Goal: Task Accomplishment & Management: Use online tool/utility

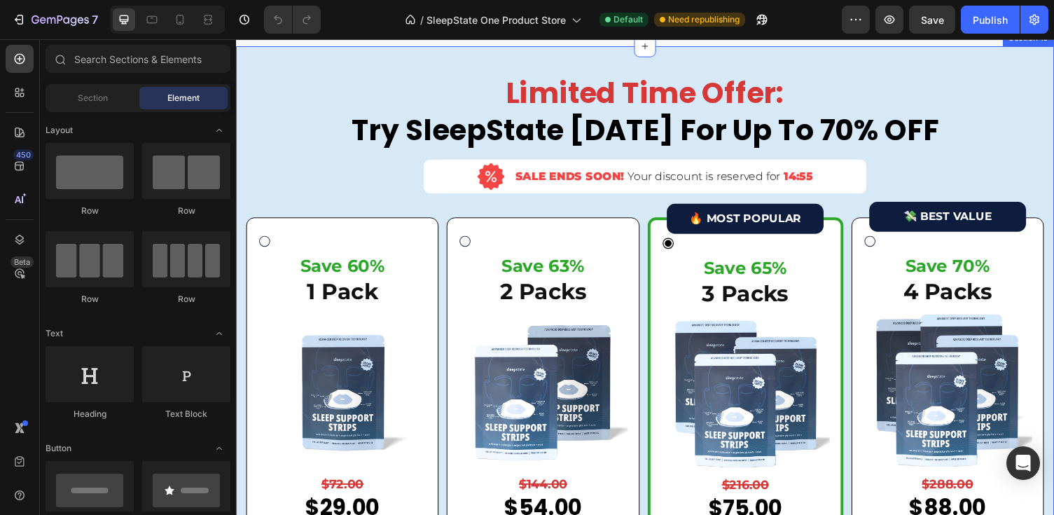
scroll to position [4205, 0]
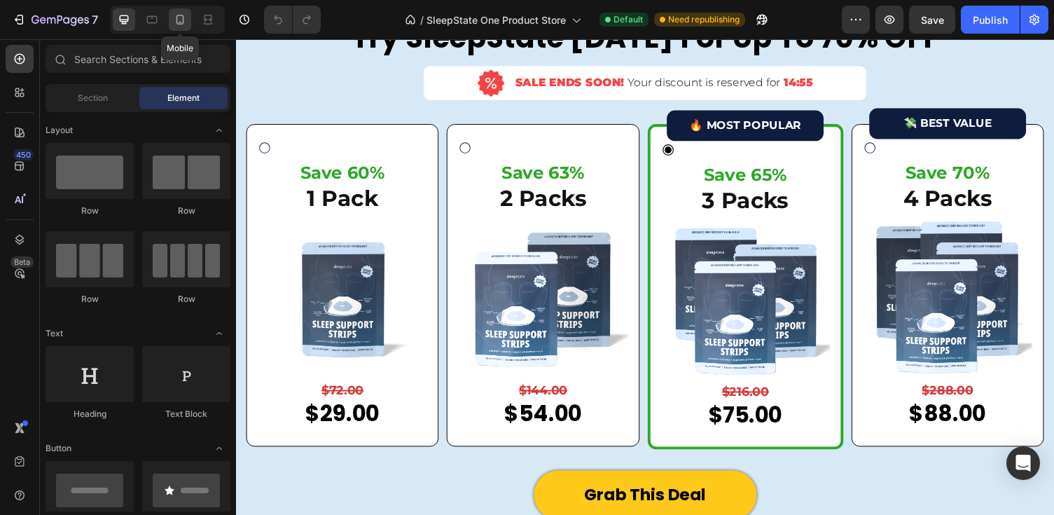
click at [179, 18] on icon at bounding box center [180, 20] width 14 height 14
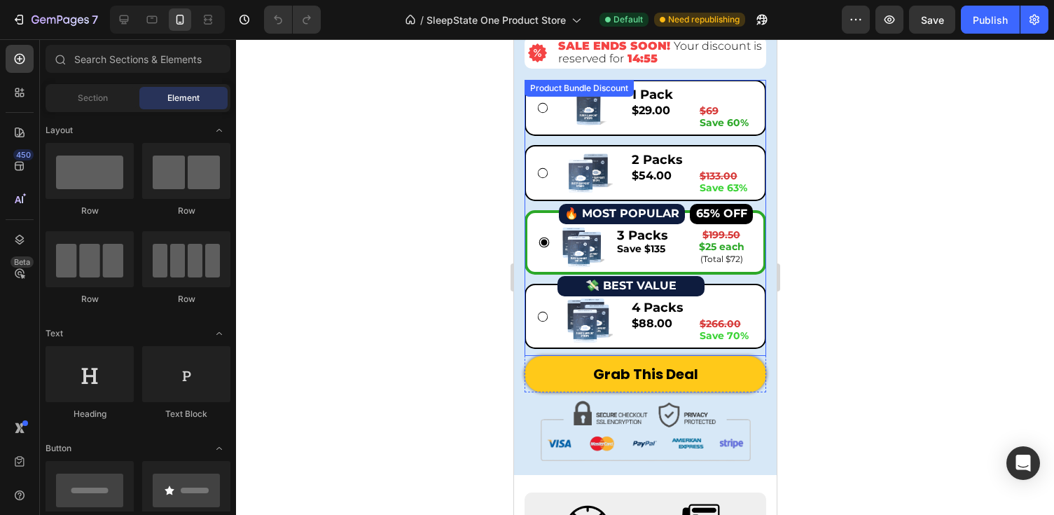
scroll to position [3749, 0]
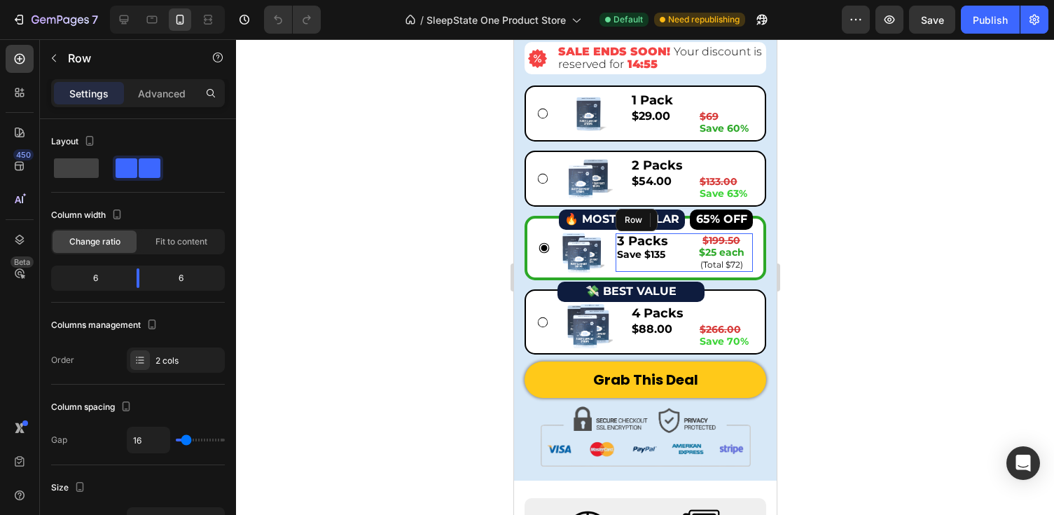
click at [684, 237] on div "3 Packs Save $135 Text Block $199.50 $25 each (Total $72) Text Block Row" at bounding box center [683, 252] width 137 height 39
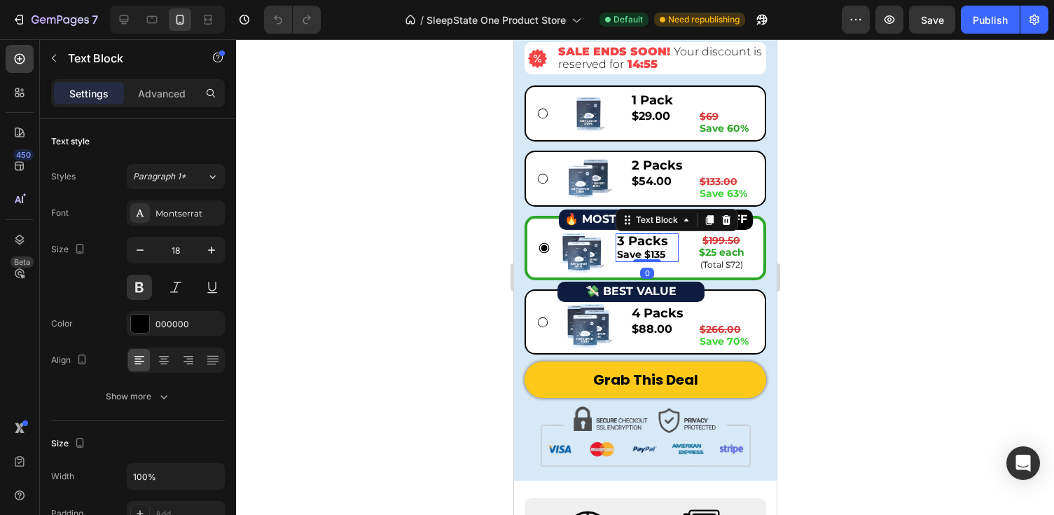
click at [651, 258] on span "Save $135" at bounding box center [640, 254] width 48 height 13
click at [655, 255] on span "Save $135" at bounding box center [640, 254] width 48 height 13
click at [708, 253] on strong "$25 each" at bounding box center [721, 252] width 46 height 13
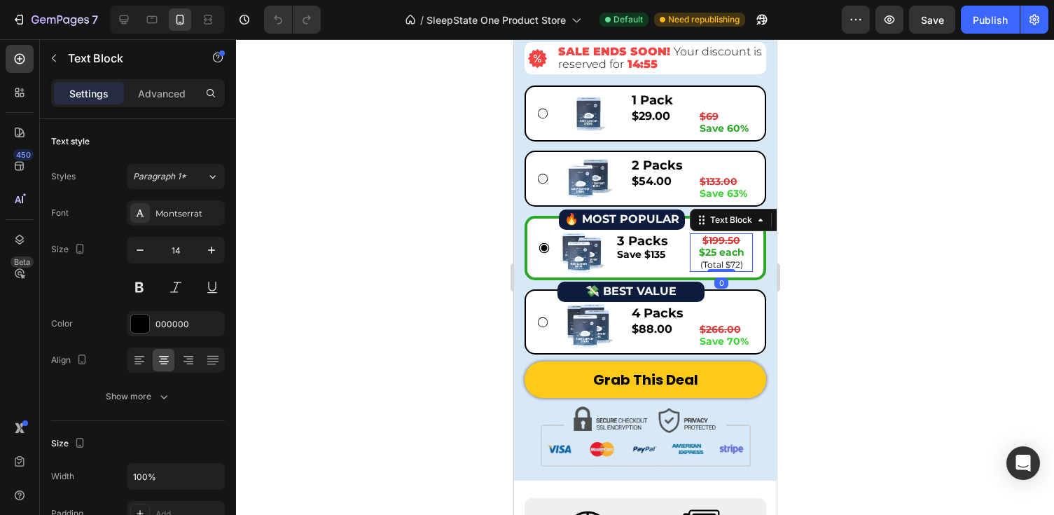
click at [836, 237] on div at bounding box center [645, 277] width 818 height 476
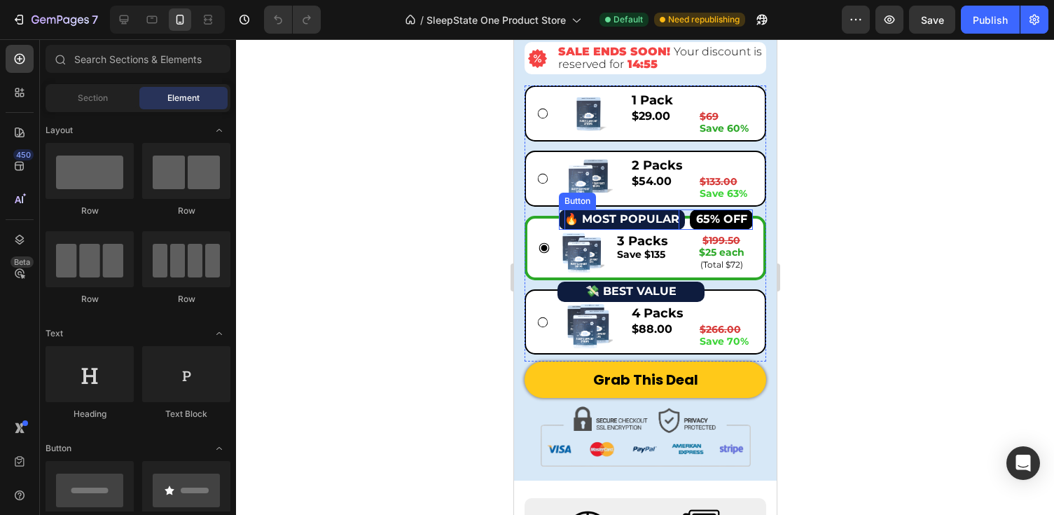
click at [596, 211] on p "🔥 MOST POPULAR" at bounding box center [621, 219] width 115 height 20
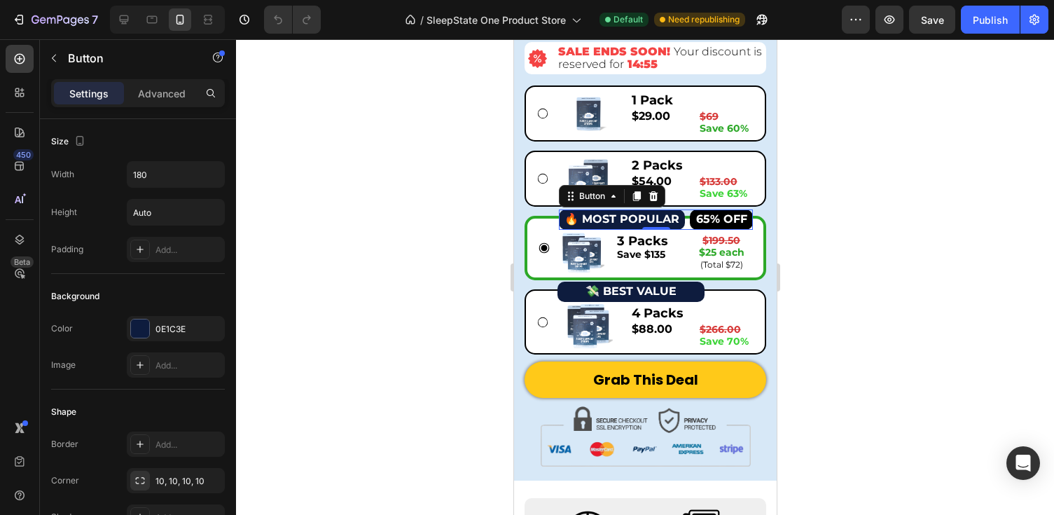
click at [831, 249] on div at bounding box center [645, 277] width 818 height 476
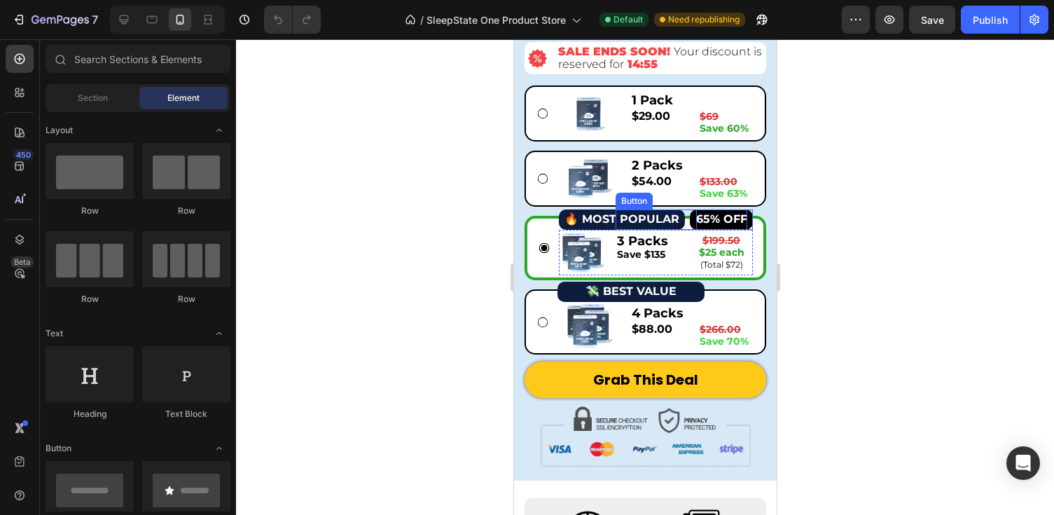
click at [709, 216] on strong "65% OFF" at bounding box center [720, 218] width 51 height 13
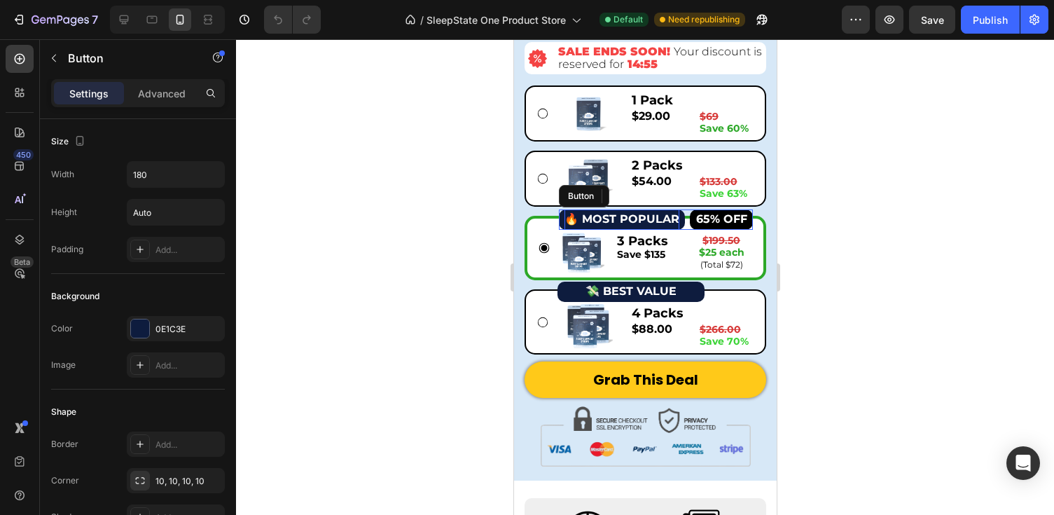
click at [567, 216] on strong "🔥 MOST POPULAR" at bounding box center [621, 218] width 115 height 13
click at [704, 214] on strong "65% OFF" at bounding box center [720, 218] width 51 height 13
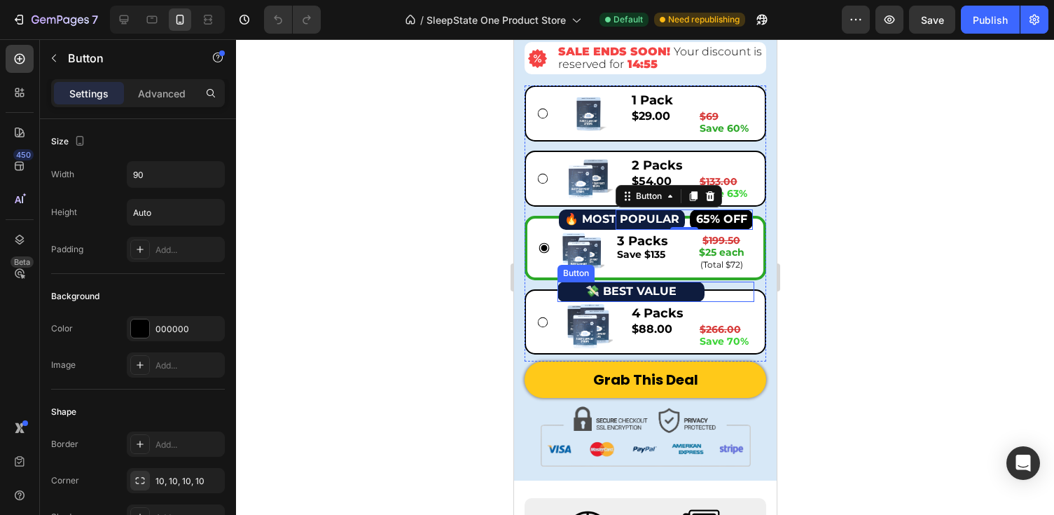
click at [716, 291] on div "💸 BEST VALUE Button" at bounding box center [655, 292] width 197 height 20
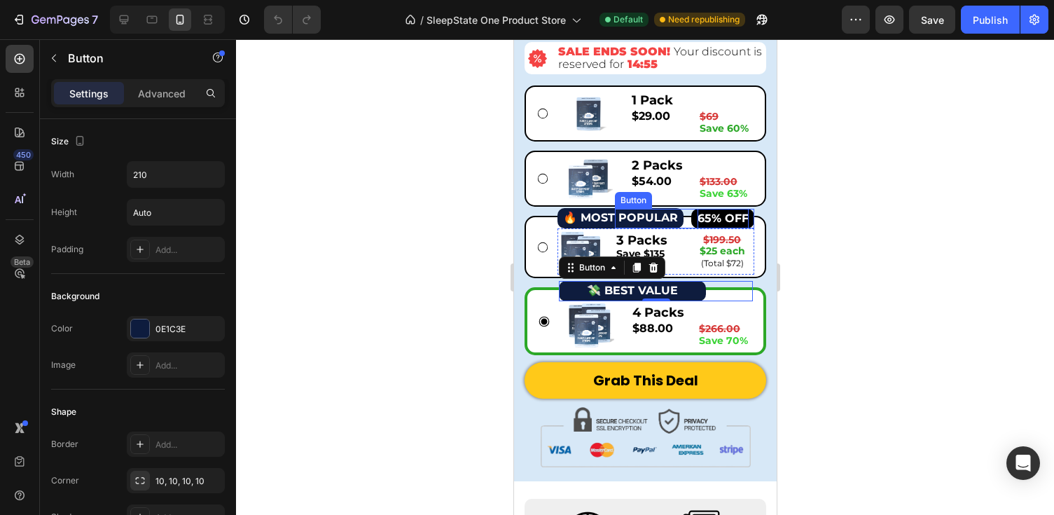
click at [701, 212] on strong "65% OFF" at bounding box center [722, 217] width 51 height 13
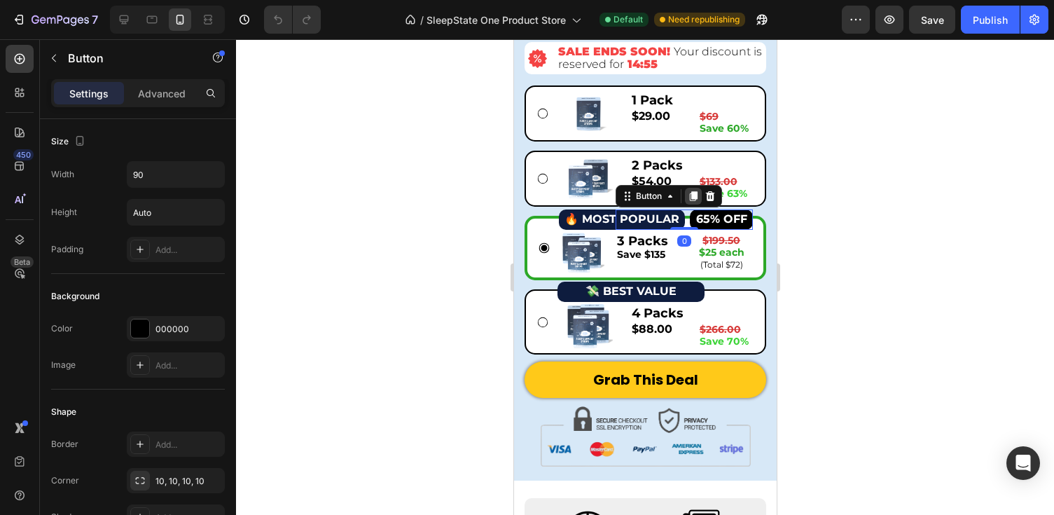
click at [692, 195] on icon at bounding box center [693, 196] width 8 height 10
click at [696, 197] on icon at bounding box center [693, 196] width 8 height 10
click at [828, 217] on div at bounding box center [645, 277] width 818 height 476
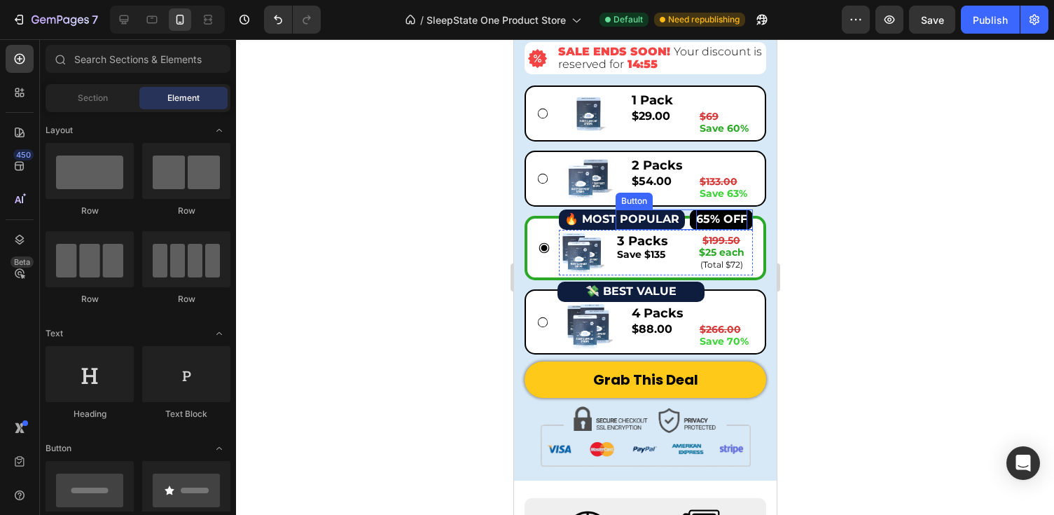
click at [711, 216] on strong "65% OFF" at bounding box center [720, 218] width 51 height 13
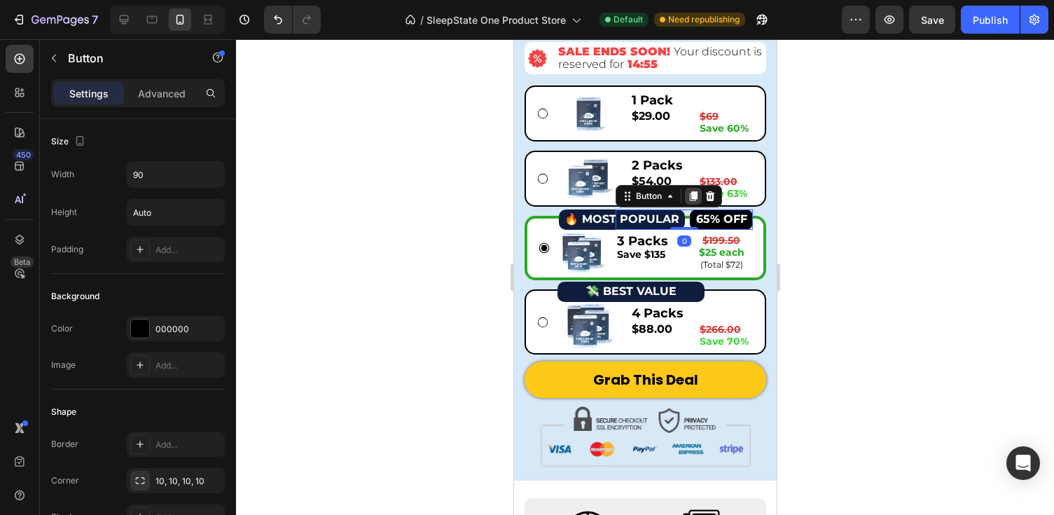
click at [686, 198] on div at bounding box center [692, 196] width 17 height 17
click at [688, 198] on icon at bounding box center [692, 195] width 11 height 11
click at [843, 236] on div at bounding box center [645, 277] width 818 height 476
click at [709, 217] on strong "65% OFF" at bounding box center [720, 218] width 51 height 13
drag, startPoint x: 695, startPoint y: 196, endPoint x: 720, endPoint y: 290, distance: 97.0
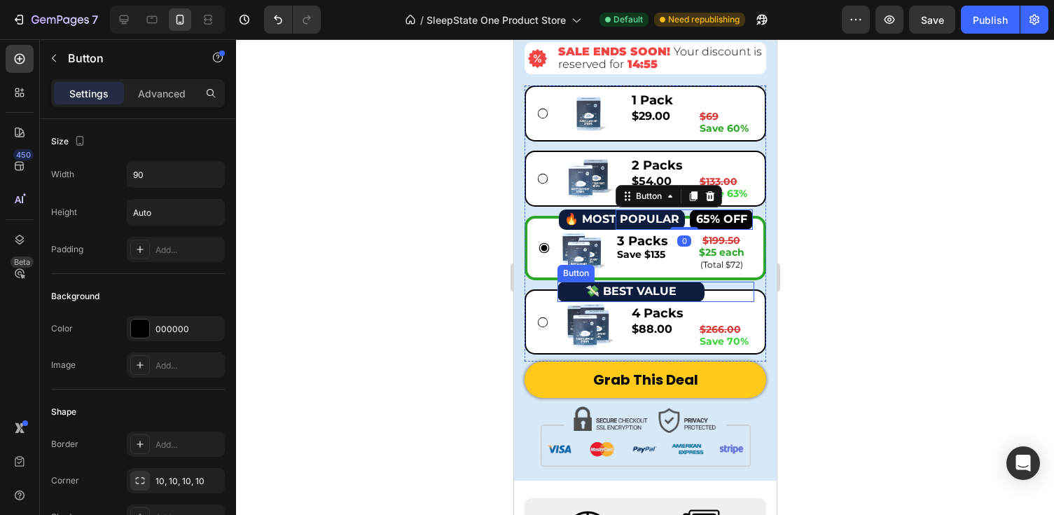
click at [721, 291] on div "Image 1 Pack Text Block $29.00 Product Price Product Price $69 Save 60% Text Bl…" at bounding box center [645, 219] width 242 height 269
click at [828, 226] on div at bounding box center [645, 277] width 818 height 476
click at [714, 221] on strong "65% OFF" at bounding box center [720, 218] width 51 height 13
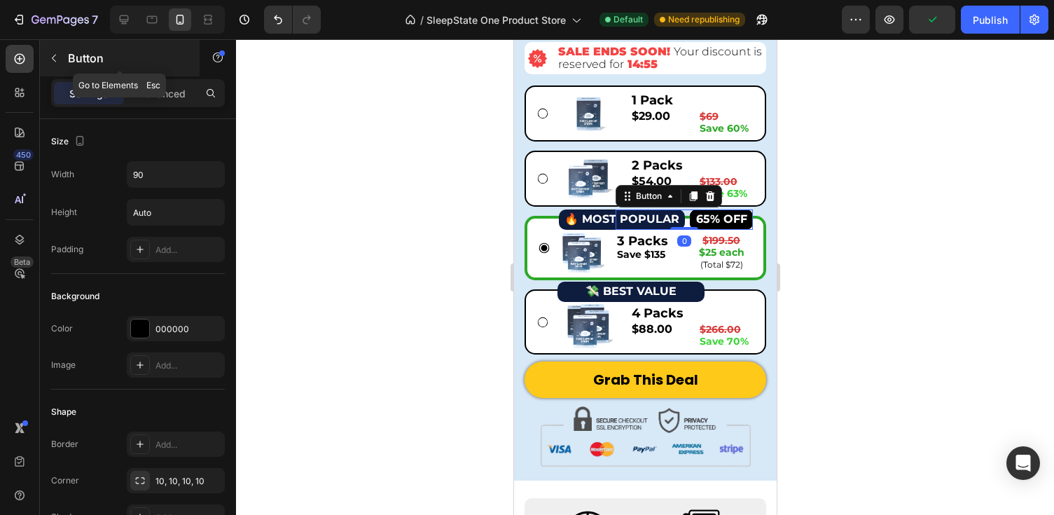
click at [47, 55] on button "button" at bounding box center [54, 58] width 22 height 22
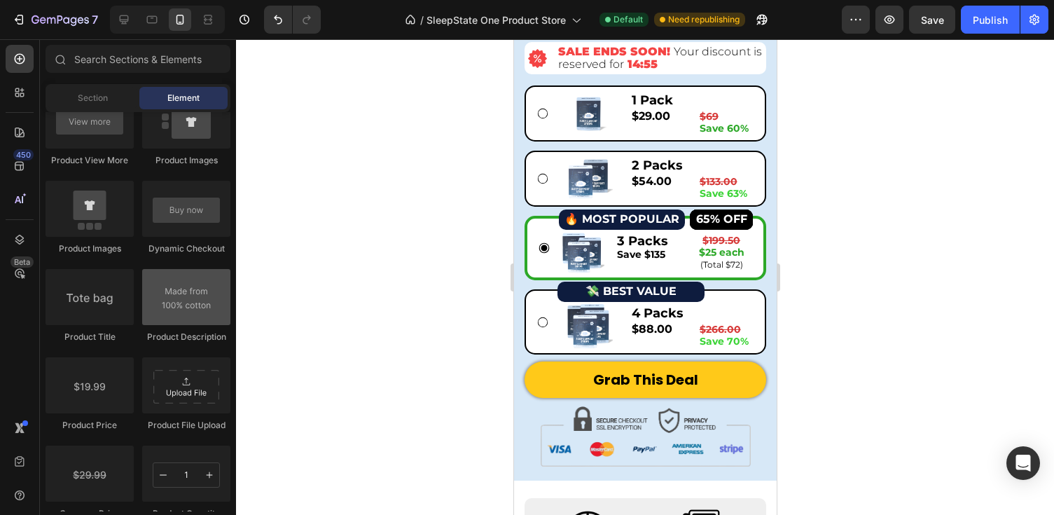
scroll to position [2541, 0]
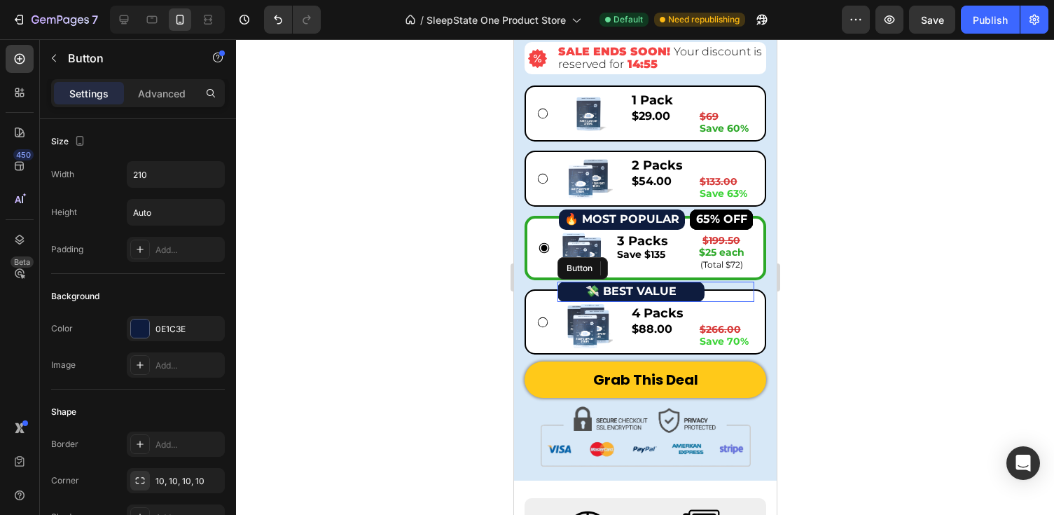
click at [710, 290] on div "💸 BEST VALUE Button" at bounding box center [655, 292] width 197 height 20
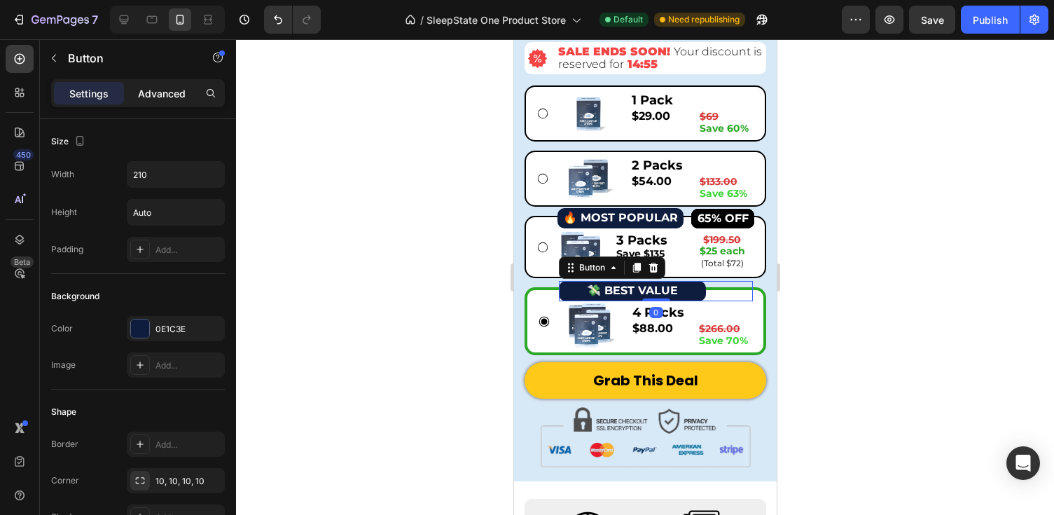
click at [172, 97] on p "Advanced" at bounding box center [162, 93] width 48 height 15
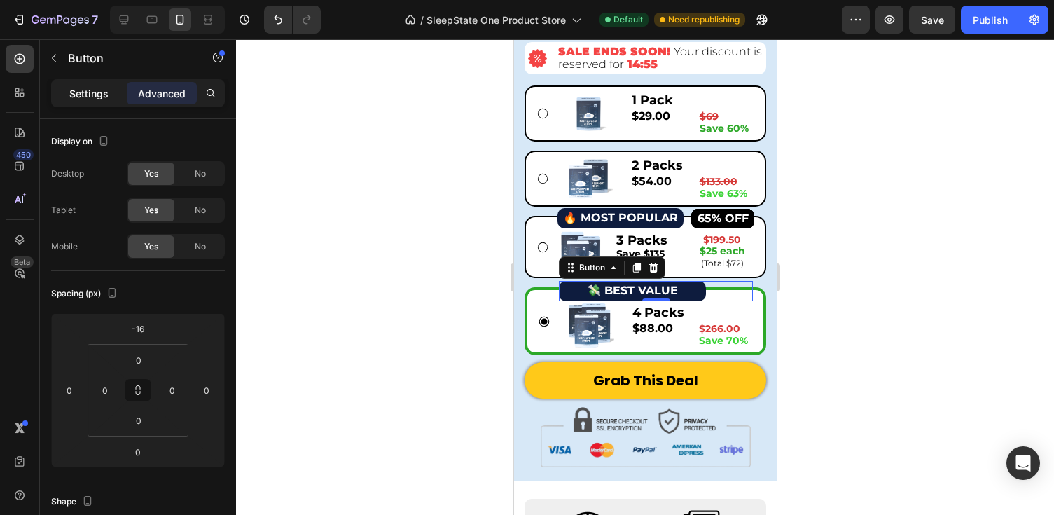
click at [95, 90] on p "Settings" at bounding box center [88, 93] width 39 height 15
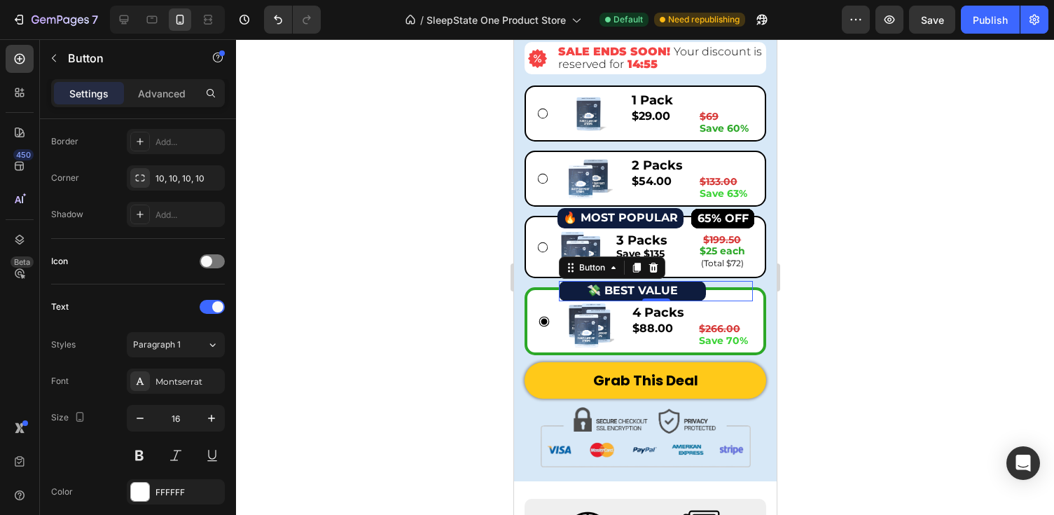
scroll to position [569, 0]
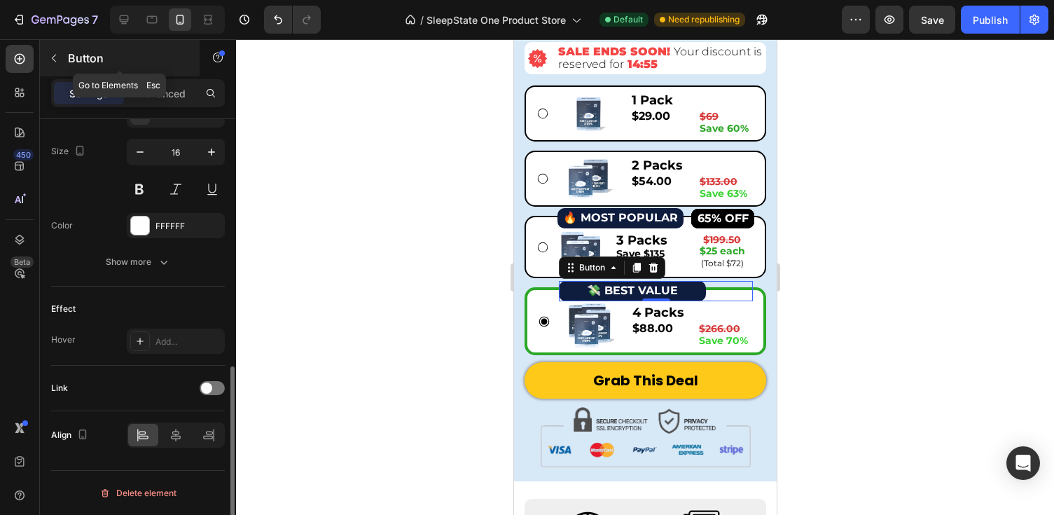
click at [51, 62] on icon "button" at bounding box center [53, 58] width 11 height 11
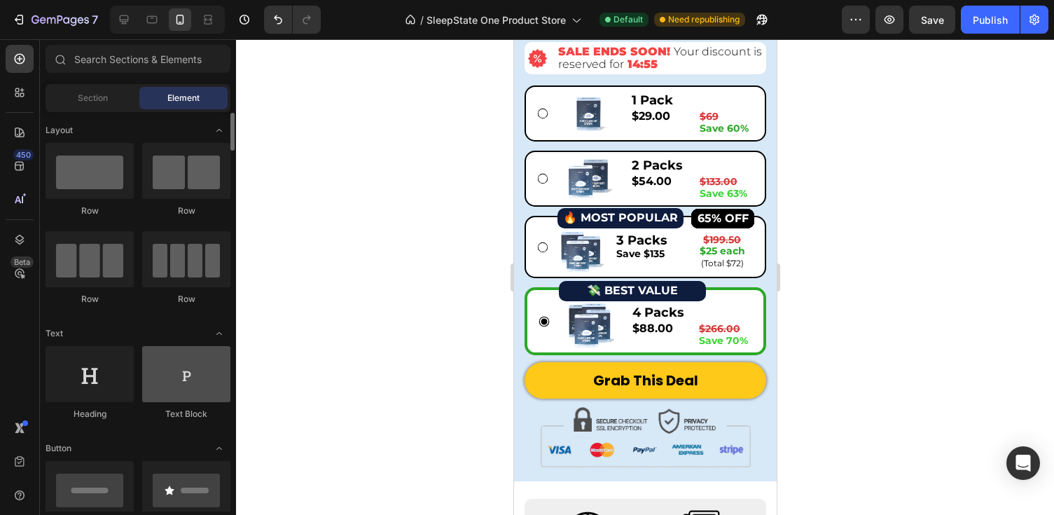
scroll to position [165, 0]
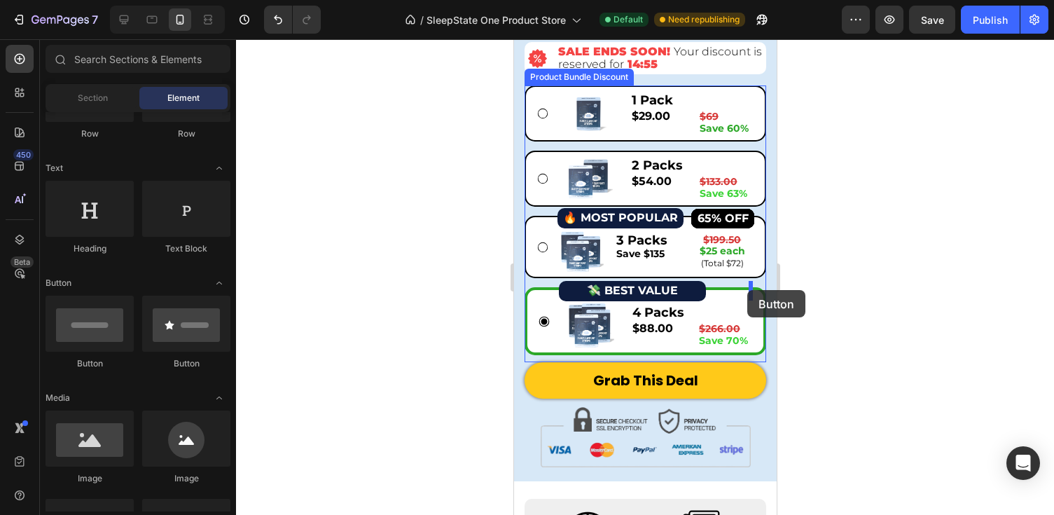
drag, startPoint x: 592, startPoint y: 366, endPoint x: 746, endPoint y: 289, distance: 172.6
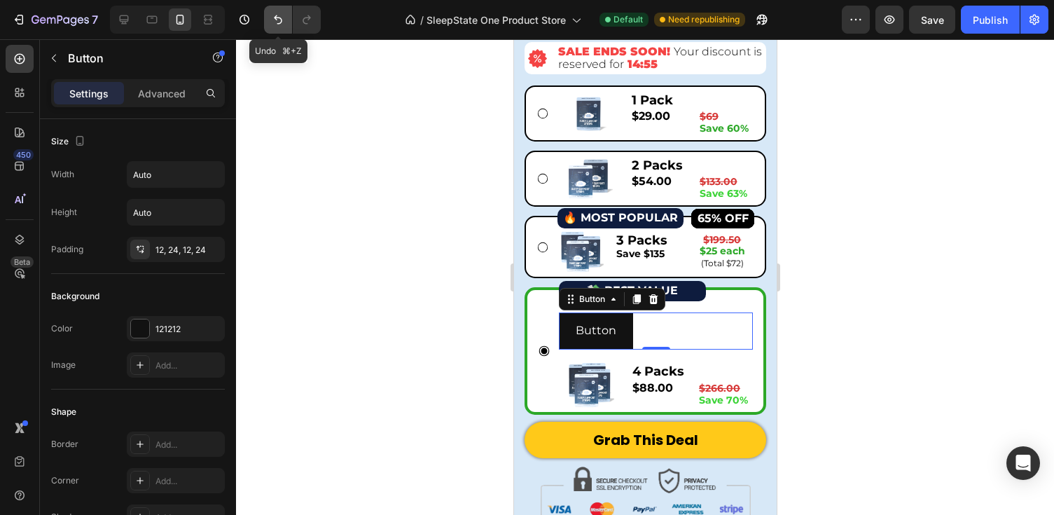
click at [281, 20] on icon "Undo/Redo" at bounding box center [278, 20] width 14 height 14
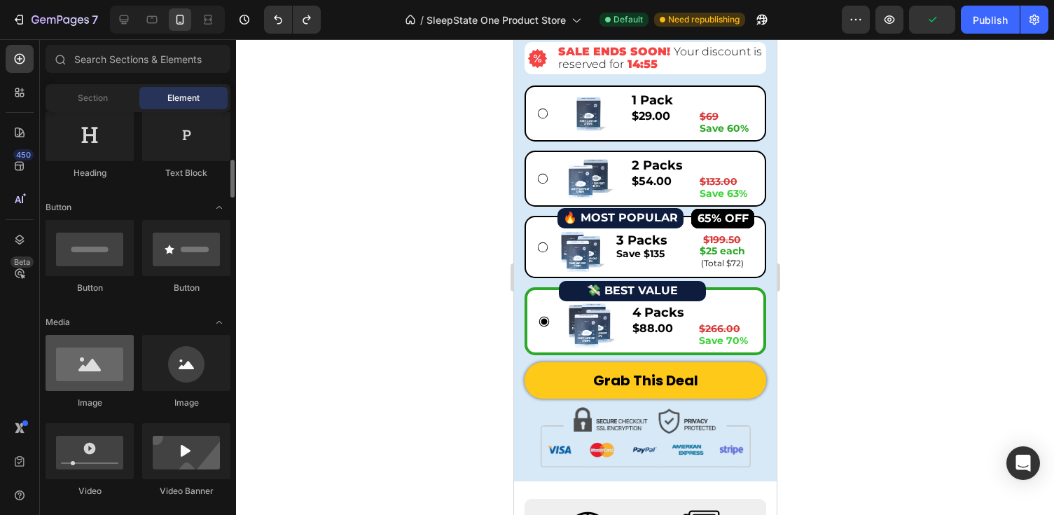
scroll to position [238, 0]
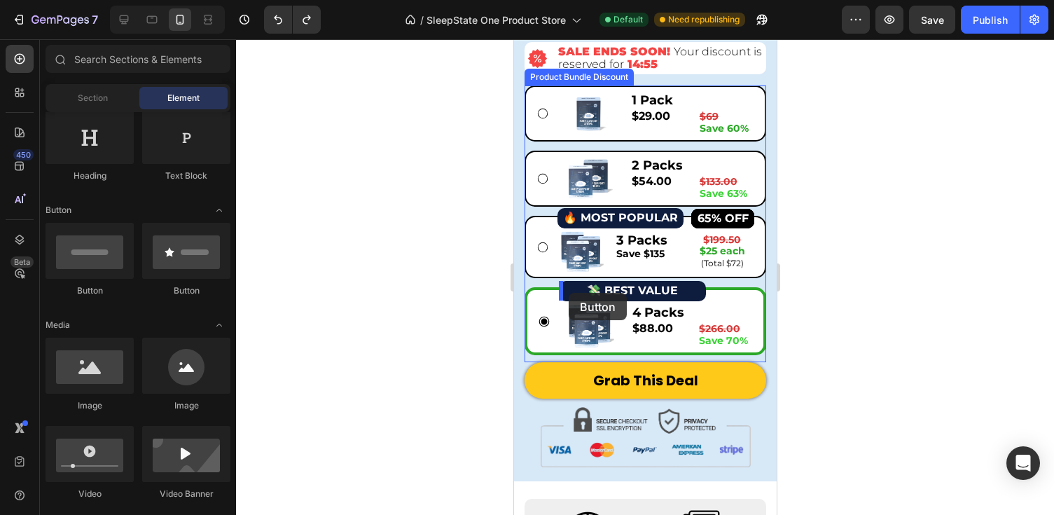
drag, startPoint x: 609, startPoint y: 304, endPoint x: 568, endPoint y: 292, distance: 42.3
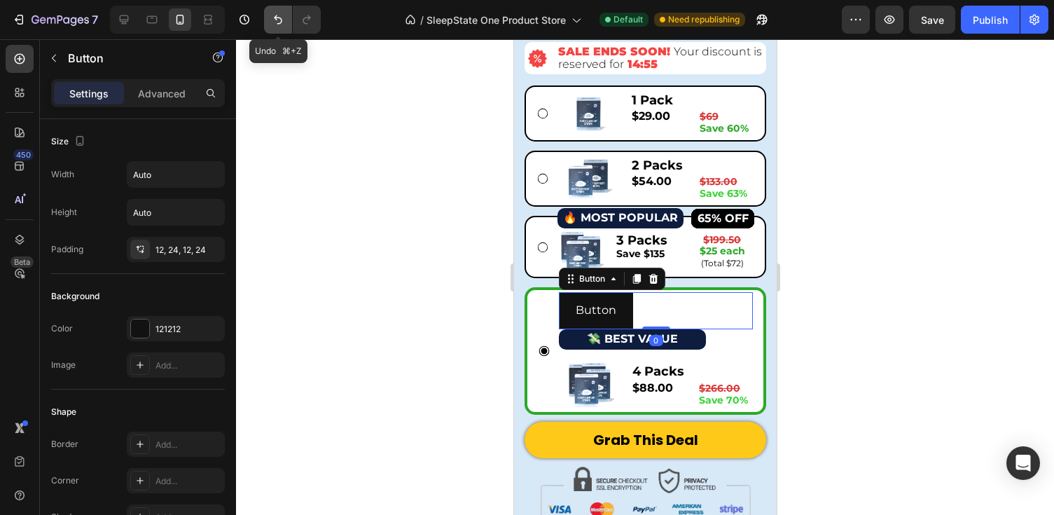
click at [284, 23] on icon "Undo/Redo" at bounding box center [278, 20] width 14 height 14
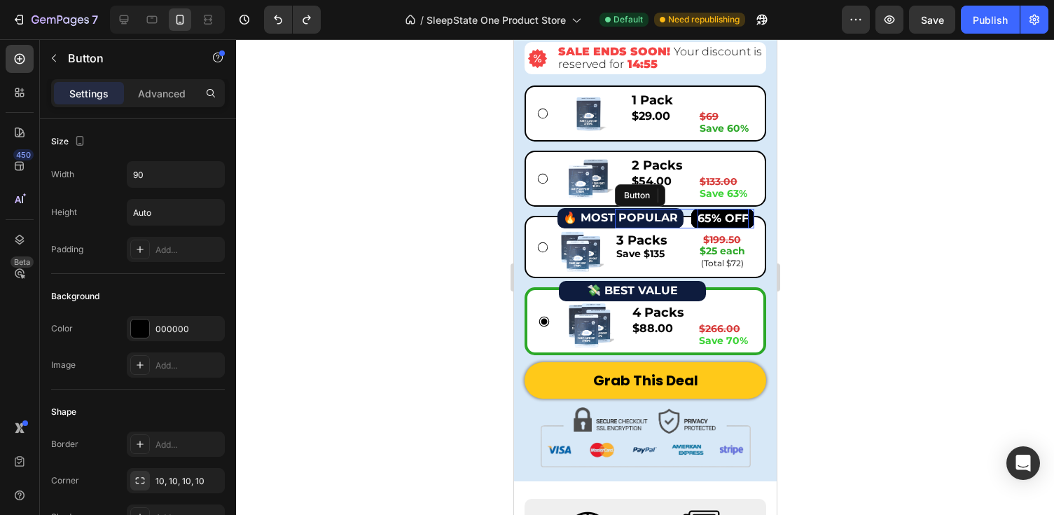
click at [747, 220] on strong "65% OFF" at bounding box center [722, 217] width 51 height 13
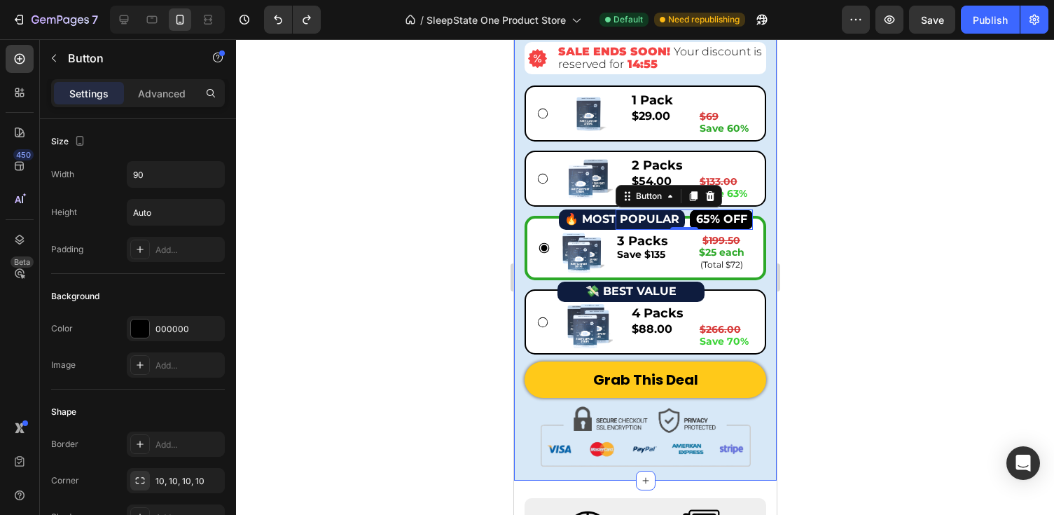
click at [814, 310] on div at bounding box center [645, 277] width 818 height 476
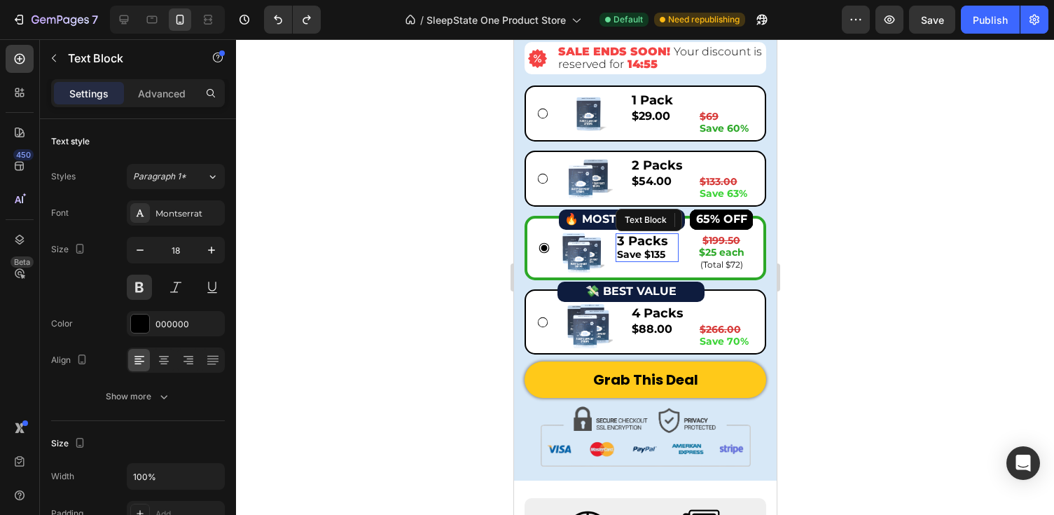
click at [667, 245] on p "3 Packs" at bounding box center [646, 241] width 60 height 13
click at [687, 237] on div "3 Packs Save $135 Text Block 0 $199.50 $25 each (Total $72) Text Block Row" at bounding box center [683, 252] width 137 height 39
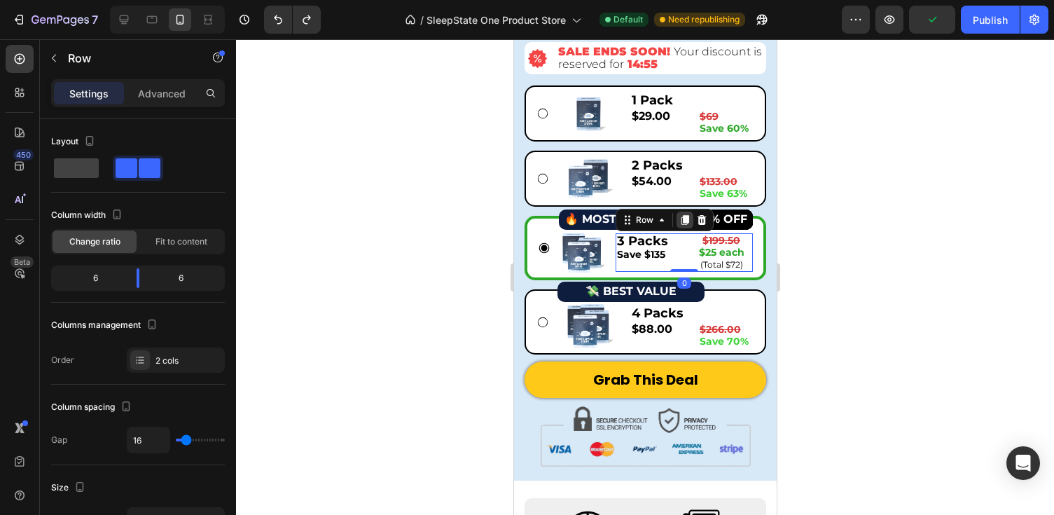
click at [684, 221] on icon at bounding box center [685, 220] width 8 height 10
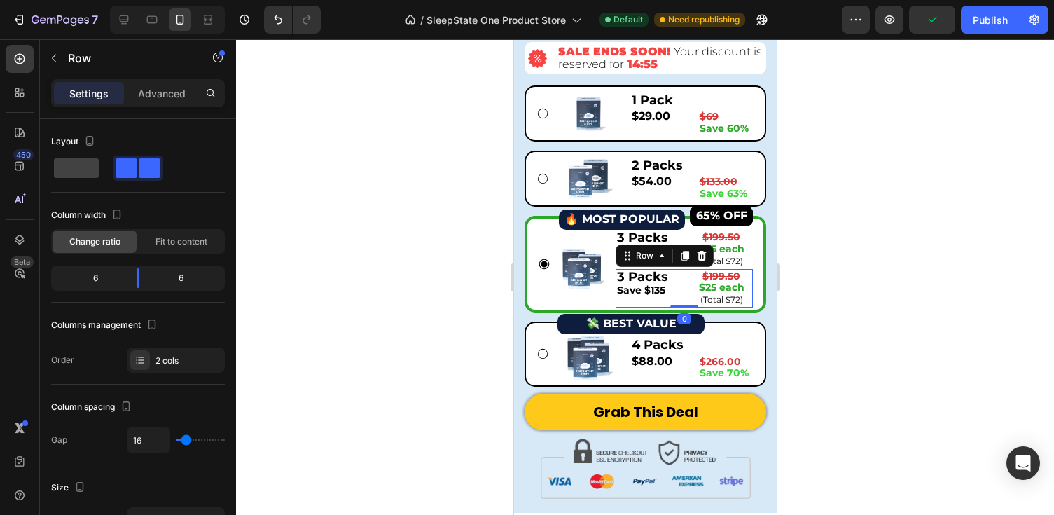
scroll to position [542, 0]
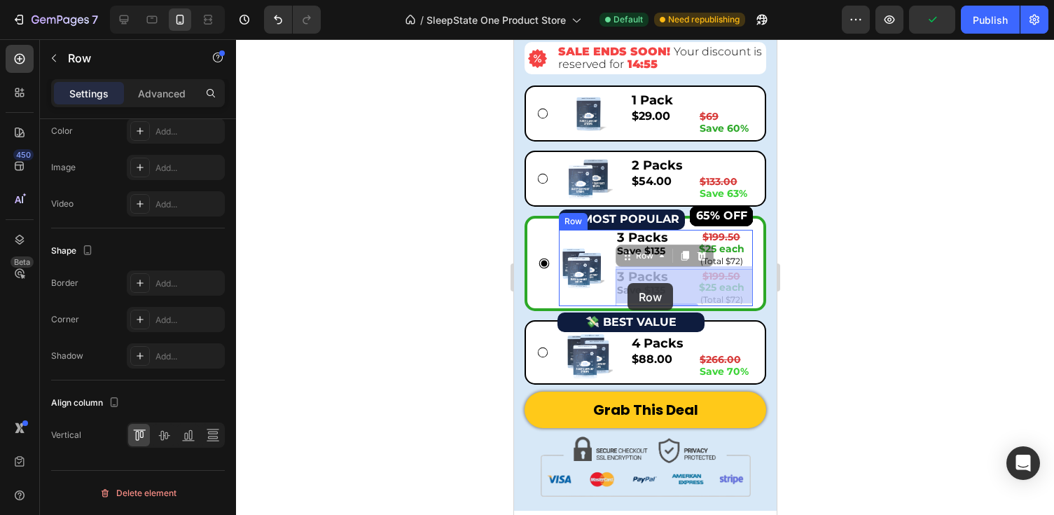
drag, startPoint x: 628, startPoint y: 269, endPoint x: 627, endPoint y: 283, distance: 14.1
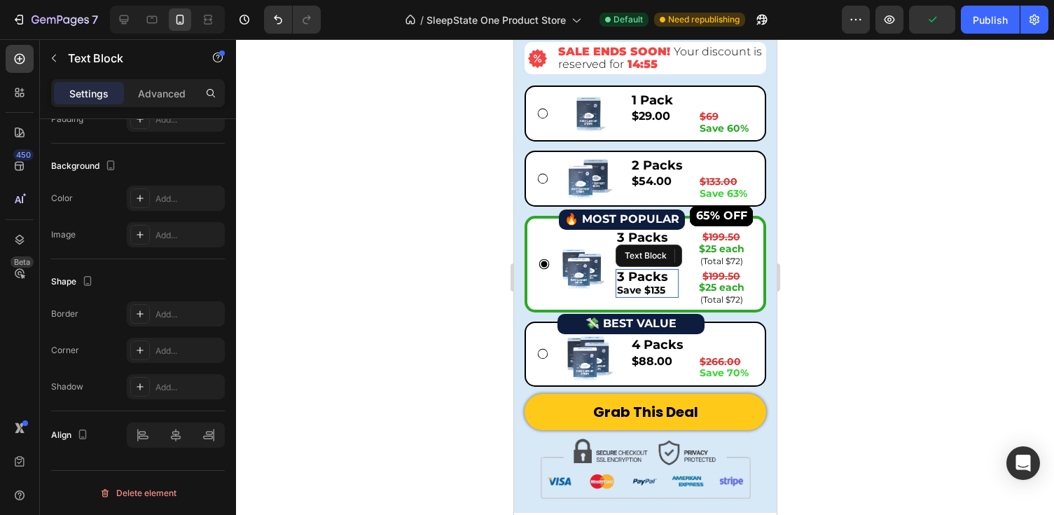
click at [634, 279] on p "3 Packs" at bounding box center [646, 276] width 60 height 13
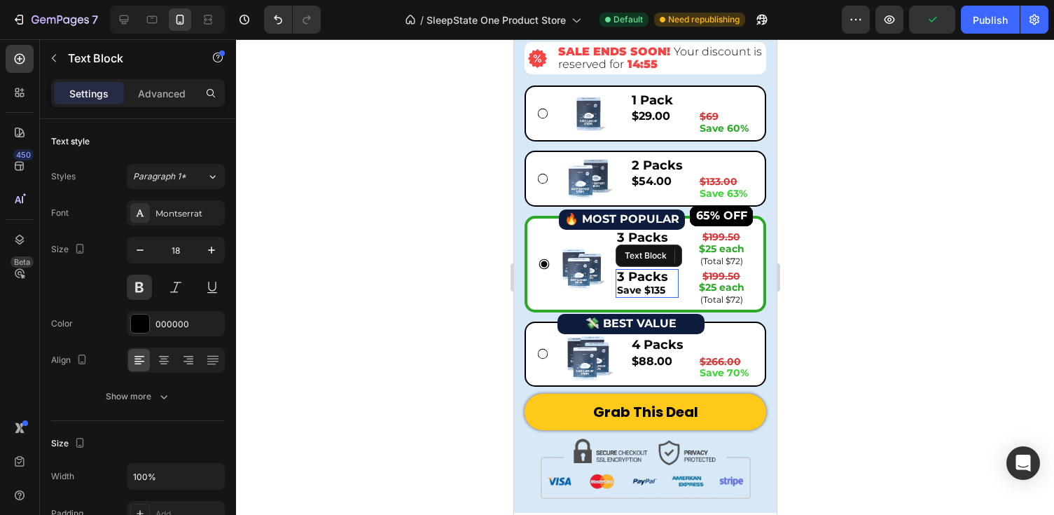
click at [634, 279] on p "3 Packs" at bounding box center [646, 276] width 60 height 13
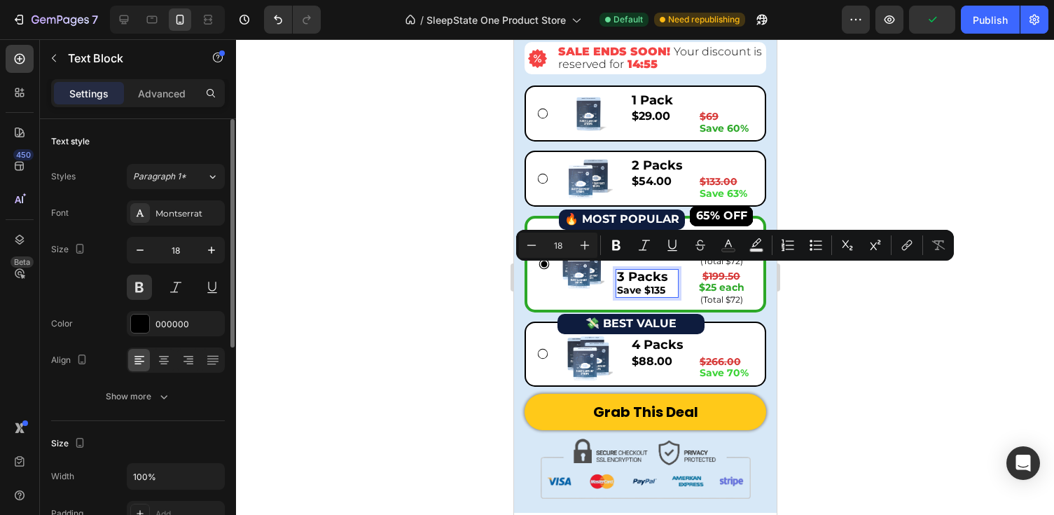
click at [620, 275] on p "3 Packs" at bounding box center [646, 276] width 60 height 13
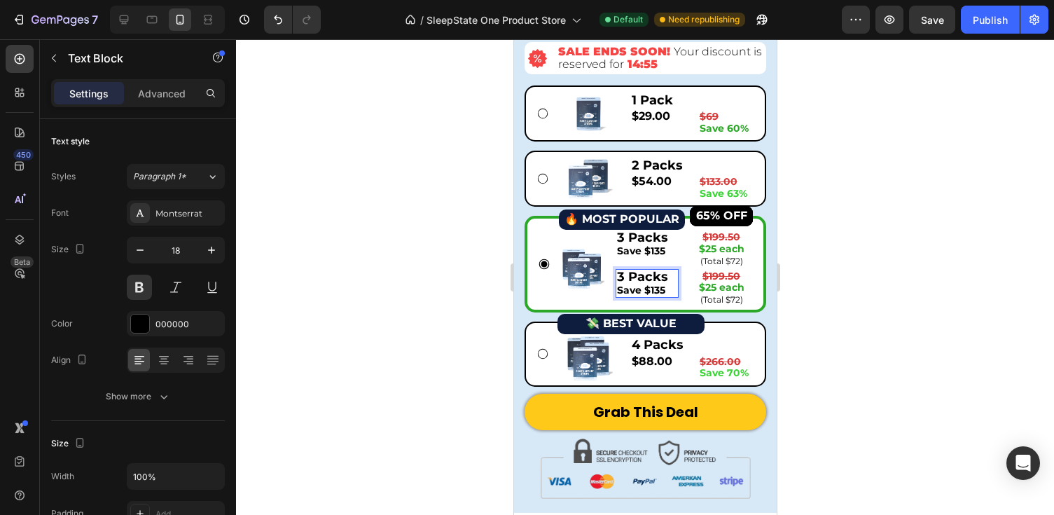
click at [623, 275] on p "3 Packs" at bounding box center [646, 276] width 60 height 13
click at [737, 281] on strong "$25 each" at bounding box center [721, 287] width 46 height 13
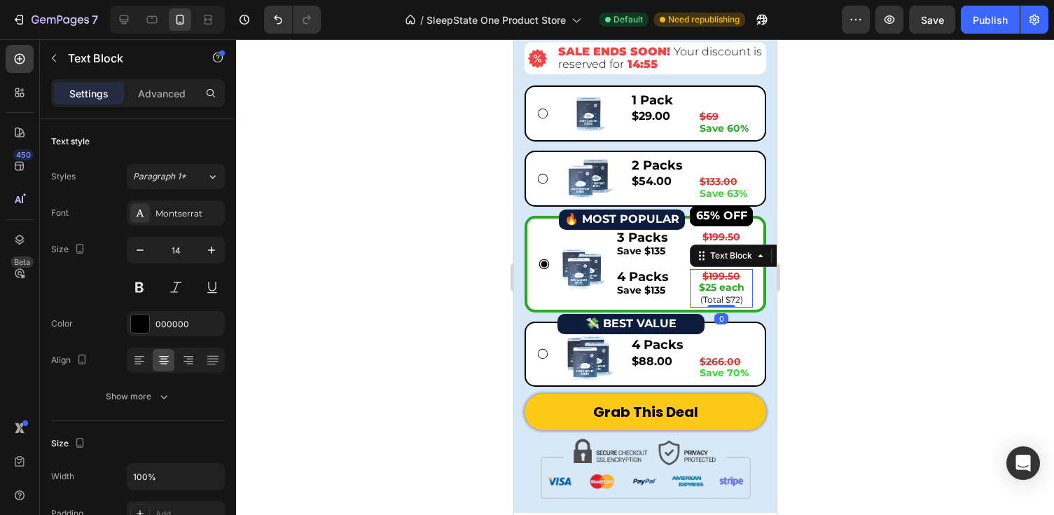
click at [737, 281] on strong "$25 each" at bounding box center [721, 287] width 46 height 13
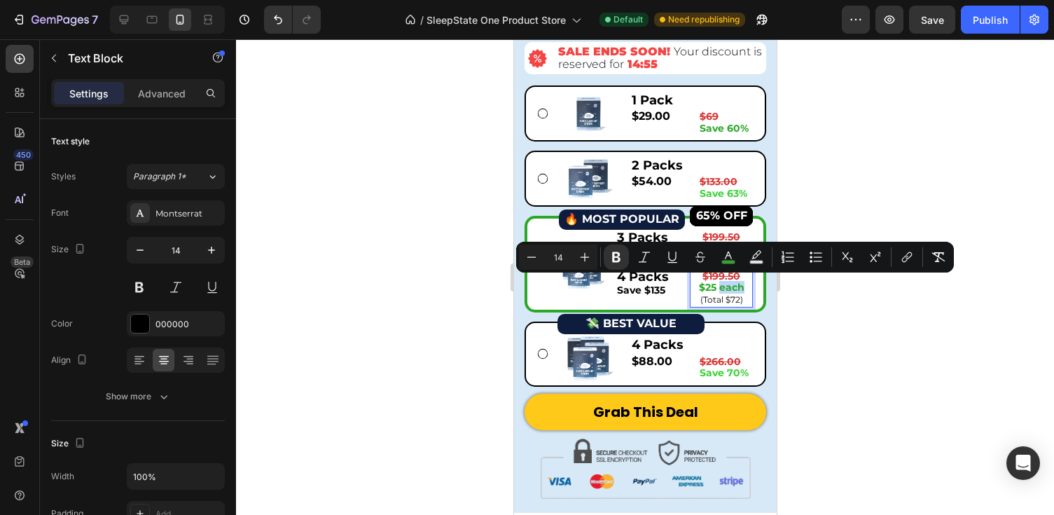
click at [726, 281] on strong "$25 each" at bounding box center [721, 287] width 46 height 13
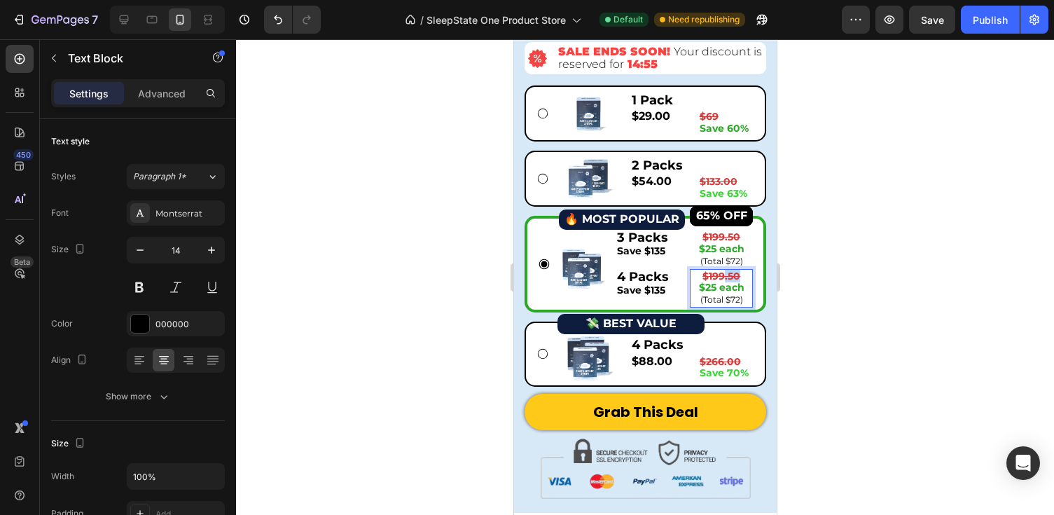
drag, startPoint x: 737, startPoint y: 275, endPoint x: 720, endPoint y: 275, distance: 17.5
click at [721, 275] on strong "$199.50" at bounding box center [721, 276] width 38 height 13
click at [716, 275] on strong "$199.50" at bounding box center [721, 276] width 38 height 13
drag, startPoint x: 708, startPoint y: 274, endPoint x: 737, endPoint y: 273, distance: 29.4
click at [737, 274] on strong "$199.50" at bounding box center [721, 276] width 38 height 13
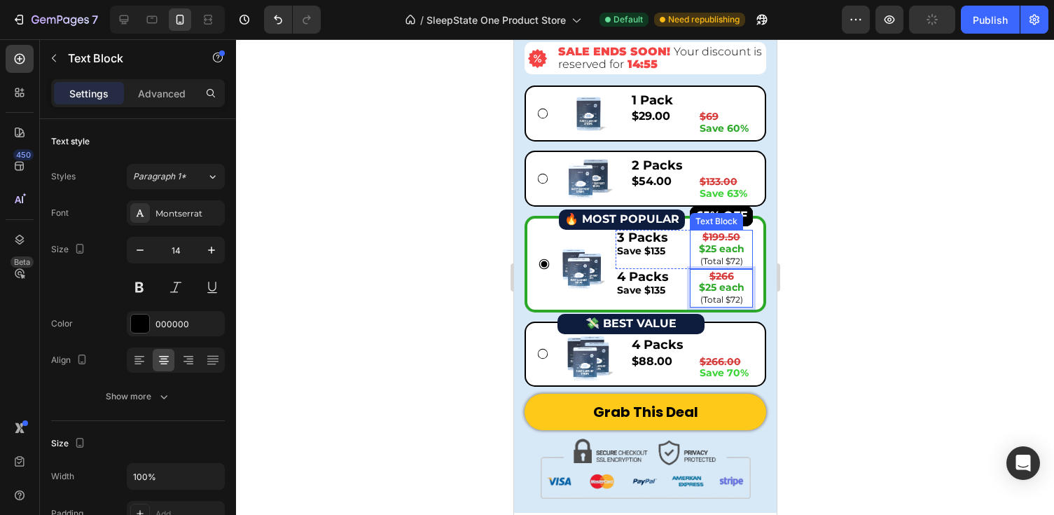
click at [739, 239] on strong "$199.50" at bounding box center [721, 236] width 38 height 13
click at [716, 247] on strong "$25 each" at bounding box center [721, 248] width 46 height 13
click at [740, 258] on span "(Total $72)" at bounding box center [721, 261] width 43 height 11
click at [737, 259] on span "(Total $72)" at bounding box center [721, 261] width 43 height 11
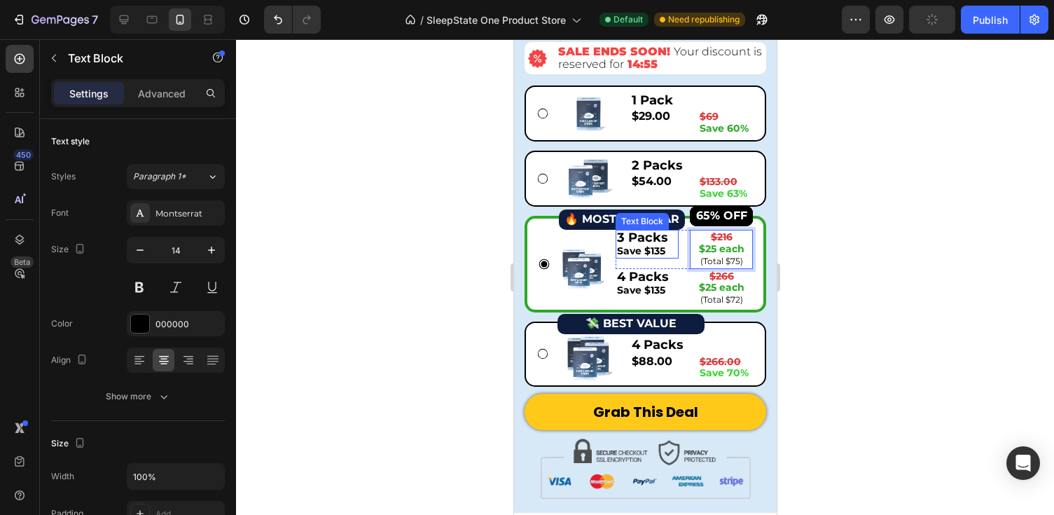
click at [667, 250] on p "Save $135" at bounding box center [646, 250] width 60 height 13
drag, startPoint x: 651, startPoint y: 251, endPoint x: 668, endPoint y: 251, distance: 16.8
click at [668, 251] on p "Save $135" at bounding box center [646, 250] width 60 height 13
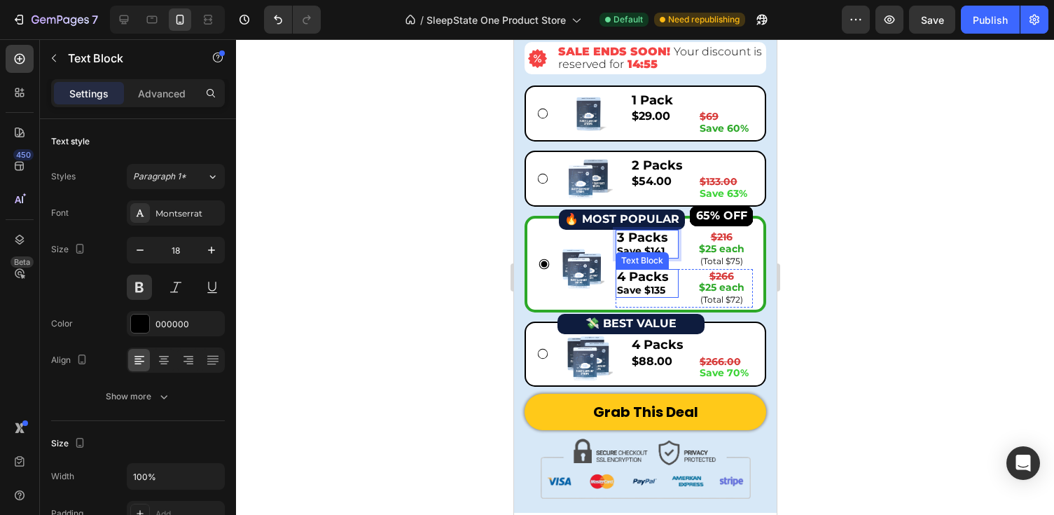
click at [639, 288] on span "Save $135" at bounding box center [640, 290] width 48 height 13
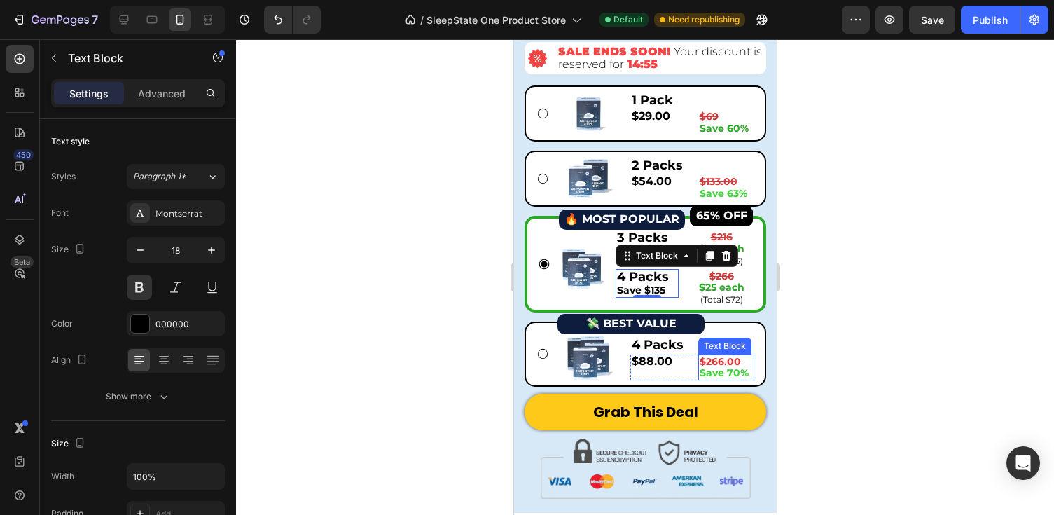
click at [723, 356] on strong "$266.00" at bounding box center [719, 361] width 41 height 13
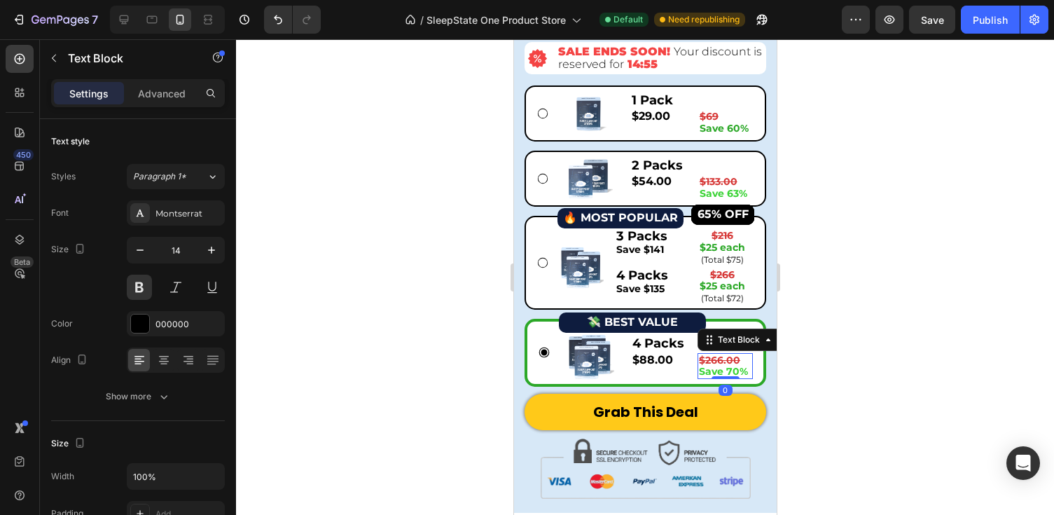
click at [721, 355] on strong "$266.00" at bounding box center [718, 360] width 41 height 13
drag, startPoint x: 742, startPoint y: 355, endPoint x: 712, endPoint y: 355, distance: 30.1
click at [712, 355] on p "$266.00" at bounding box center [724, 360] width 53 height 12
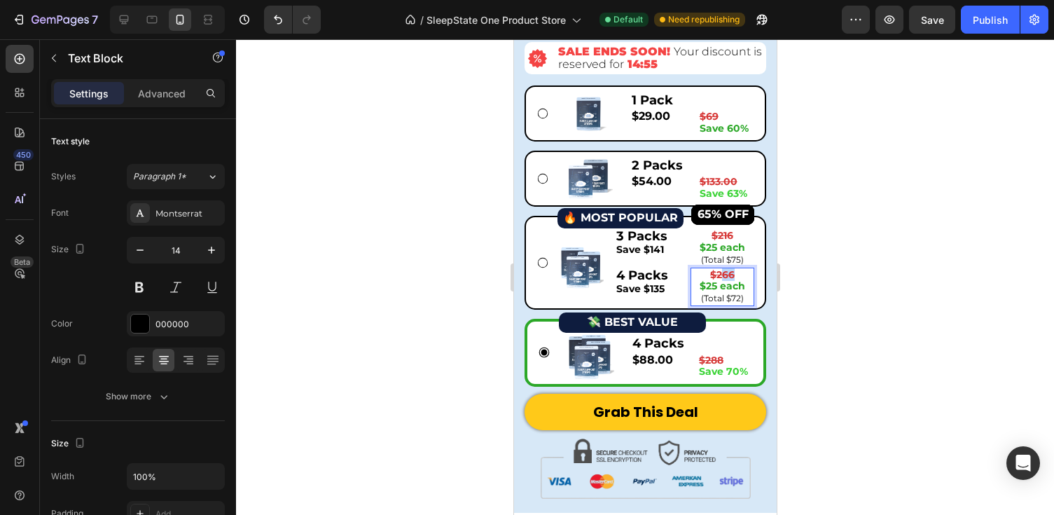
drag, startPoint x: 733, startPoint y: 275, endPoint x: 723, endPoint y: 275, distance: 9.1
click at [723, 275] on strong "$266" at bounding box center [721, 274] width 25 height 13
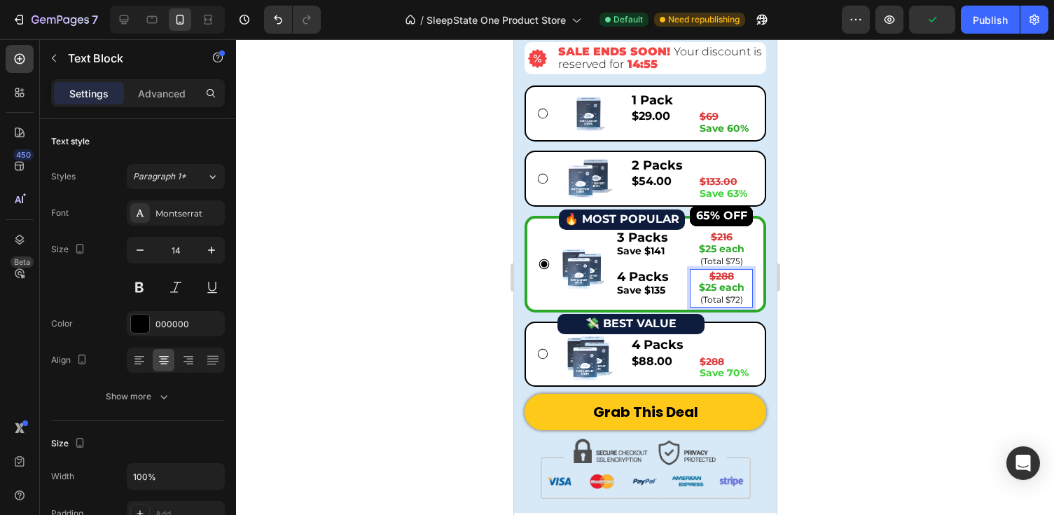
click at [714, 284] on strong "$25 each" at bounding box center [721, 287] width 46 height 13
click at [739, 296] on span "(Total $72)" at bounding box center [721, 299] width 43 height 11
click at [838, 290] on div at bounding box center [645, 277] width 818 height 476
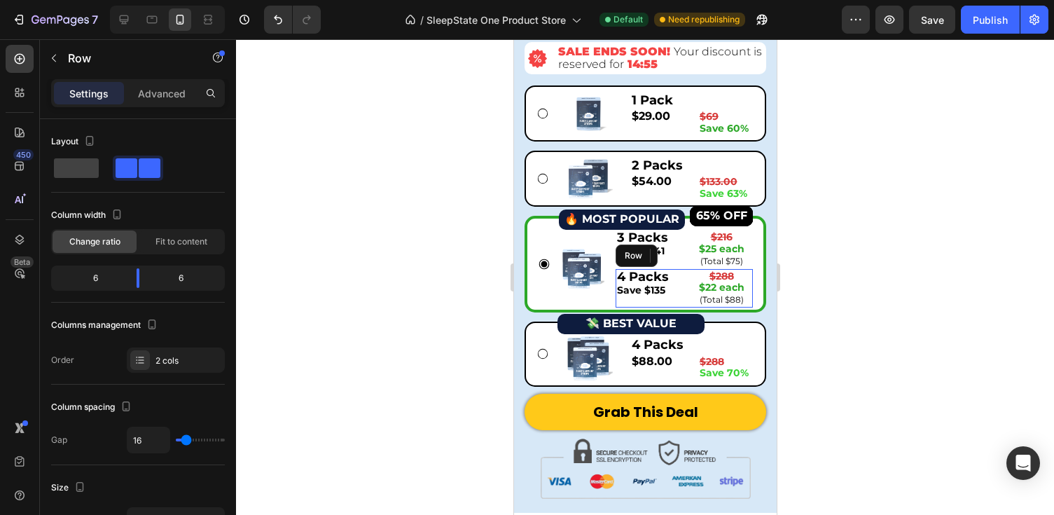
click at [681, 277] on div "4 Packs Save $135 Text Block $288 $22 each (Total $88) Text Block Row" at bounding box center [683, 288] width 137 height 39
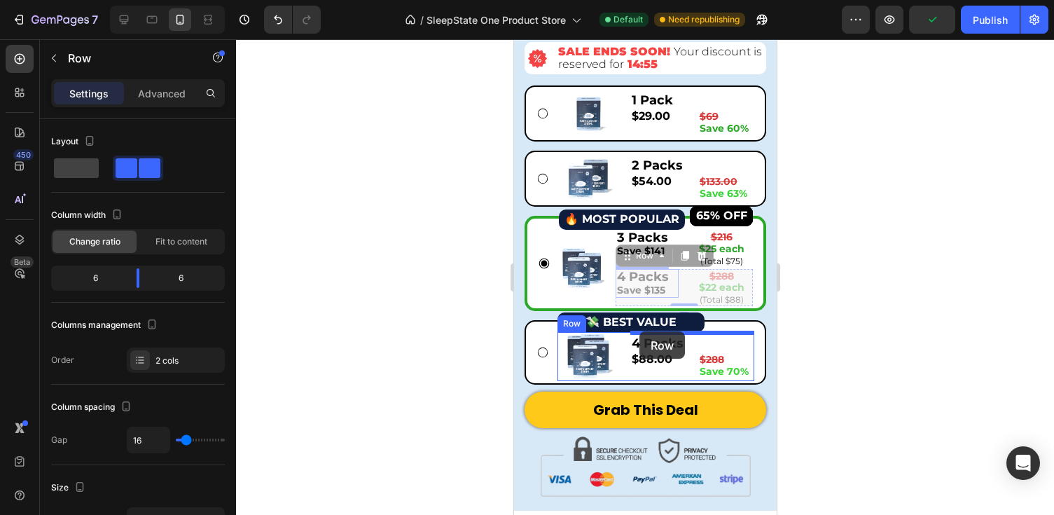
drag, startPoint x: 630, startPoint y: 252, endPoint x: 639, endPoint y: 331, distance: 79.7
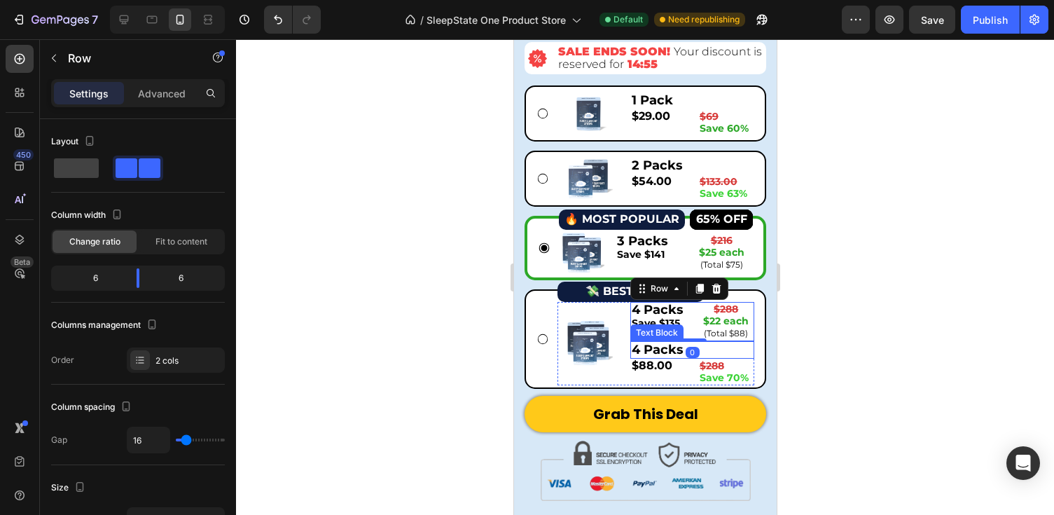
click at [716, 342] on p "4 Packs" at bounding box center [691, 349] width 121 height 15
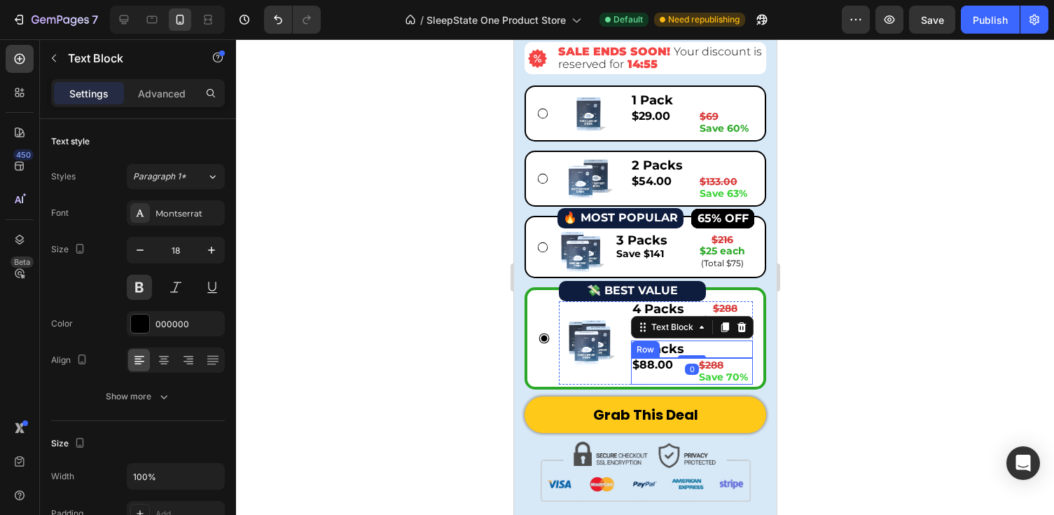
click at [649, 372] on div "$88.00 Product Price Product Price" at bounding box center [657, 371] width 55 height 27
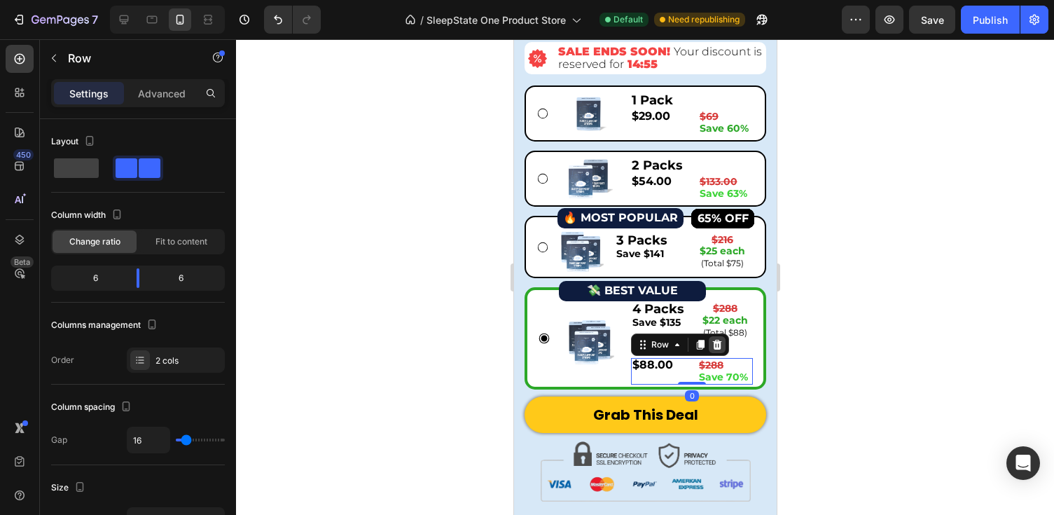
click at [714, 343] on icon at bounding box center [716, 345] width 9 height 10
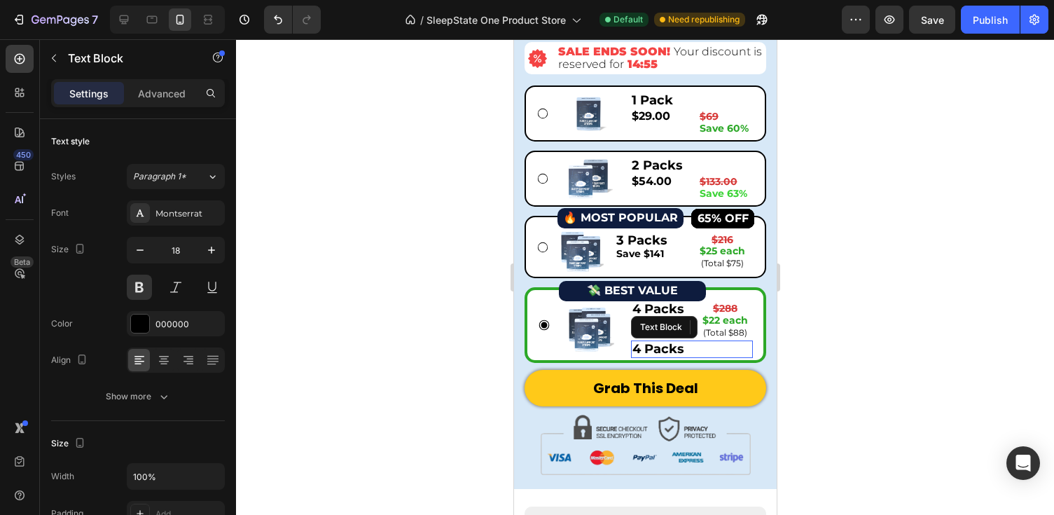
click at [742, 344] on p "4 Packs" at bounding box center [691, 349] width 119 height 15
click at [741, 326] on icon at bounding box center [741, 326] width 9 height 10
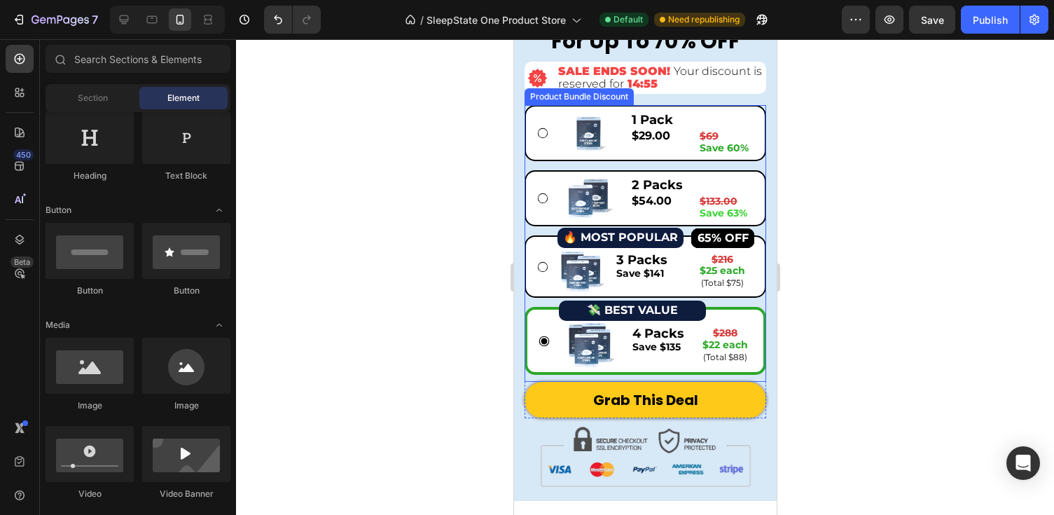
scroll to position [3728, 0]
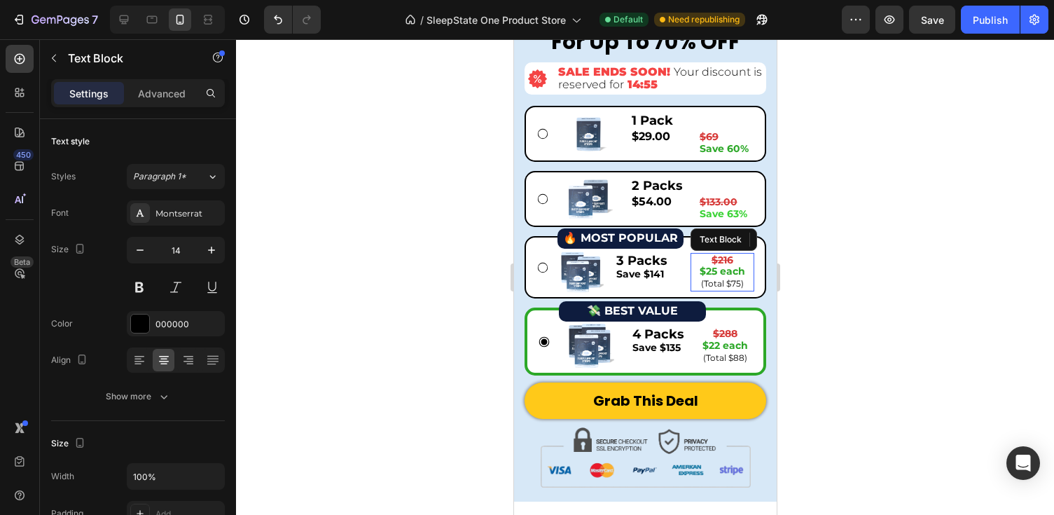
click at [736, 269] on strong "$25 each" at bounding box center [722, 271] width 46 height 13
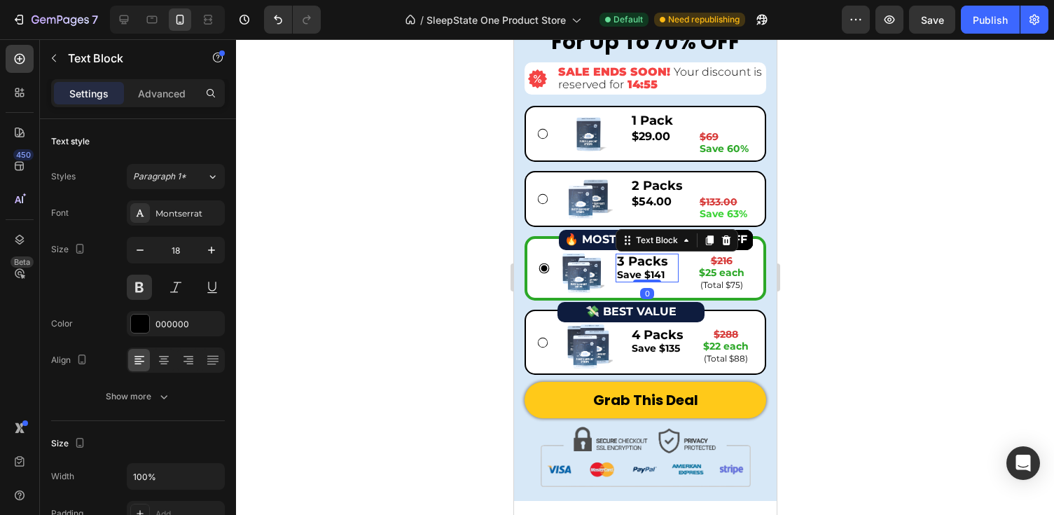
click at [674, 258] on p "3 Packs" at bounding box center [646, 261] width 60 height 13
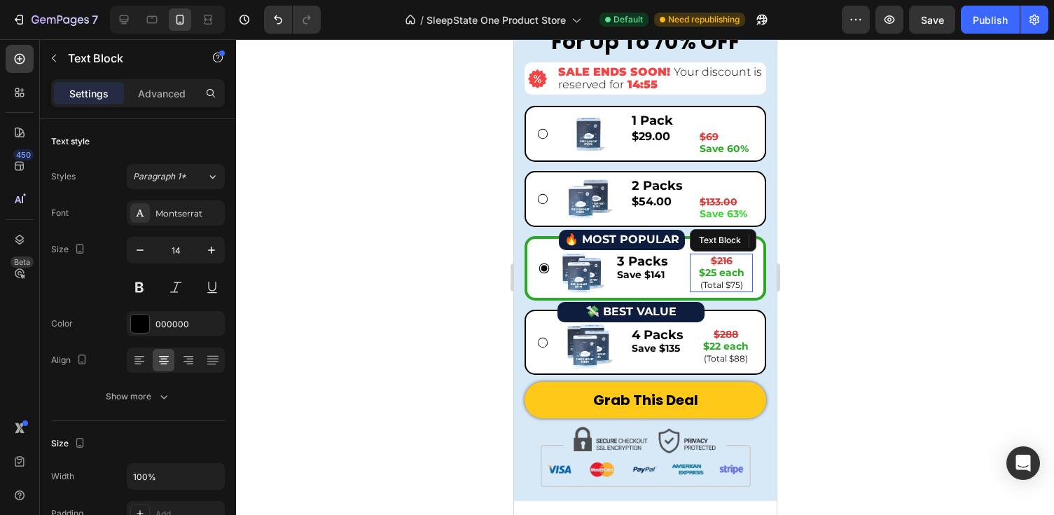
click at [695, 255] on p "$216" at bounding box center [721, 261] width 60 height 12
click at [684, 256] on div "3 Packs Save $141 Text Block $216 $25 each (Total $75) Text Block 0 Row" at bounding box center [683, 273] width 137 height 39
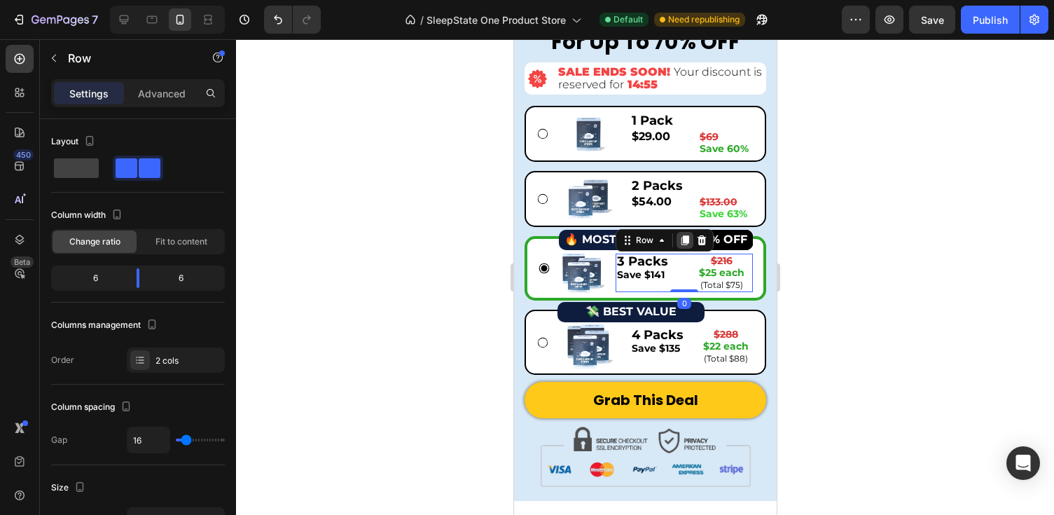
click at [690, 240] on div at bounding box center [684, 240] width 17 height 17
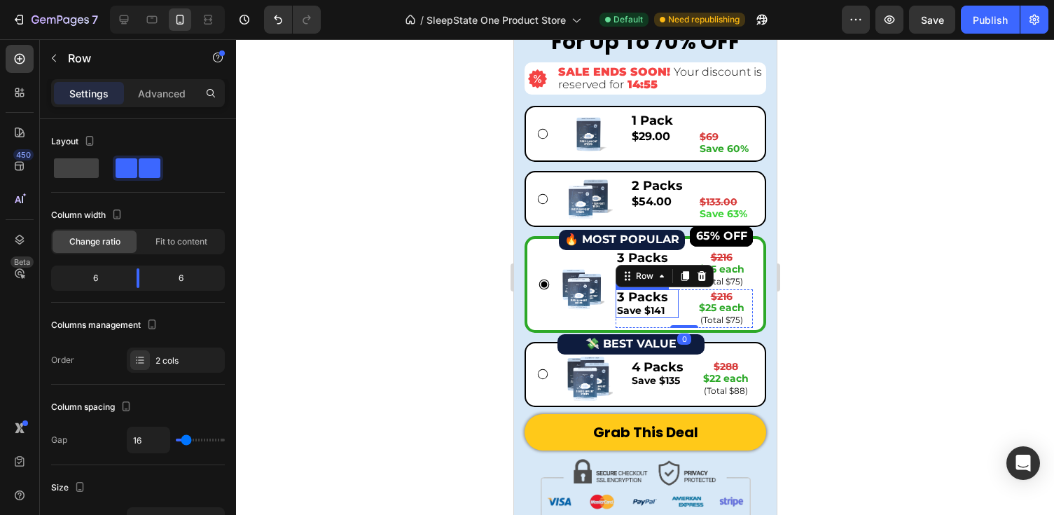
click at [627, 296] on p "3 Packs" at bounding box center [646, 297] width 60 height 13
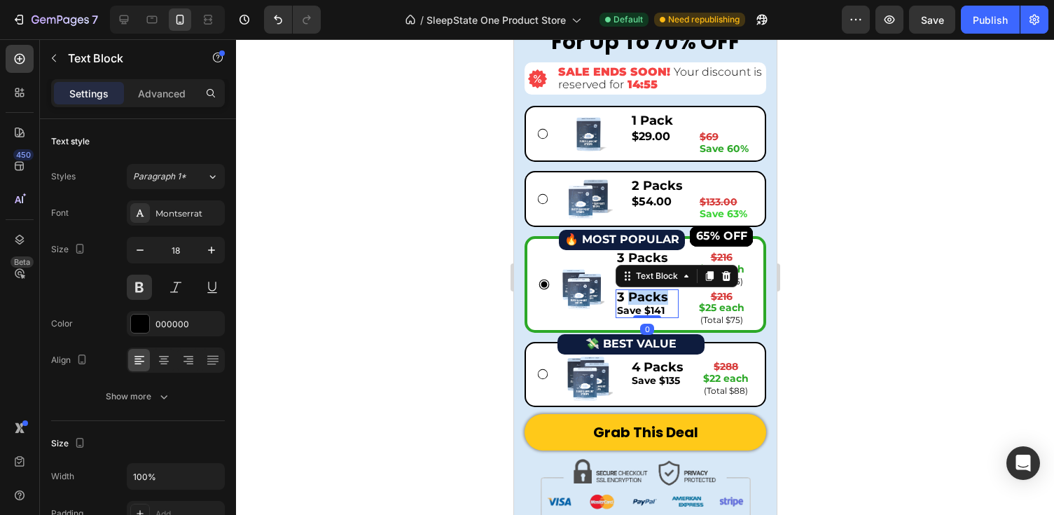
click at [627, 296] on p "3 Packs" at bounding box center [646, 297] width 60 height 13
click at [624, 296] on p "3 Packs" at bounding box center [646, 297] width 60 height 13
click at [665, 307] on p "Save $141" at bounding box center [646, 309] width 60 height 13
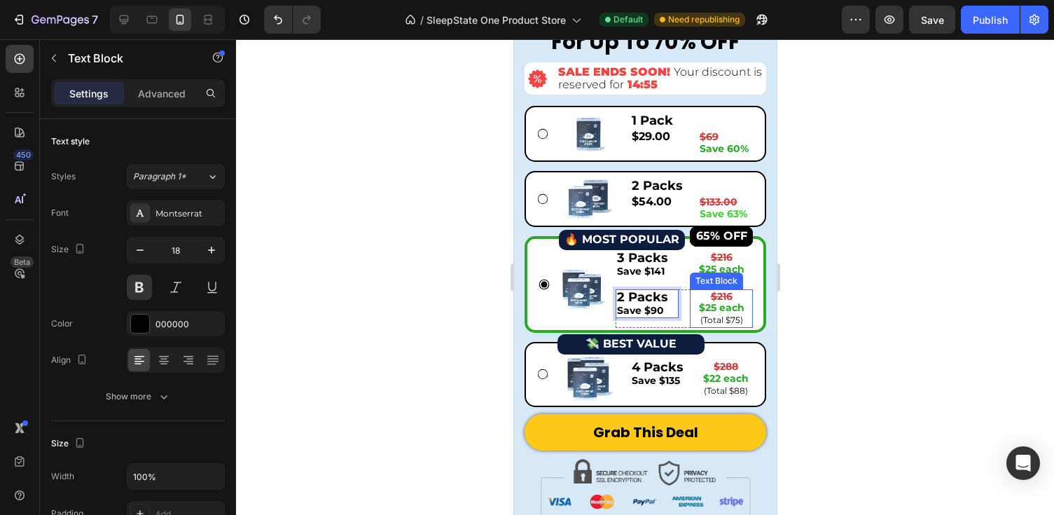
click at [733, 295] on p "$216" at bounding box center [721, 297] width 60 height 12
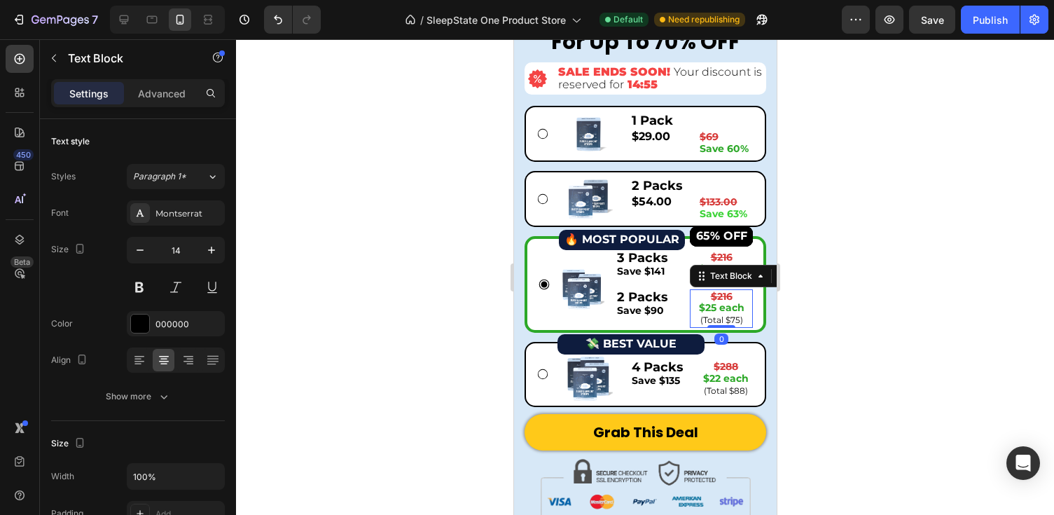
click at [733, 295] on p "$216" at bounding box center [721, 297] width 60 height 12
click at [714, 307] on strong "$25 each" at bounding box center [721, 307] width 46 height 13
click at [737, 315] on span "(Total $75)" at bounding box center [721, 319] width 43 height 11
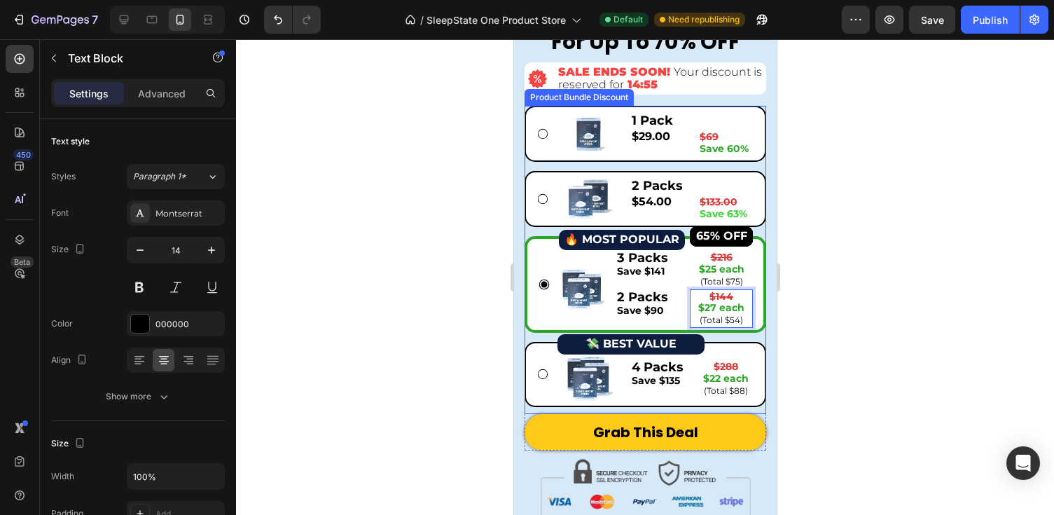
click at [942, 338] on div at bounding box center [645, 277] width 818 height 476
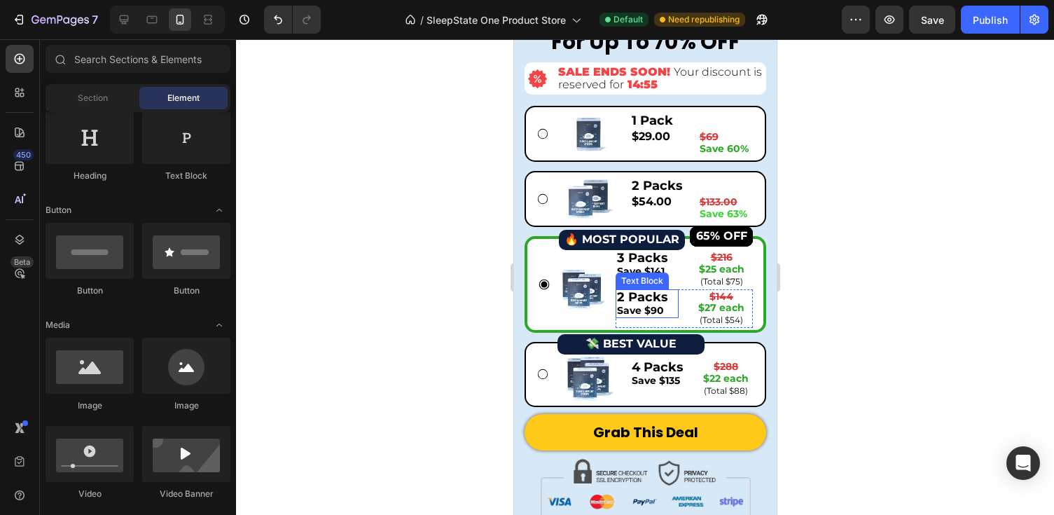
click at [672, 312] on p "Save $90" at bounding box center [646, 309] width 60 height 13
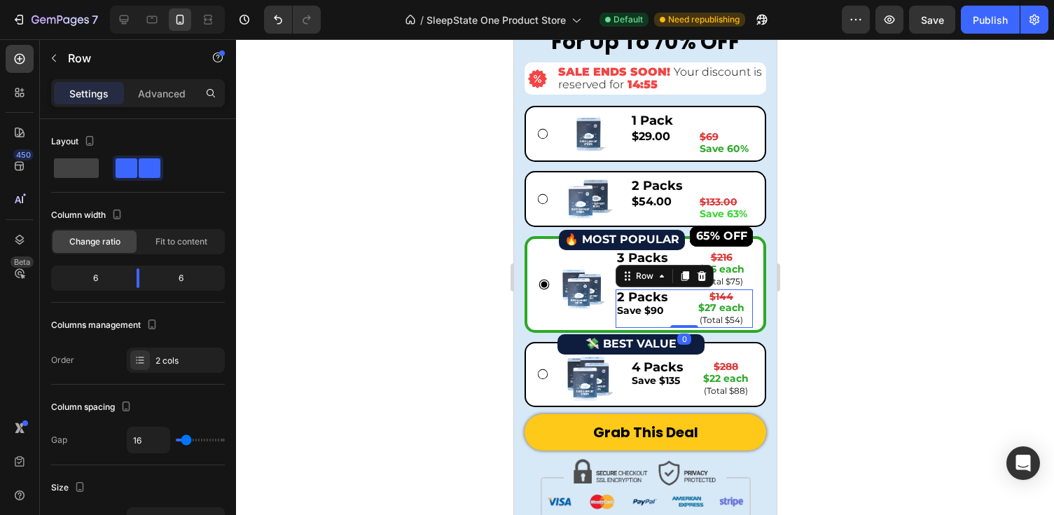
click at [663, 319] on div "2 Packs Save $90 Text Block" at bounding box center [646, 308] width 63 height 39
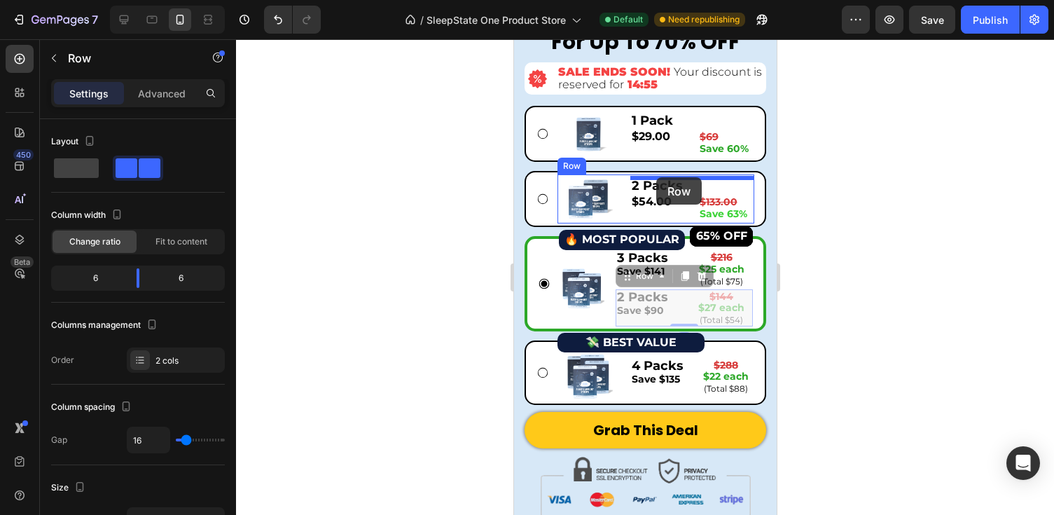
drag, startPoint x: 627, startPoint y: 275, endPoint x: 655, endPoint y: 177, distance: 102.2
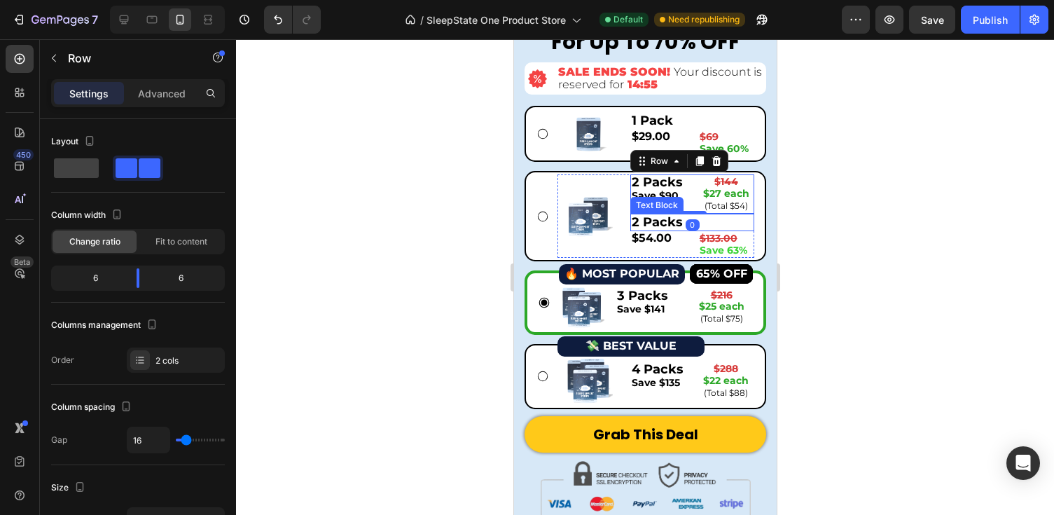
click at [747, 218] on p "2 Packs" at bounding box center [691, 222] width 121 height 15
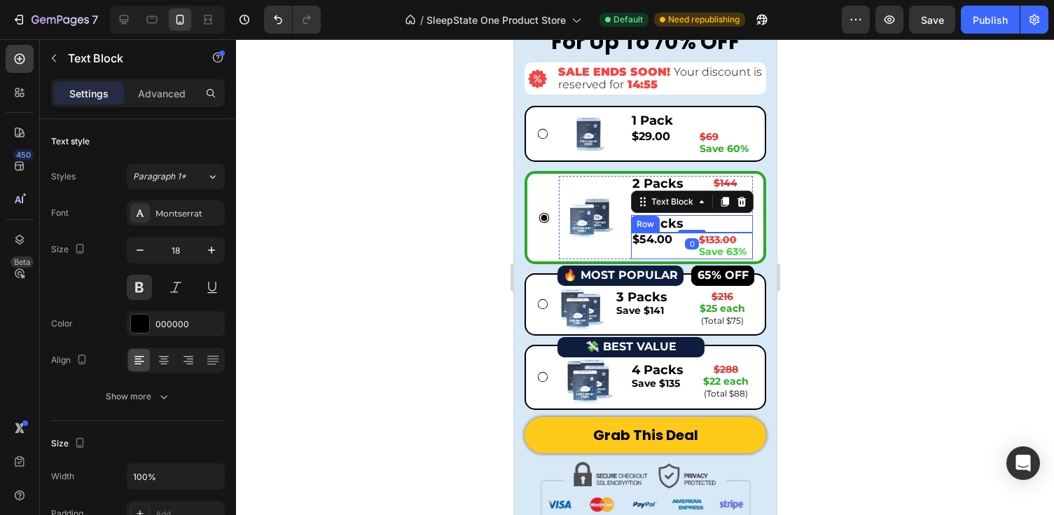
click at [679, 244] on div "$54.00" at bounding box center [657, 240] width 55 height 14
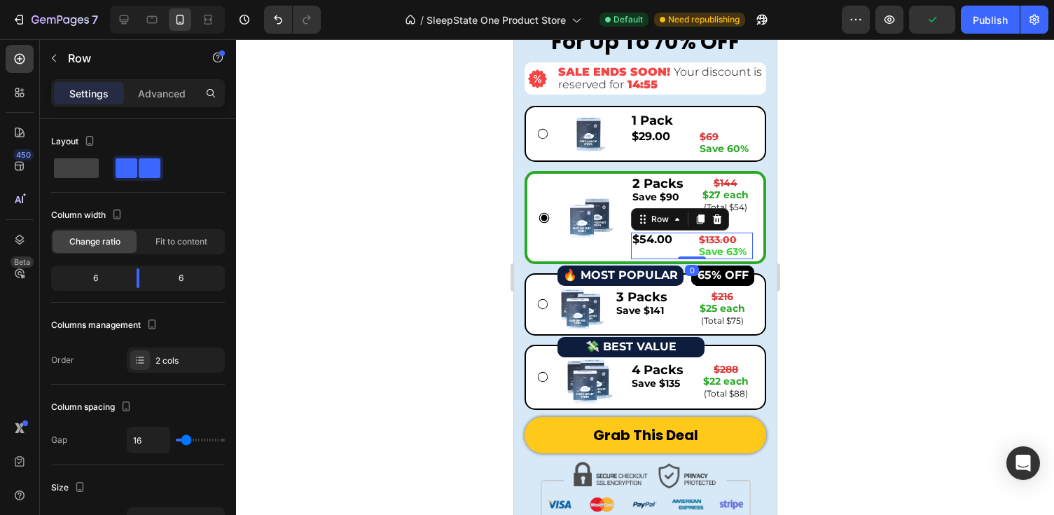
click at [672, 252] on div "$54.00 Product Price Product Price" at bounding box center [657, 246] width 55 height 27
click at [714, 219] on icon at bounding box center [716, 219] width 9 height 10
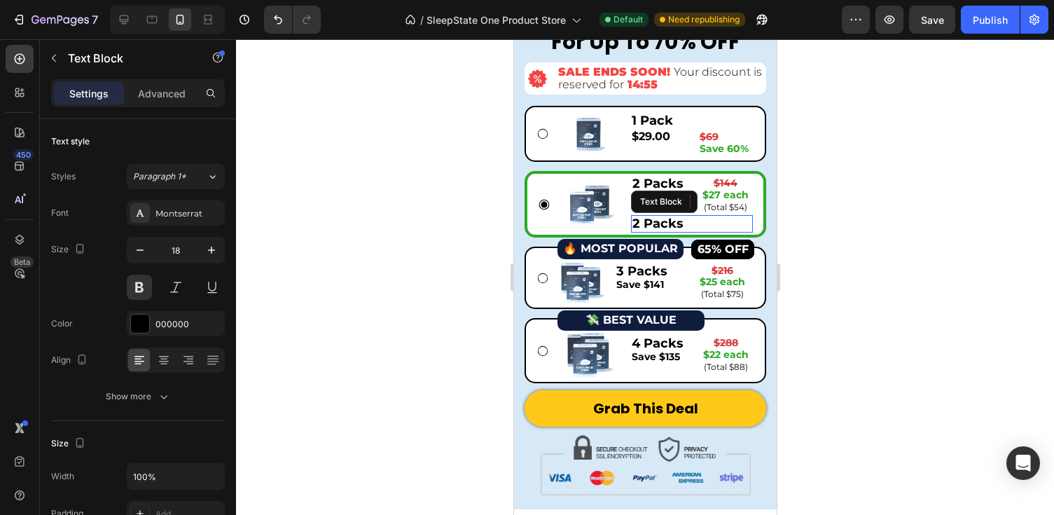
click at [704, 221] on p "2 Packs" at bounding box center [691, 223] width 119 height 15
click at [739, 199] on icon at bounding box center [741, 202] width 9 height 10
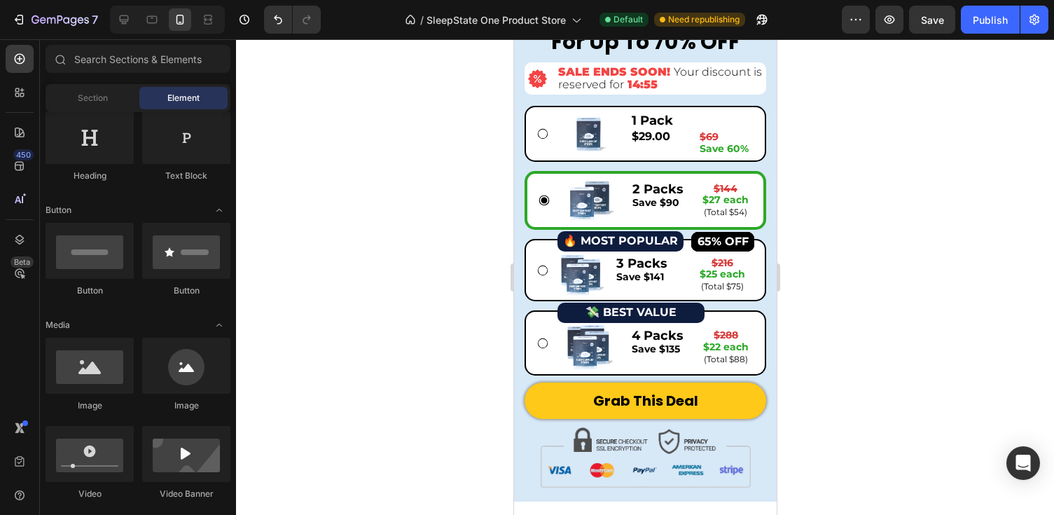
click at [830, 191] on div at bounding box center [645, 277] width 818 height 476
click at [741, 237] on strong "65% OFF" at bounding box center [722, 241] width 51 height 13
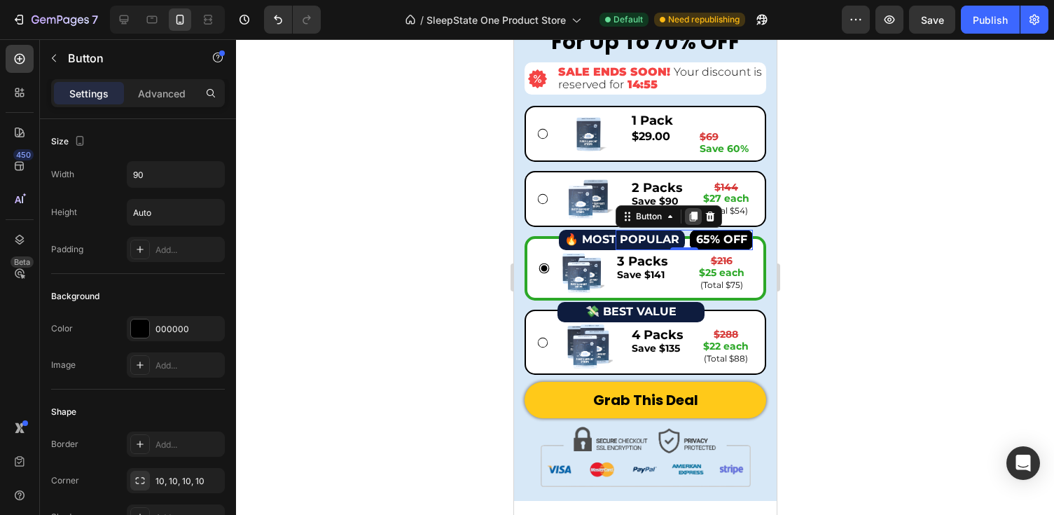
click at [698, 214] on icon at bounding box center [692, 216] width 11 height 11
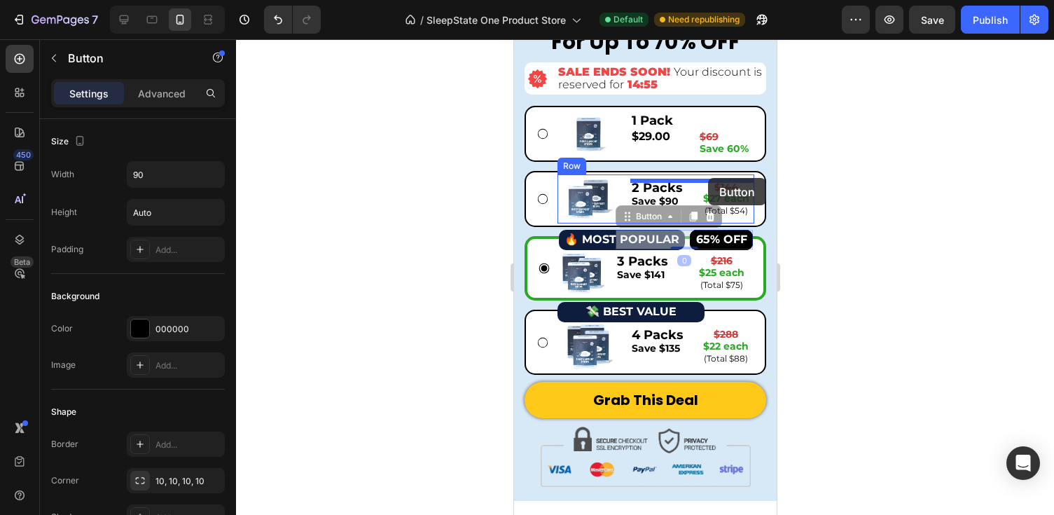
drag, startPoint x: 626, startPoint y: 221, endPoint x: 708, endPoint y: 176, distance: 93.1
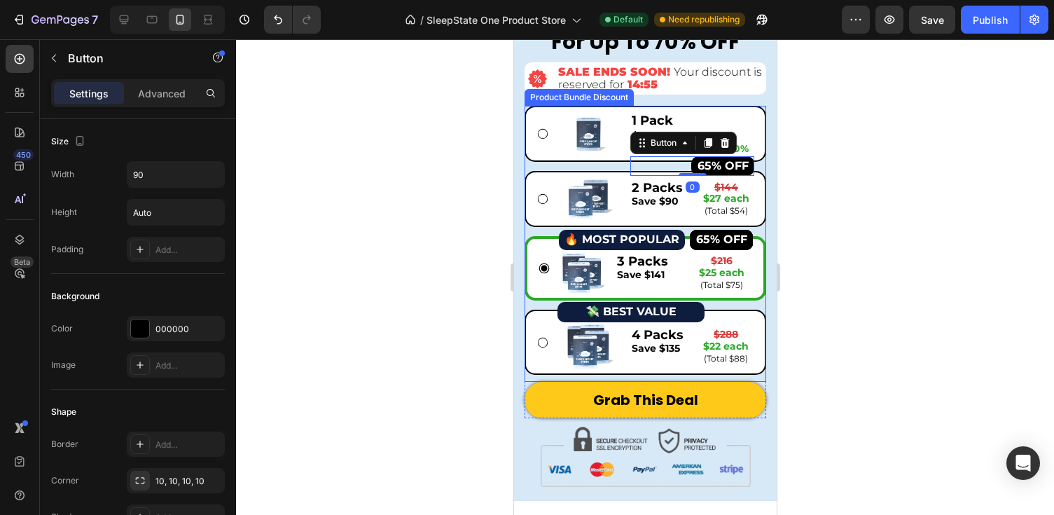
click at [840, 167] on div at bounding box center [645, 277] width 818 height 476
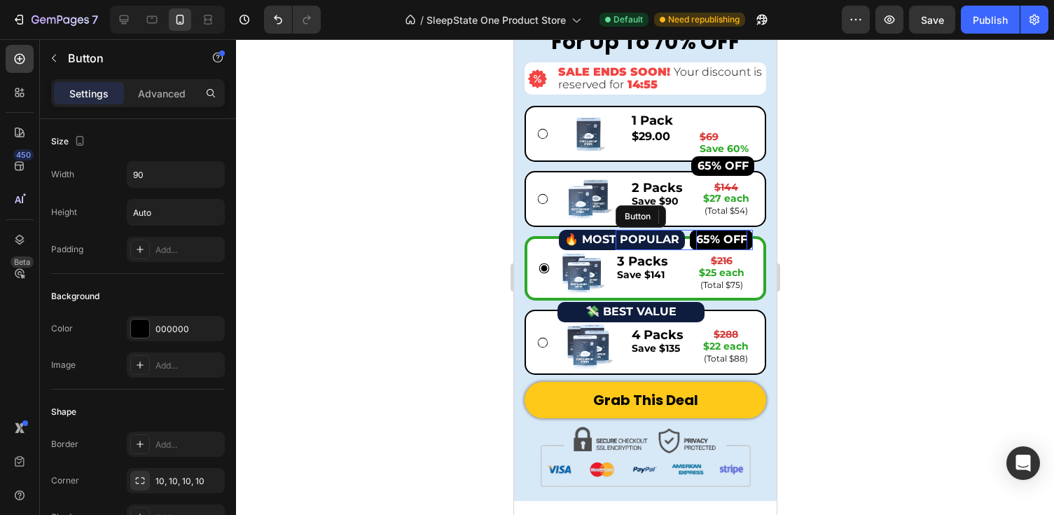
click at [715, 240] on strong "65% OFF" at bounding box center [720, 239] width 51 height 13
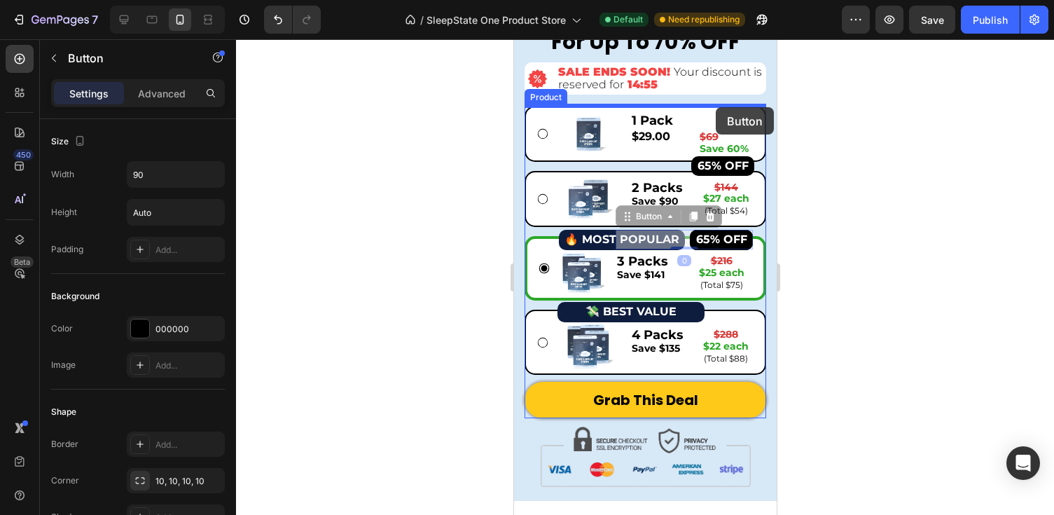
drag, startPoint x: 631, startPoint y: 216, endPoint x: 715, endPoint y: 107, distance: 137.3
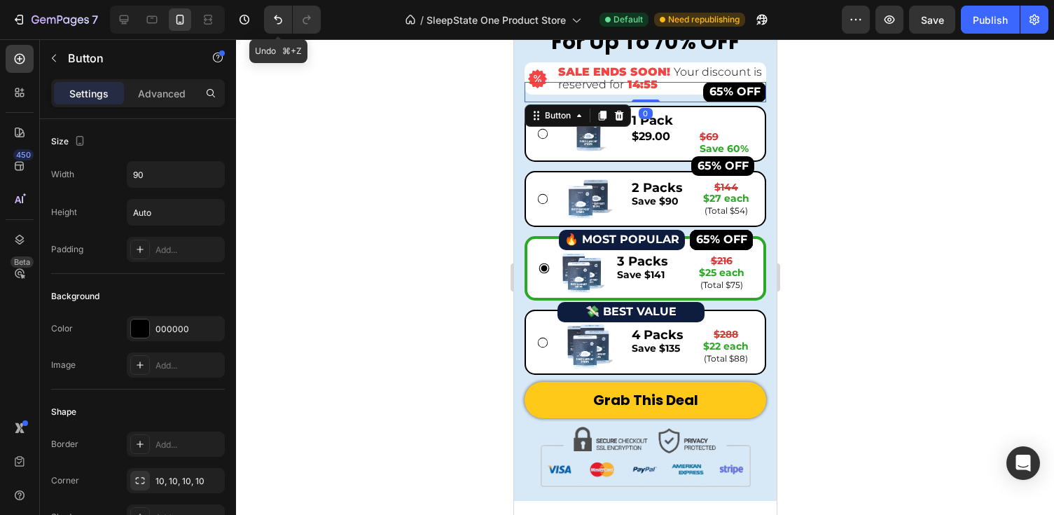
click at [259, 5] on div "7 Version history Undo ⌘+Z / SleepState One Product Store Default Need republis…" at bounding box center [527, 20] width 1054 height 40
click at [269, 17] on button "Undo/Redo" at bounding box center [278, 20] width 28 height 28
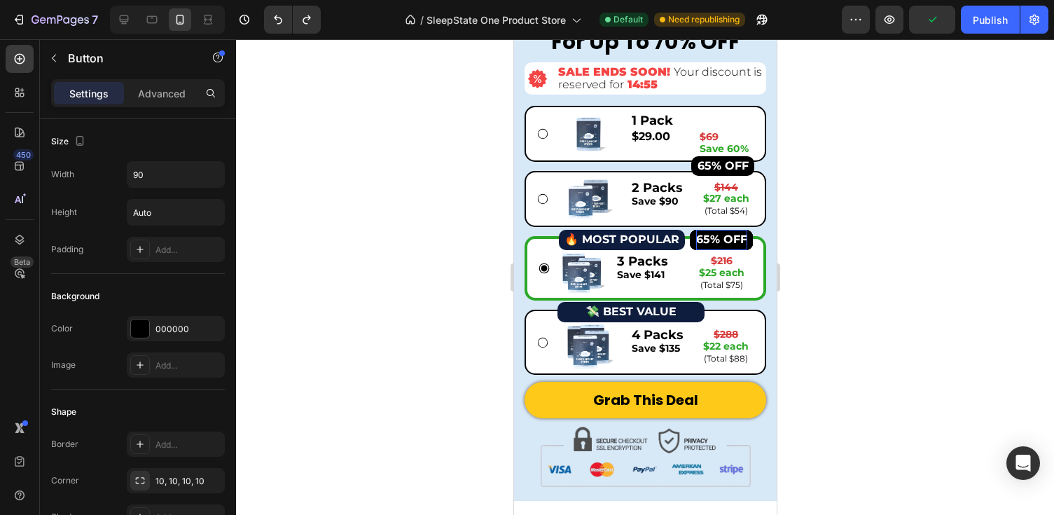
click at [715, 242] on strong "65% OFF" at bounding box center [720, 239] width 51 height 13
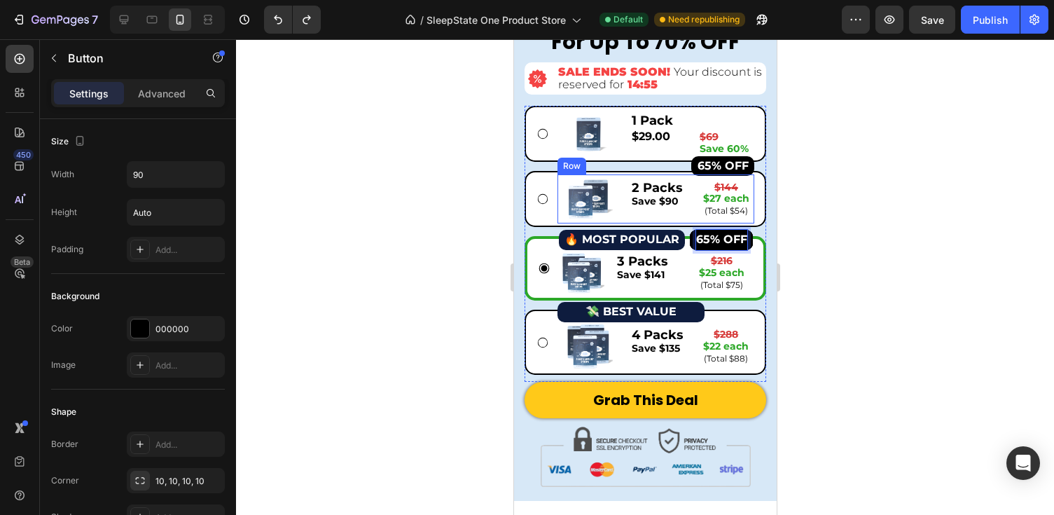
click at [828, 232] on div at bounding box center [645, 277] width 818 height 476
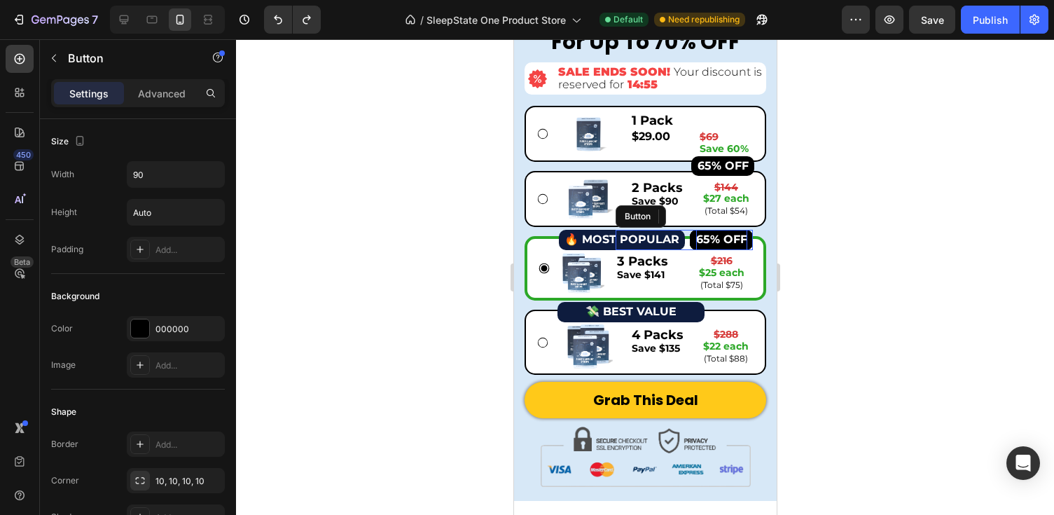
click at [724, 240] on strong "65% OFF" at bounding box center [720, 239] width 51 height 13
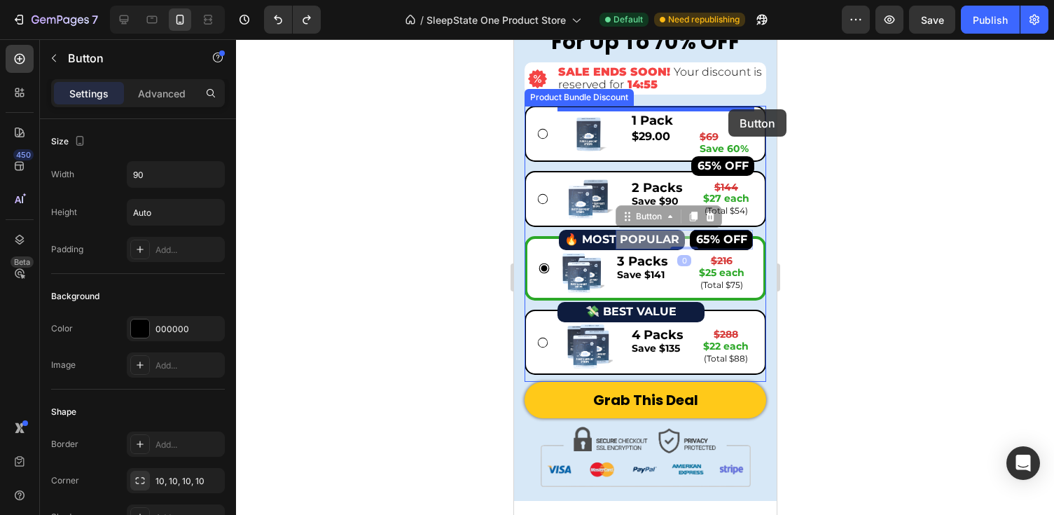
drag, startPoint x: 628, startPoint y: 220, endPoint x: 728, endPoint y: 109, distance: 148.8
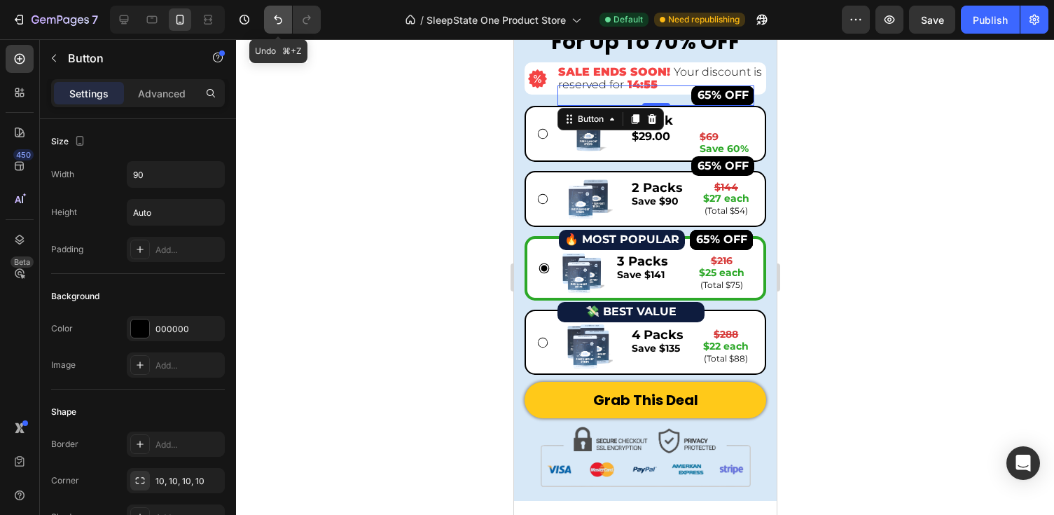
click at [272, 27] on button "Undo/Redo" at bounding box center [278, 20] width 28 height 28
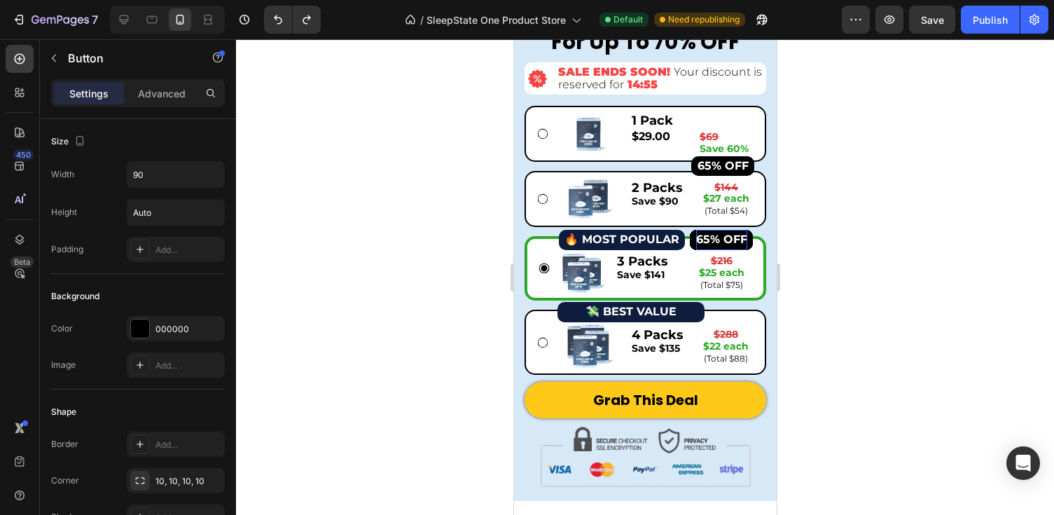
click at [724, 237] on strong "65% OFF" at bounding box center [720, 239] width 51 height 13
click at [739, 169] on strong "65% OFF" at bounding box center [722, 165] width 51 height 13
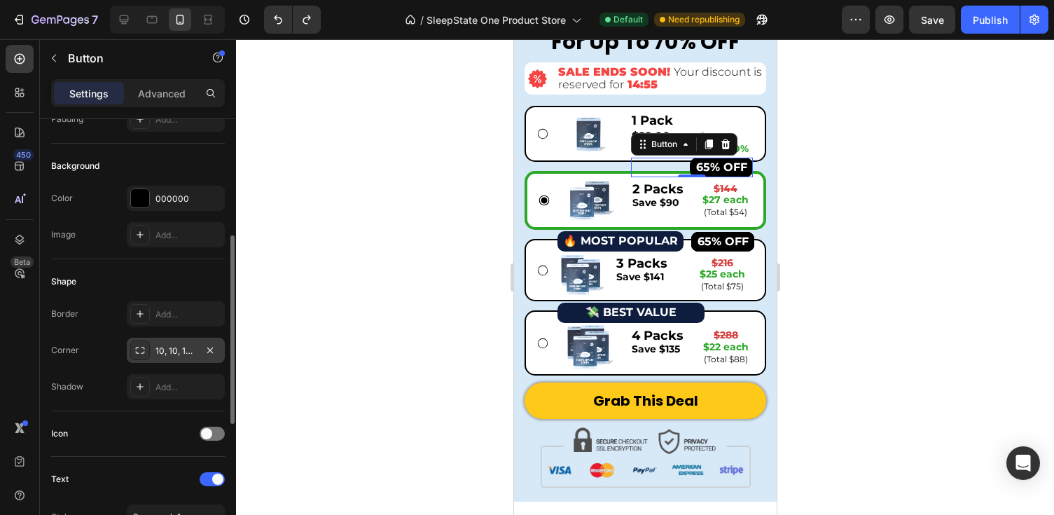
scroll to position [260, 0]
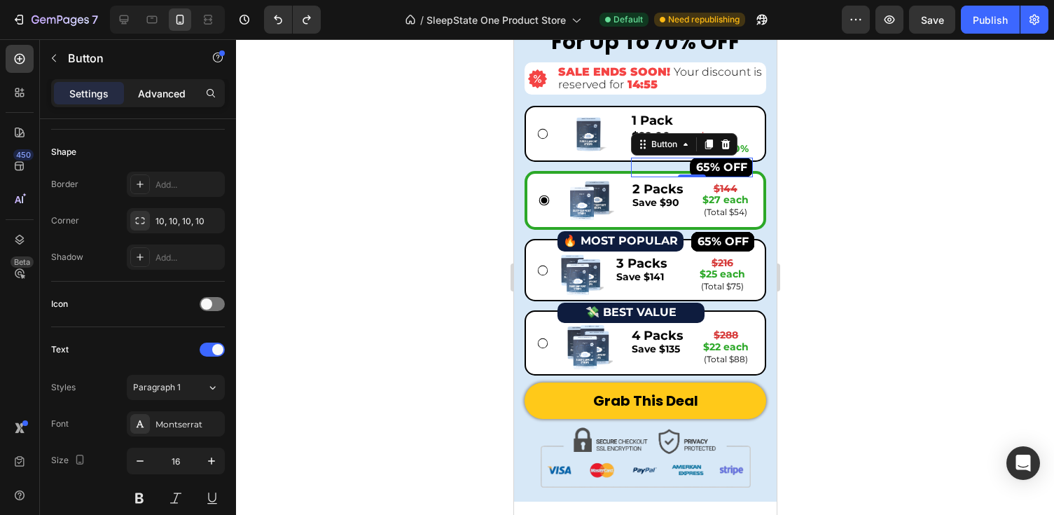
click at [179, 90] on p "Advanced" at bounding box center [162, 93] width 48 height 15
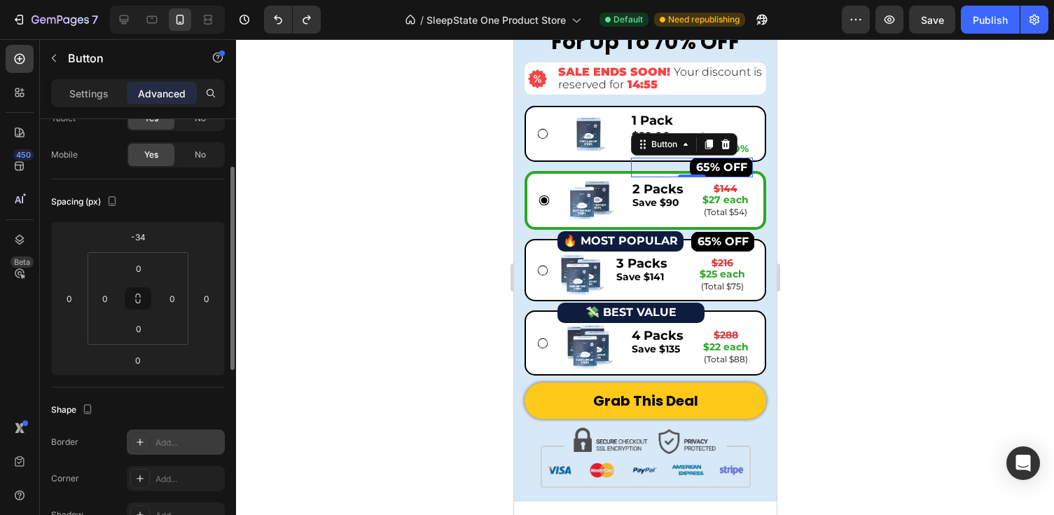
scroll to position [0, 0]
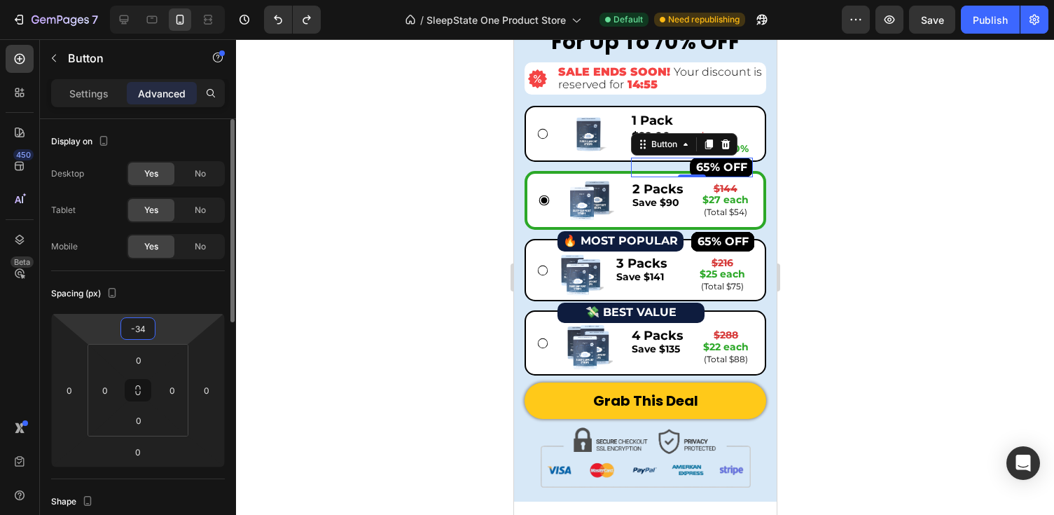
click at [146, 322] on input "-34" at bounding box center [138, 328] width 28 height 21
click at [148, 329] on input "-34" at bounding box center [138, 328] width 28 height 21
type input "-3"
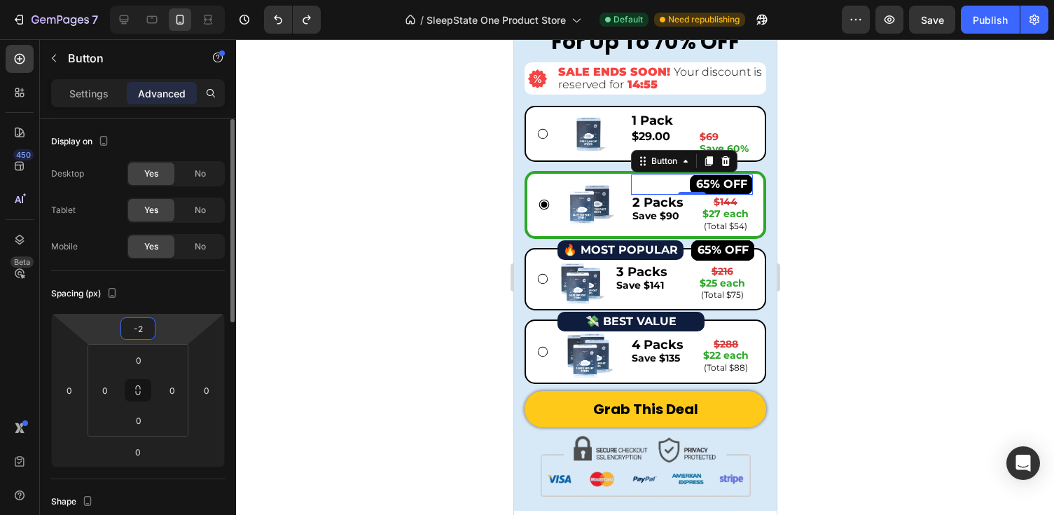
type input "-24"
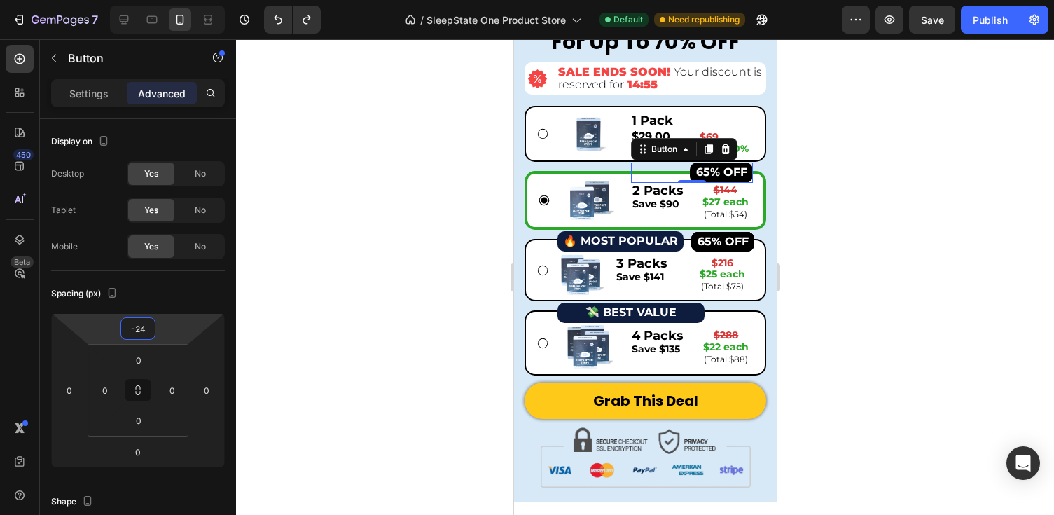
click at [802, 224] on div at bounding box center [645, 277] width 818 height 476
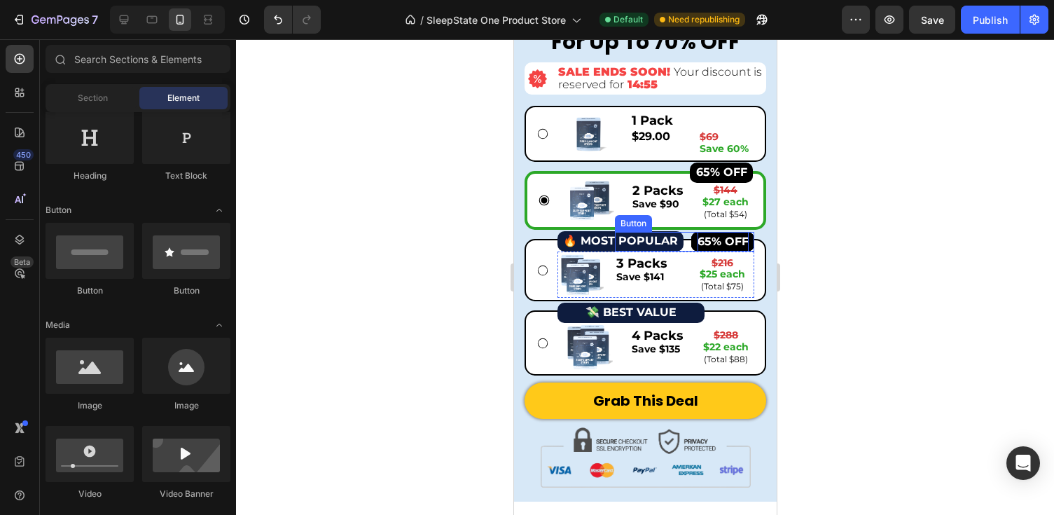
click at [738, 233] on p "65% OFF" at bounding box center [722, 242] width 51 height 20
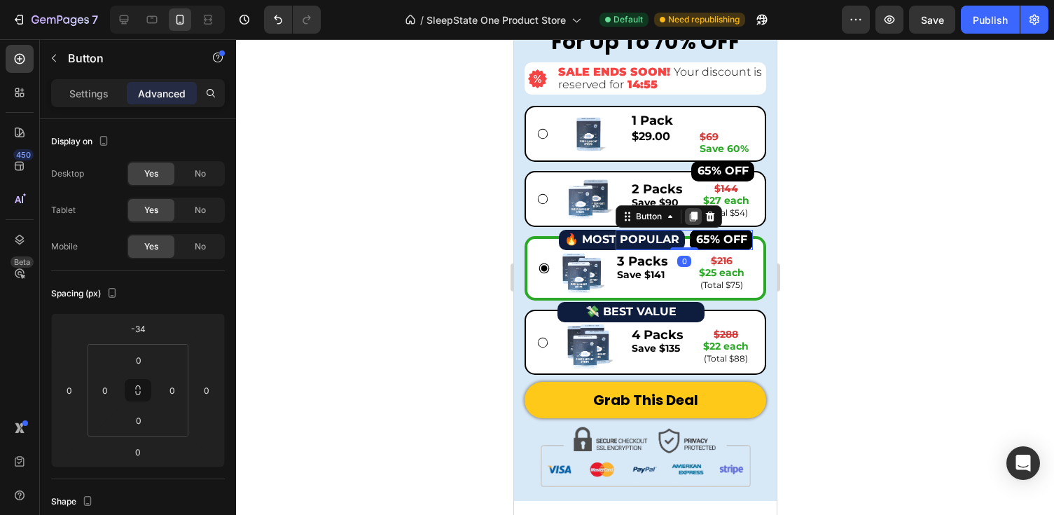
click at [695, 223] on div at bounding box center [692, 216] width 17 height 17
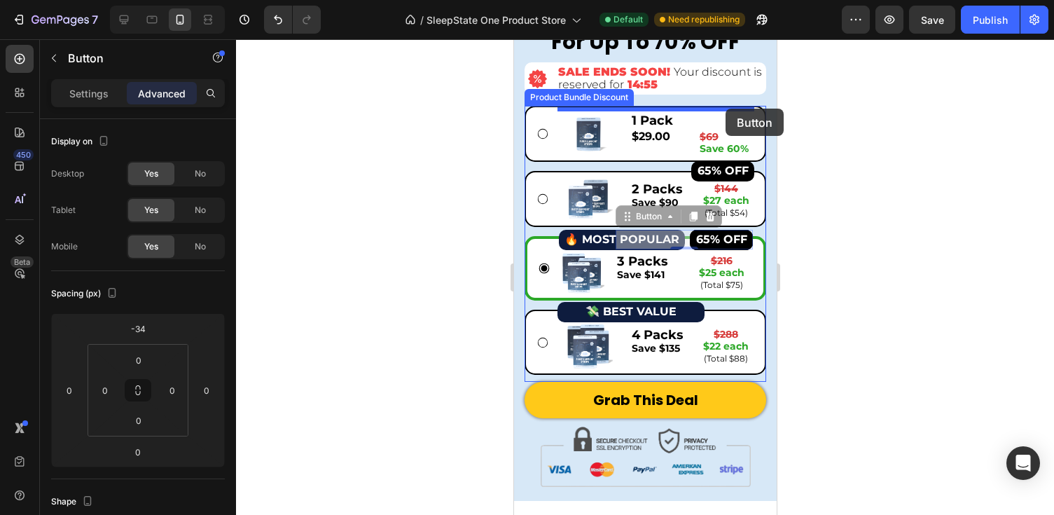
drag, startPoint x: 631, startPoint y: 220, endPoint x: 725, endPoint y: 109, distance: 145.6
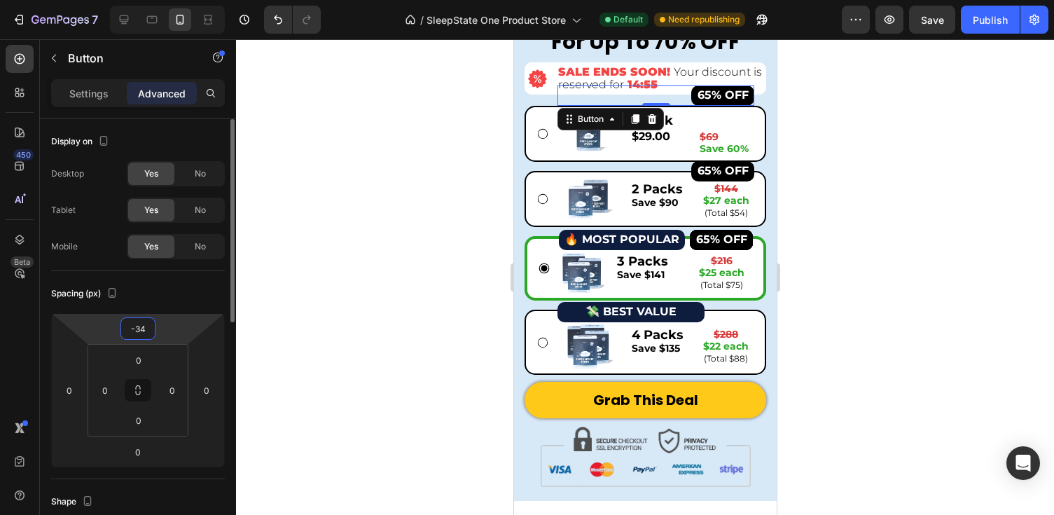
click at [144, 324] on input "-34" at bounding box center [138, 328] width 28 height 21
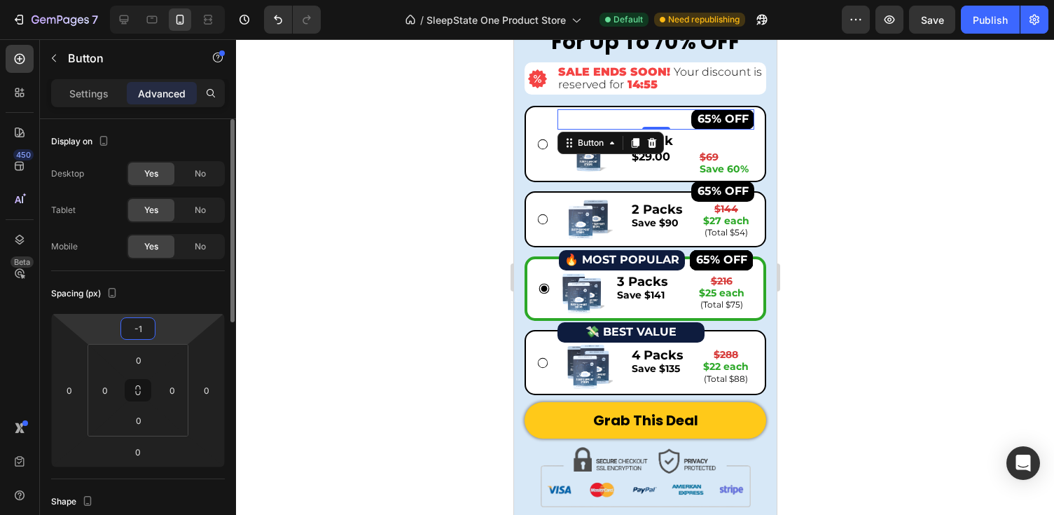
type input "-14"
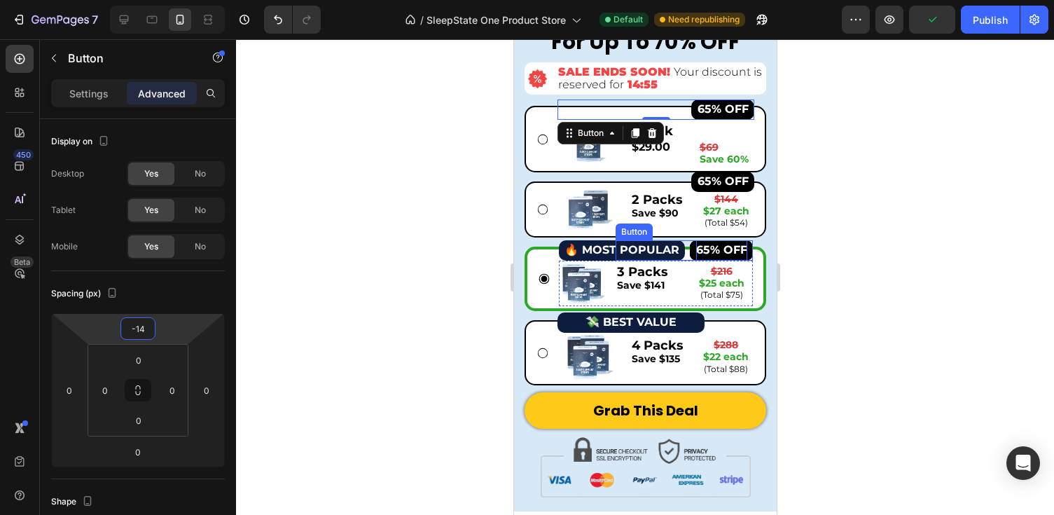
click at [719, 244] on strong "65% OFF" at bounding box center [720, 249] width 51 height 13
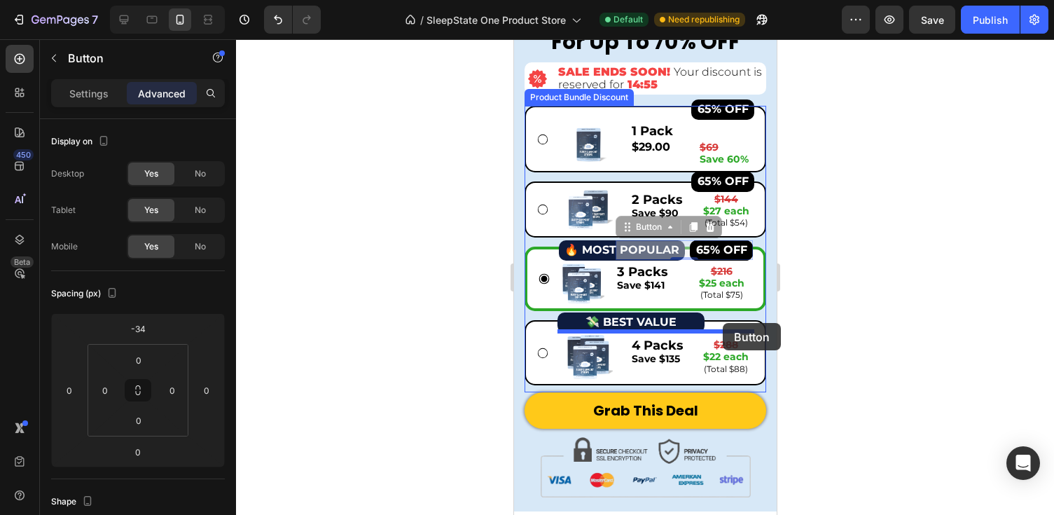
drag, startPoint x: 627, startPoint y: 227, endPoint x: 722, endPoint y: 323, distance: 134.7
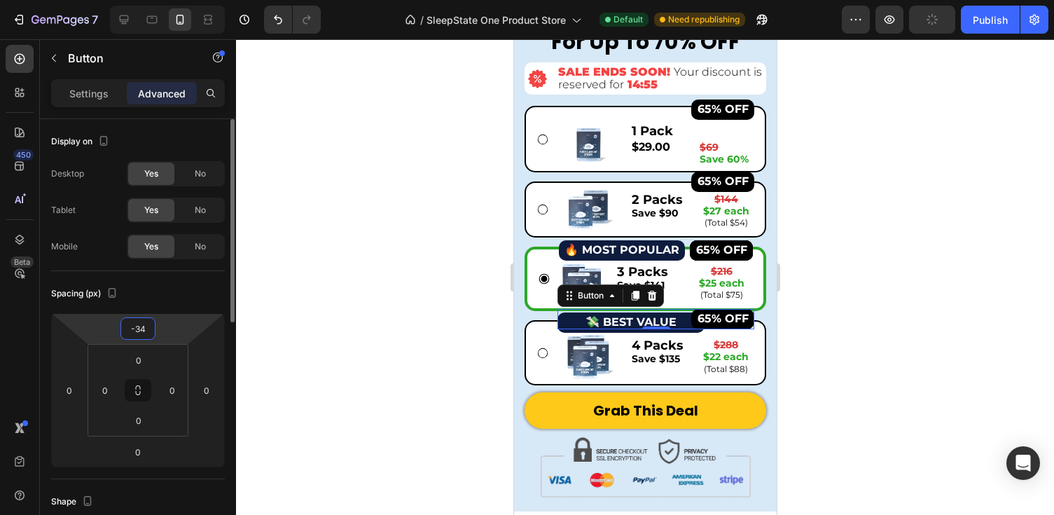
click at [136, 328] on input "-34" at bounding box center [138, 328] width 28 height 21
click at [139, 331] on input "-34" at bounding box center [138, 328] width 28 height 21
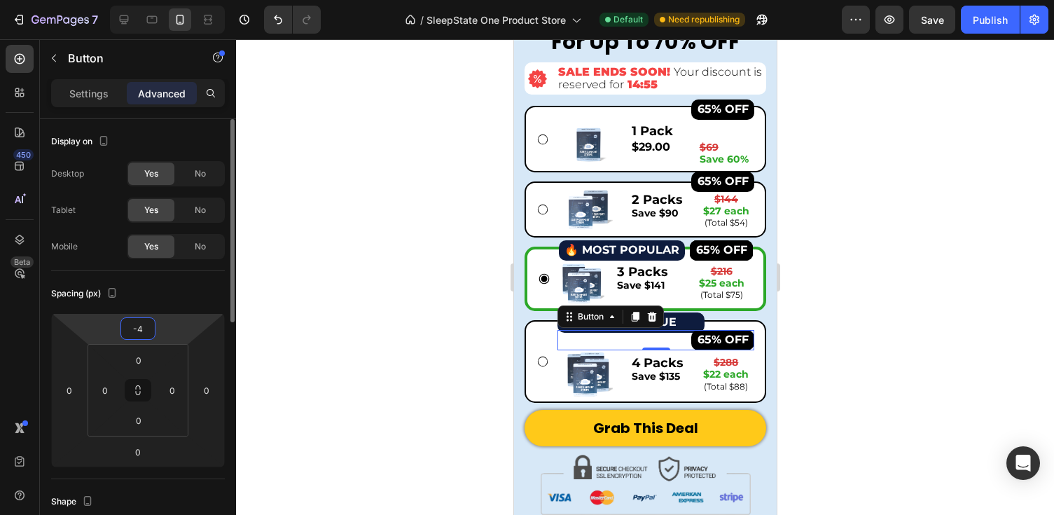
type input "-24"
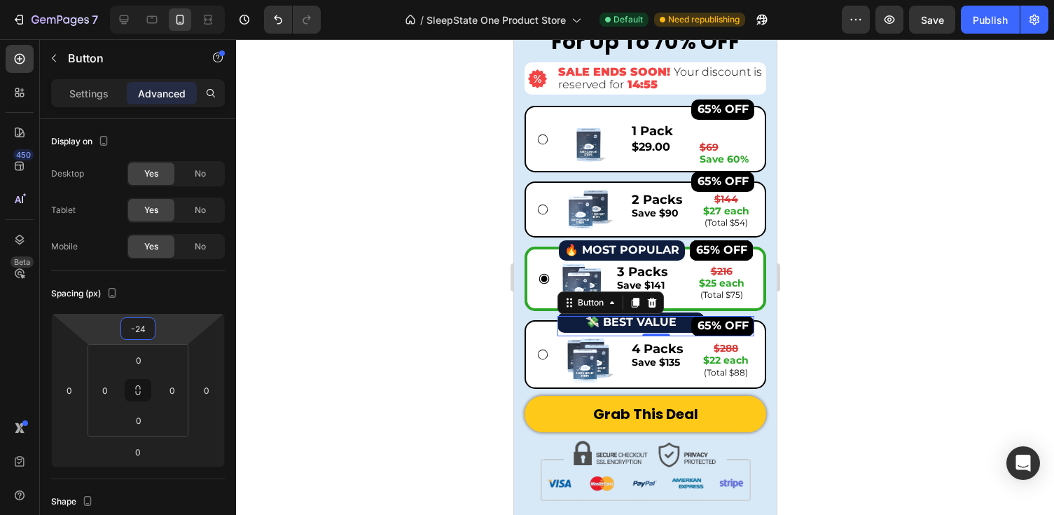
click at [993, 331] on div at bounding box center [645, 277] width 818 height 476
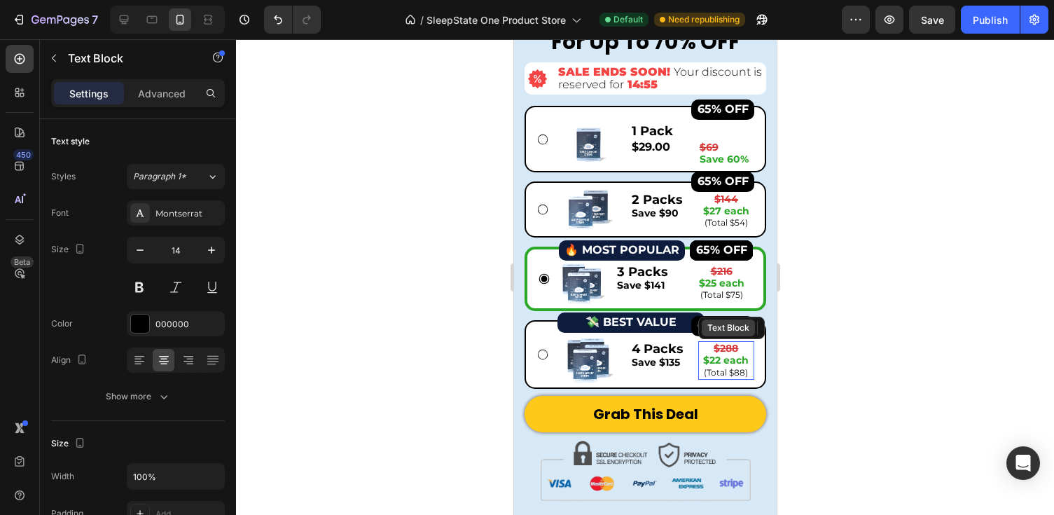
click at [736, 328] on div "Text Block" at bounding box center [728, 327] width 48 height 13
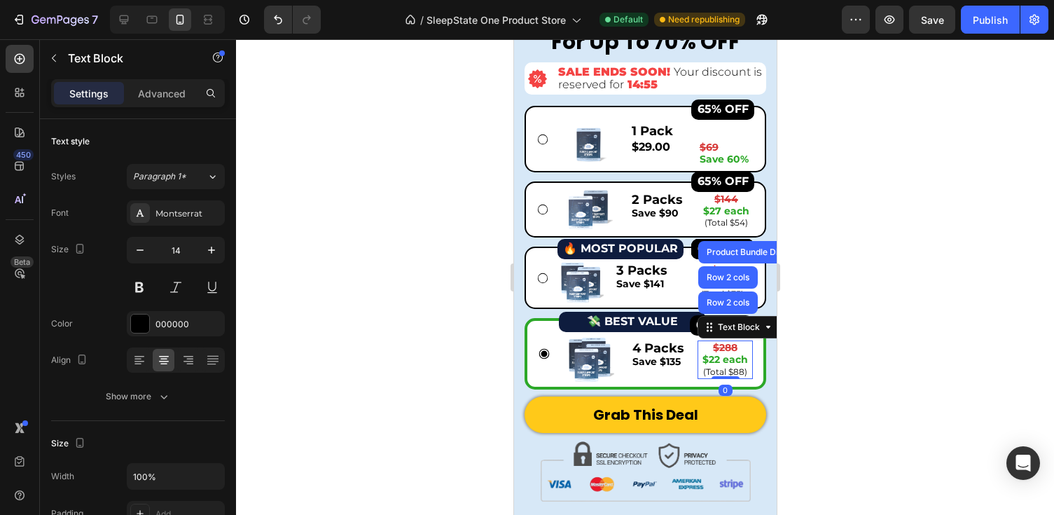
click at [872, 300] on div at bounding box center [645, 277] width 818 height 476
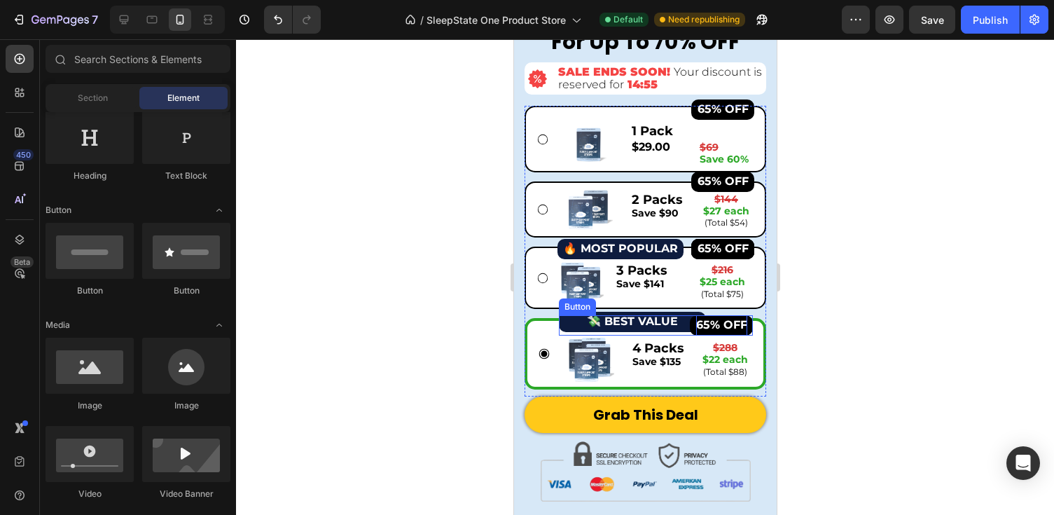
click at [714, 324] on strong "65% OFF" at bounding box center [720, 324] width 51 height 13
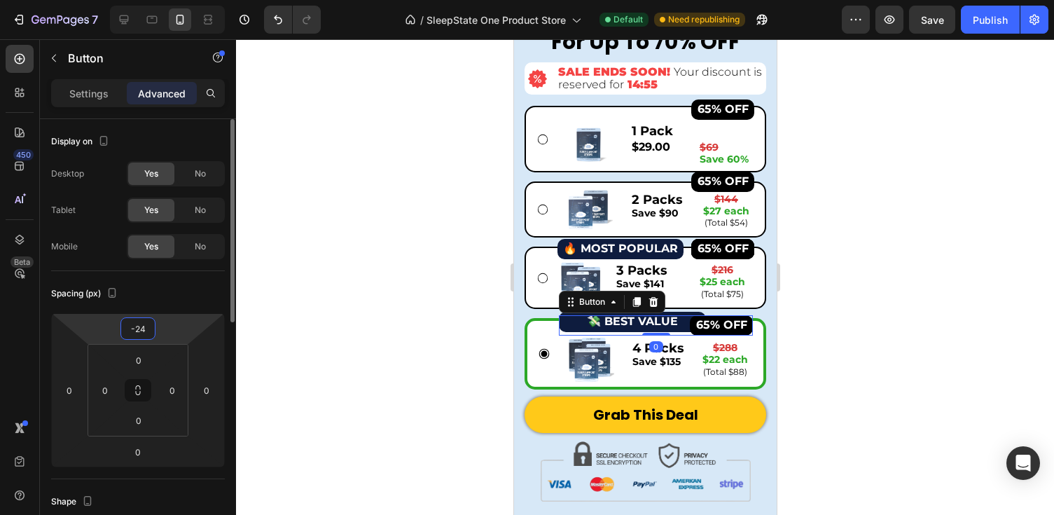
click at [141, 338] on input "-24" at bounding box center [138, 328] width 28 height 21
click at [144, 333] on input "-24" at bounding box center [138, 328] width 28 height 21
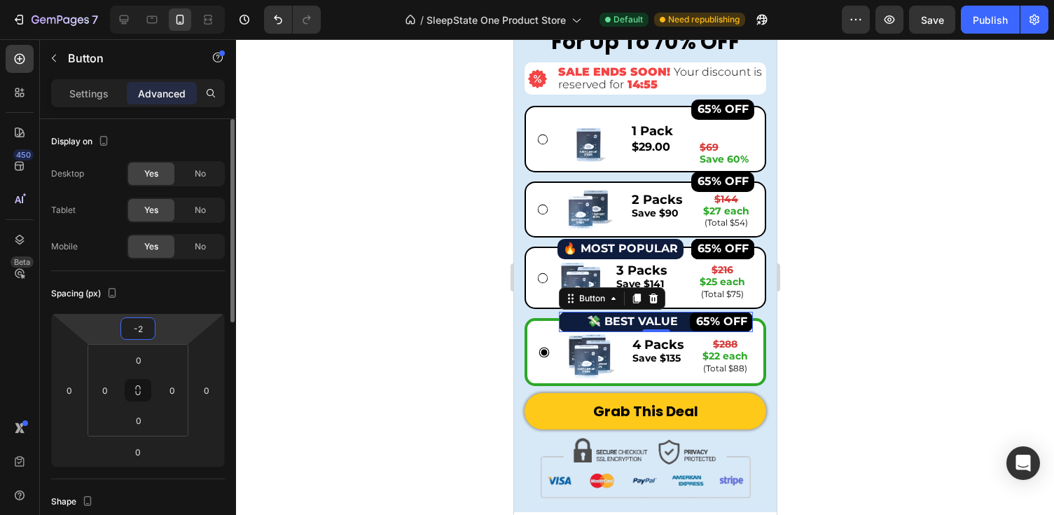
type input "-28"
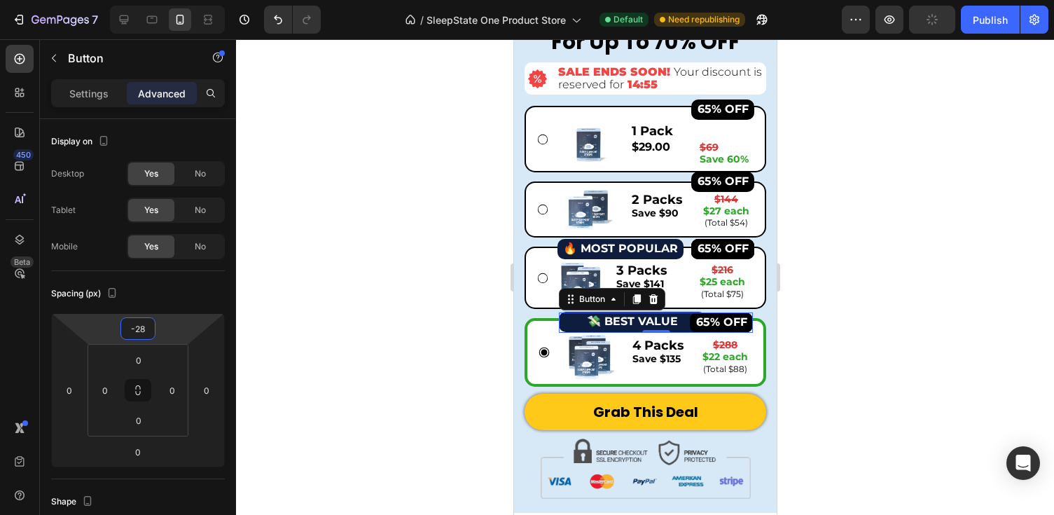
click at [882, 287] on div at bounding box center [645, 277] width 818 height 476
click at [647, 321] on div "65% OFF Button 0" at bounding box center [655, 322] width 194 height 20
click at [896, 182] on div at bounding box center [645, 277] width 818 height 476
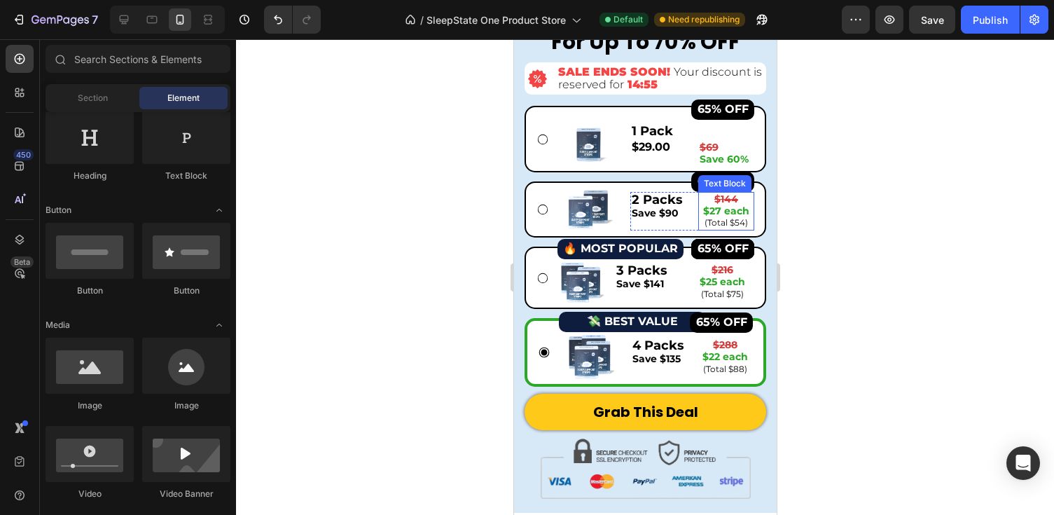
click at [694, 200] on div "2 Packs Save $90 Text Block $144 $27 each (Total $54) Text Block Row" at bounding box center [692, 211] width 124 height 39
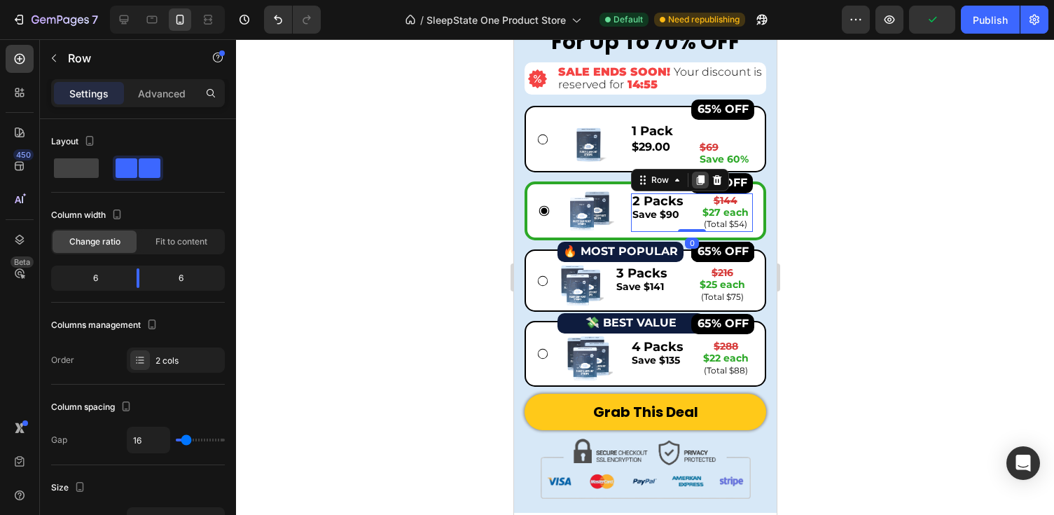
click at [702, 176] on icon at bounding box center [700, 180] width 8 height 10
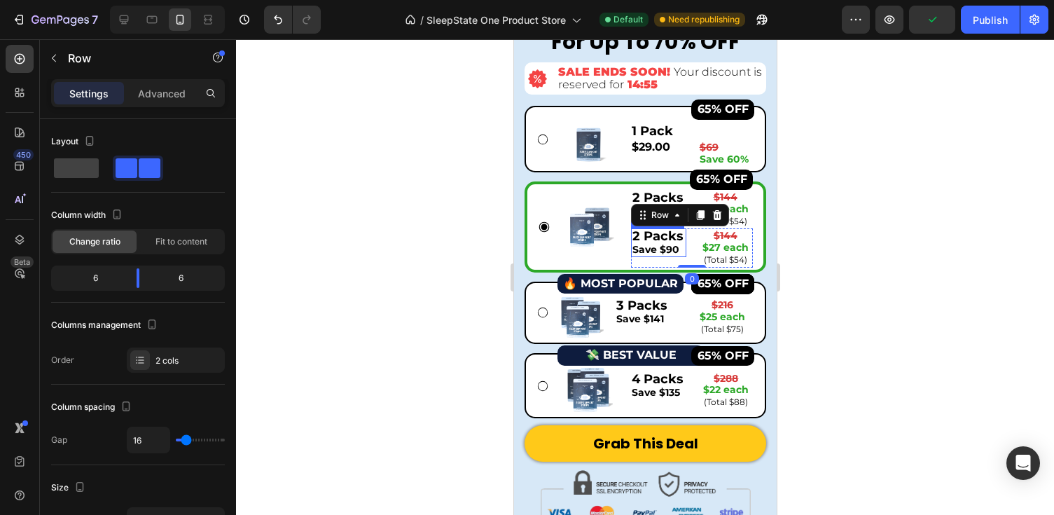
click at [646, 236] on p "2 Packs" at bounding box center [658, 236] width 53 height 13
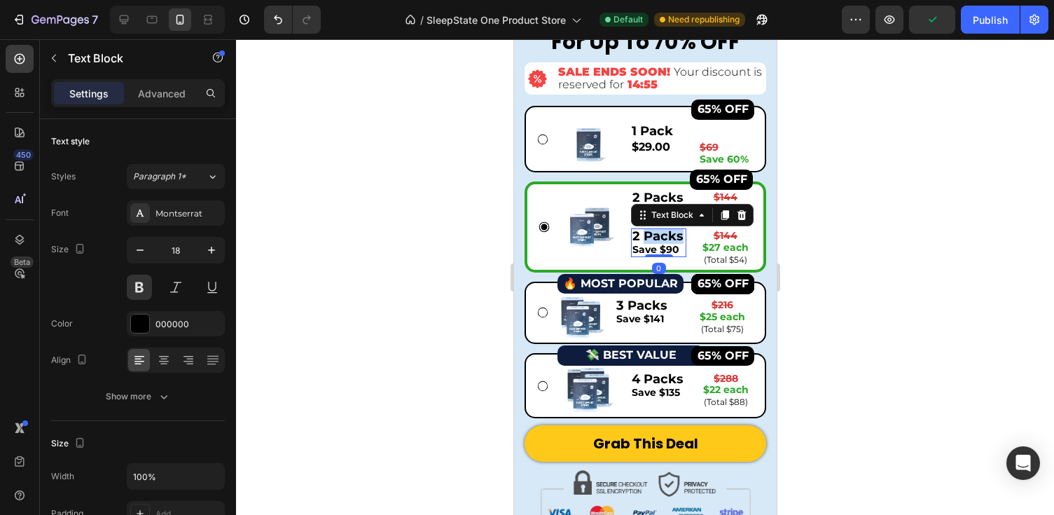
click at [646, 236] on p "2 Packs" at bounding box center [658, 236] width 53 height 13
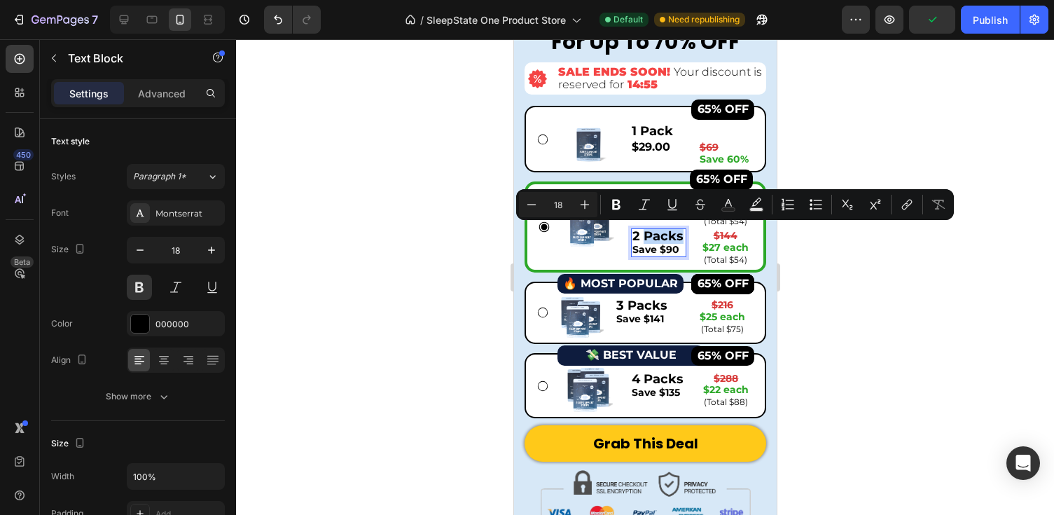
click at [673, 236] on p "2 Packs" at bounding box center [658, 236] width 53 height 13
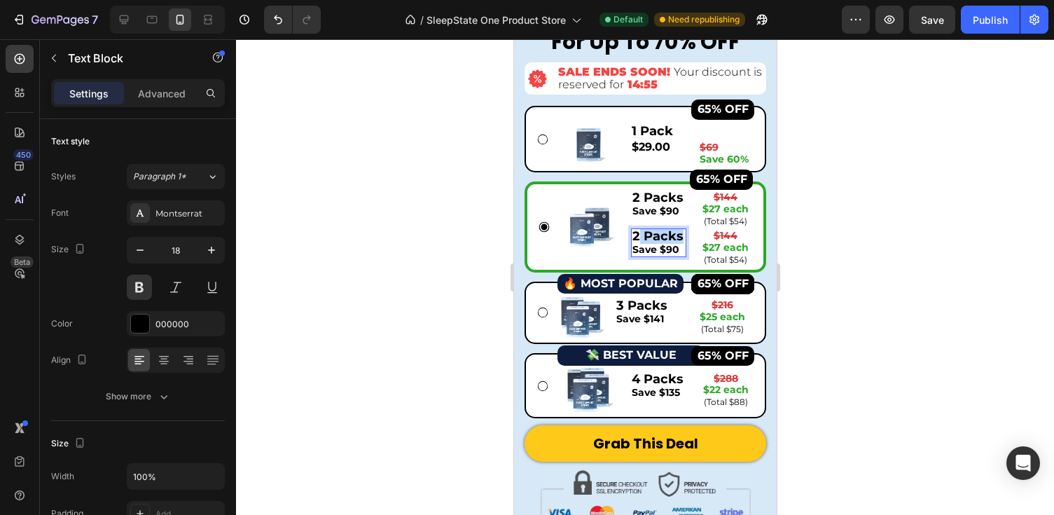
drag, startPoint x: 681, startPoint y: 236, endPoint x: 637, endPoint y: 236, distance: 44.1
click at [637, 236] on p "2 Packs" at bounding box center [658, 236] width 53 height 13
click at [713, 146] on strong "$69" at bounding box center [708, 147] width 19 height 13
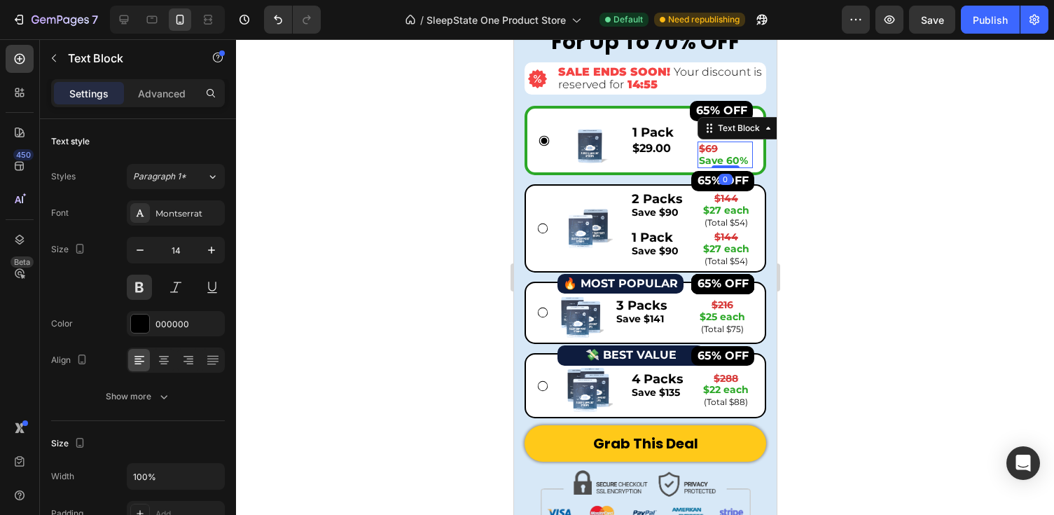
click at [713, 146] on strong "$69" at bounding box center [707, 148] width 19 height 13
click at [809, 139] on div at bounding box center [645, 277] width 818 height 476
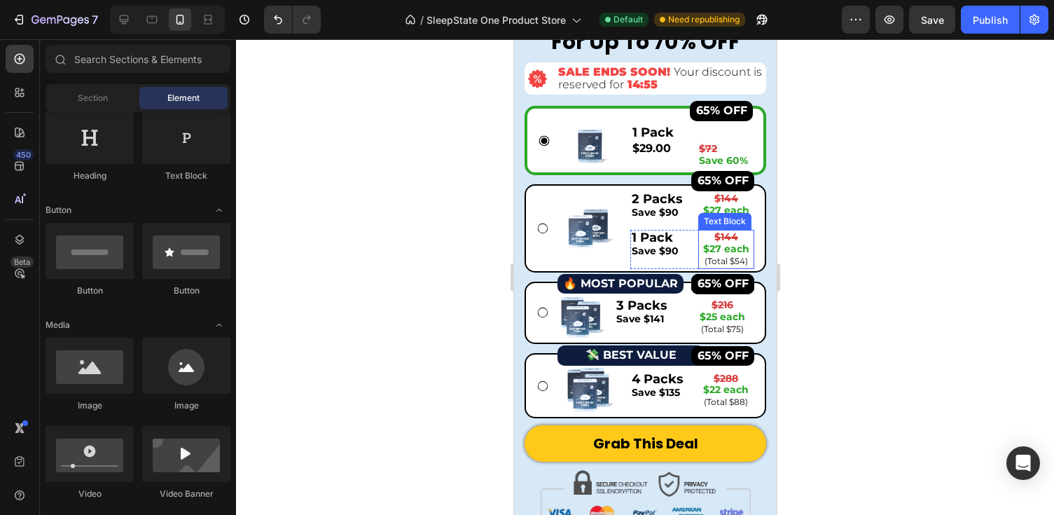
click at [721, 256] on span "(Total $54)" at bounding box center [725, 261] width 43 height 11
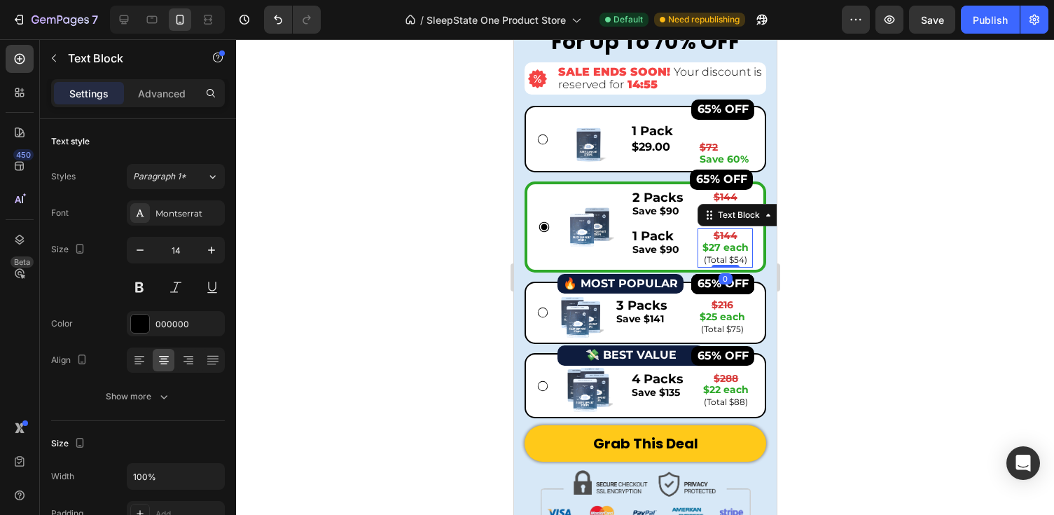
click at [721, 256] on span "(Total $54)" at bounding box center [724, 259] width 43 height 11
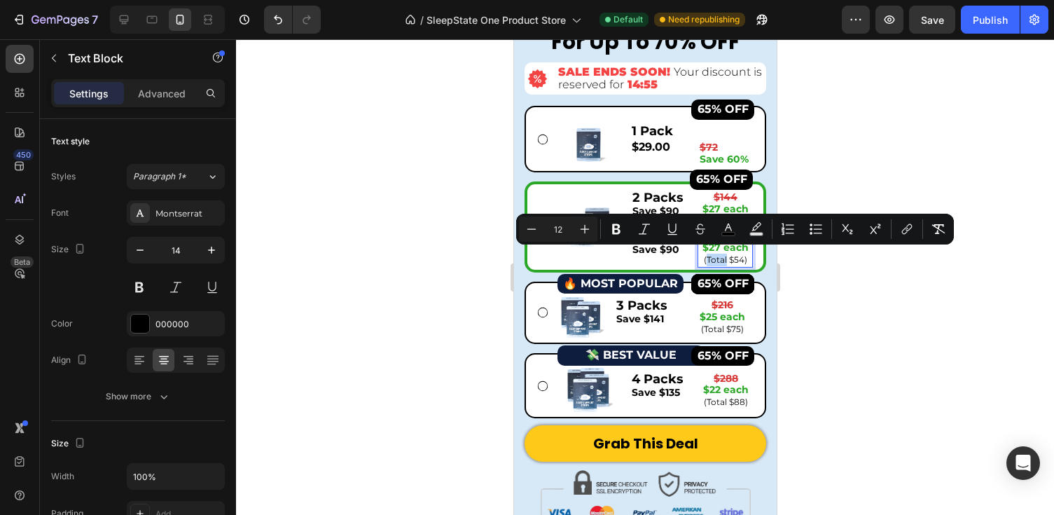
type input "14"
click at [737, 249] on strong "$27 each" at bounding box center [725, 247] width 46 height 13
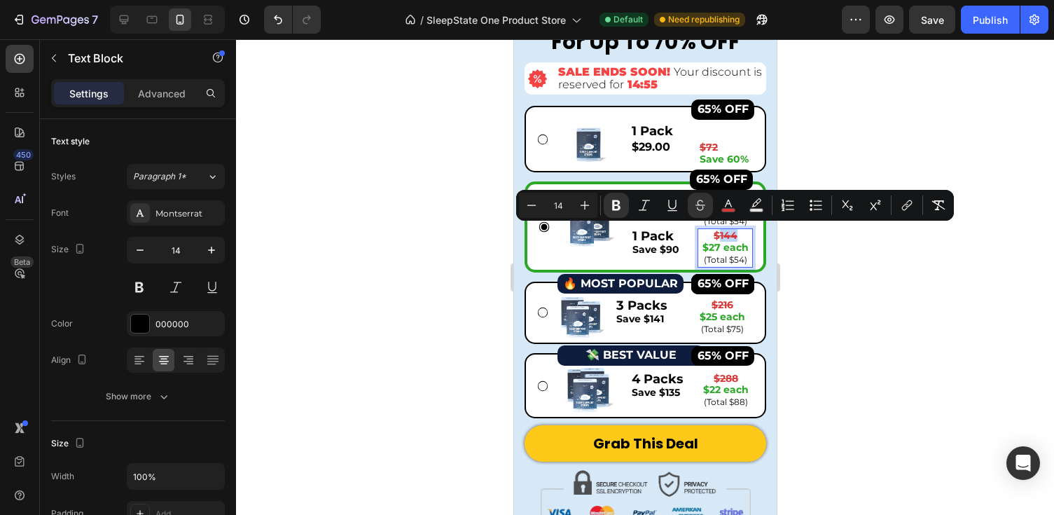
drag, startPoint x: 735, startPoint y: 233, endPoint x: 720, endPoint y: 233, distance: 15.4
click at [720, 233] on strong "$144" at bounding box center [725, 235] width 24 height 13
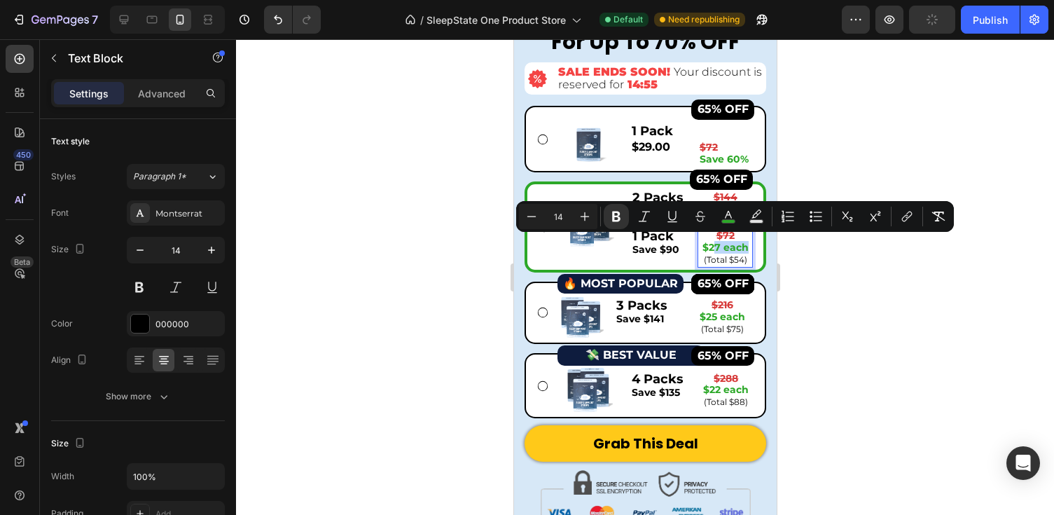
drag, startPoint x: 716, startPoint y: 244, endPoint x: 747, endPoint y: 247, distance: 30.9
click at [748, 247] on p "$27 each" at bounding box center [724, 248] width 53 height 12
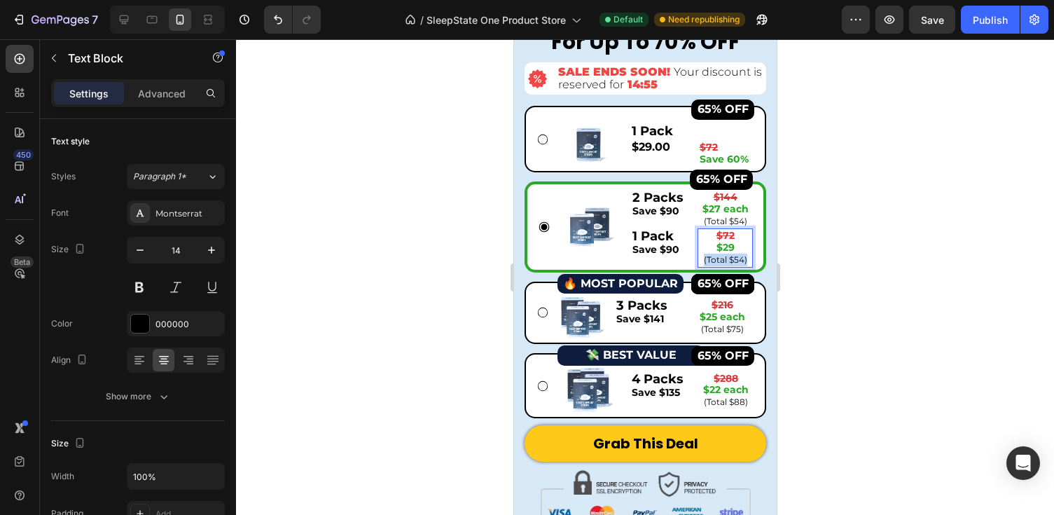
drag, startPoint x: 702, startPoint y: 256, endPoint x: 749, endPoint y: 255, distance: 47.6
click at [749, 256] on p "(Total $54)" at bounding box center [724, 260] width 53 height 13
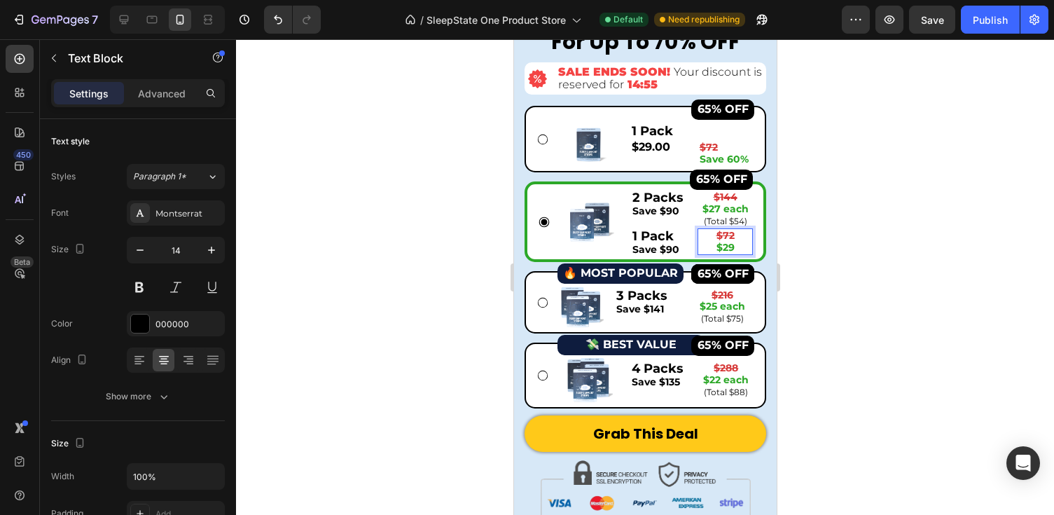
click at [809, 216] on div at bounding box center [645, 277] width 818 height 476
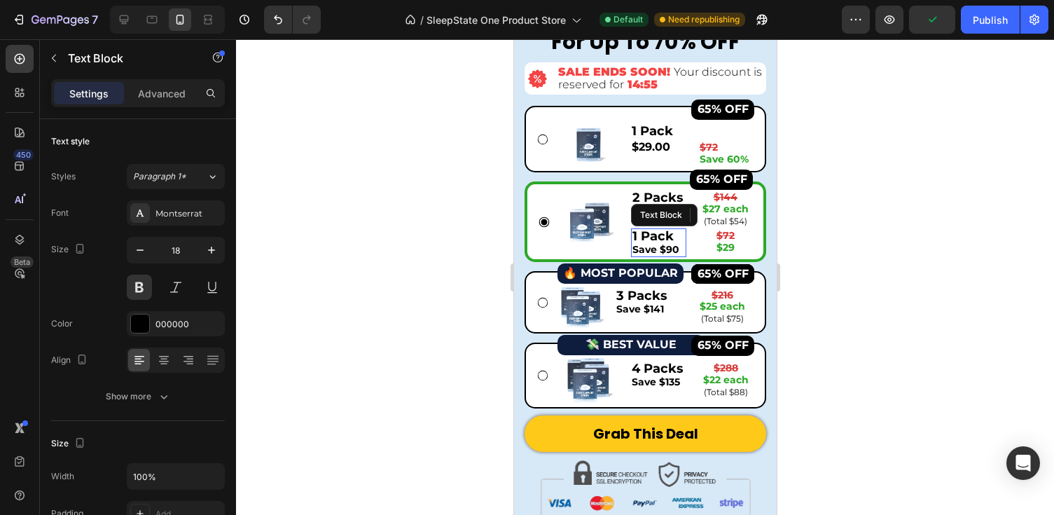
click at [676, 243] on span "Save $90" at bounding box center [655, 249] width 47 height 13
click at [676, 244] on span "Save $90" at bounding box center [655, 249] width 47 height 13
click at [855, 211] on div at bounding box center [645, 277] width 818 height 476
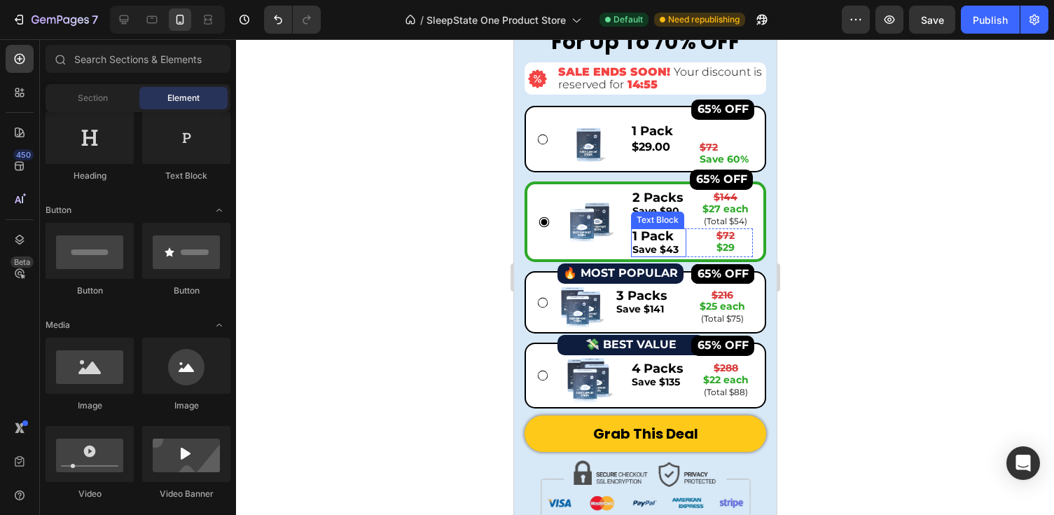
click at [688, 230] on div "1 Pack Save $43 Text Block $72 $29 Text Block Row" at bounding box center [691, 242] width 122 height 29
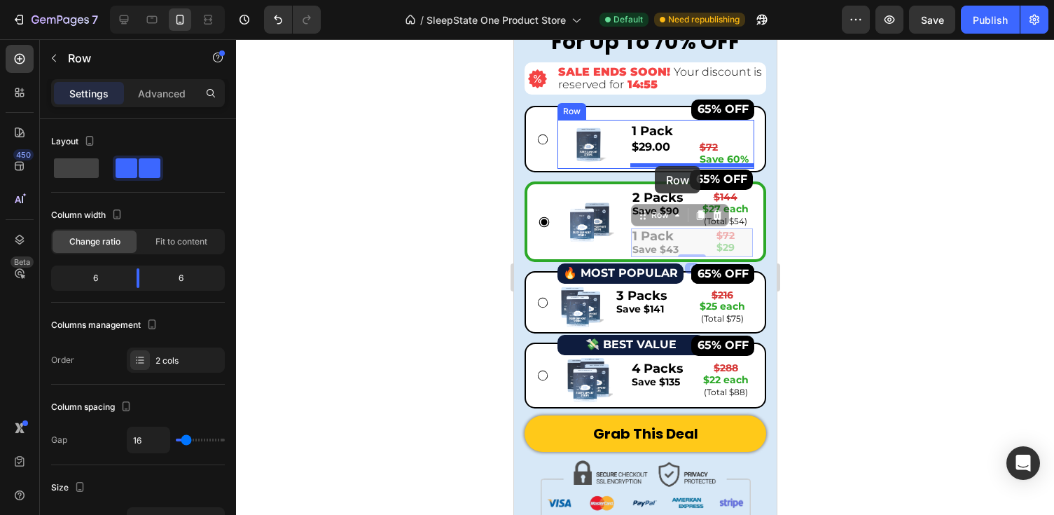
drag, startPoint x: 639, startPoint y: 214, endPoint x: 654, endPoint y: 166, distance: 50.1
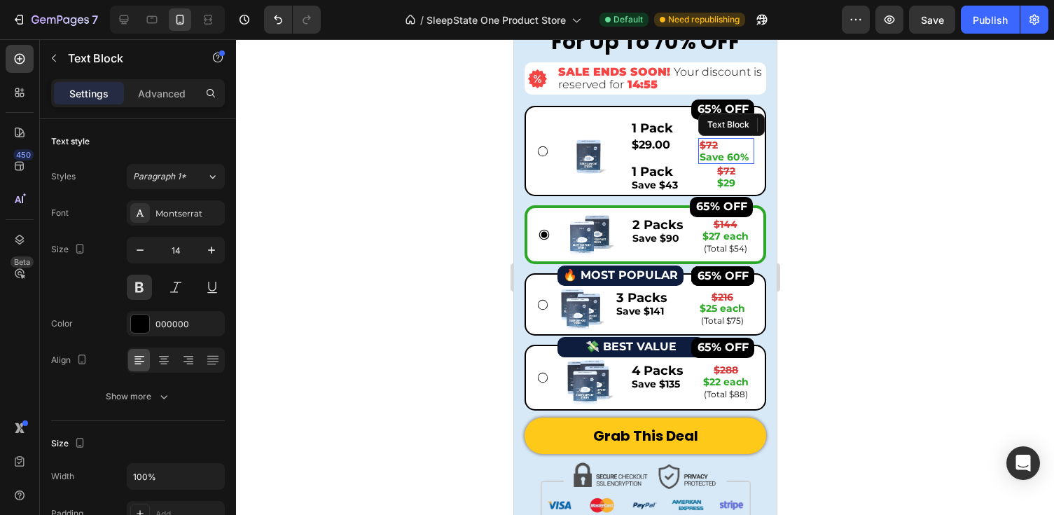
click at [742, 141] on p "$72" at bounding box center [725, 145] width 53 height 12
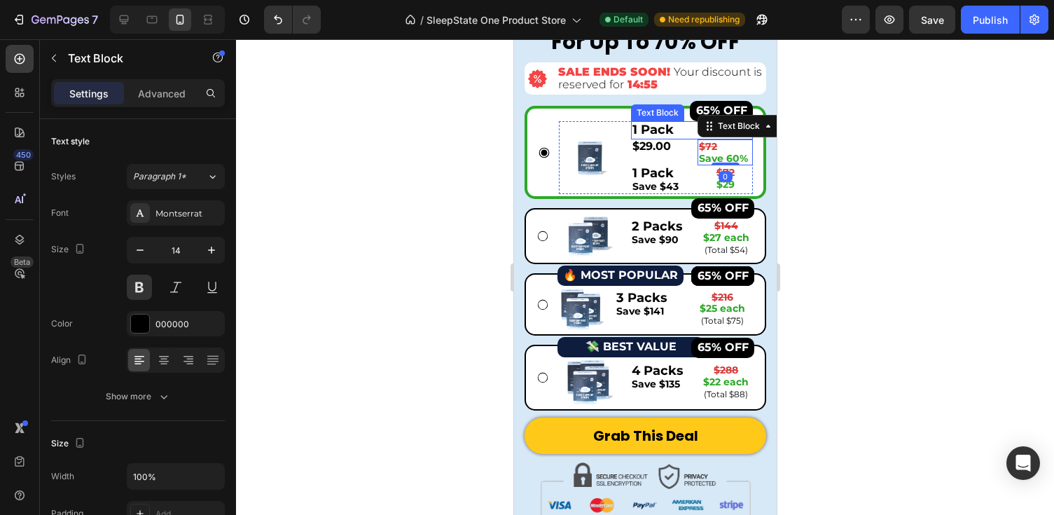
click at [681, 127] on p "1 Pack" at bounding box center [691, 130] width 119 height 15
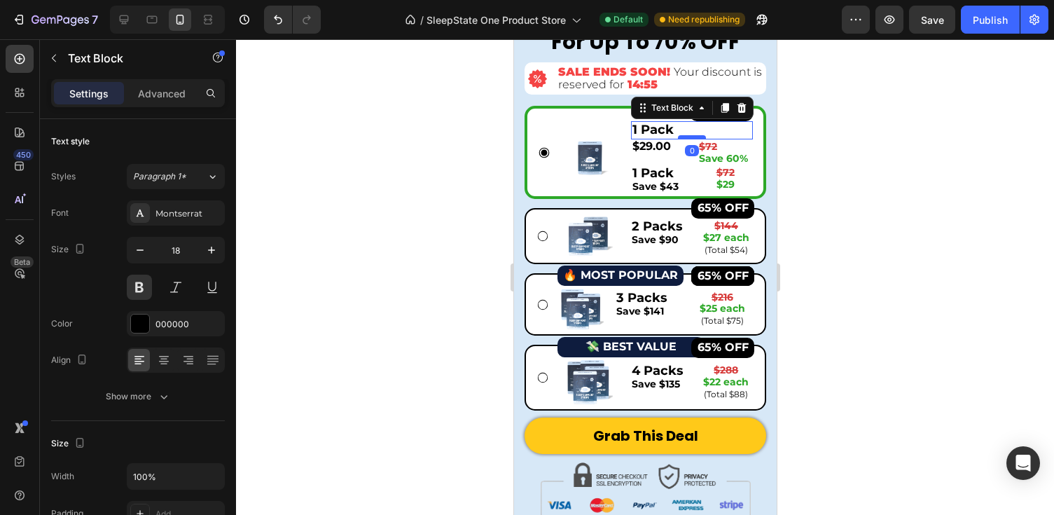
click at [684, 138] on div at bounding box center [691, 137] width 28 height 4
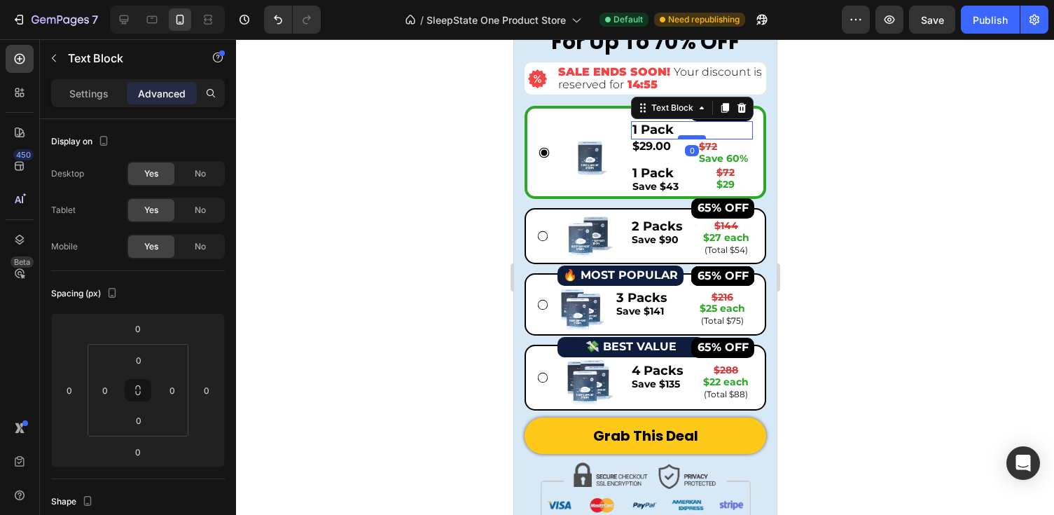
click at [684, 138] on div at bounding box center [691, 137] width 28 height 4
click at [742, 104] on icon at bounding box center [741, 108] width 9 height 10
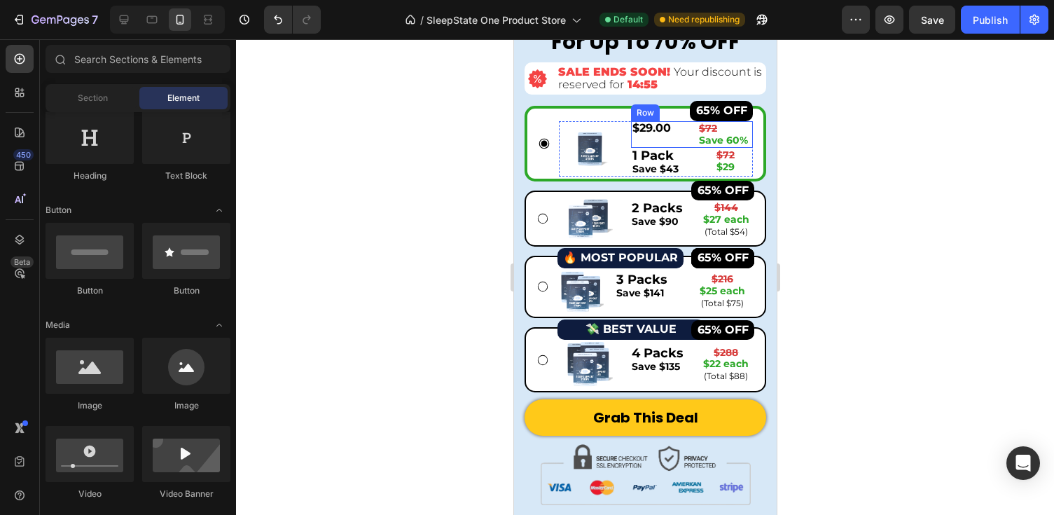
click at [674, 132] on div "$29.00" at bounding box center [657, 128] width 55 height 14
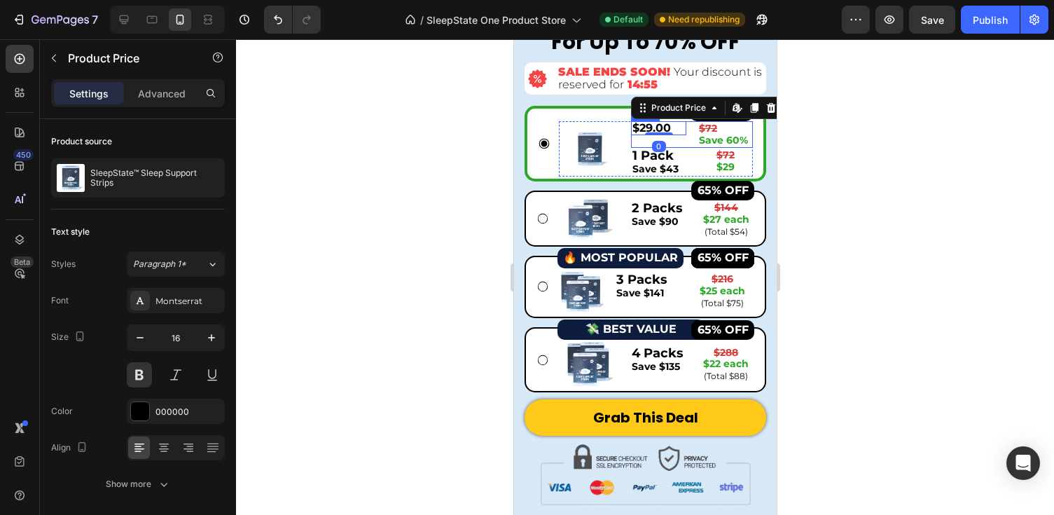
click at [681, 143] on div "$29.00 Product Price Edit content in Shopify 0 Product Price Edit content in Sh…" at bounding box center [657, 134] width 55 height 27
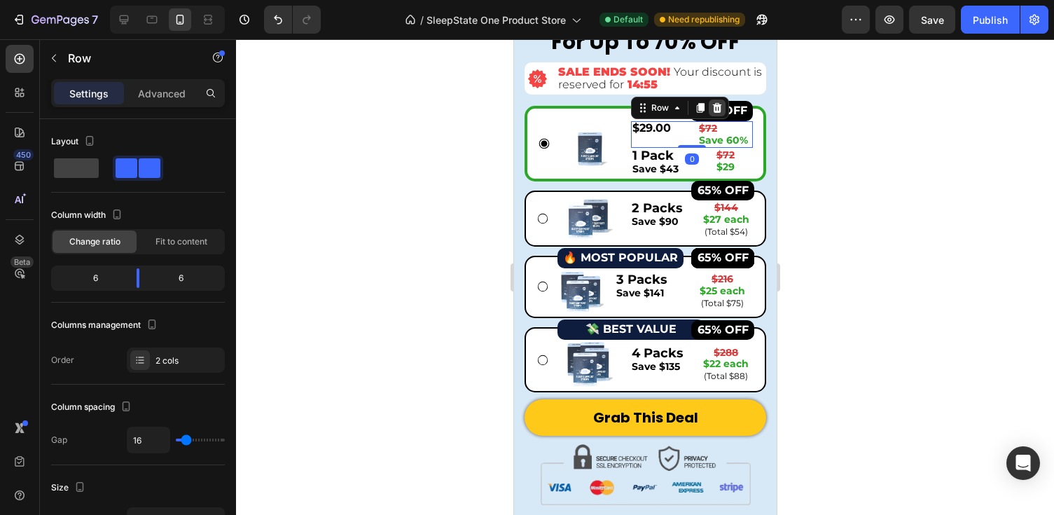
click at [719, 107] on icon at bounding box center [716, 108] width 9 height 10
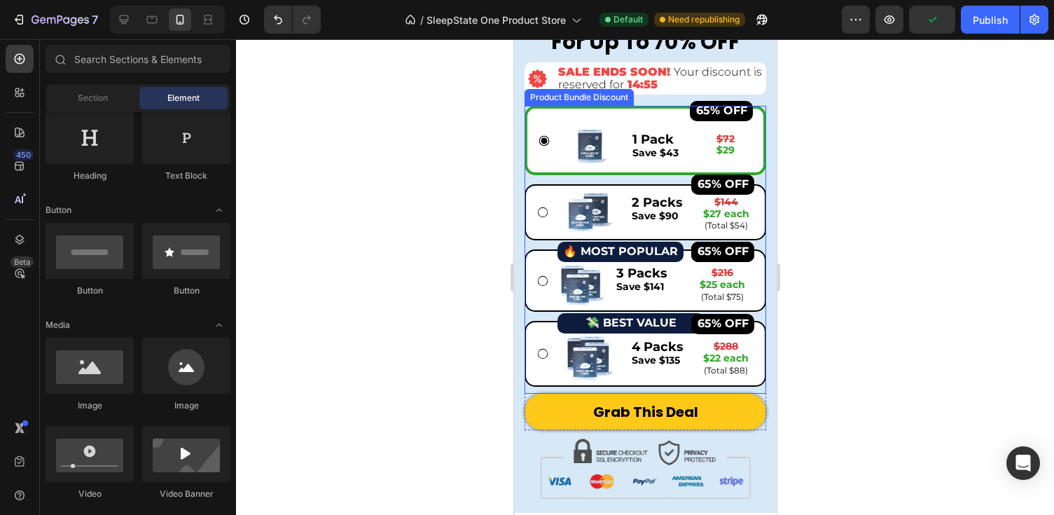
click at [839, 144] on div at bounding box center [645, 277] width 818 height 476
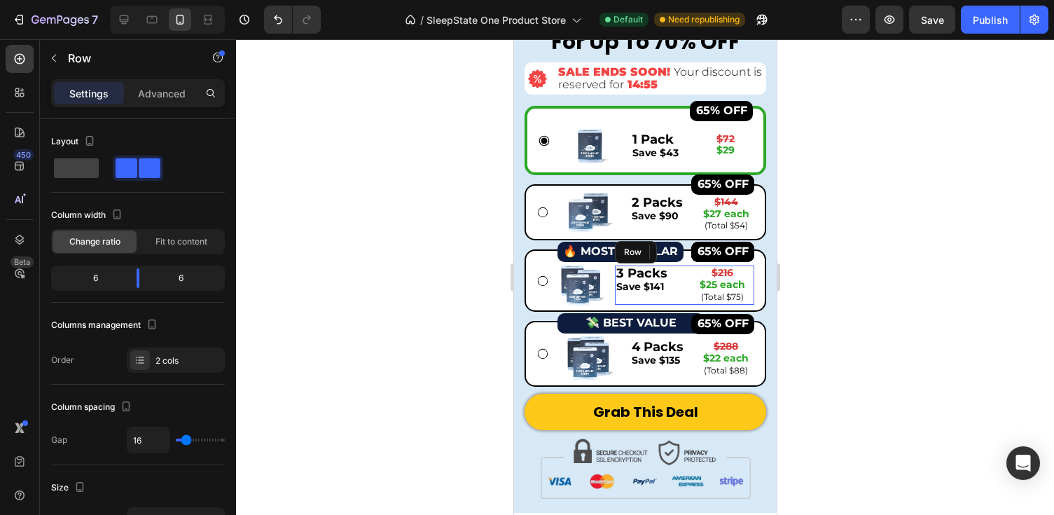
click at [686, 297] on div "3 Packs Save $141 Text Block $216 $25 each (Total $75) Text Block Row" at bounding box center [683, 284] width 139 height 39
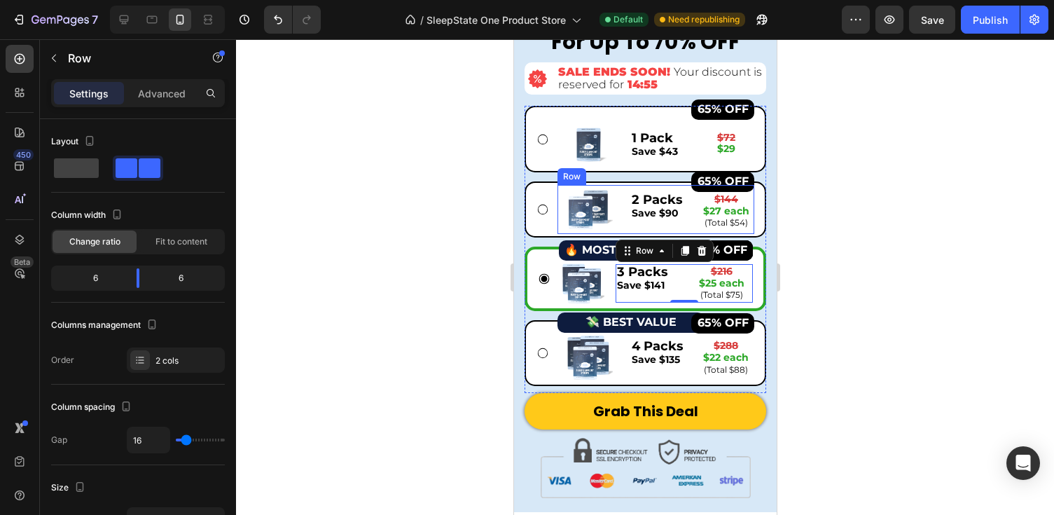
click at [627, 212] on div "Image 65% OFF Button 2 Packs Save $90 Text Block $144 $27 each (Total $54) Text…" at bounding box center [655, 209] width 197 height 49
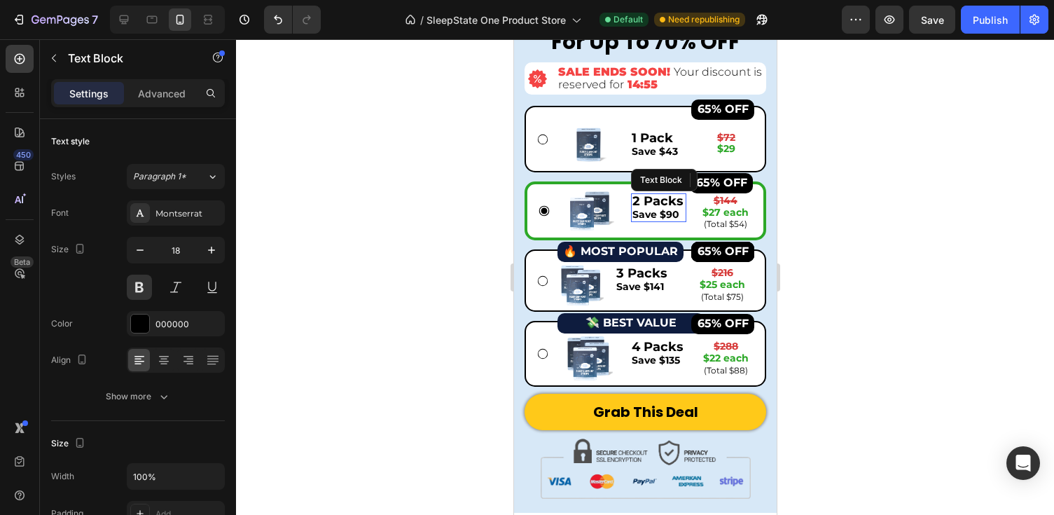
click at [647, 213] on span "Save $90" at bounding box center [655, 214] width 47 height 13
click at [674, 222] on div "2 Packs Save $90 Text Block 0" at bounding box center [657, 212] width 55 height 39
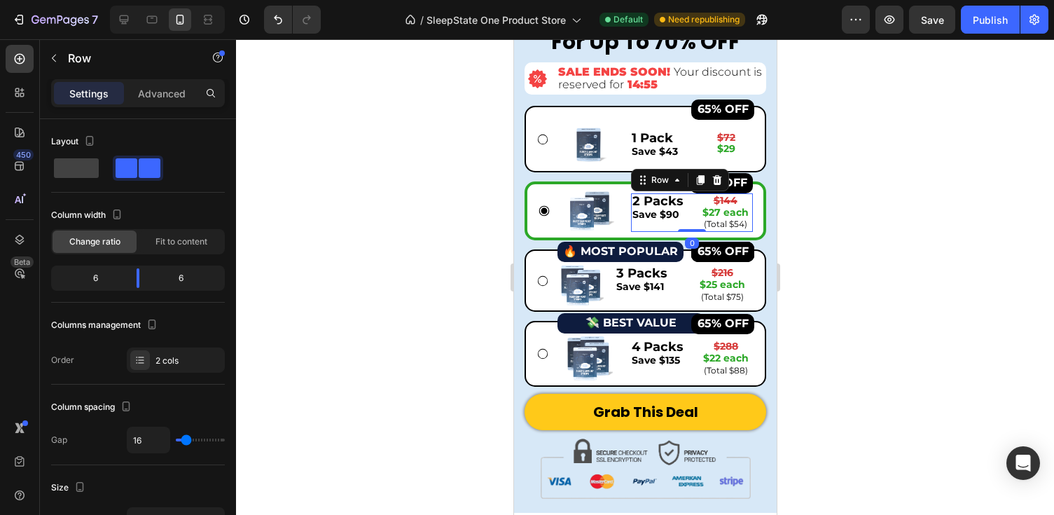
click at [684, 222] on div "2 Packs Save $90 Text Block" at bounding box center [657, 212] width 55 height 39
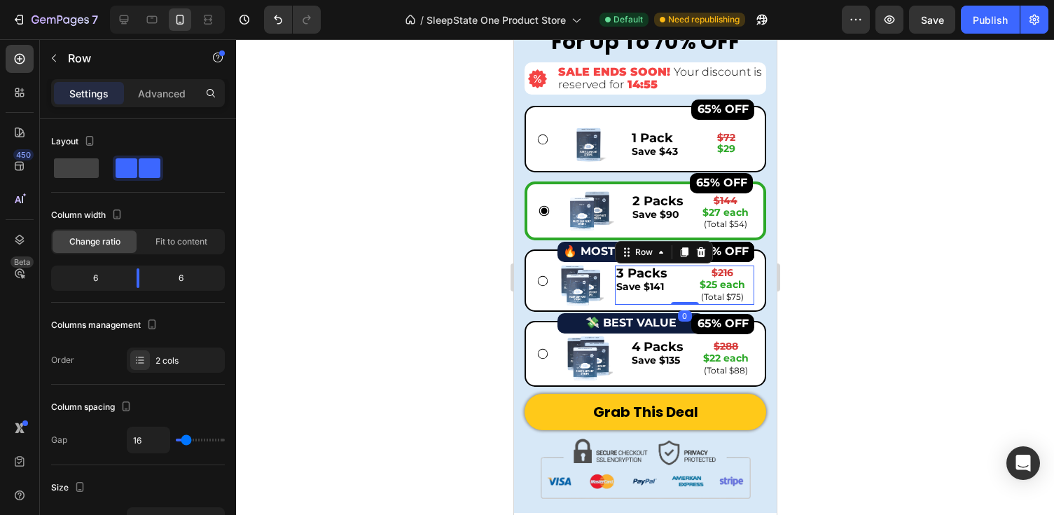
click at [685, 294] on div "3 Packs Save $141 Text Block $216 $25 each (Total $75) Text Block Row 0" at bounding box center [683, 284] width 139 height 39
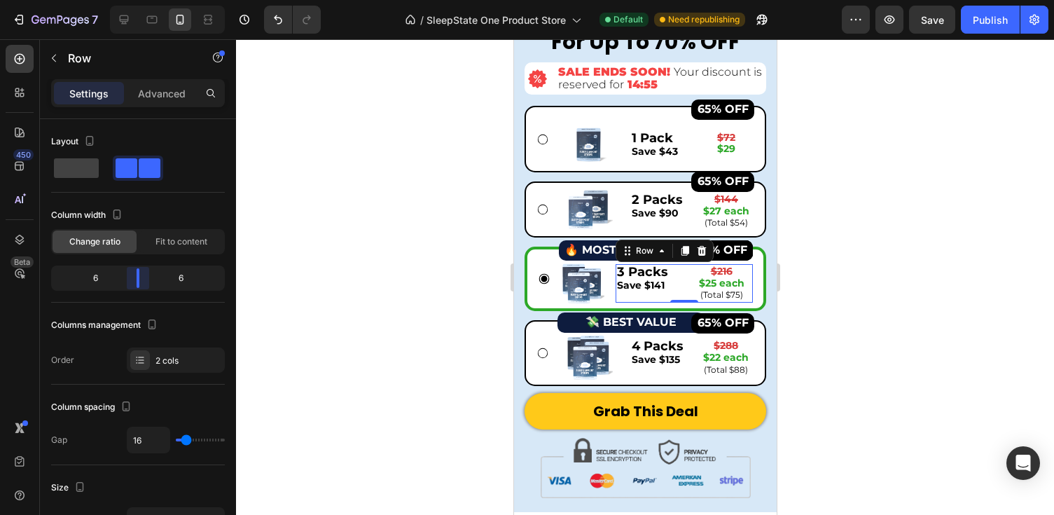
click at [145, 0] on body "7 Version history / SleepState One Product Store Default Need republishing Prev…" at bounding box center [527, 0] width 1054 height 0
drag, startPoint x: 139, startPoint y: 279, endPoint x: 154, endPoint y: 279, distance: 15.4
click at [154, 0] on body "7 Version history / SleepState One Product Store Default Need republishing Prev…" at bounding box center [527, 0] width 1054 height 0
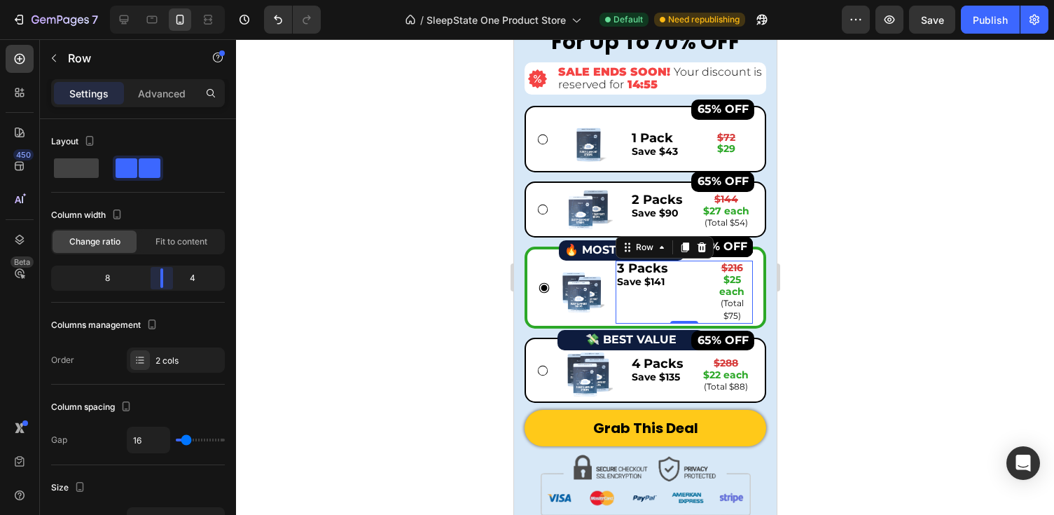
drag, startPoint x: 154, startPoint y: 279, endPoint x: 169, endPoint y: 279, distance: 15.4
click at [169, 0] on body "7 Version history / SleepState One Product Store Default Need republishing Prev…" at bounding box center [527, 0] width 1054 height 0
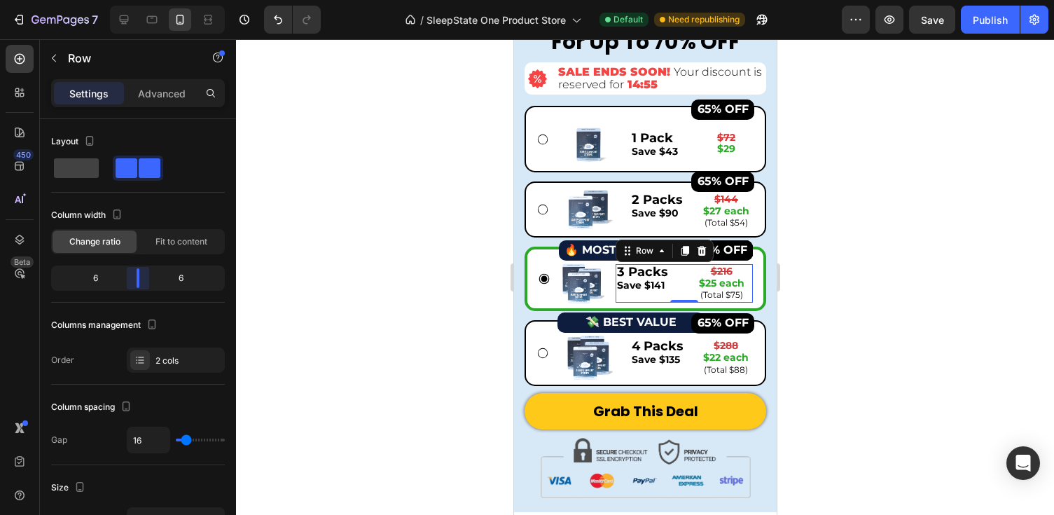
drag, startPoint x: 169, startPoint y: 279, endPoint x: 135, endPoint y: 279, distance: 34.3
click at [135, 0] on body "7 Version history / SleepState One Product Store Default Need republishing Prev…" at bounding box center [527, 0] width 1054 height 0
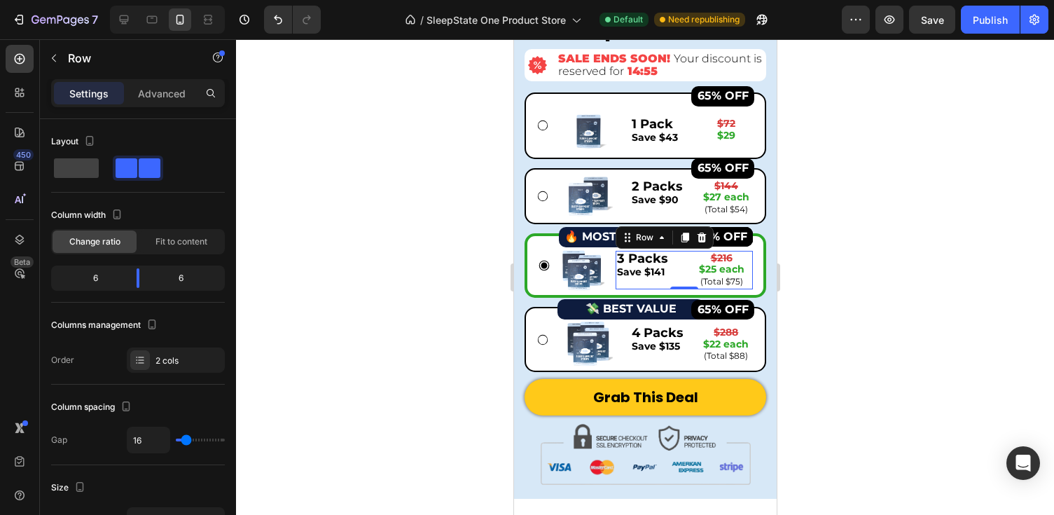
scroll to position [3494, 0]
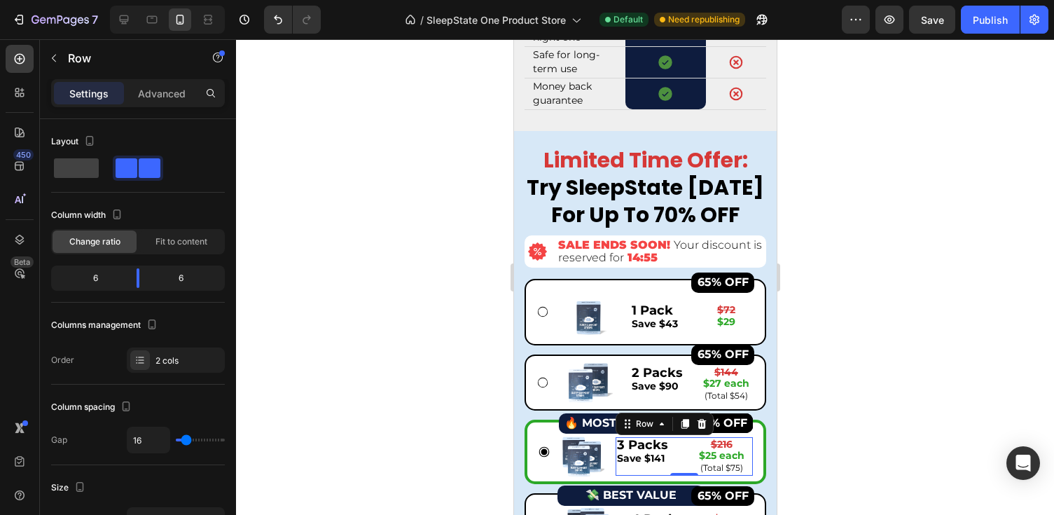
click at [840, 255] on div at bounding box center [645, 277] width 818 height 476
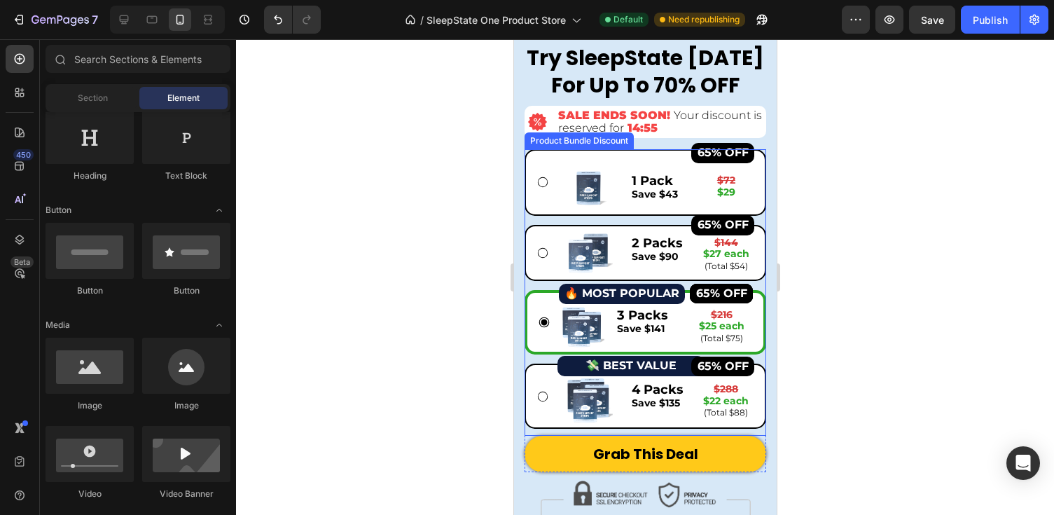
scroll to position [3647, 0]
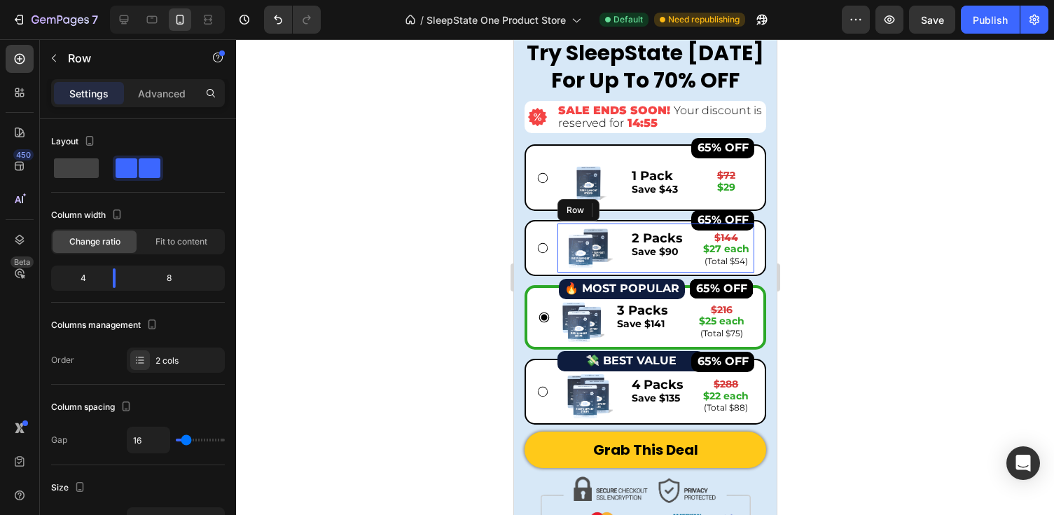
click at [627, 249] on div "Image 65% OFF Button 2 Packs Save $90 Text Block $144 $27 each (Total $54) Text…" at bounding box center [655, 247] width 197 height 49
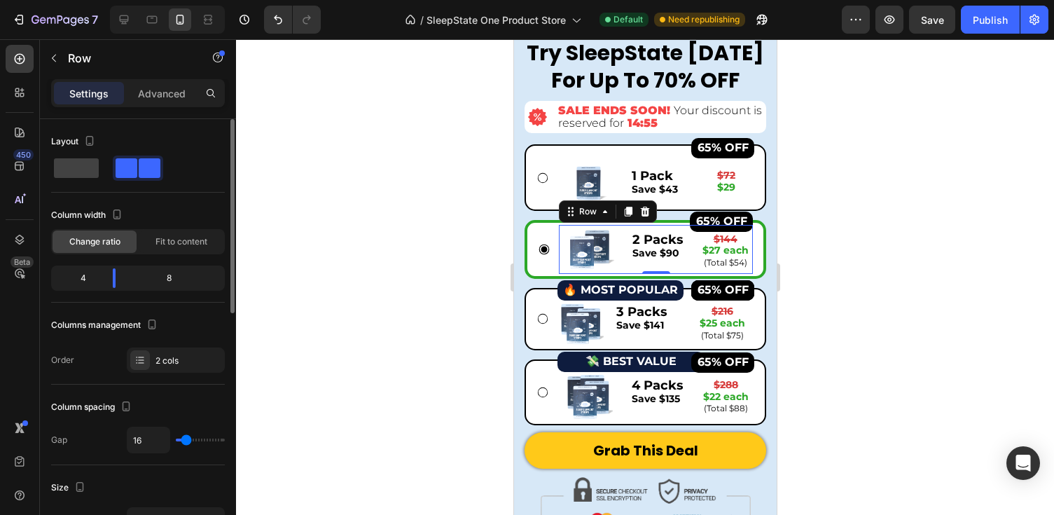
type input "14"
type input "12"
type input "7"
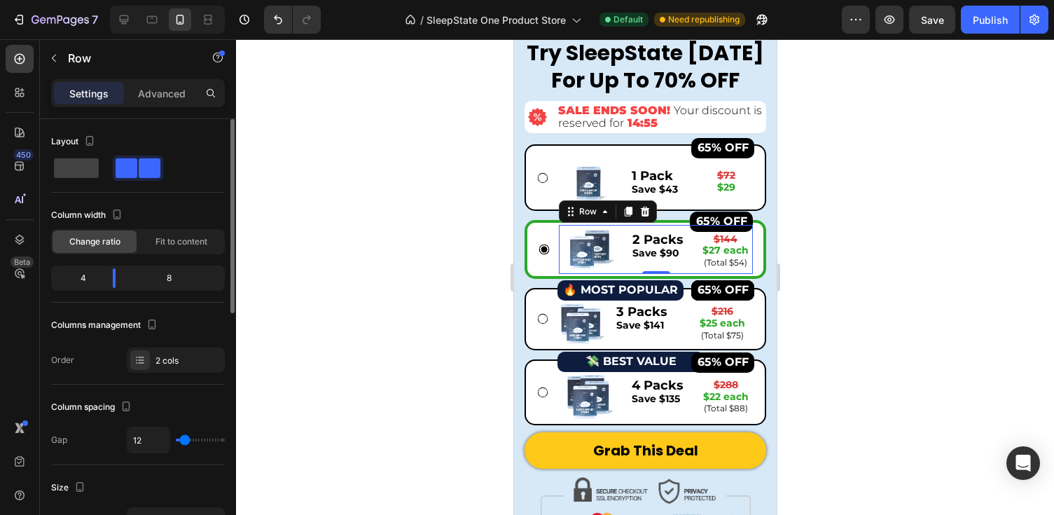
type input "7"
type input "1"
type input "0"
drag, startPoint x: 183, startPoint y: 440, endPoint x: 144, endPoint y: 440, distance: 39.2
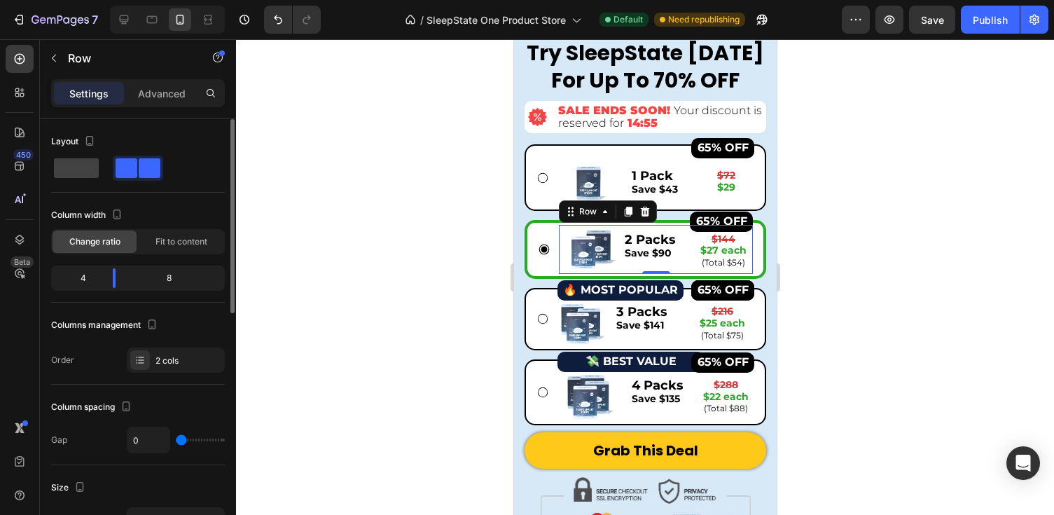
type input "0"
click at [144, 440] on div "0" at bounding box center [176, 439] width 98 height 27
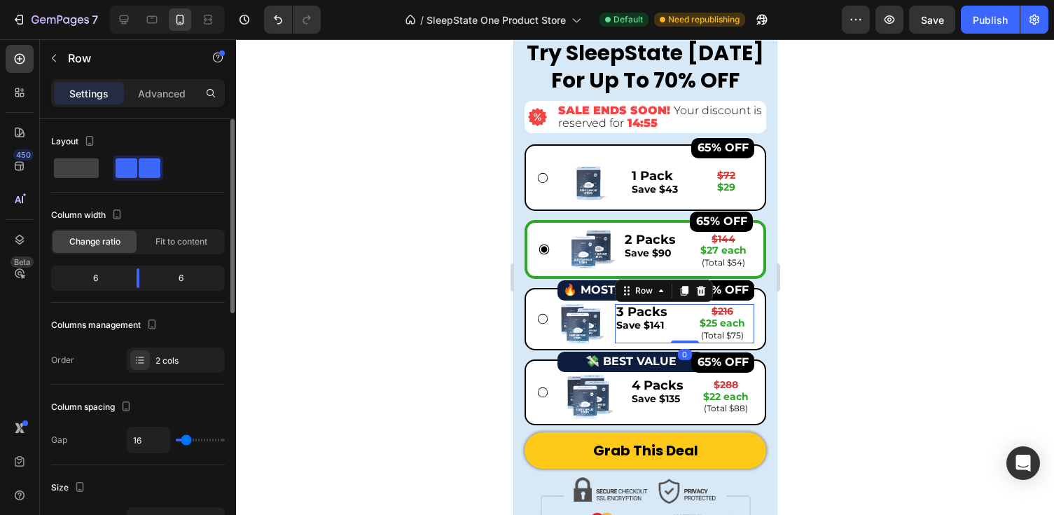
click at [682, 338] on div "3 Packs Save $141 Text Block $216 $25 each (Total $75) Text Block Row 0" at bounding box center [683, 323] width 139 height 39
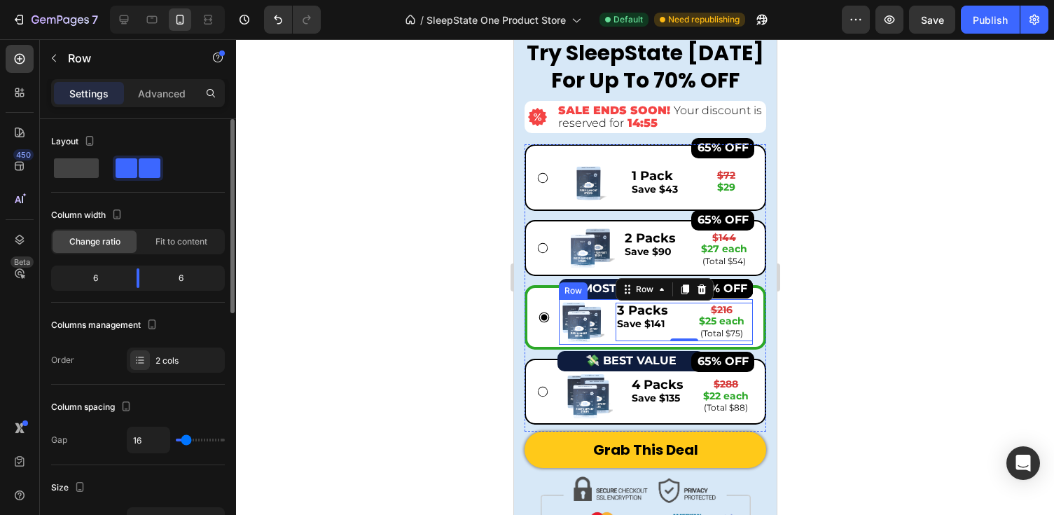
click at [611, 338] on div "Image 65% OFF Button 65% OFF Button 65% OFF Button 65% OFF Button 3 Packs Save …" at bounding box center [655, 322] width 194 height 46
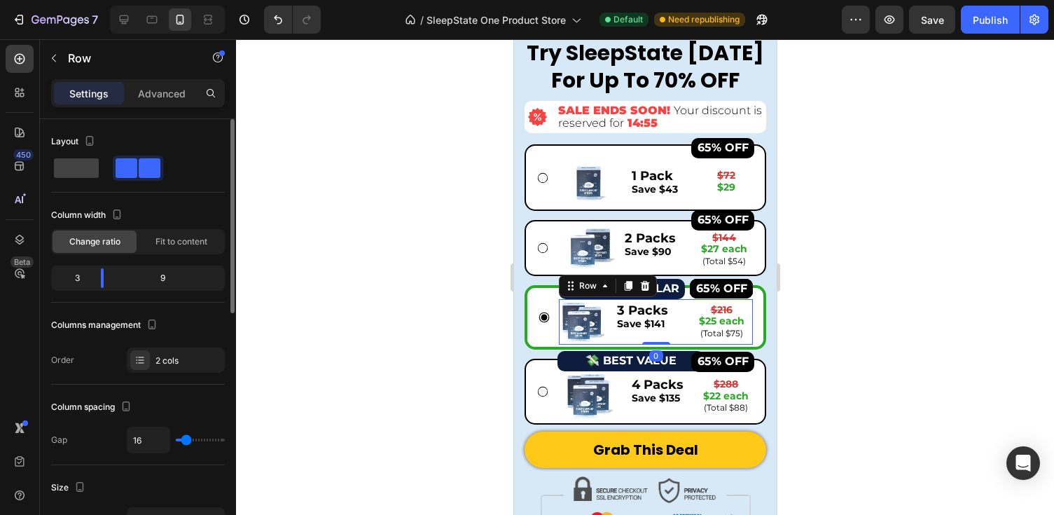
type input "5"
type input "0"
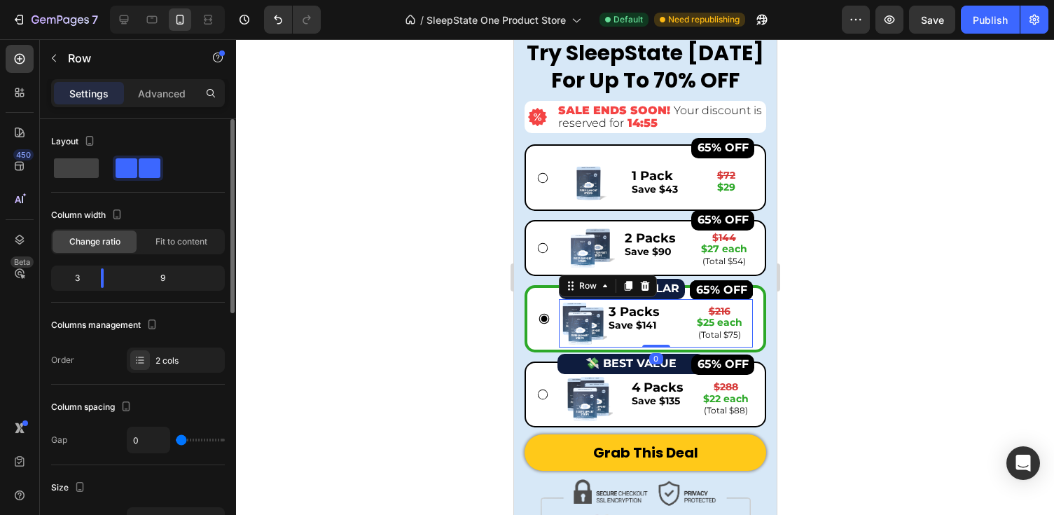
type input "1"
type input "18"
type input "22"
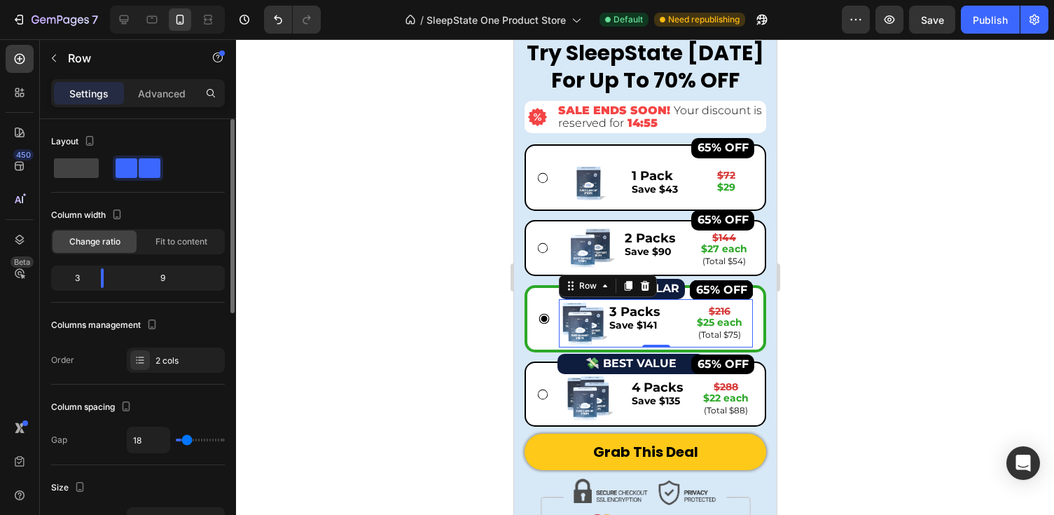
type input "22"
type input "24"
type input "26"
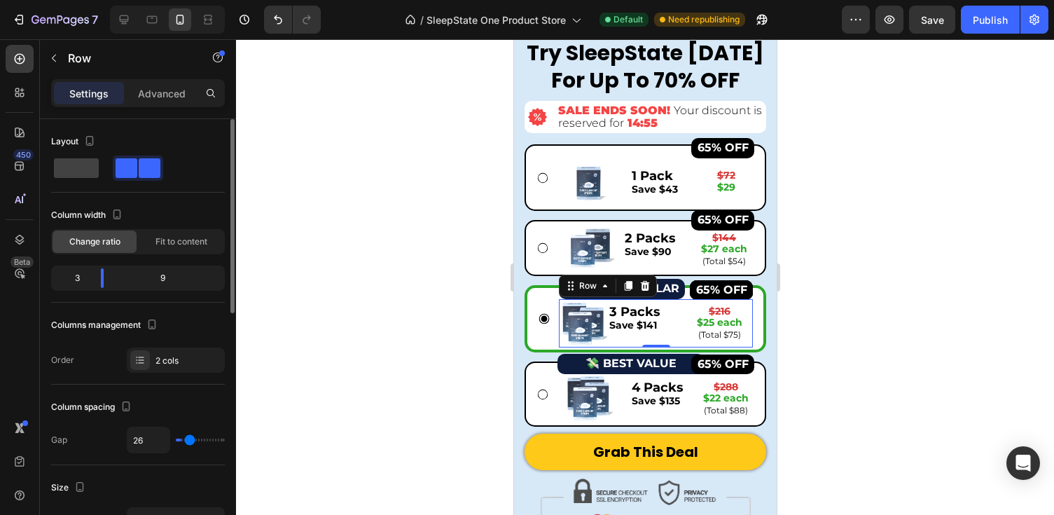
type input "31"
type input "33"
type input "37"
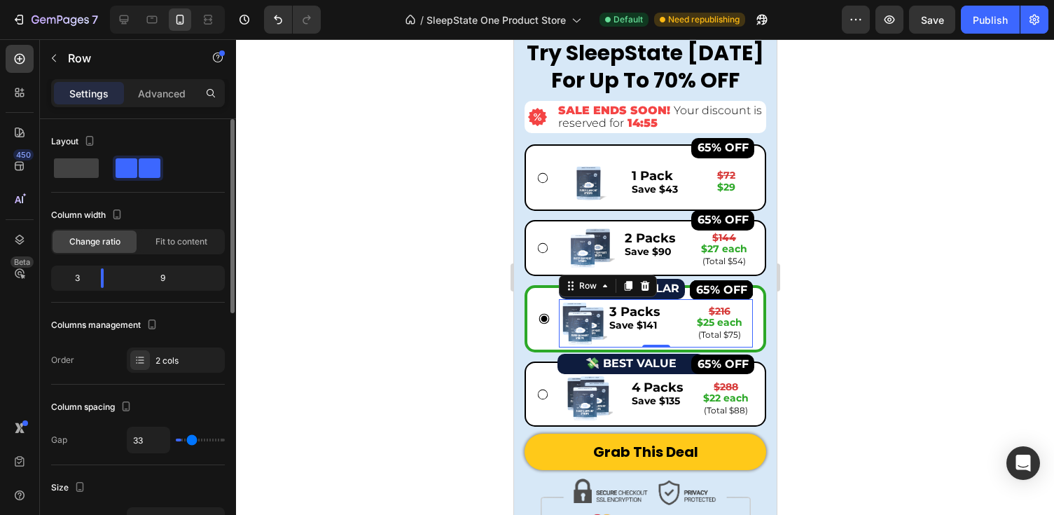
type input "37"
type input "39"
type input "45"
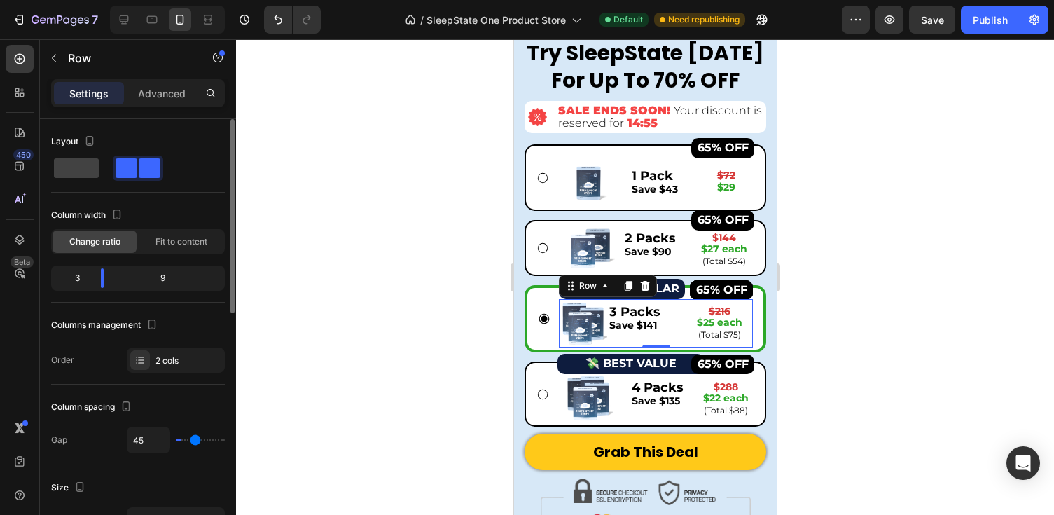
type input "54"
type input "71"
type input "77"
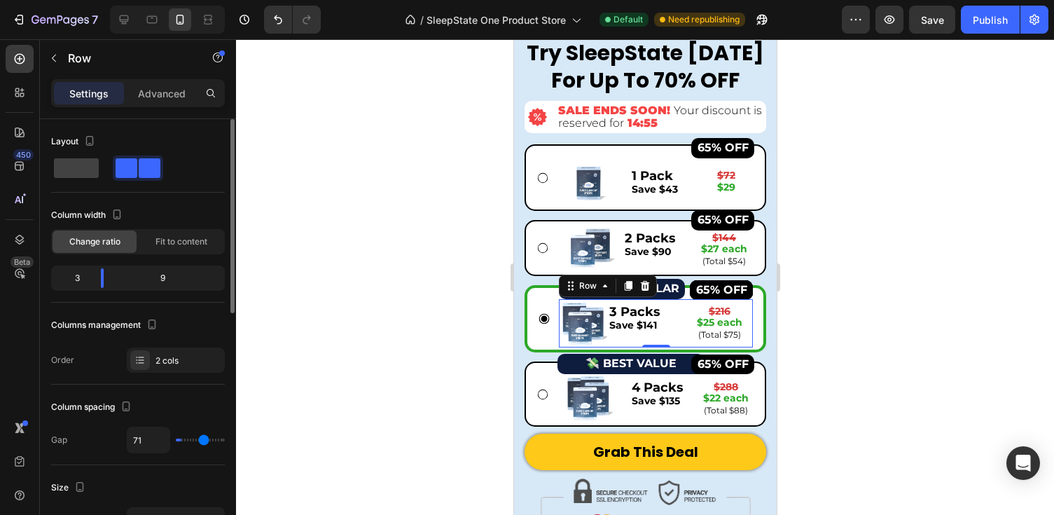
type input "77"
type input "87"
type input "98"
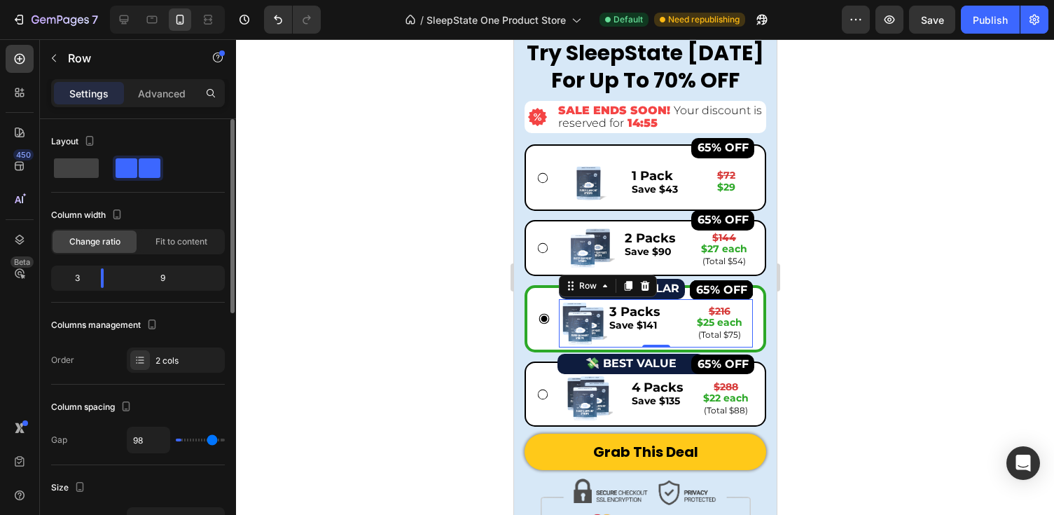
type input "108"
type input "113"
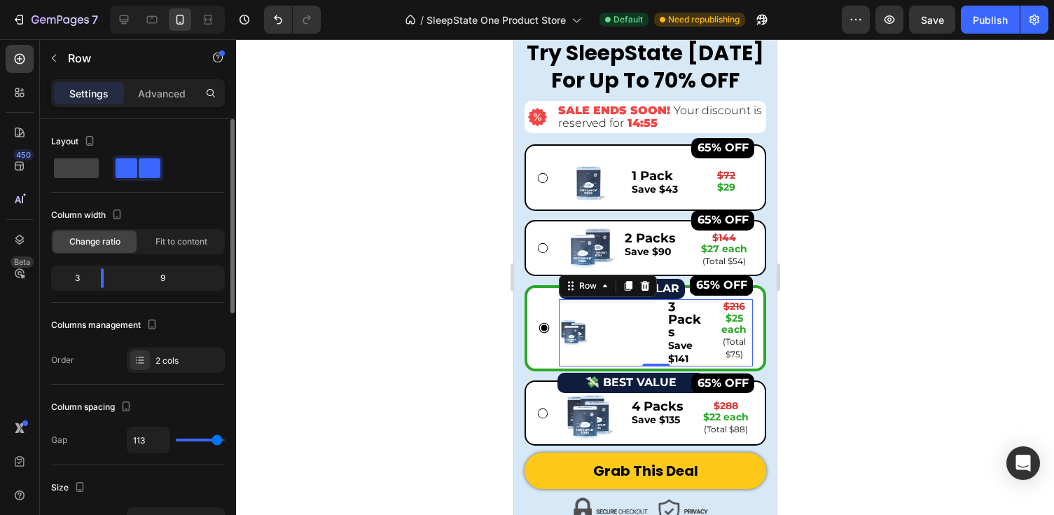
type input "117"
type input "120"
type input "119"
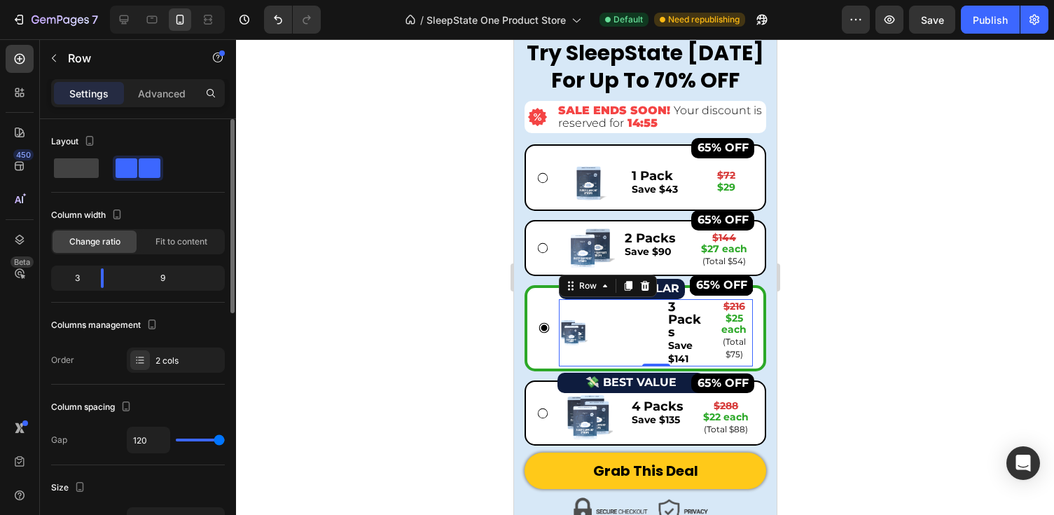
type input "119"
type input "117"
type input "115"
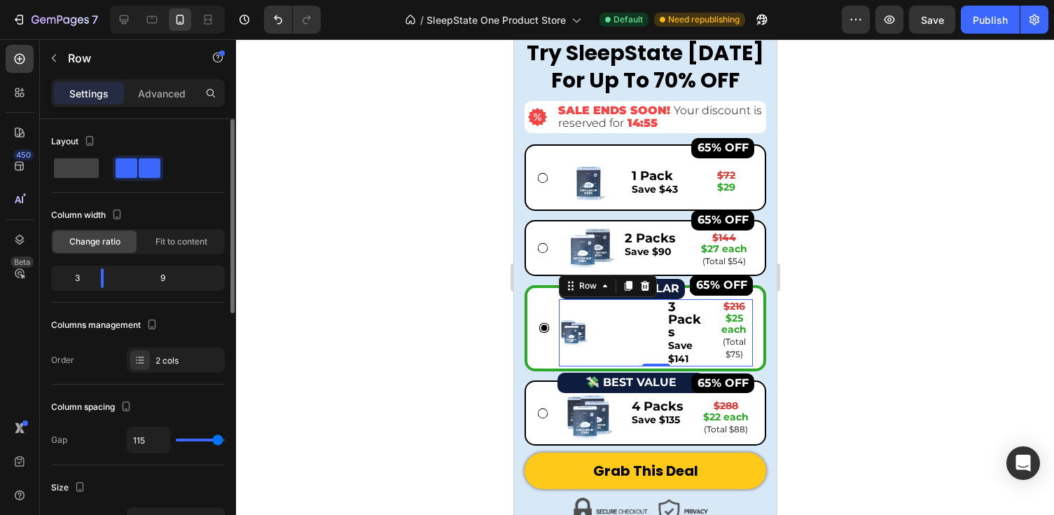
type input "111"
type input "102"
type input "98"
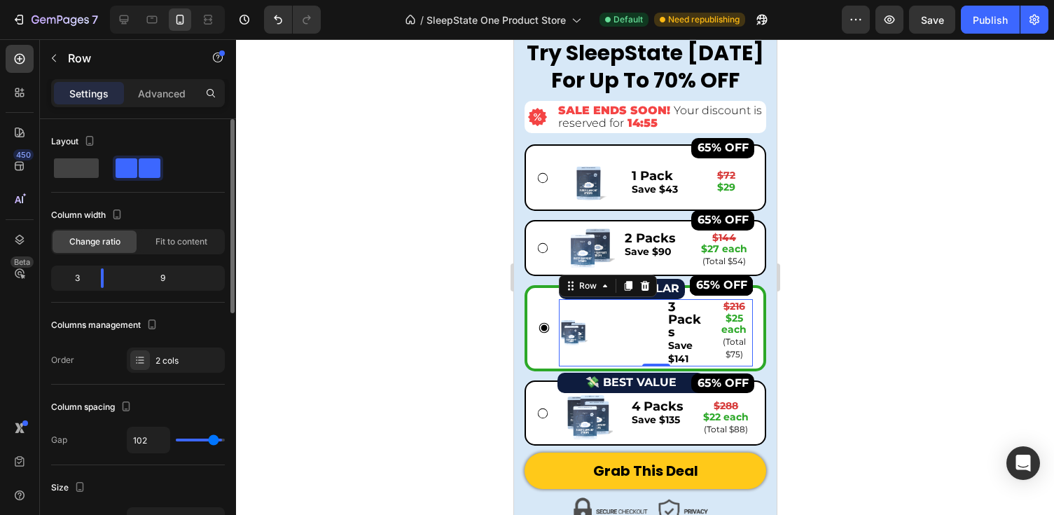
type input "98"
type input "89"
type input "81"
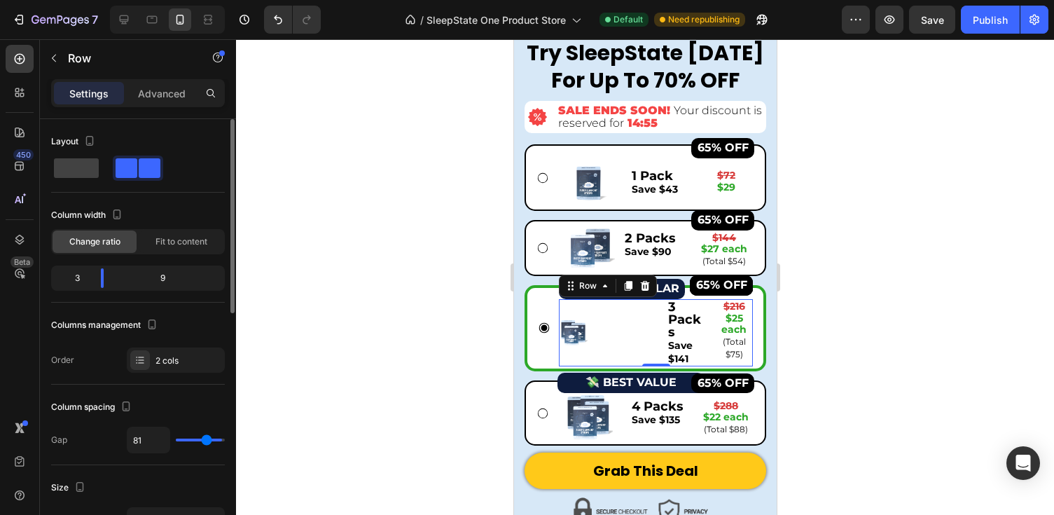
type input "66"
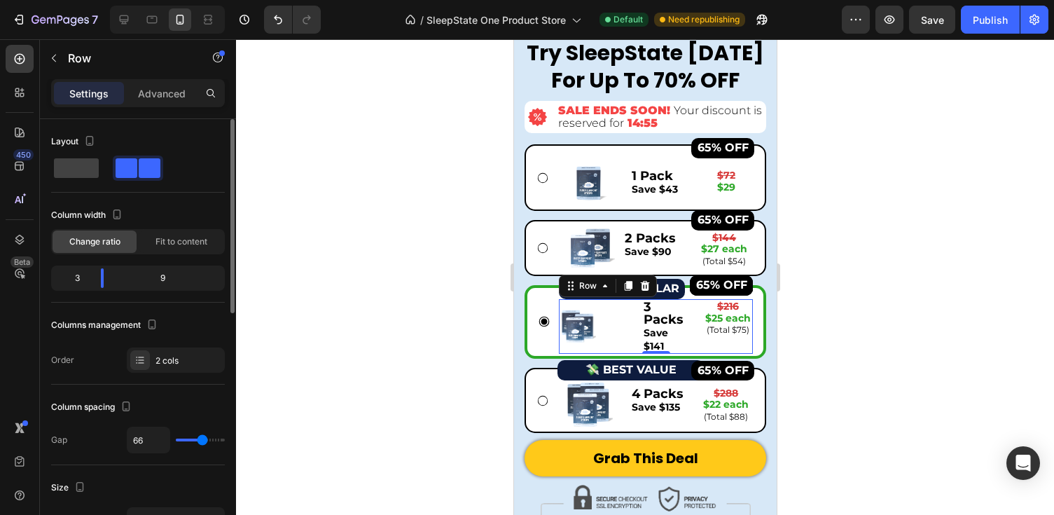
type input "58"
type input "41"
type input "26"
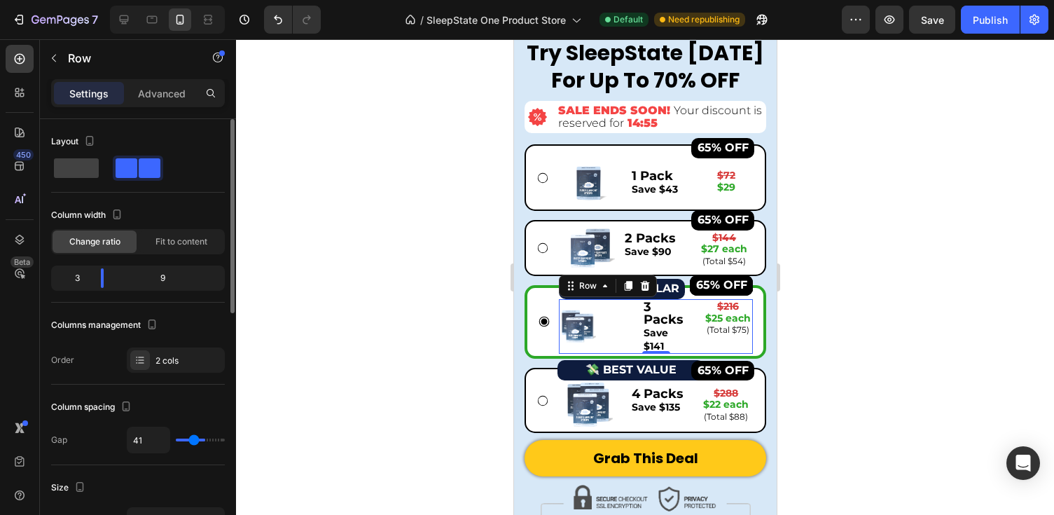
type input "26"
type input "22"
type input "12"
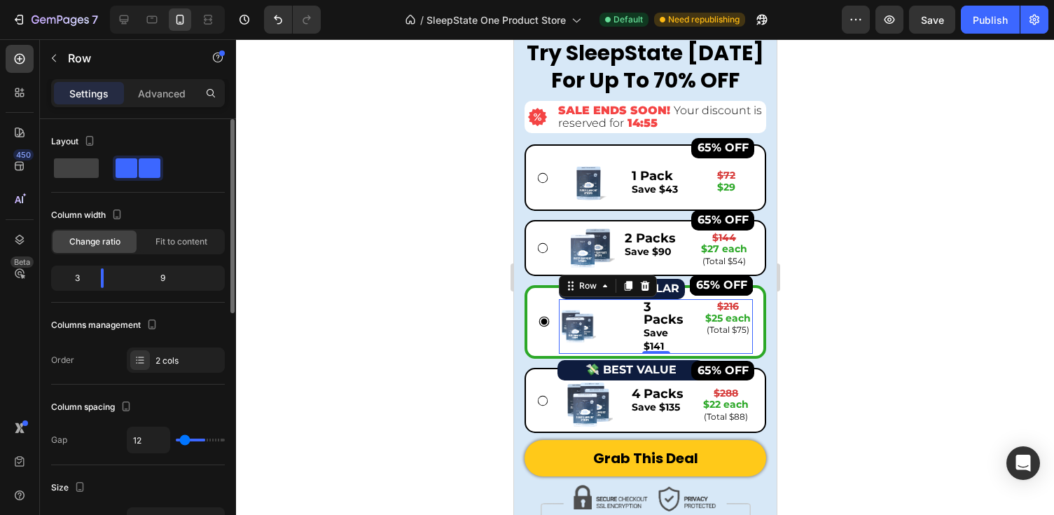
type input "9"
type input "3"
type input "1"
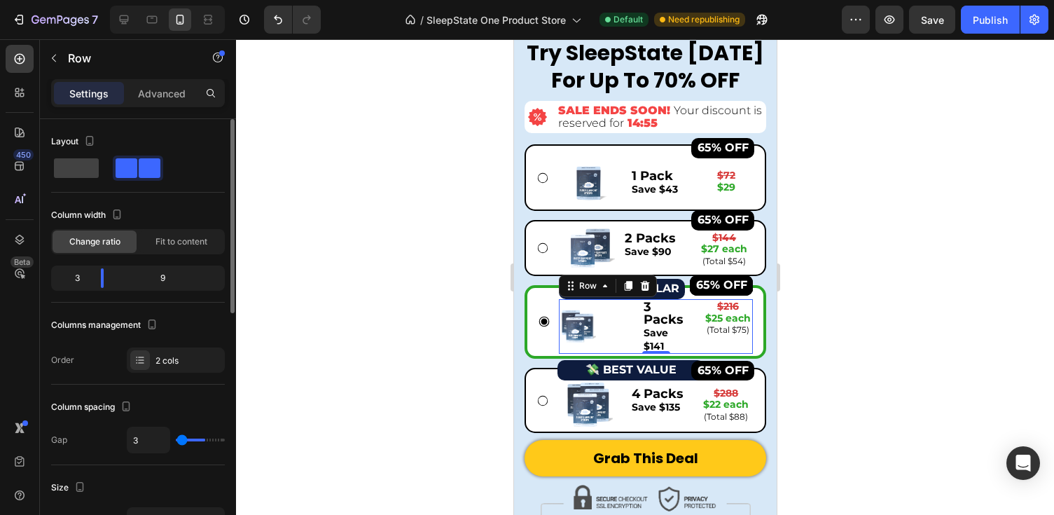
type input "1"
type input "0"
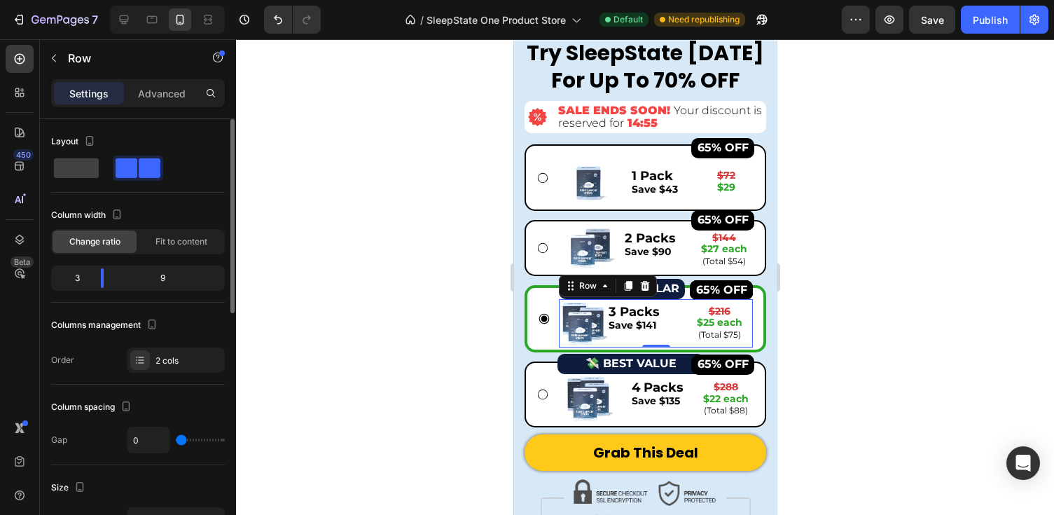
type input "1"
type input "3"
type input "5"
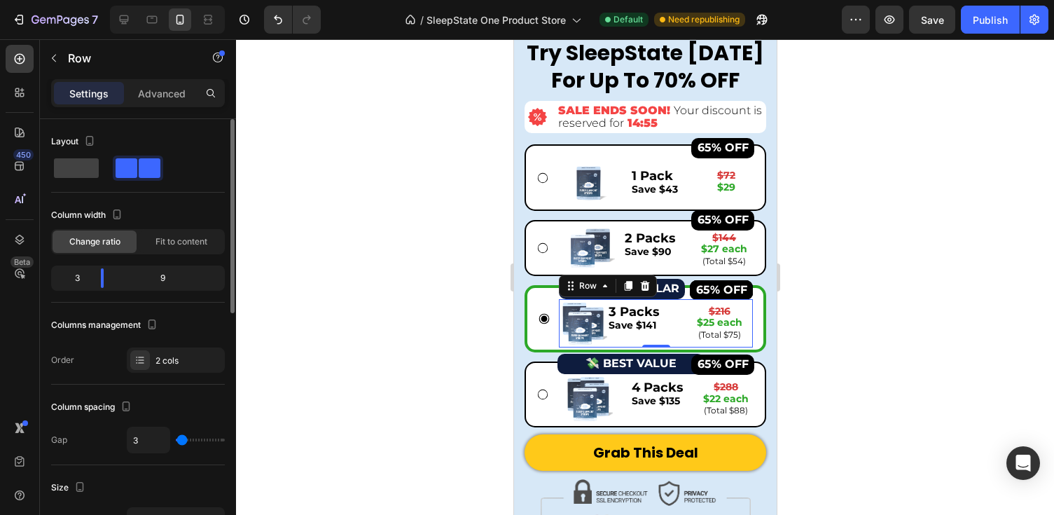
type input "5"
type input "7"
type input "9"
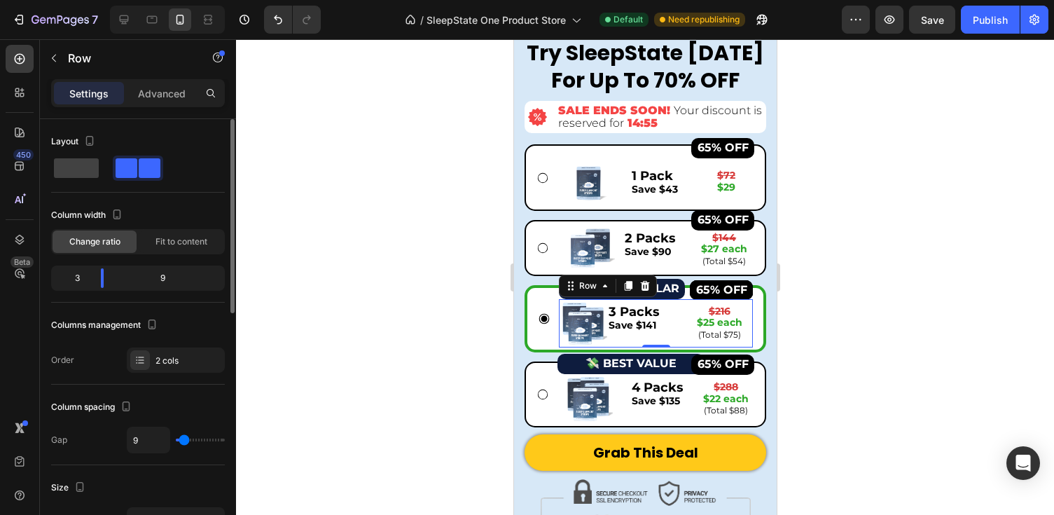
type input "12"
type input "14"
type input "16"
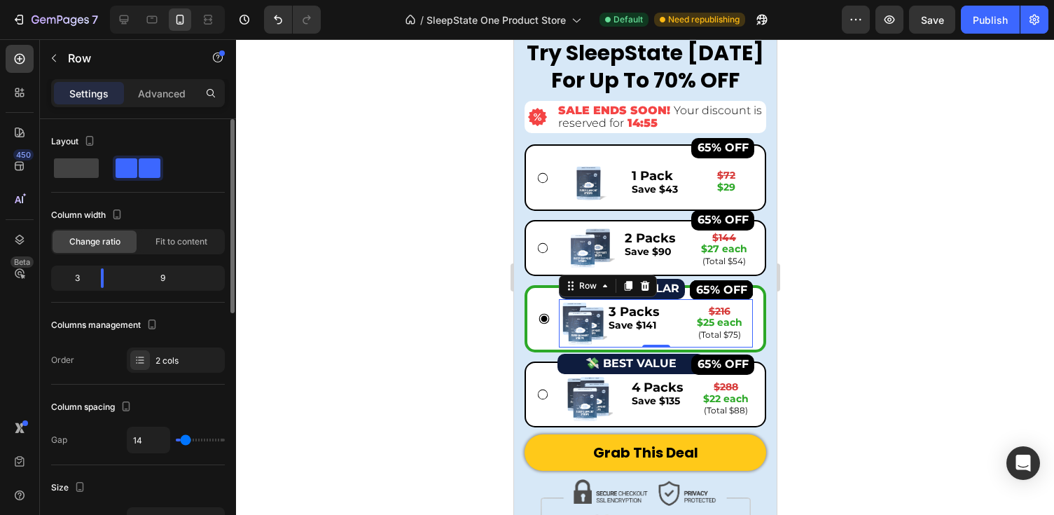
type input "16"
type input "18"
type input "20"
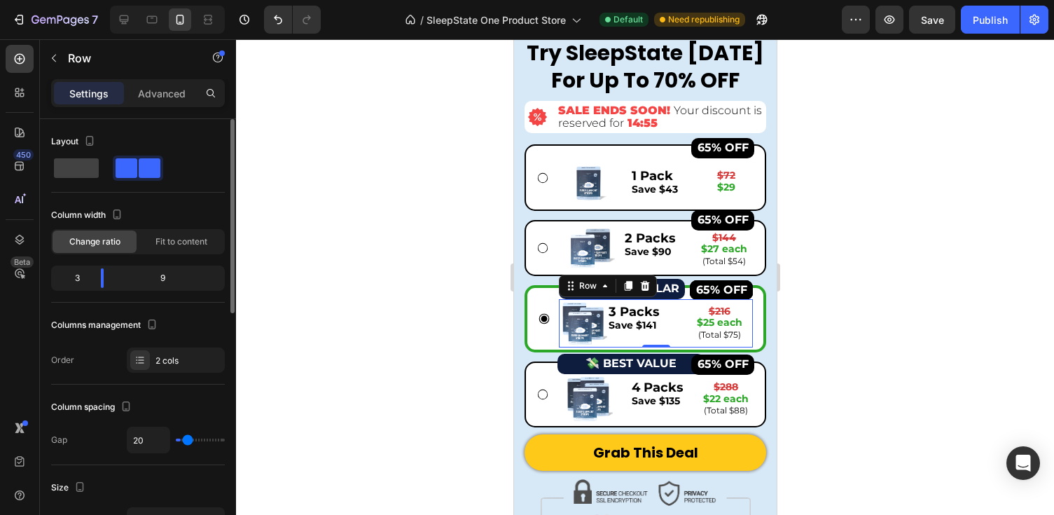
type input "22"
type input "24"
type input "28"
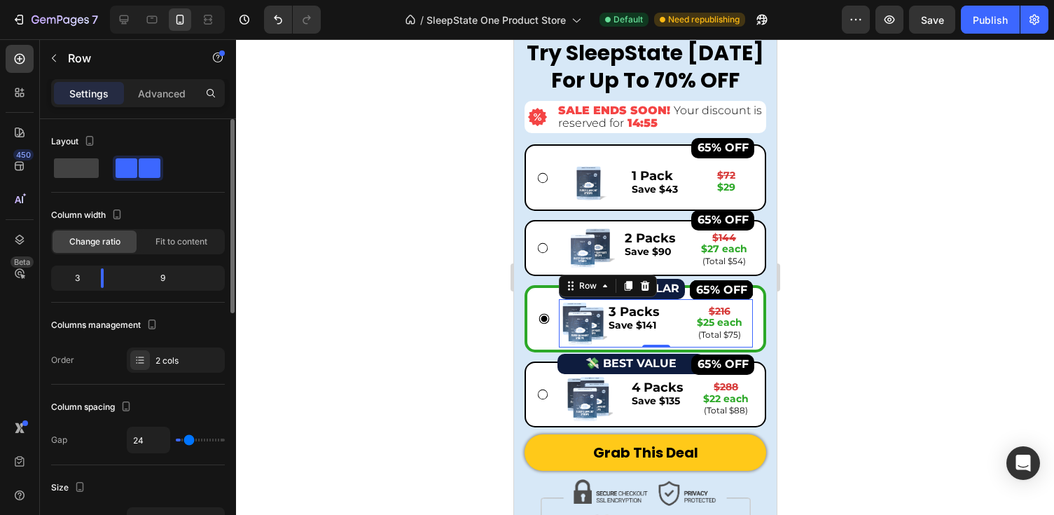
type input "28"
type input "31"
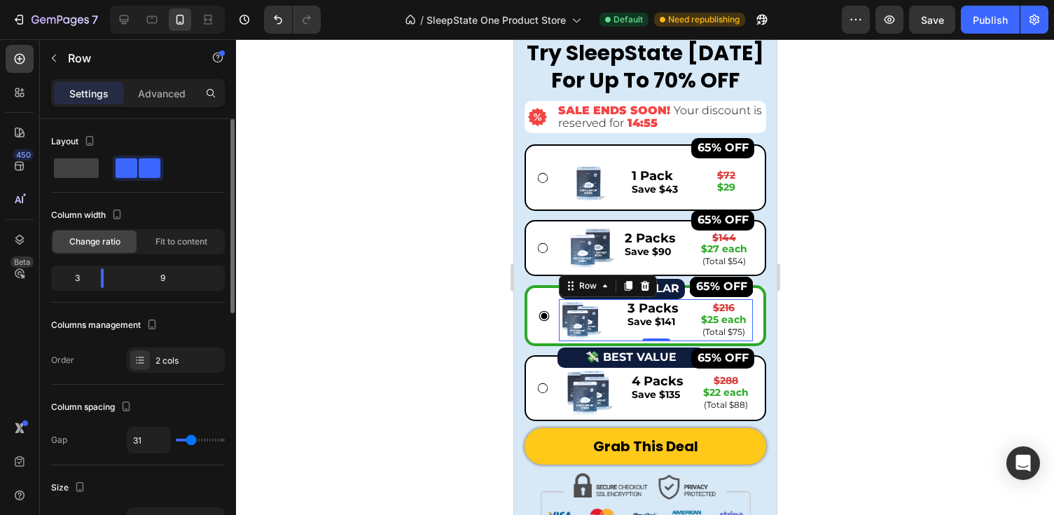
type input "35"
type input "37"
type input "39"
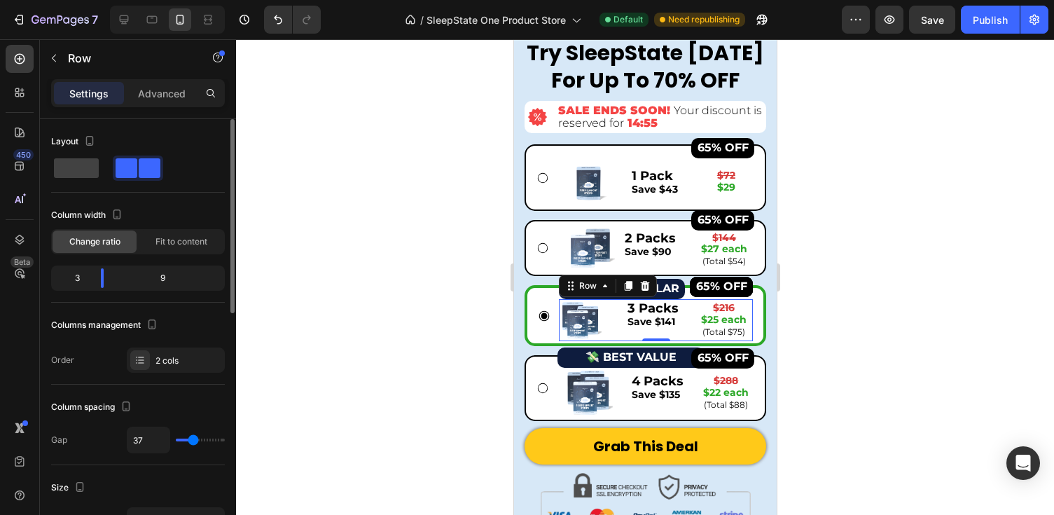
type input "39"
type input "41"
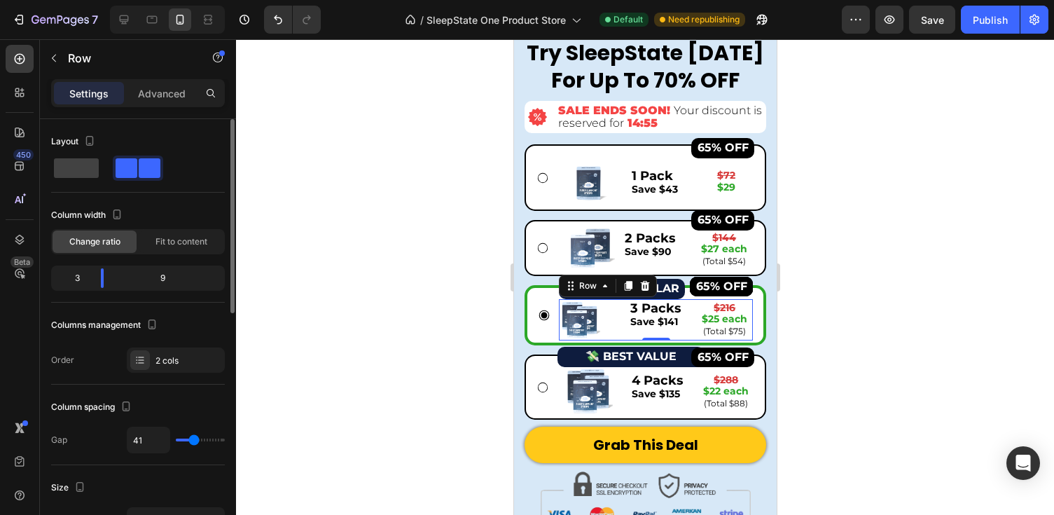
type input "39"
type input "37"
type input "35"
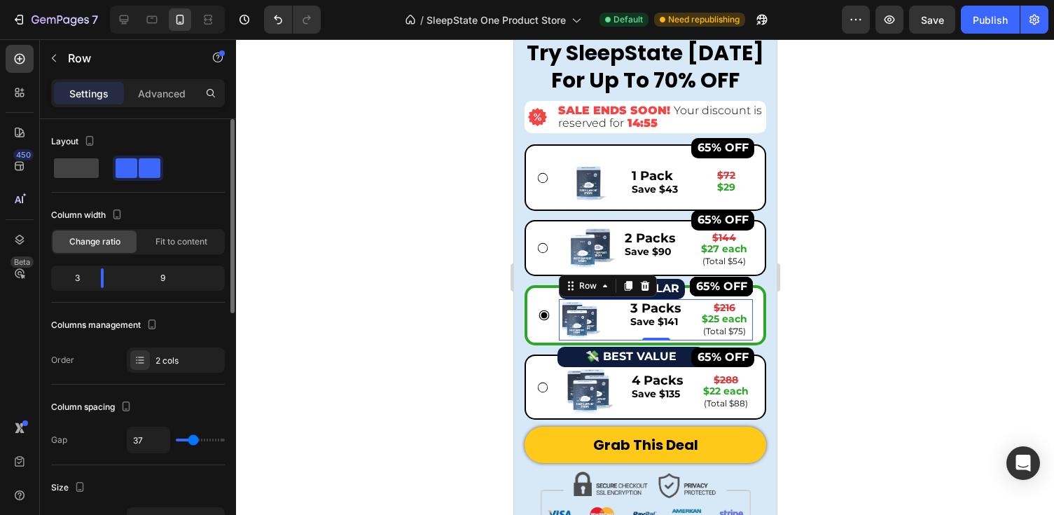
type input "35"
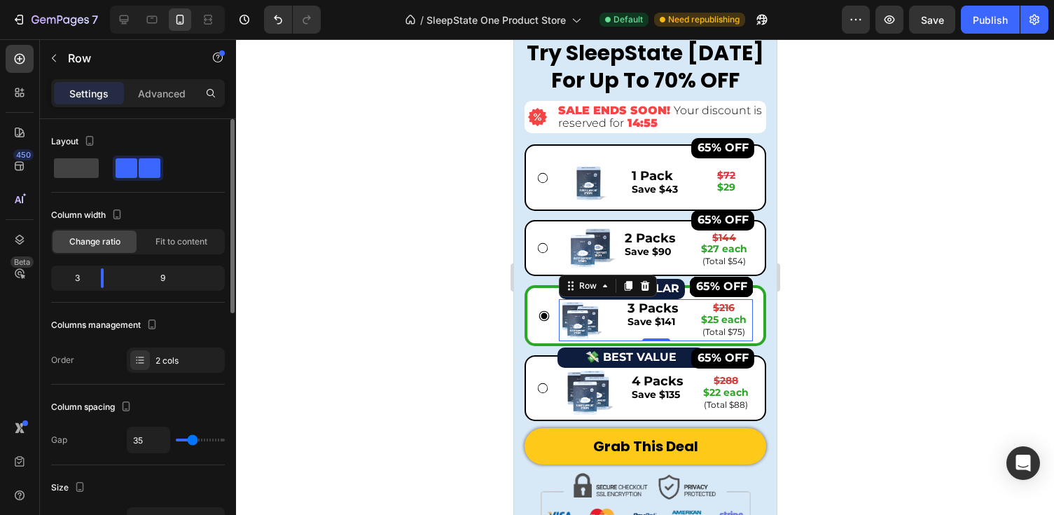
type input "33"
type input "31"
type input "28"
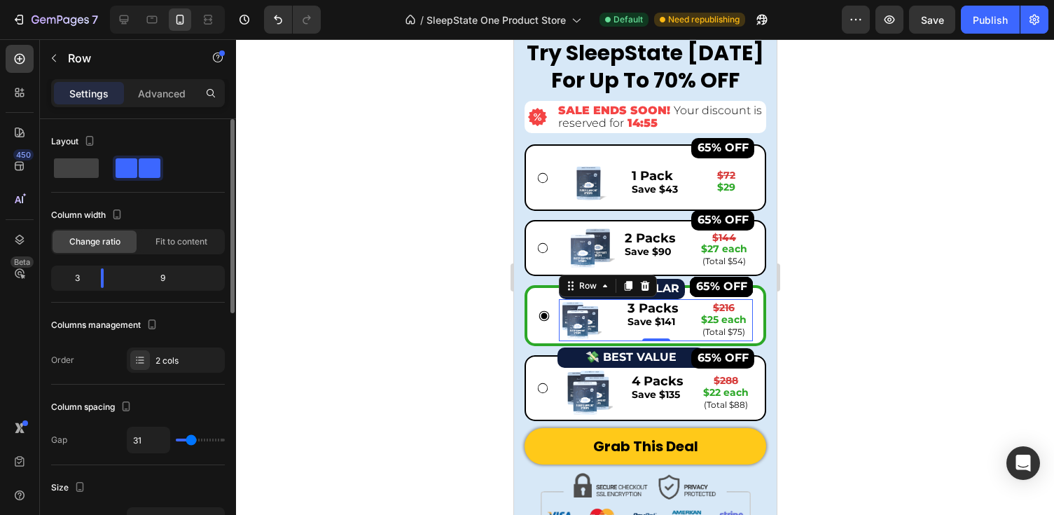
type input "28"
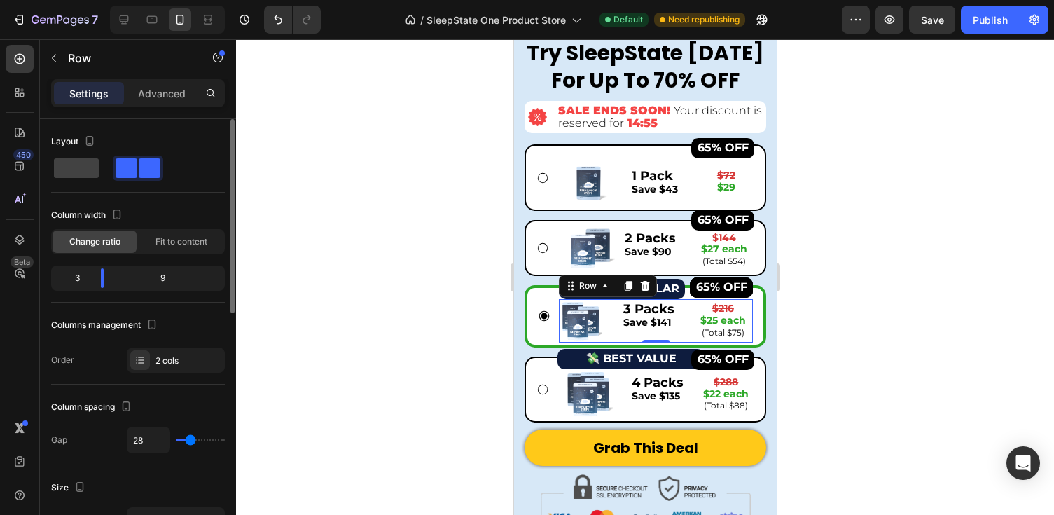
type input "31"
drag, startPoint x: 181, startPoint y: 438, endPoint x: 189, endPoint y: 438, distance: 7.7
type input "31"
click at [189, 438] on input "range" at bounding box center [200, 439] width 49 height 3
type input "0"
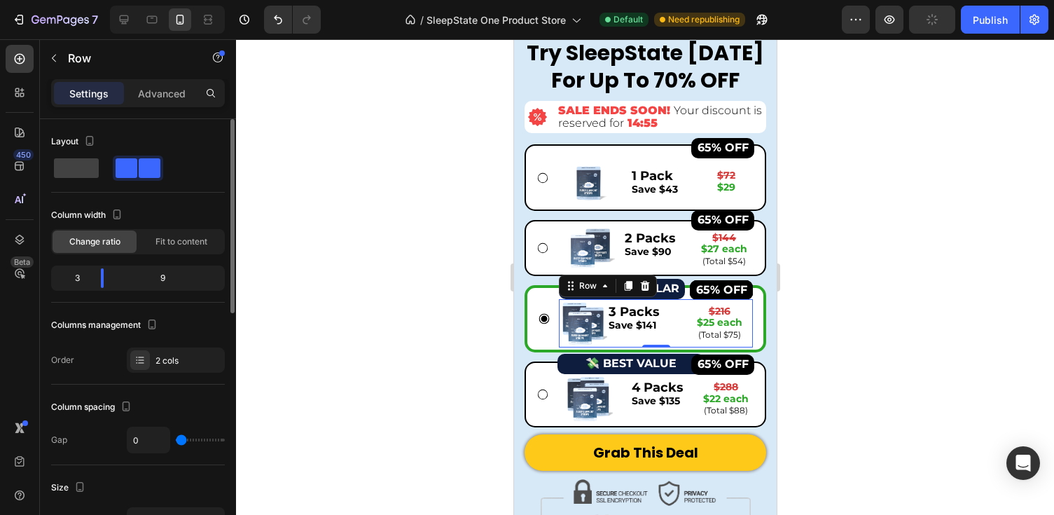
drag, startPoint x: 189, startPoint y: 438, endPoint x: 160, endPoint y: 438, distance: 28.7
type input "0"
click at [160, 438] on div "0" at bounding box center [176, 439] width 98 height 27
type input "9"
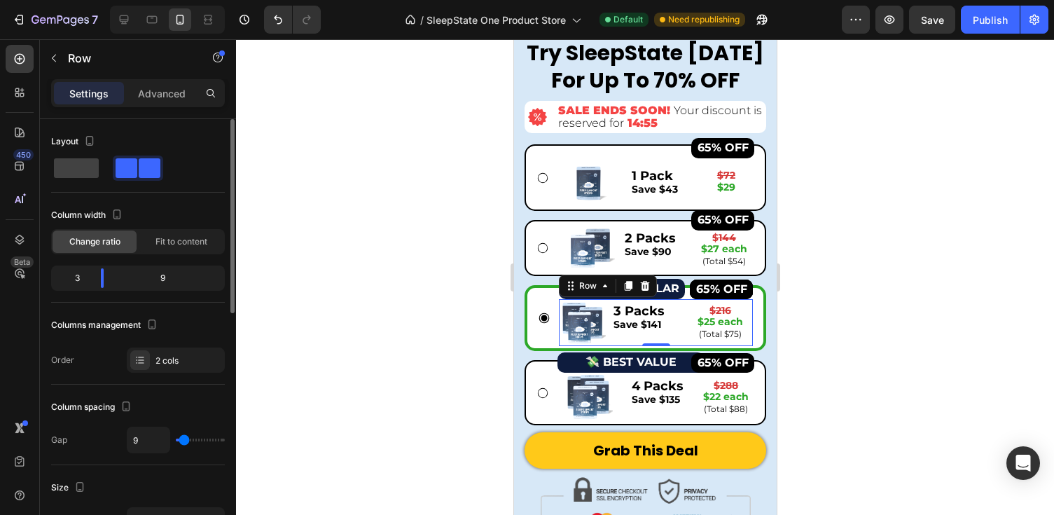
type input "12"
type input "14"
type input "16"
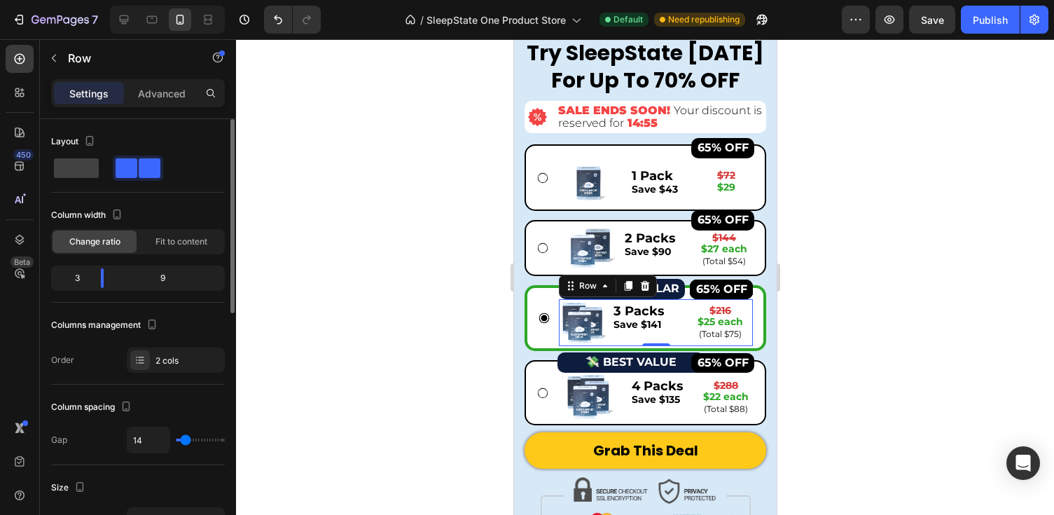
type input "16"
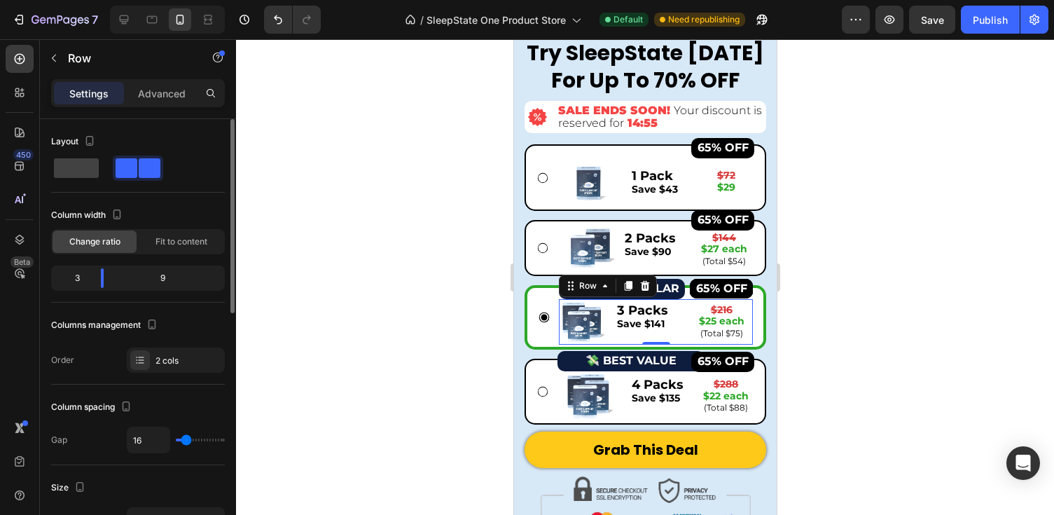
type input "14"
type input "12"
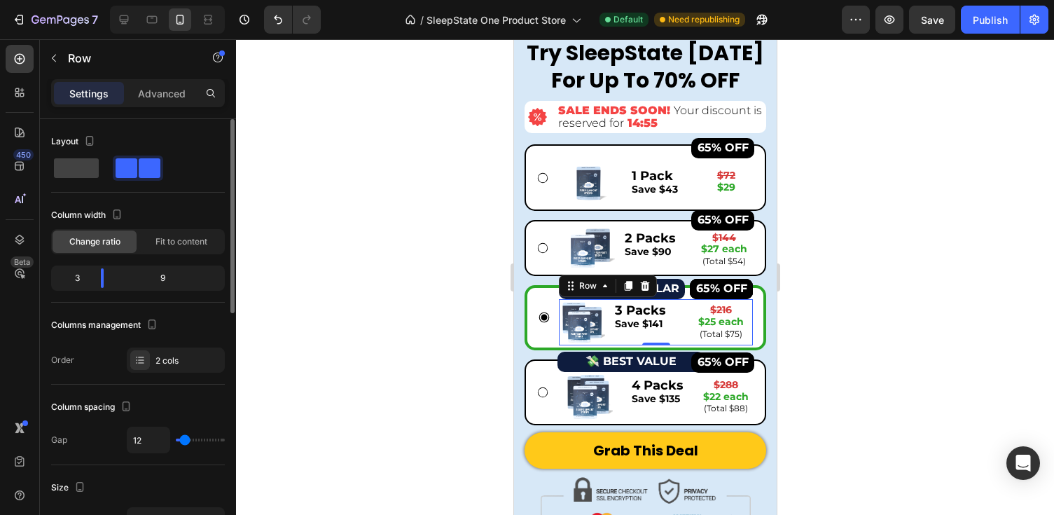
type input "9"
type input "7"
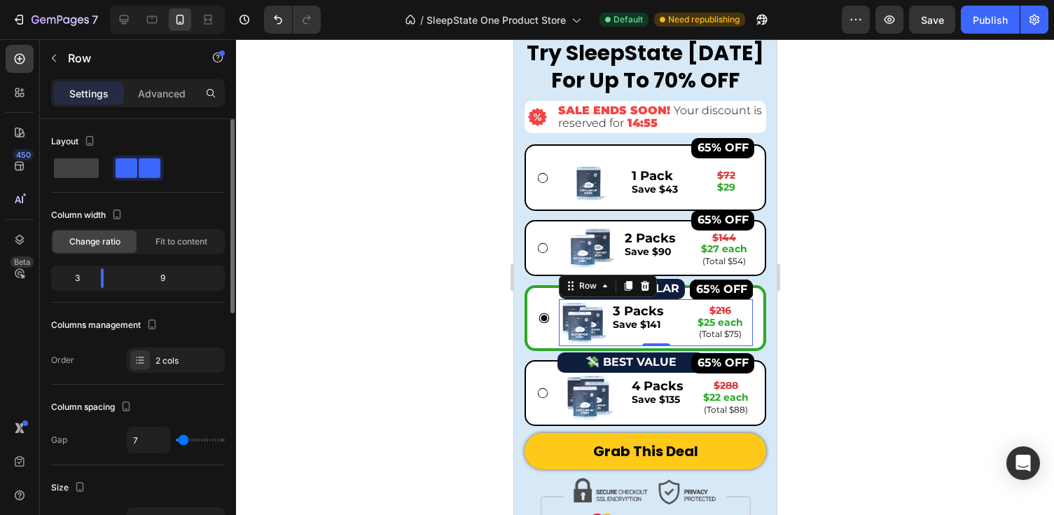
type input "7"
click at [181, 438] on input "range" at bounding box center [200, 439] width 49 height 3
click at [828, 275] on div at bounding box center [645, 277] width 818 height 476
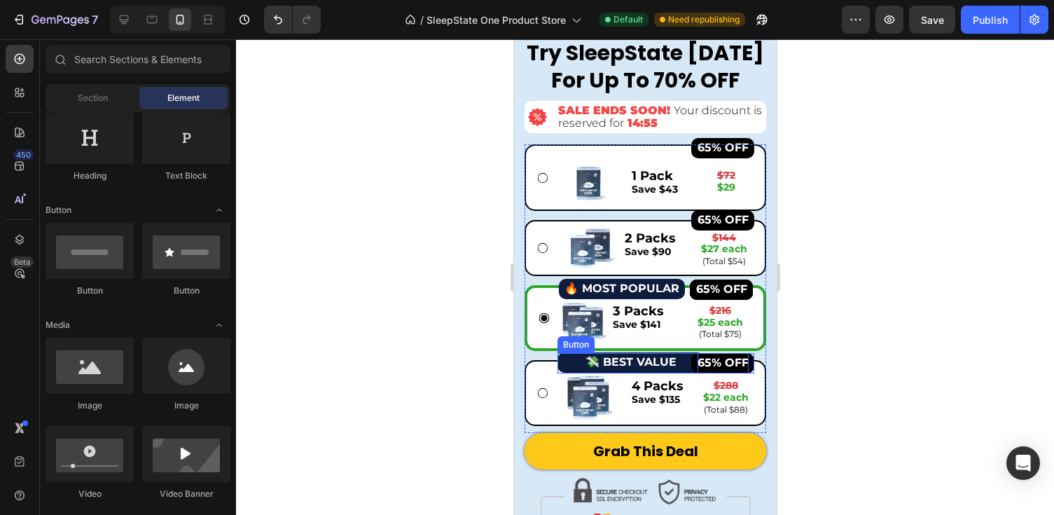
click at [741, 367] on strong "65% OFF" at bounding box center [722, 362] width 51 height 13
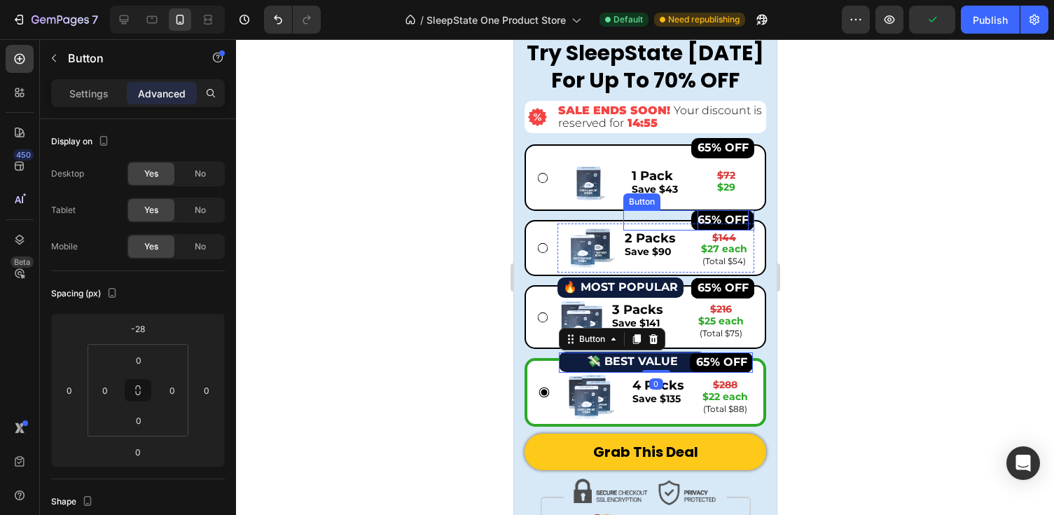
click at [740, 217] on strong "65% OFF" at bounding box center [722, 219] width 51 height 13
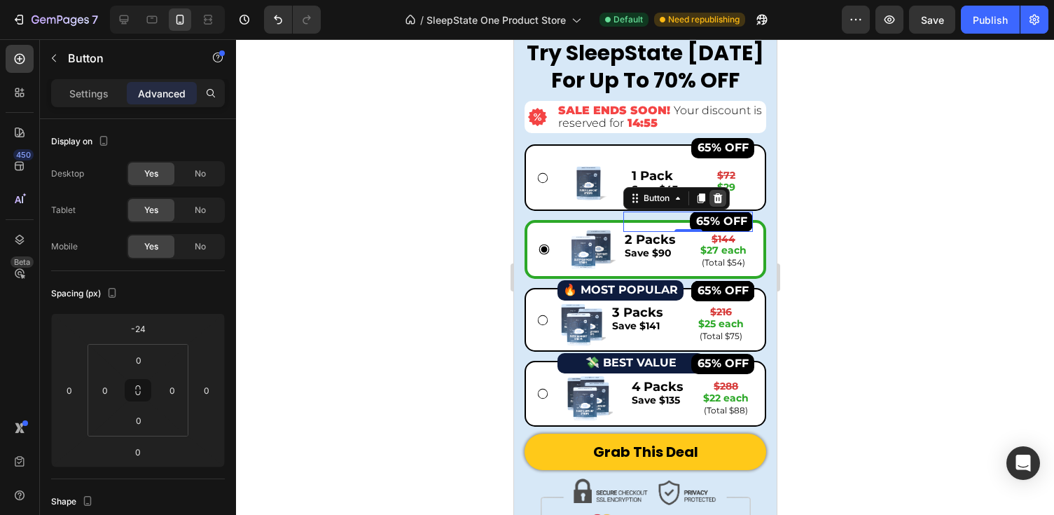
click at [714, 200] on icon at bounding box center [717, 198] width 11 height 11
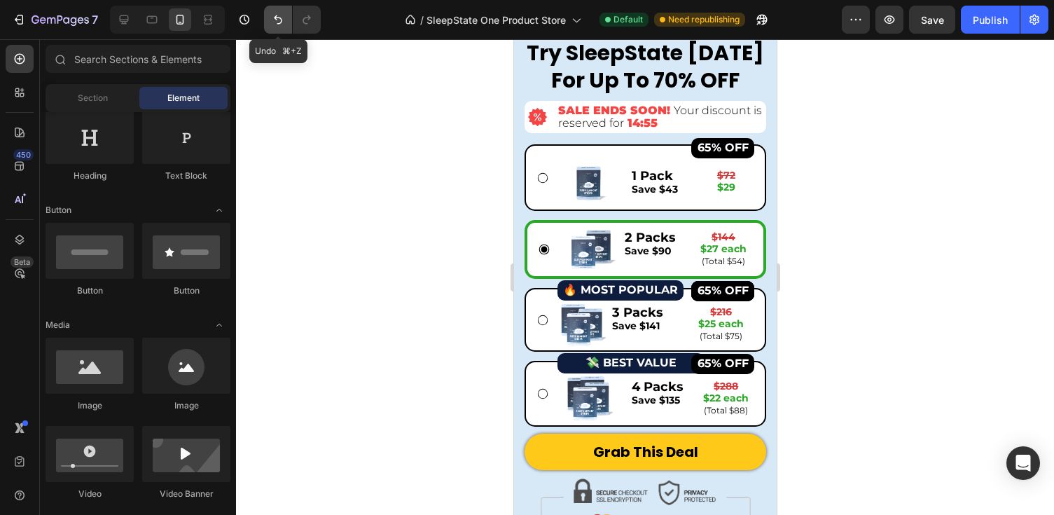
click at [280, 23] on icon "Undo/Redo" at bounding box center [278, 19] width 8 height 9
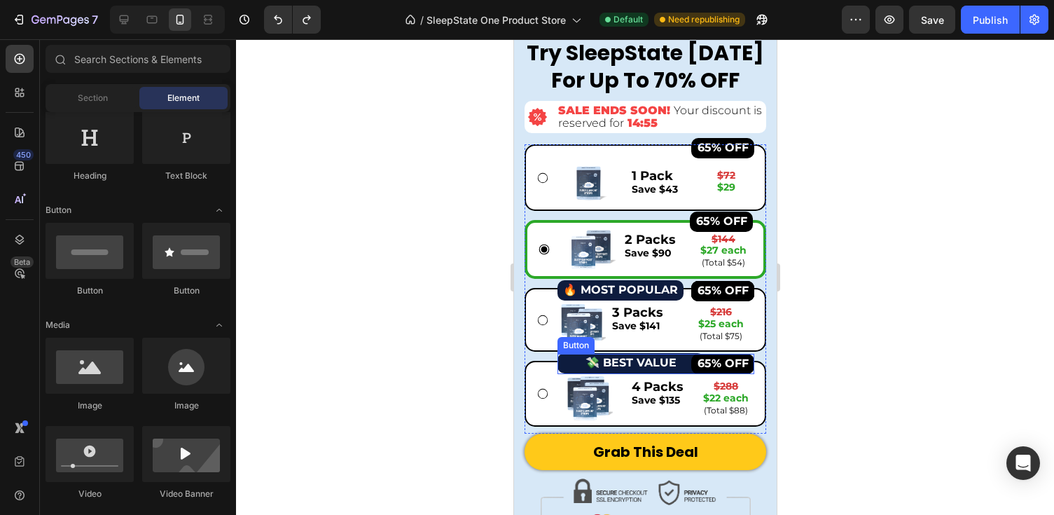
click at [679, 361] on div "65% OFF Button" at bounding box center [655, 364] width 197 height 20
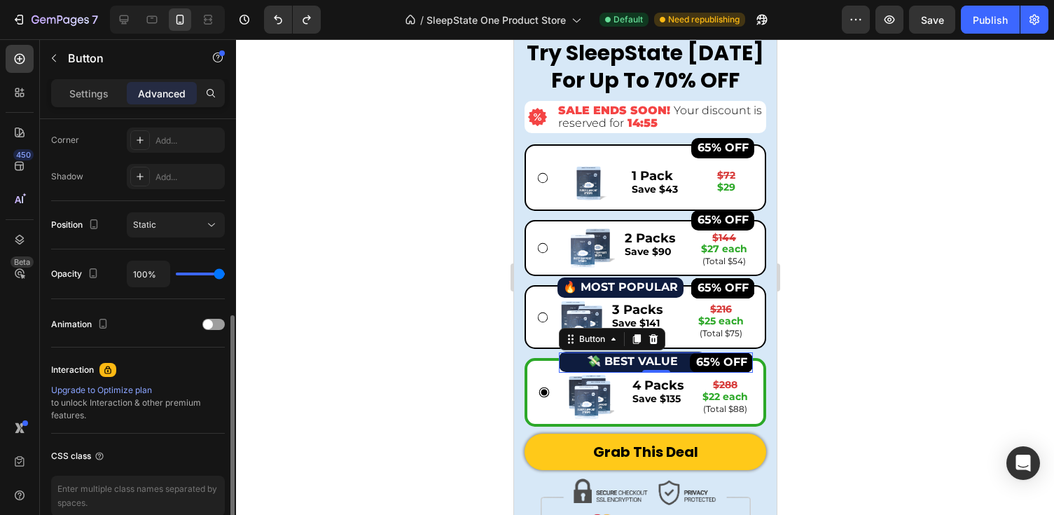
scroll to position [427, 0]
click at [881, 200] on div at bounding box center [645, 277] width 818 height 476
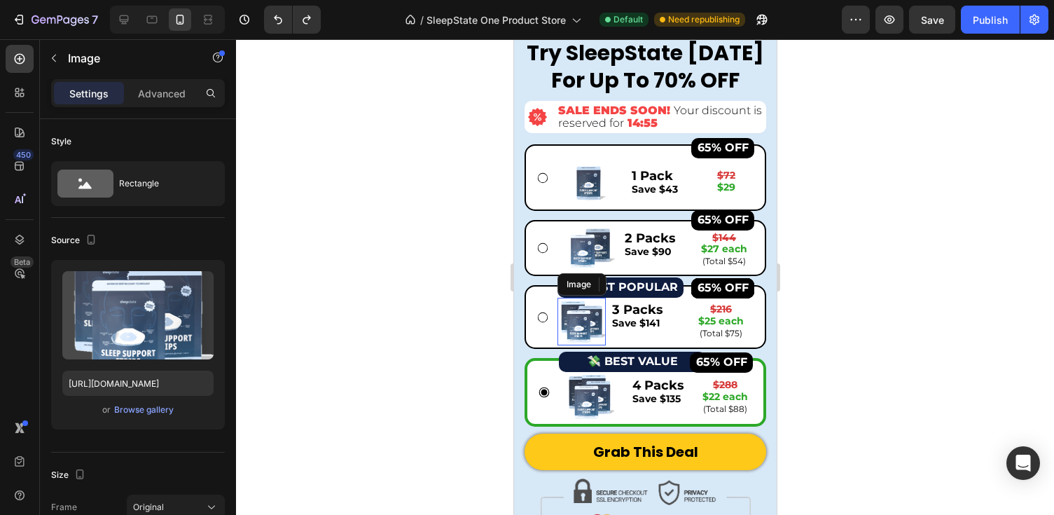
click at [580, 317] on img at bounding box center [581, 322] width 48 height 48
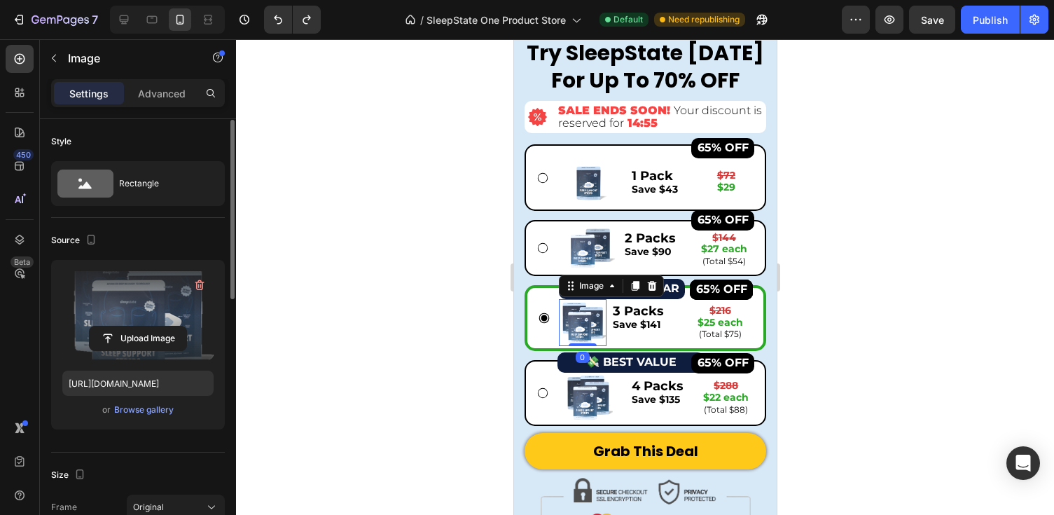
scroll to position [217, 0]
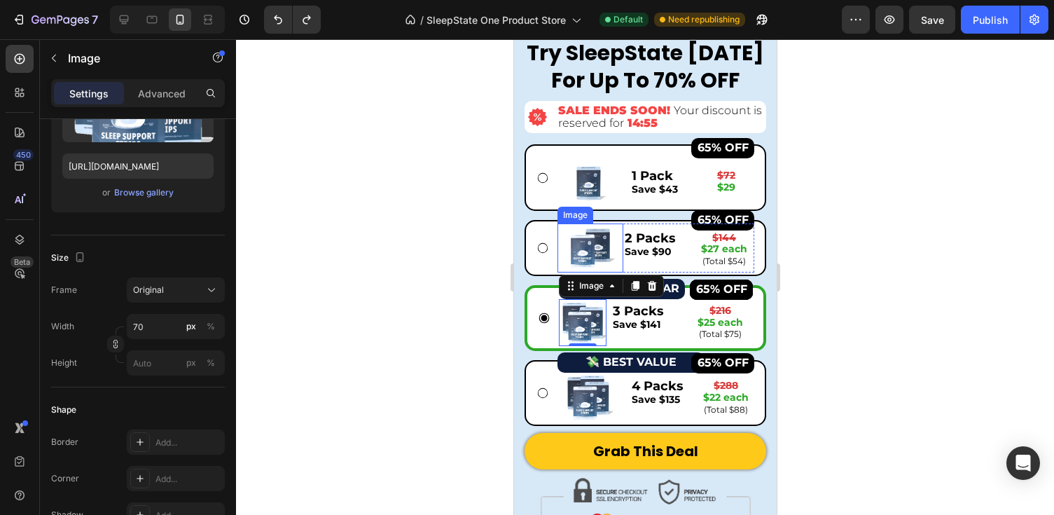
click at [588, 250] on img at bounding box center [589, 247] width 49 height 49
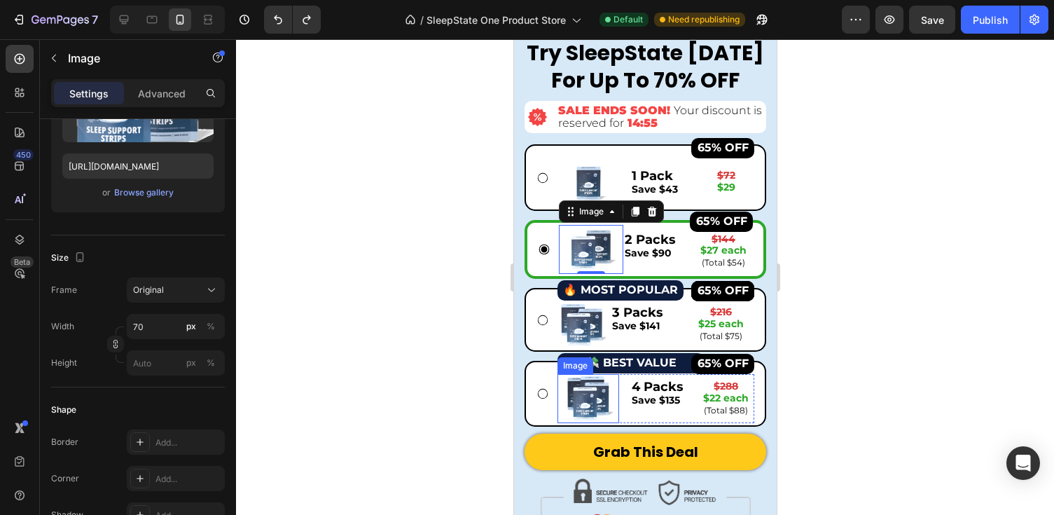
click at [588, 387] on img at bounding box center [587, 398] width 49 height 49
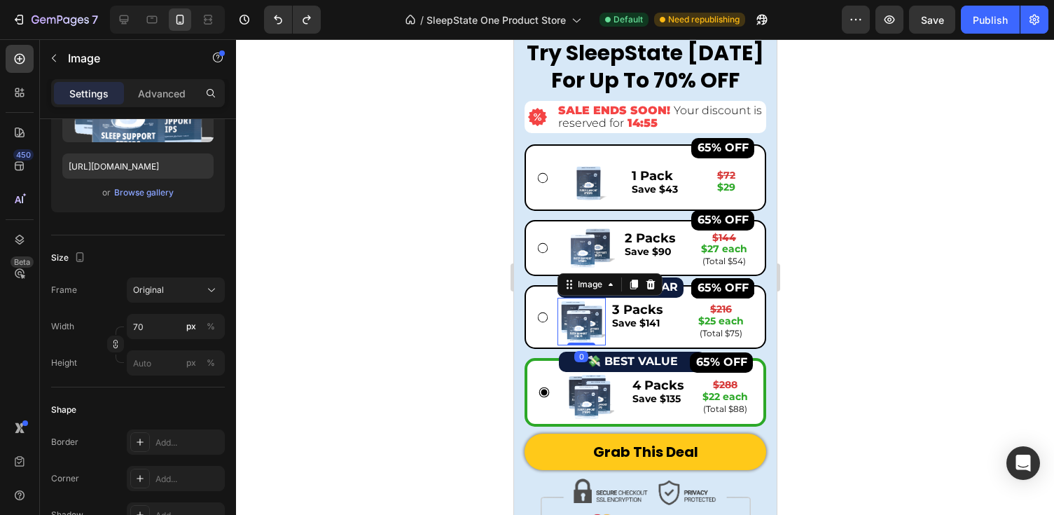
click at [587, 320] on img at bounding box center [581, 322] width 48 height 48
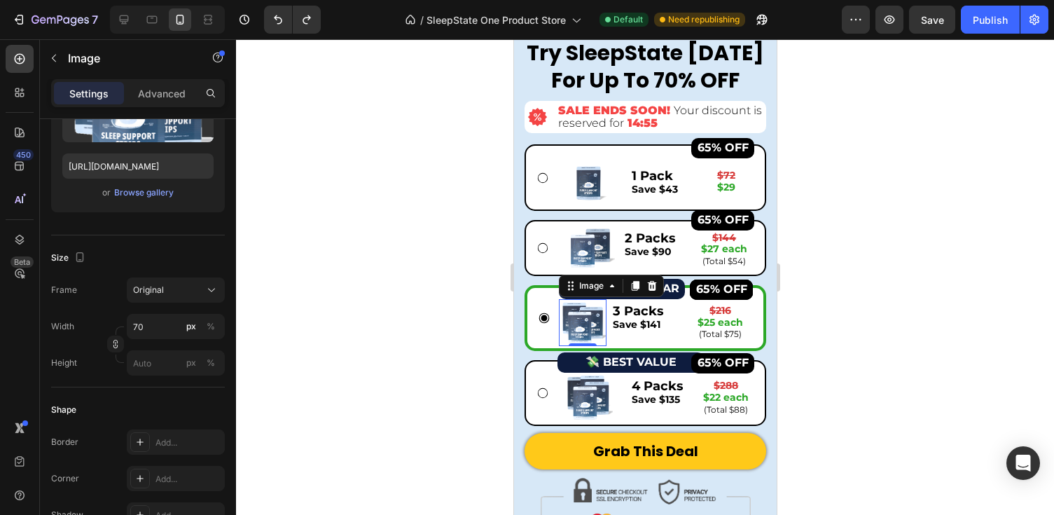
click at [888, 303] on div at bounding box center [645, 277] width 818 height 476
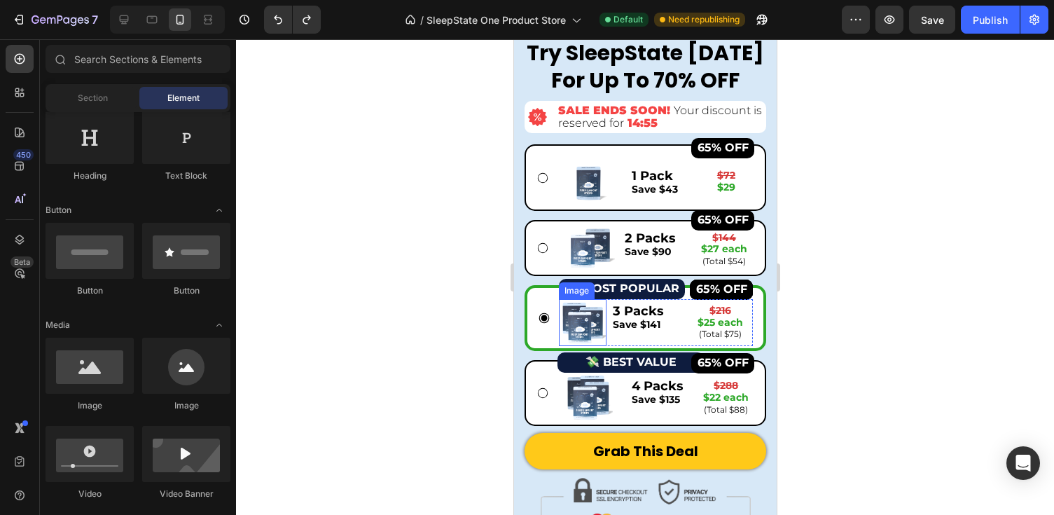
click at [583, 328] on img at bounding box center [582, 323] width 48 height 48
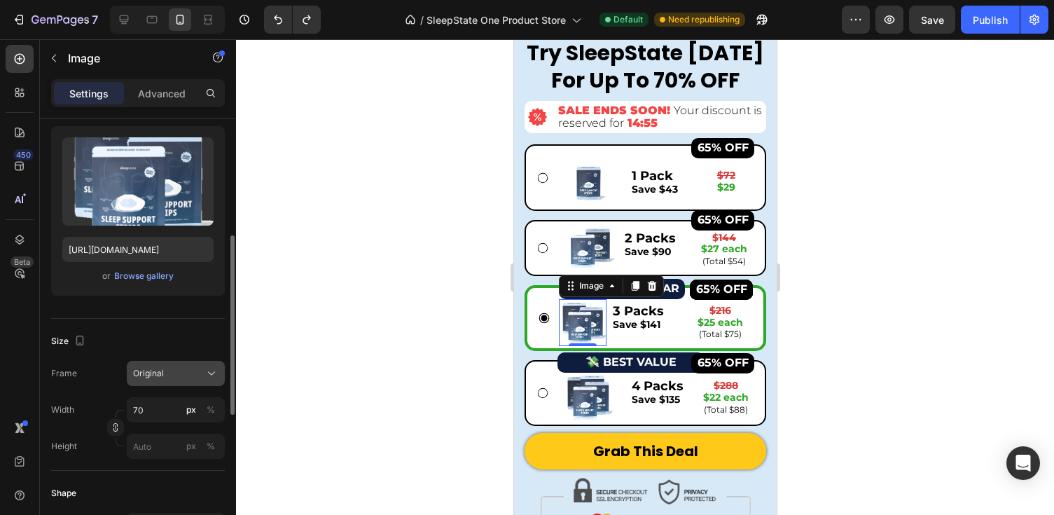
scroll to position [280, 0]
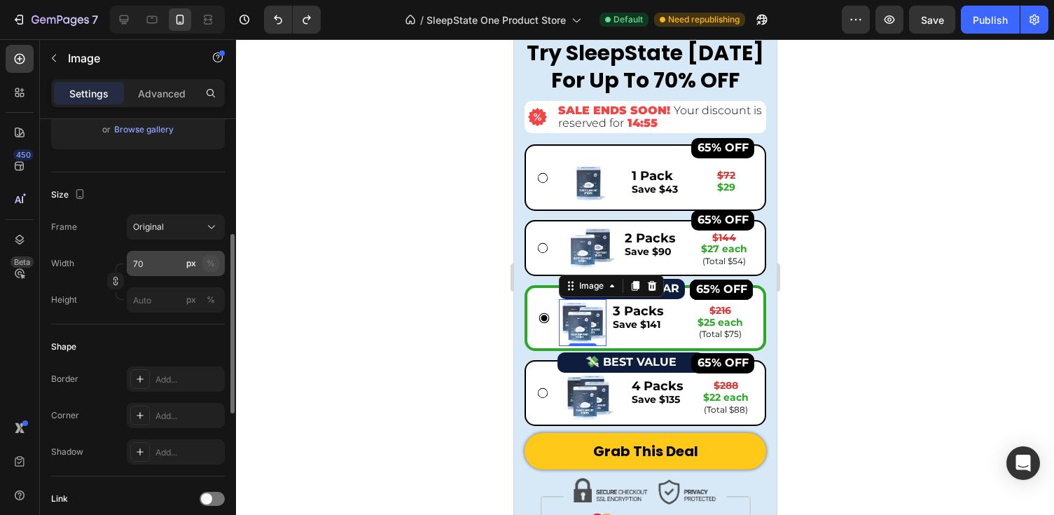
click at [209, 261] on div "%" at bounding box center [211, 263] width 8 height 13
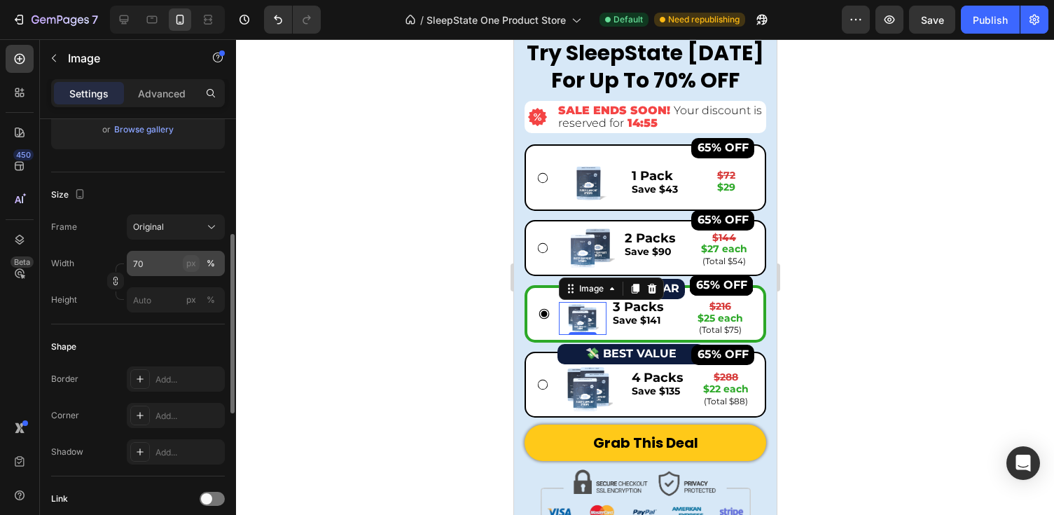
click at [191, 264] on div "px" at bounding box center [191, 263] width 10 height 13
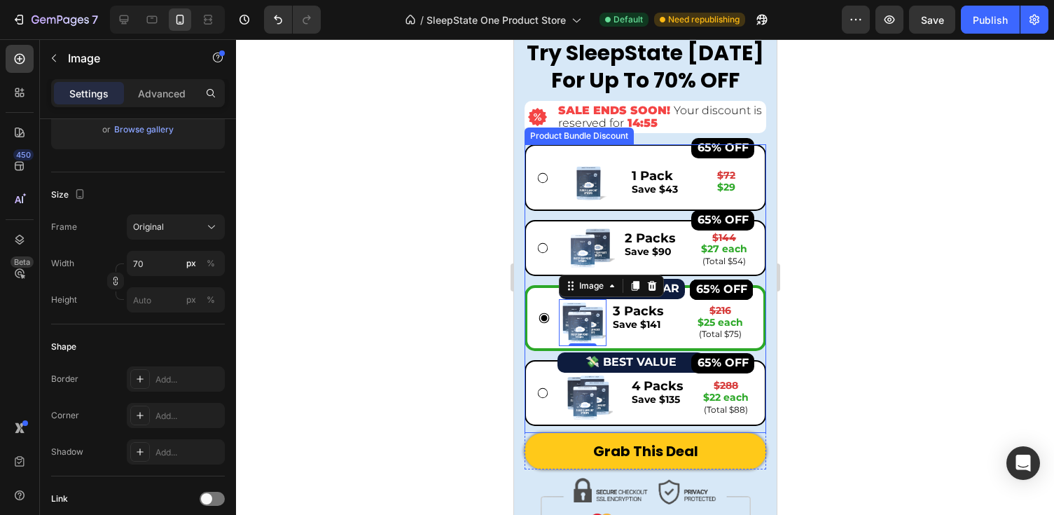
click at [829, 235] on div at bounding box center [645, 277] width 818 height 476
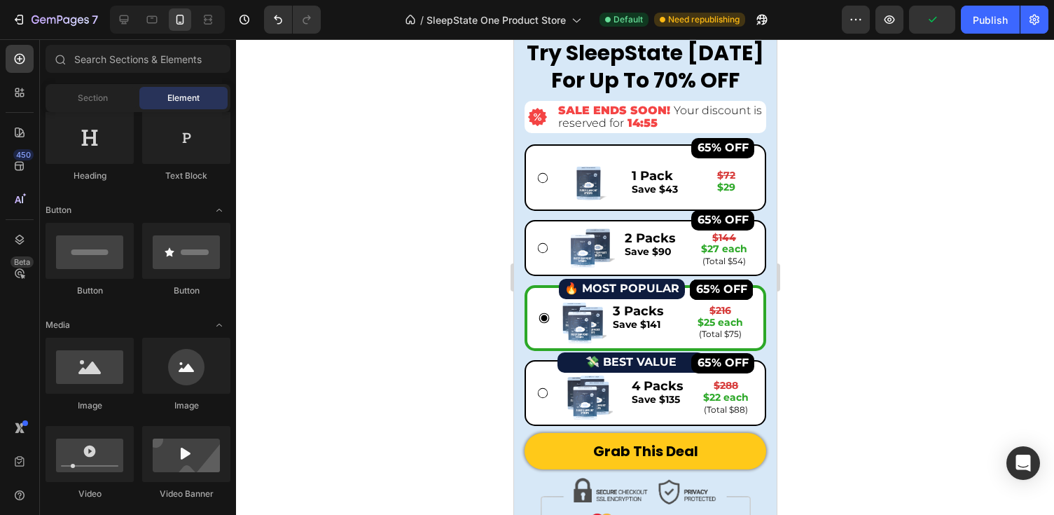
click at [920, 235] on div at bounding box center [645, 277] width 818 height 476
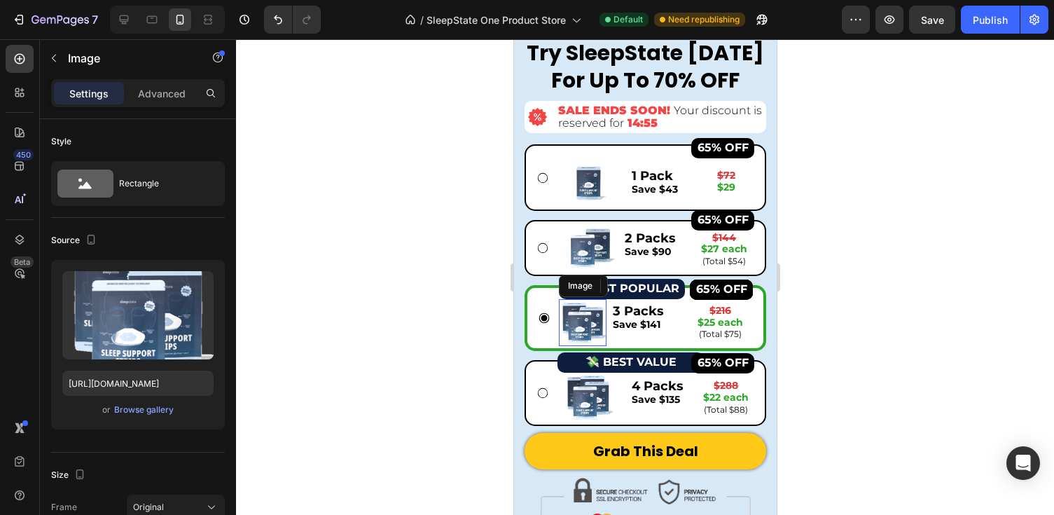
click at [578, 331] on img at bounding box center [582, 323] width 48 height 48
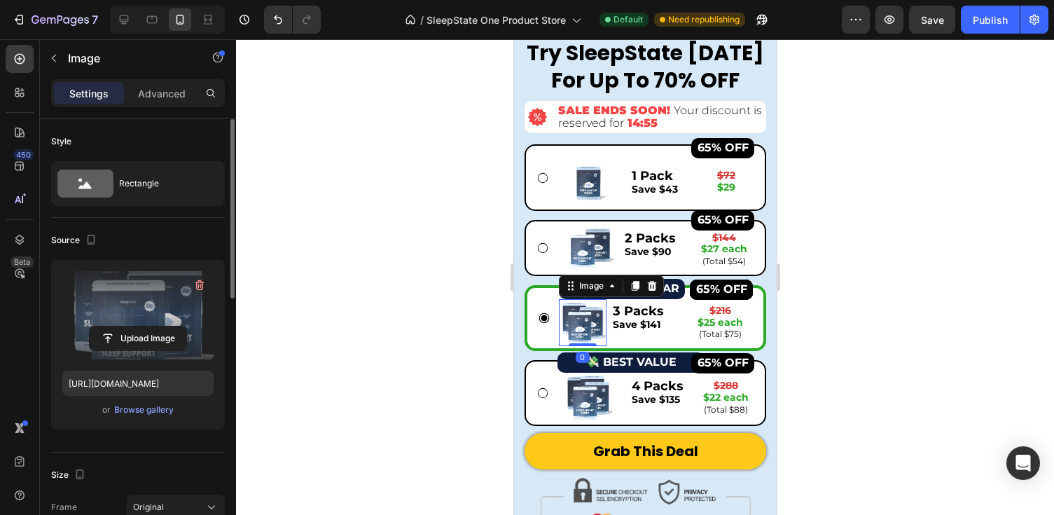
click at [155, 301] on label at bounding box center [137, 315] width 151 height 88
click at [155, 326] on input "file" at bounding box center [138, 338] width 97 height 24
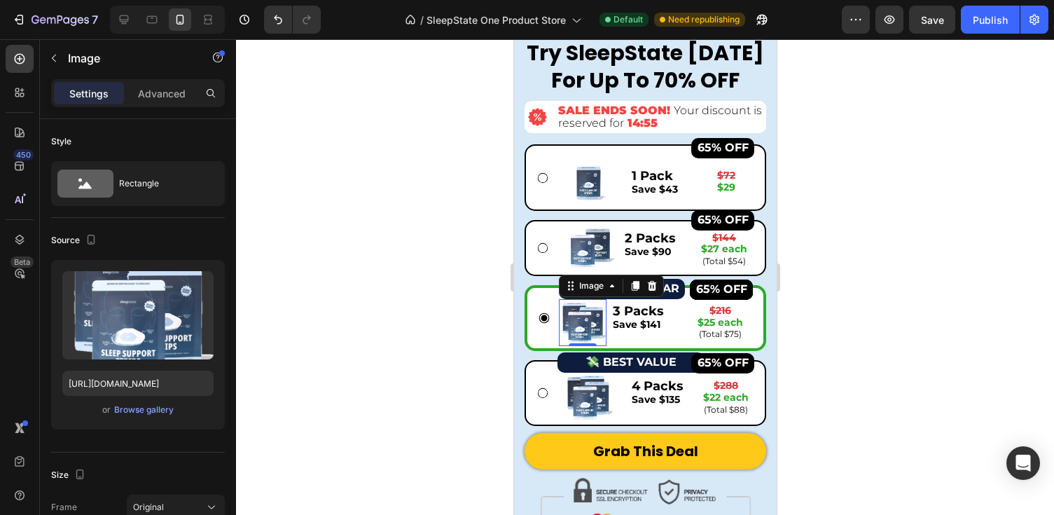
click at [896, 338] on div at bounding box center [645, 277] width 818 height 476
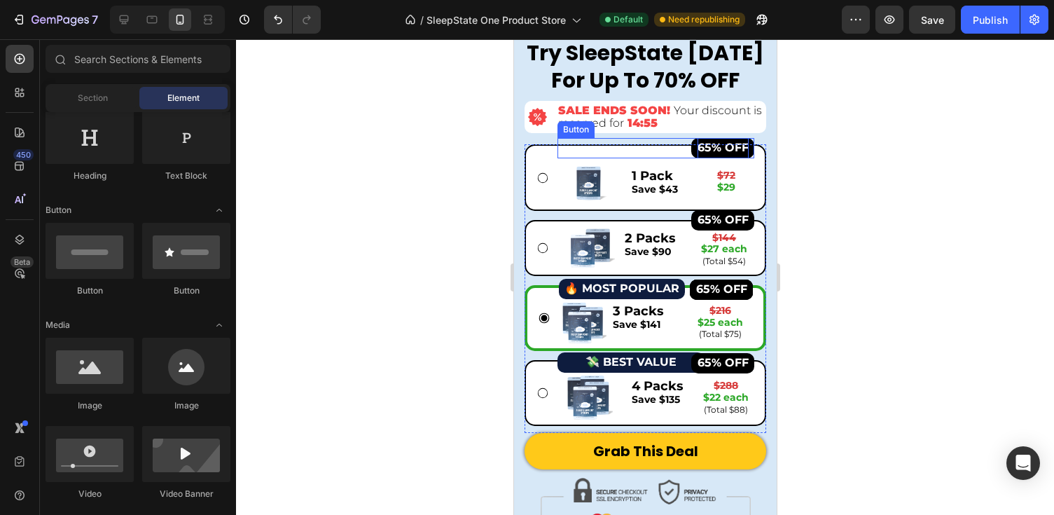
click at [740, 148] on strong "65% OFF" at bounding box center [722, 147] width 51 height 13
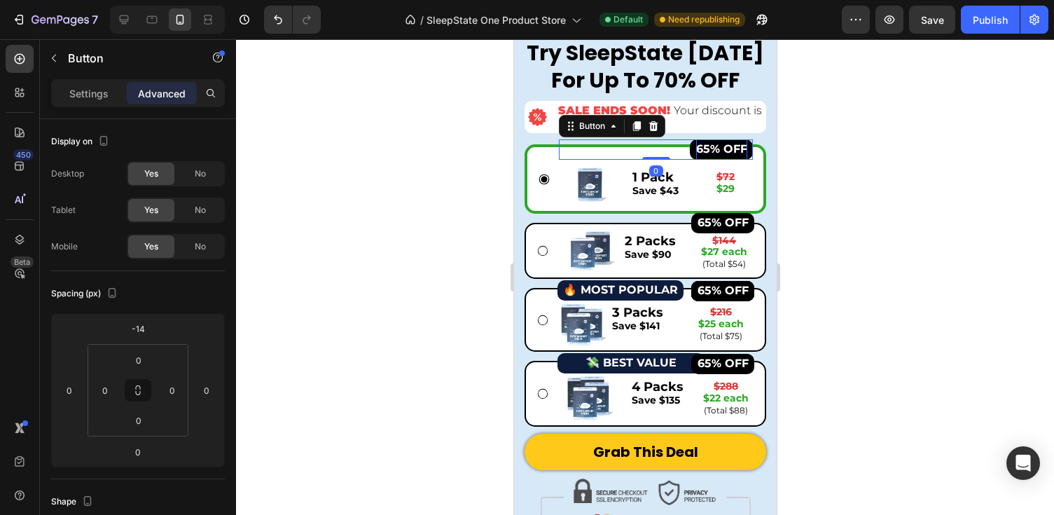
click at [702, 148] on strong "65% OFF" at bounding box center [720, 148] width 51 height 13
click at [708, 152] on strong "65% OFF" at bounding box center [720, 148] width 51 height 13
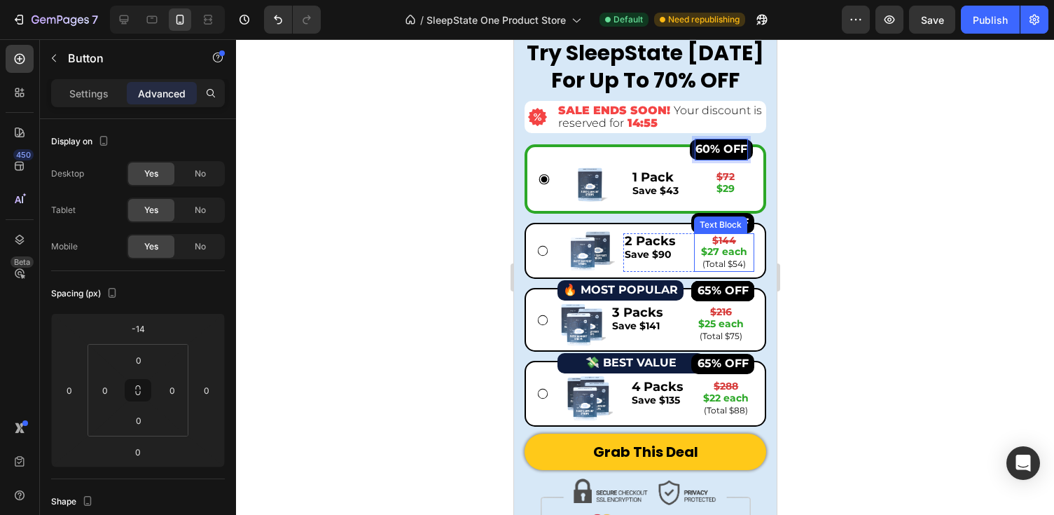
click at [707, 225] on div "Text Block" at bounding box center [720, 224] width 48 height 13
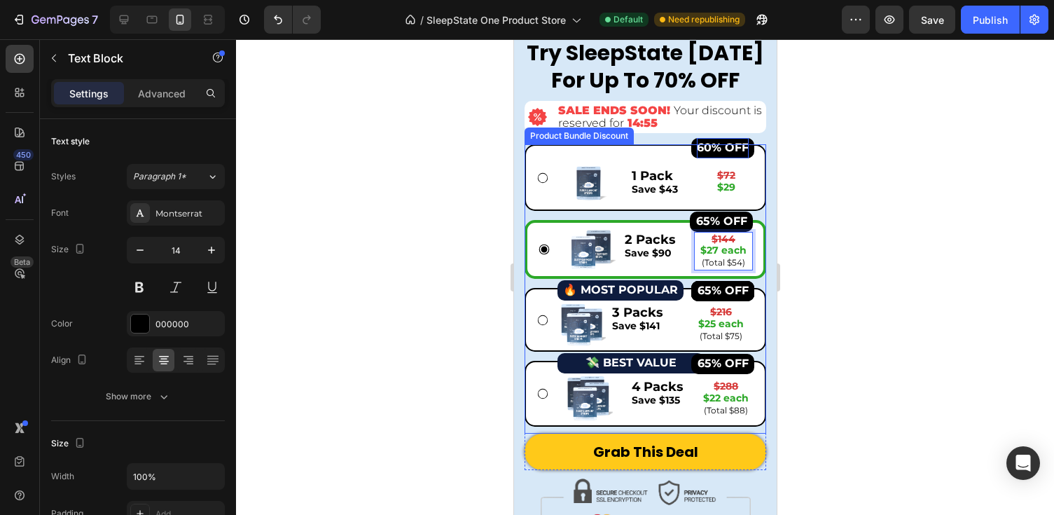
click at [821, 223] on div at bounding box center [645, 277] width 818 height 476
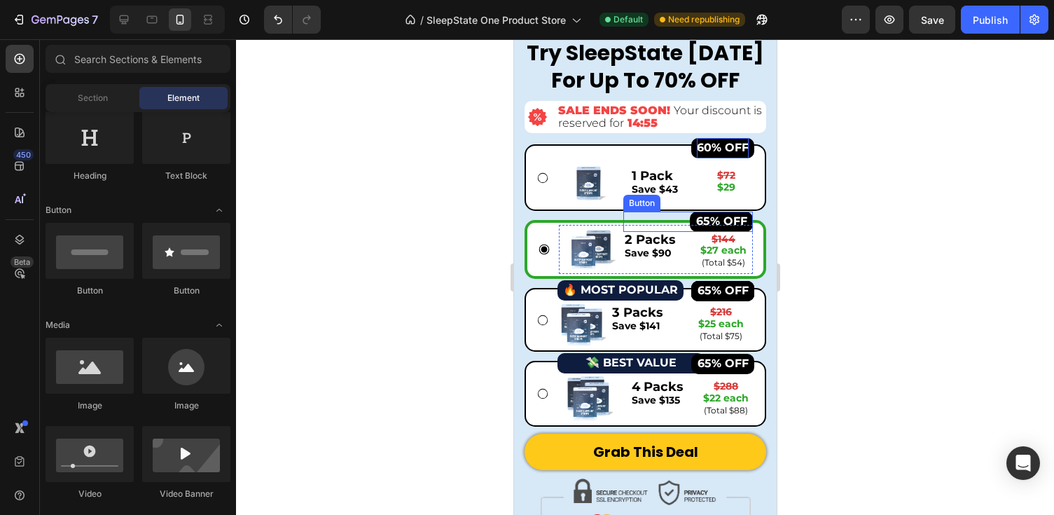
drag, startPoint x: 667, startPoint y: 223, endPoint x: 676, endPoint y: 223, distance: 8.4
click at [667, 223] on div "65% OFF Button" at bounding box center [688, 221] width 130 height 20
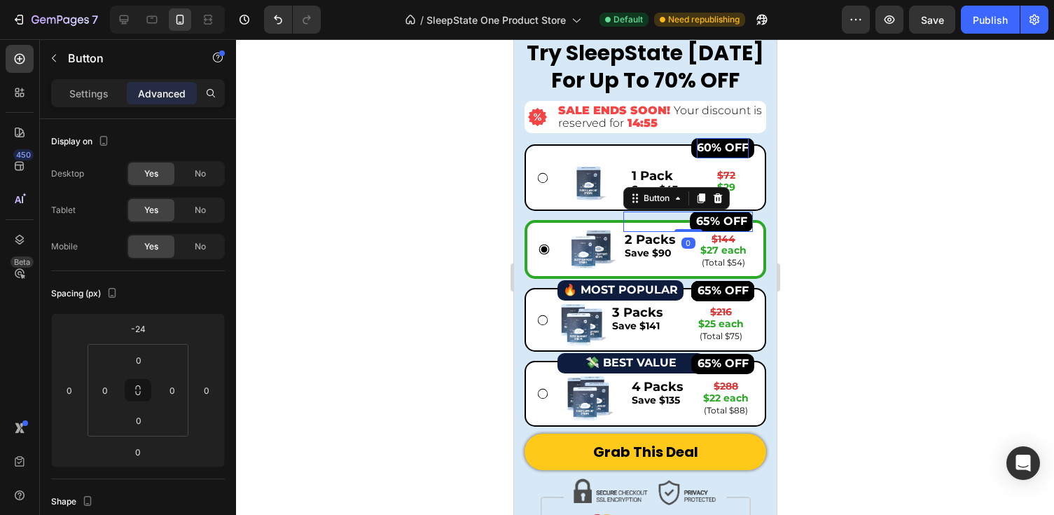
click at [868, 211] on div at bounding box center [645, 277] width 818 height 476
click at [710, 221] on strong "65% OFF" at bounding box center [720, 220] width 51 height 13
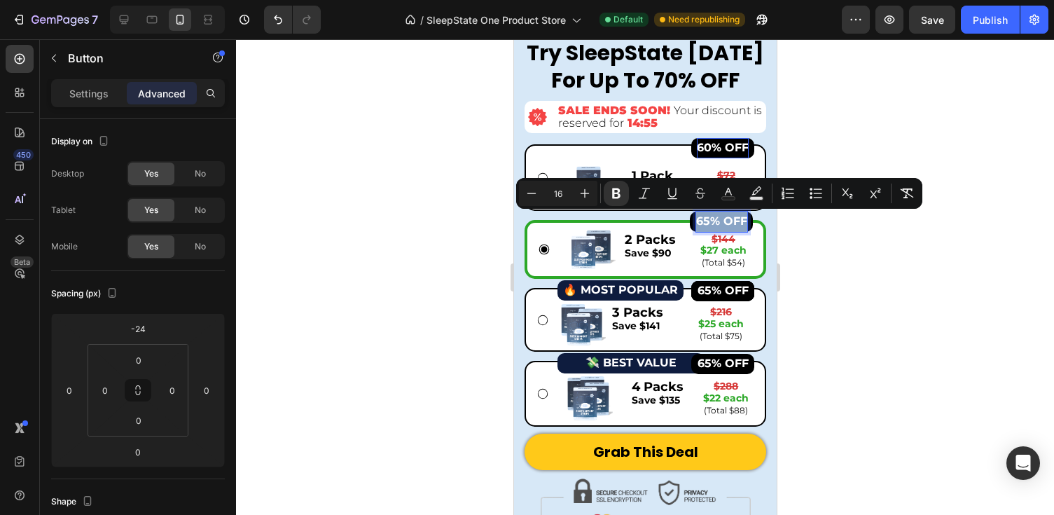
click at [709, 221] on strong "65% OFF" at bounding box center [720, 220] width 51 height 13
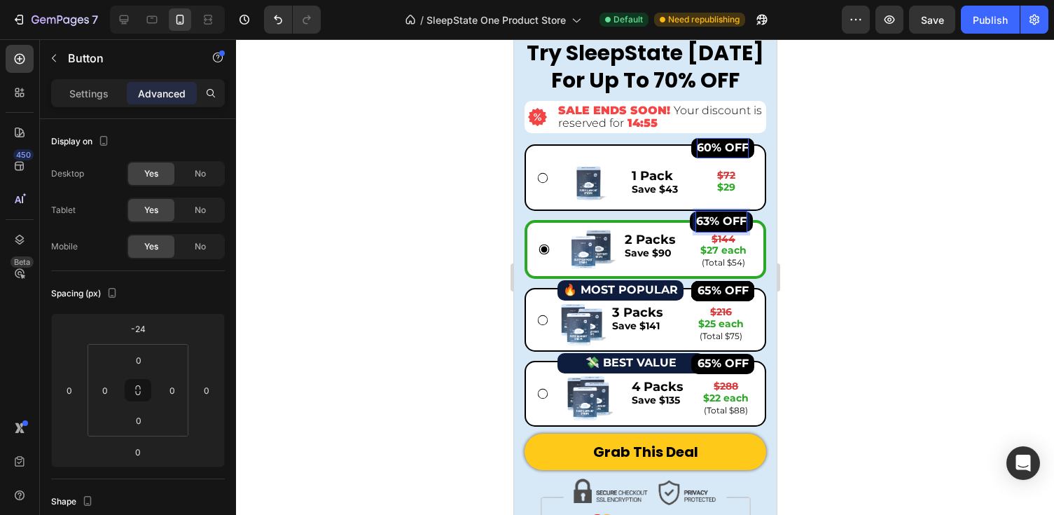
click at [917, 1] on div "7 Version history / SleepState One Product Store Default Need republishing Prev…" at bounding box center [527, 20] width 1054 height 40
click at [716, 290] on strong "65% OFF" at bounding box center [722, 290] width 51 height 13
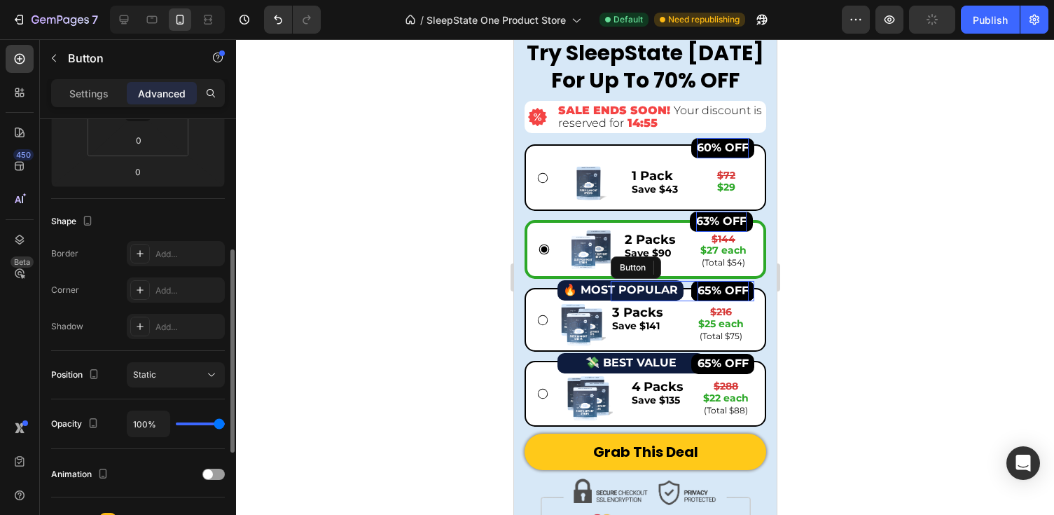
click at [716, 290] on strong "65% OFF" at bounding box center [722, 290] width 51 height 13
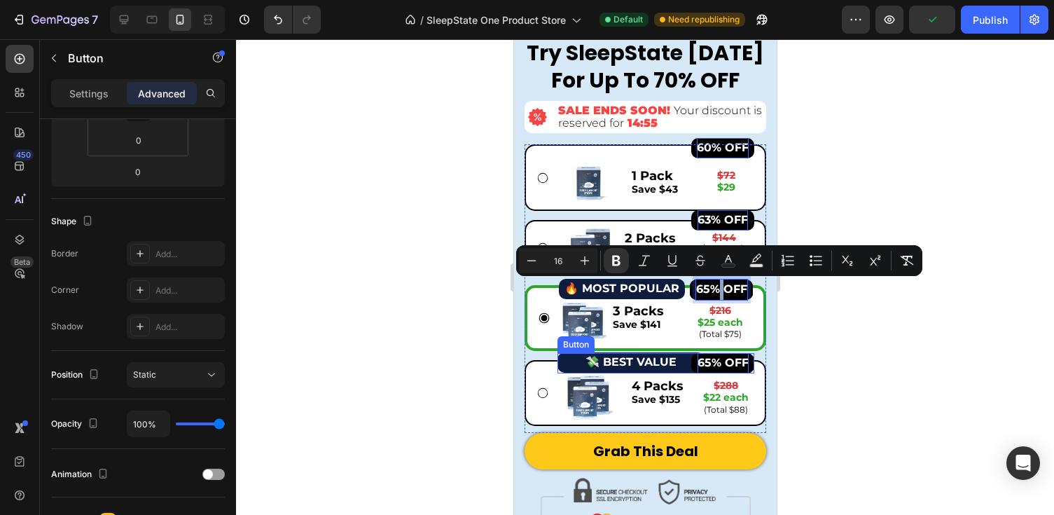
click at [711, 356] on strong "65% OFF" at bounding box center [722, 362] width 51 height 13
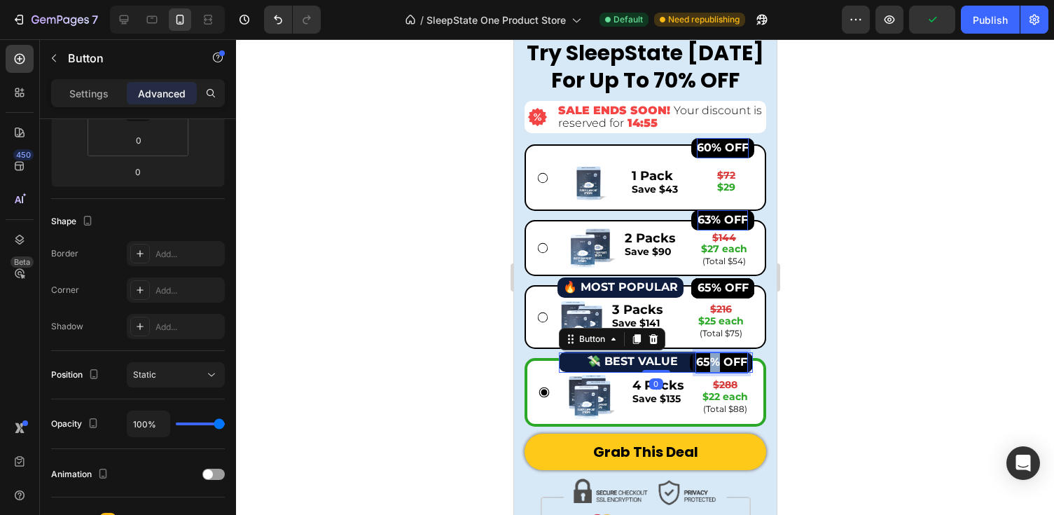
click at [711, 355] on strong "65% OFF" at bounding box center [720, 361] width 51 height 13
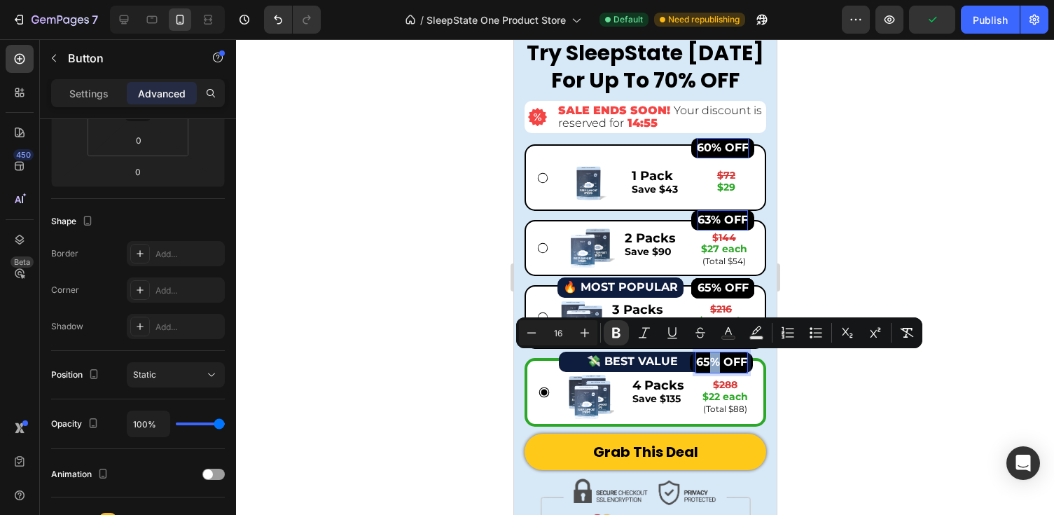
click at [709, 356] on strong "65% OFF" at bounding box center [720, 361] width 51 height 13
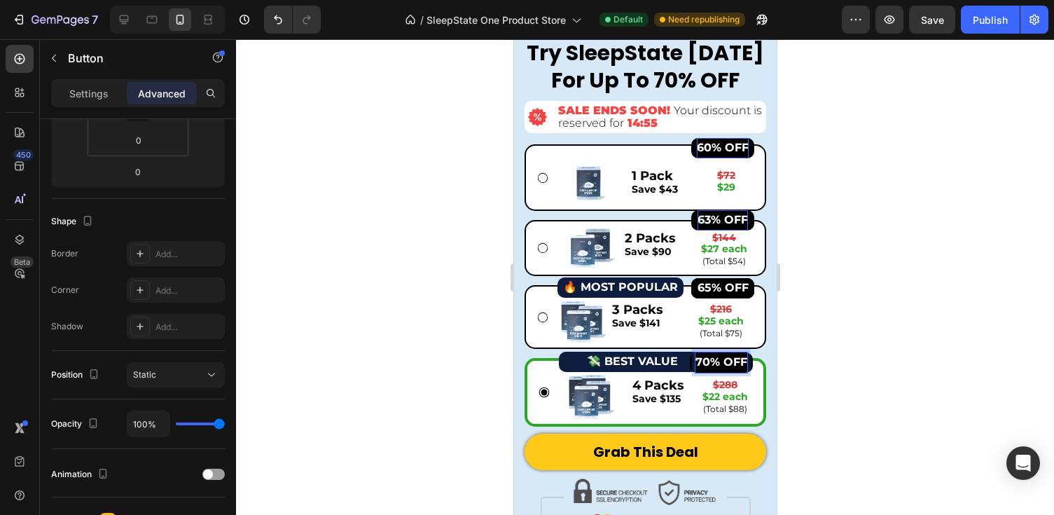
click at [1036, 292] on div at bounding box center [645, 277] width 818 height 476
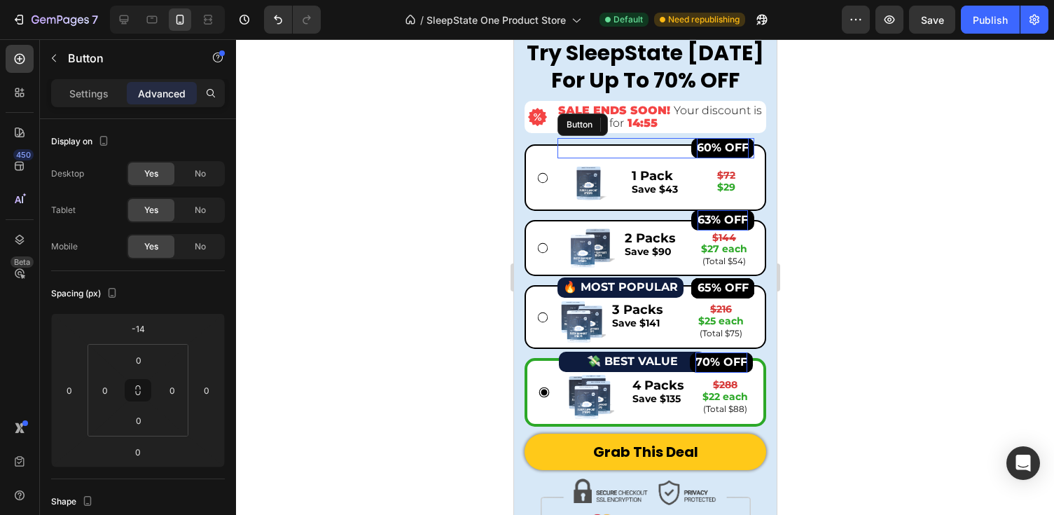
click at [743, 146] on strong "60% OFF" at bounding box center [722, 147] width 52 height 13
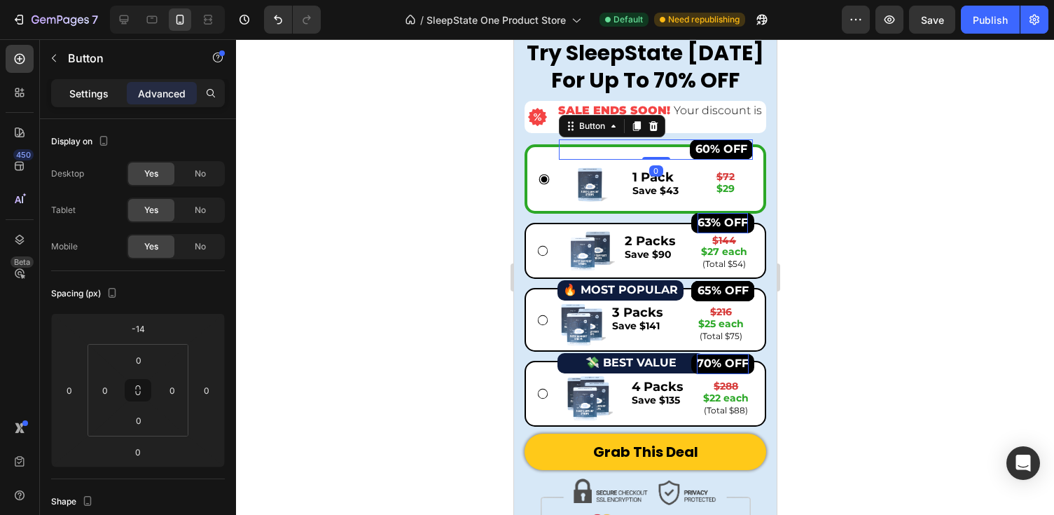
click at [81, 96] on p "Settings" at bounding box center [88, 93] width 39 height 15
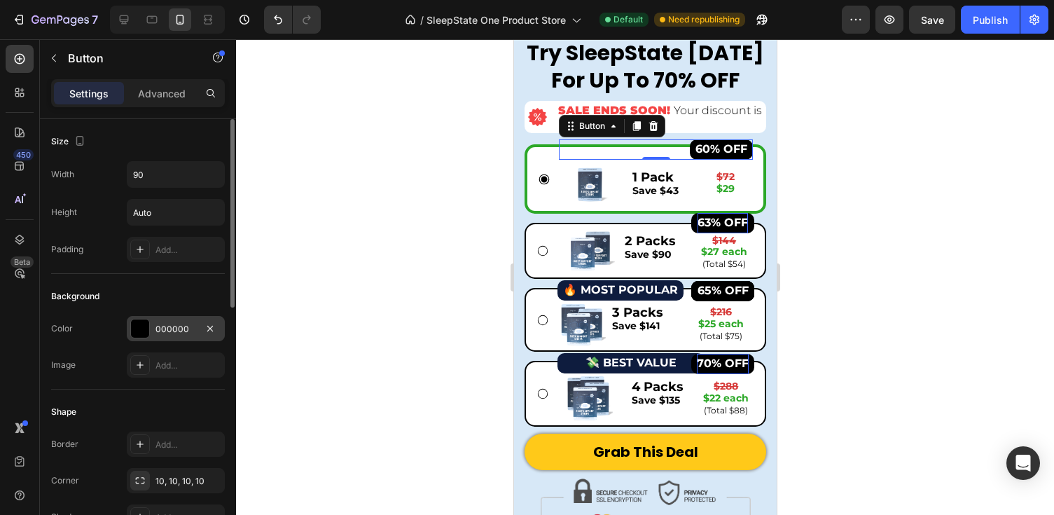
click at [139, 338] on div at bounding box center [140, 329] width 20 height 20
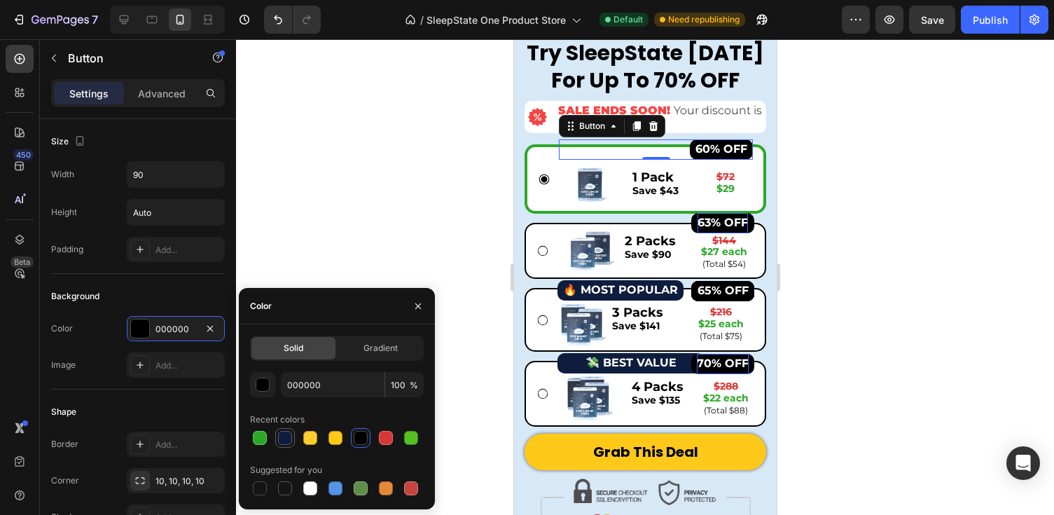
click at [286, 436] on div at bounding box center [285, 438] width 14 height 14
click at [309, 485] on div at bounding box center [310, 488] width 14 height 14
type input "FFFFFF"
click at [372, 192] on div at bounding box center [645, 277] width 818 height 476
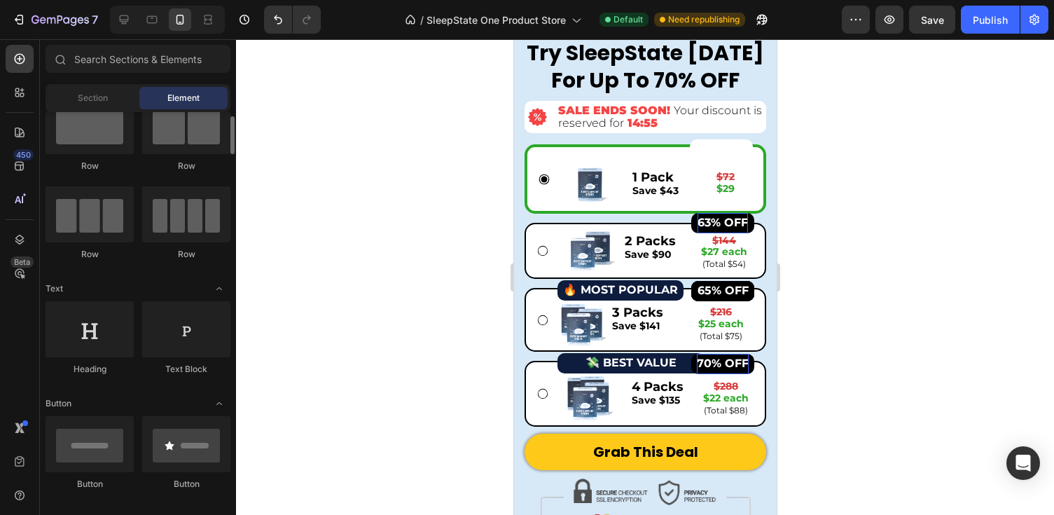
scroll to position [0, 0]
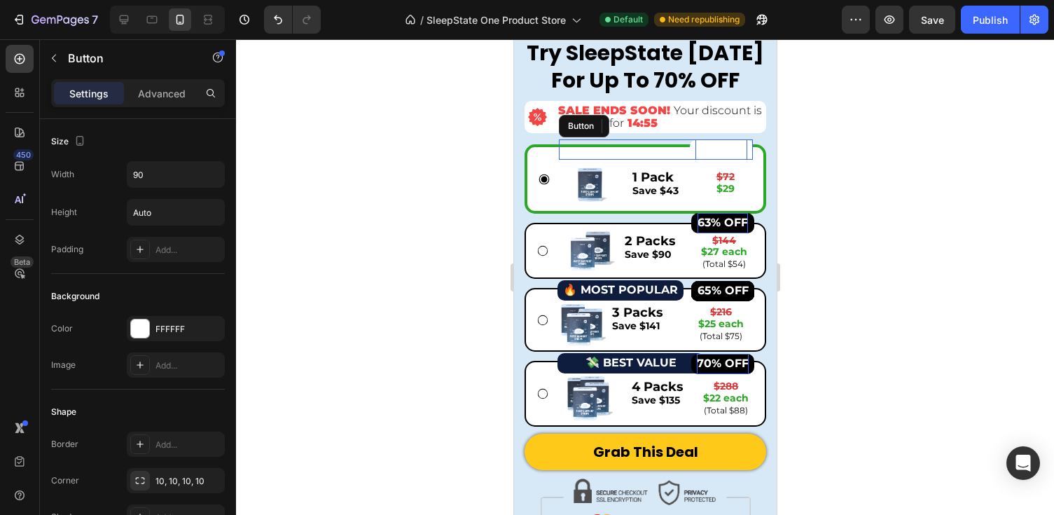
click at [737, 150] on strong "60% OFF" at bounding box center [721, 148] width 52 height 13
click at [738, 148] on strong "60% OFF" at bounding box center [721, 148] width 52 height 13
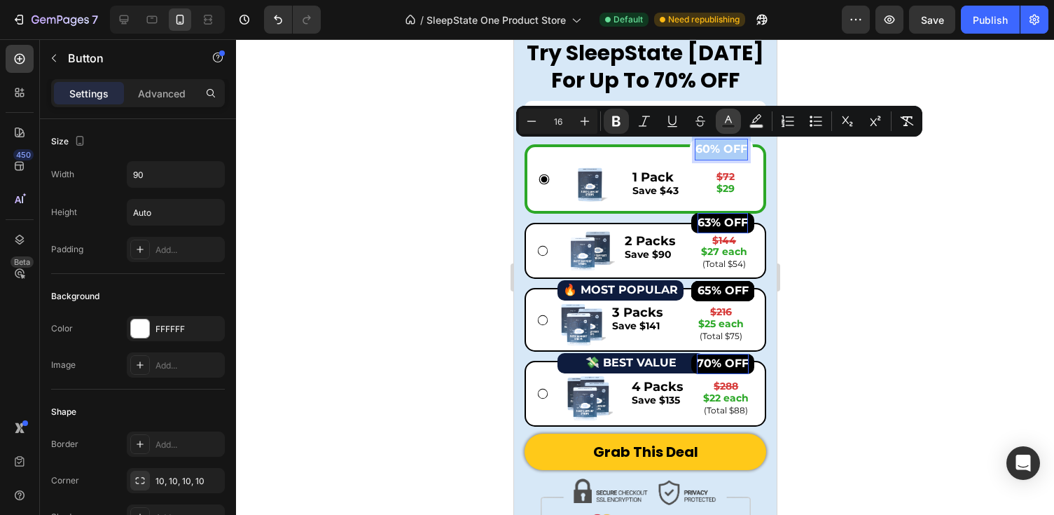
click at [727, 122] on icon "Editor contextual toolbar" at bounding box center [728, 121] width 14 height 14
type input "FFFFFF"
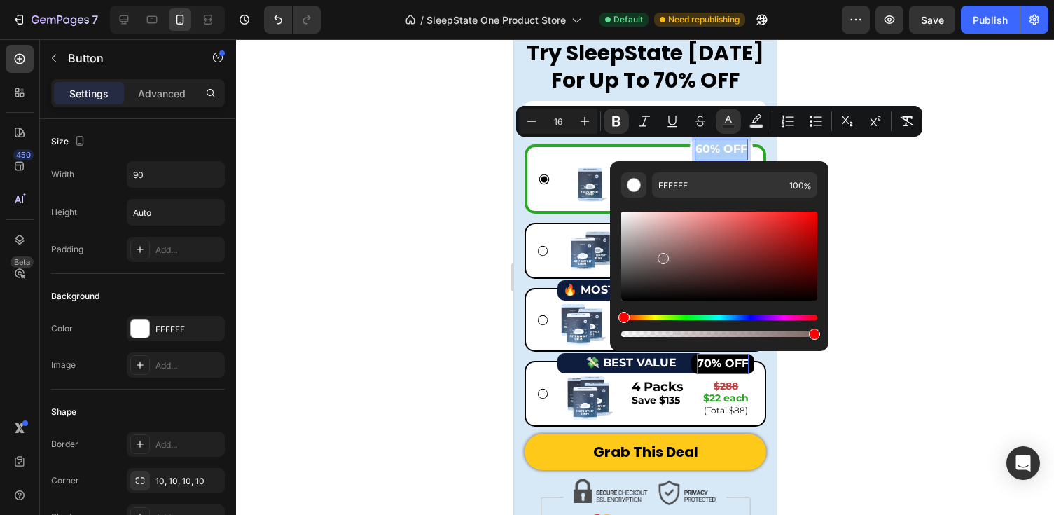
drag, startPoint x: 661, startPoint y: 256, endPoint x: 611, endPoint y: 310, distance: 73.9
click at [611, 310] on div "FFFFFF 100 %" at bounding box center [719, 250] width 218 height 179
type input "000000"
click at [977, 198] on div at bounding box center [645, 277] width 818 height 476
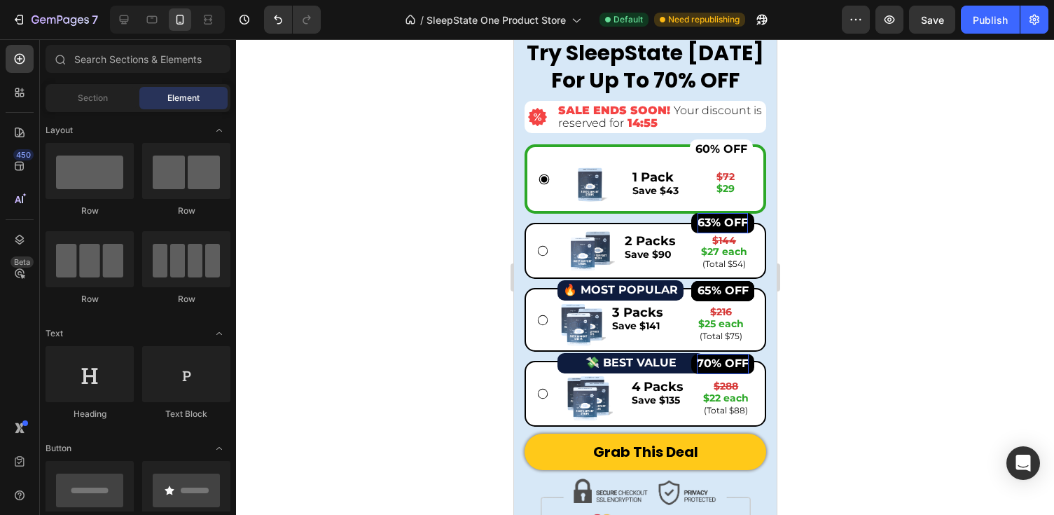
click at [939, 149] on div at bounding box center [645, 277] width 818 height 476
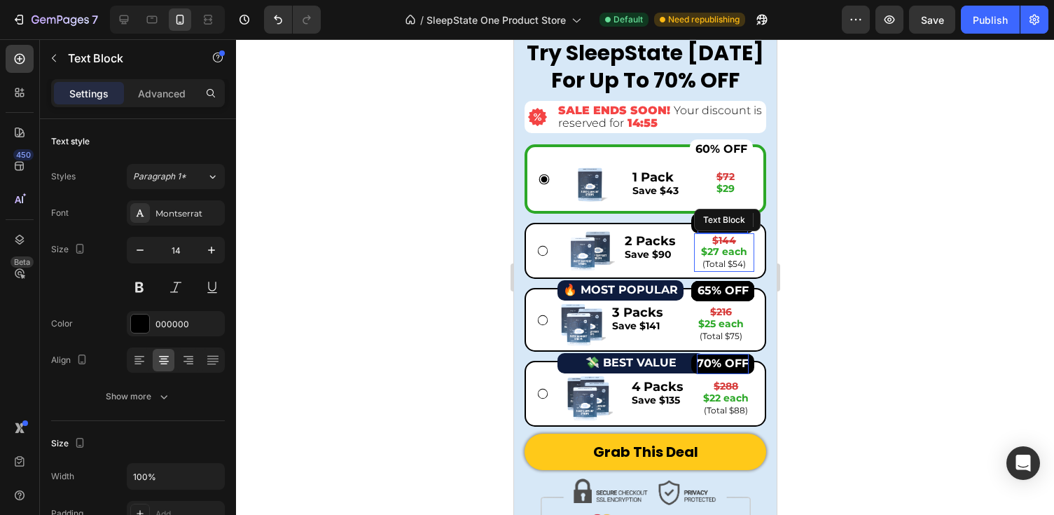
click at [695, 251] on p "$27 each" at bounding box center [723, 252] width 57 height 12
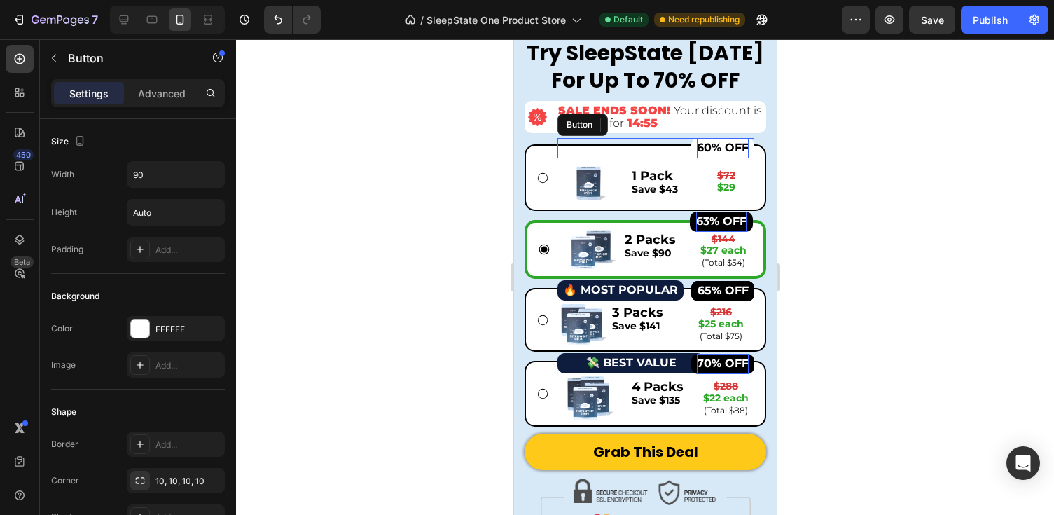
click at [733, 149] on strong "60% OFF" at bounding box center [722, 147] width 52 height 13
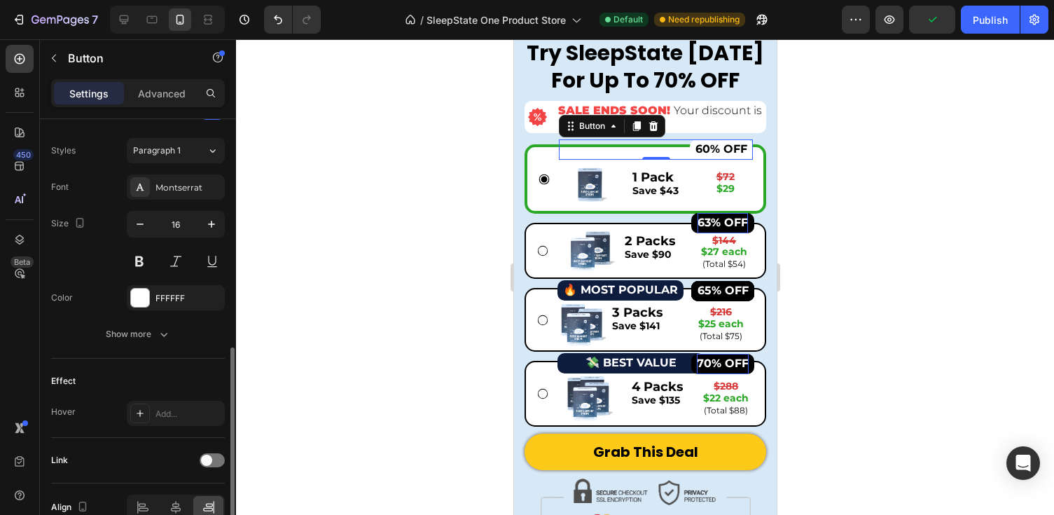
scroll to position [506, 0]
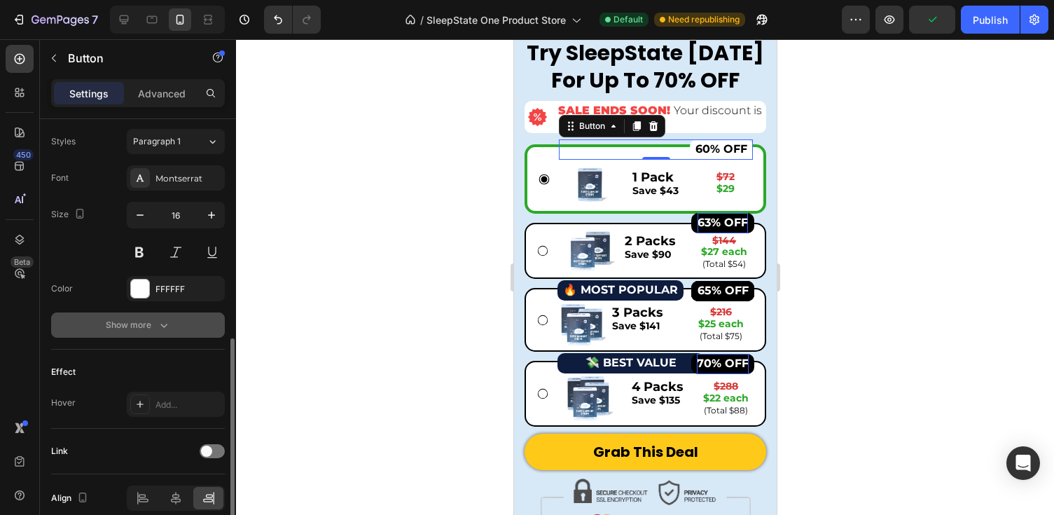
click at [181, 331] on button "Show more" at bounding box center [138, 324] width 174 height 25
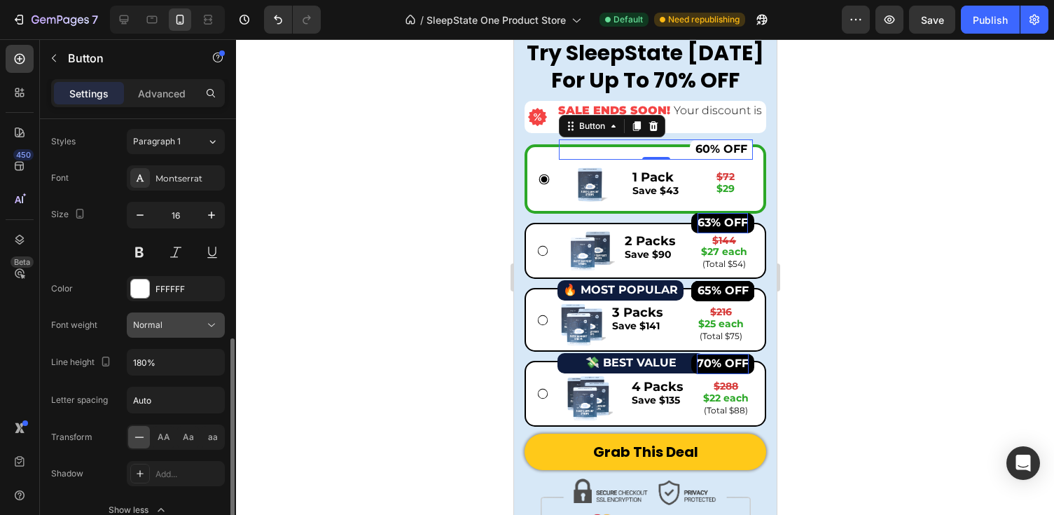
click at [181, 321] on div "Normal" at bounding box center [168, 325] width 71 height 13
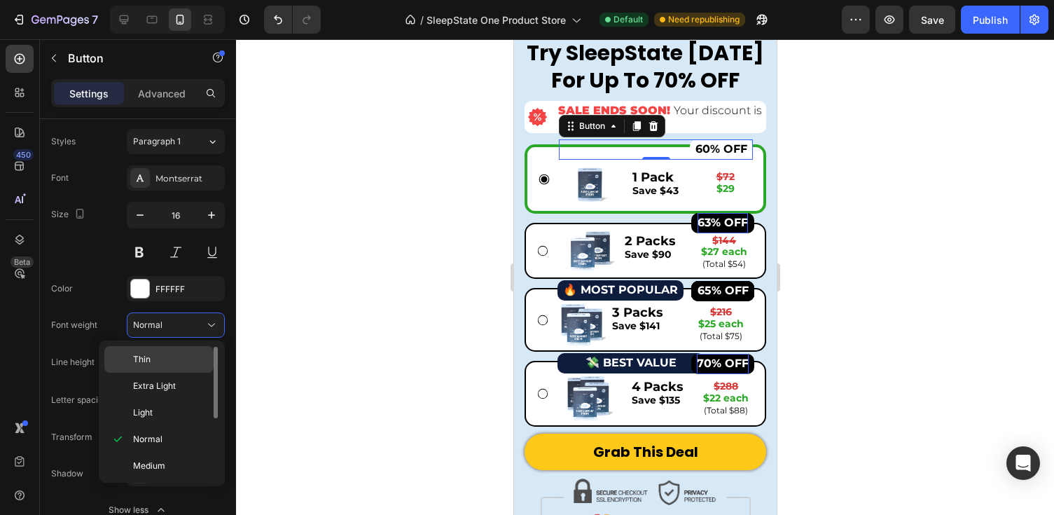
scroll to position [94, 0]
click at [282, 284] on div at bounding box center [645, 277] width 818 height 476
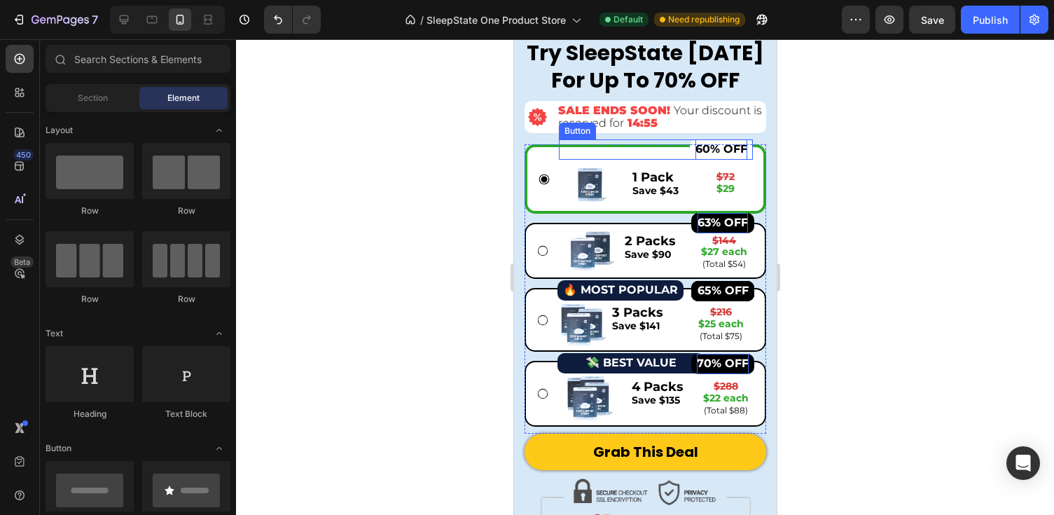
click at [734, 146] on strong "60% OFF" at bounding box center [721, 148] width 52 height 13
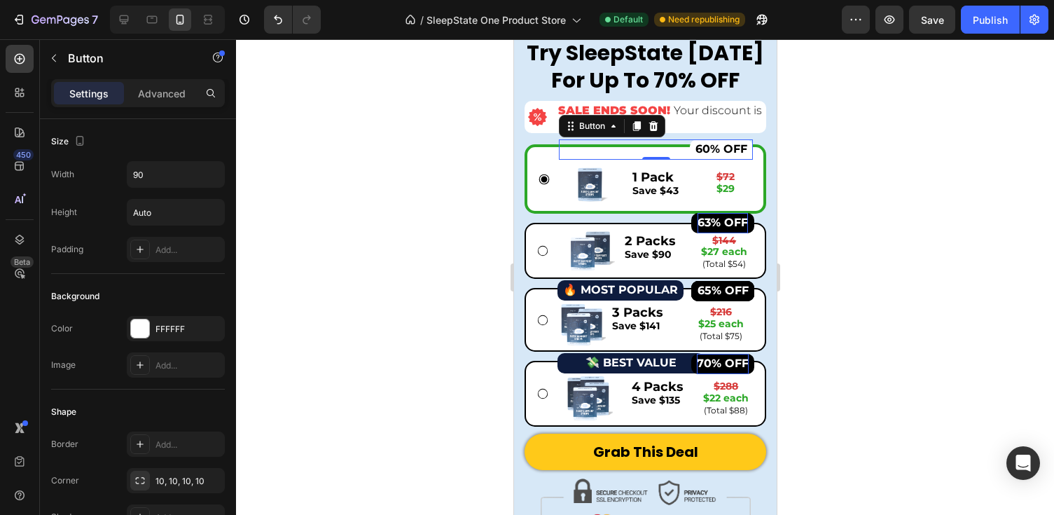
click at [735, 139] on div "Limited Time Offer: Try SleepState [DATE] For Up To 70% OFF Heading Image SALE …" at bounding box center [645, 275] width 242 height 528
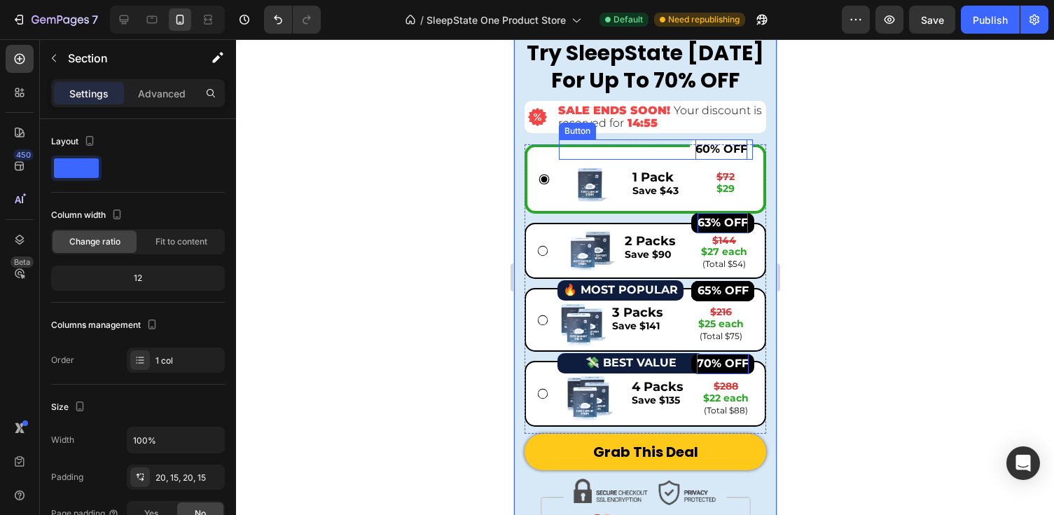
click at [734, 146] on strong "60% OFF" at bounding box center [721, 148] width 52 height 13
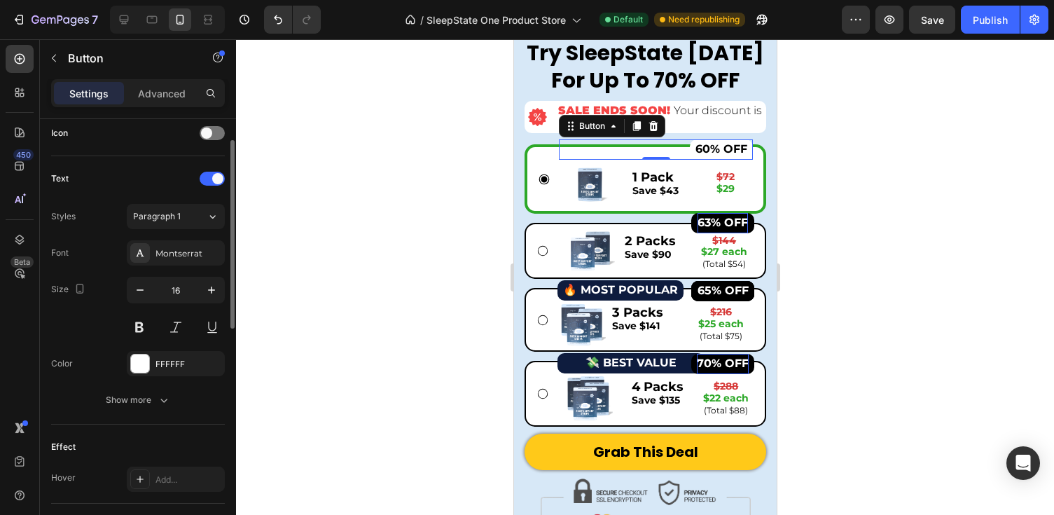
scroll to position [569, 0]
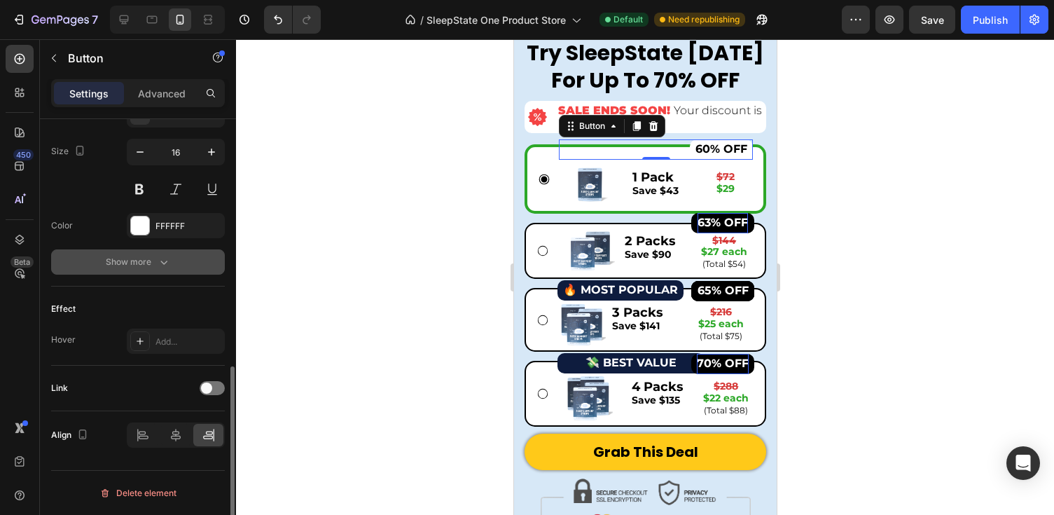
click at [159, 267] on icon "button" at bounding box center [164, 262] width 14 height 14
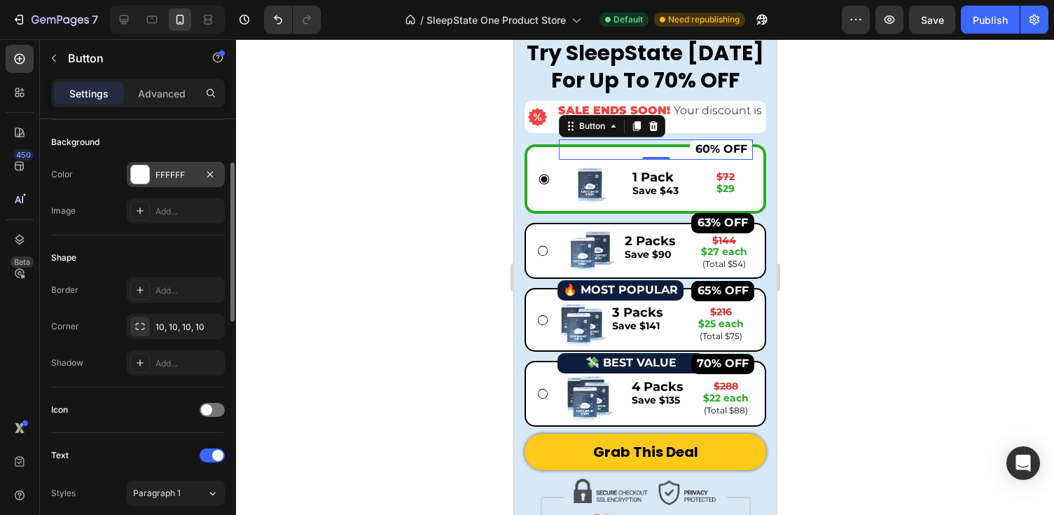
scroll to position [145, 0]
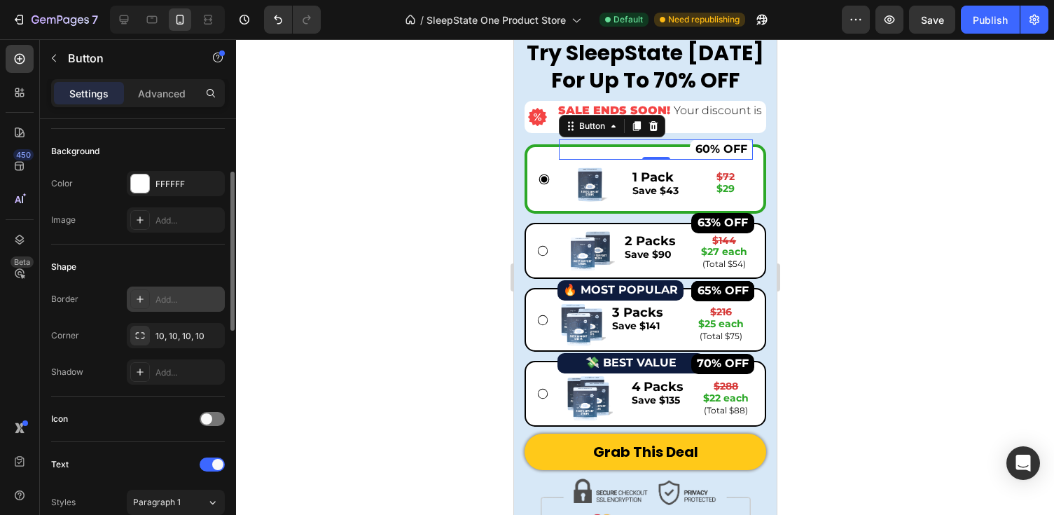
click at [170, 297] on div "Add..." at bounding box center [188, 299] width 66 height 13
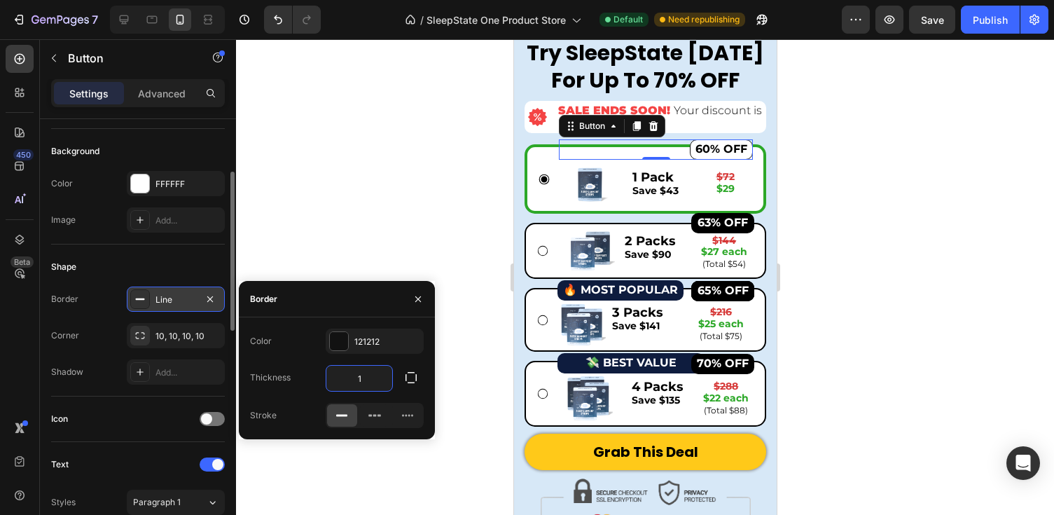
click at [366, 380] on input "1" at bounding box center [359, 378] width 66 height 25
type input "2"
click at [865, 324] on div at bounding box center [645, 277] width 818 height 476
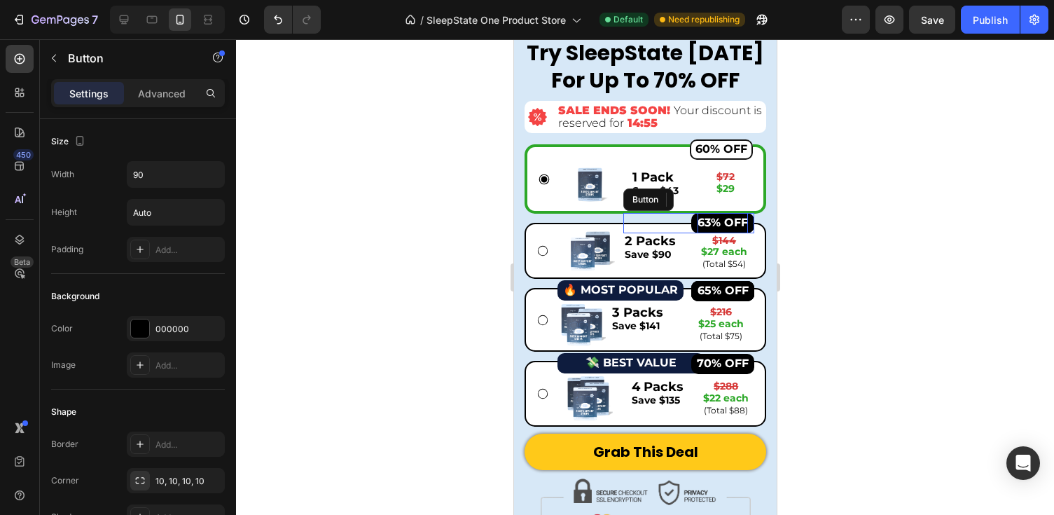
click at [744, 219] on strong "63% OFF" at bounding box center [722, 222] width 50 height 13
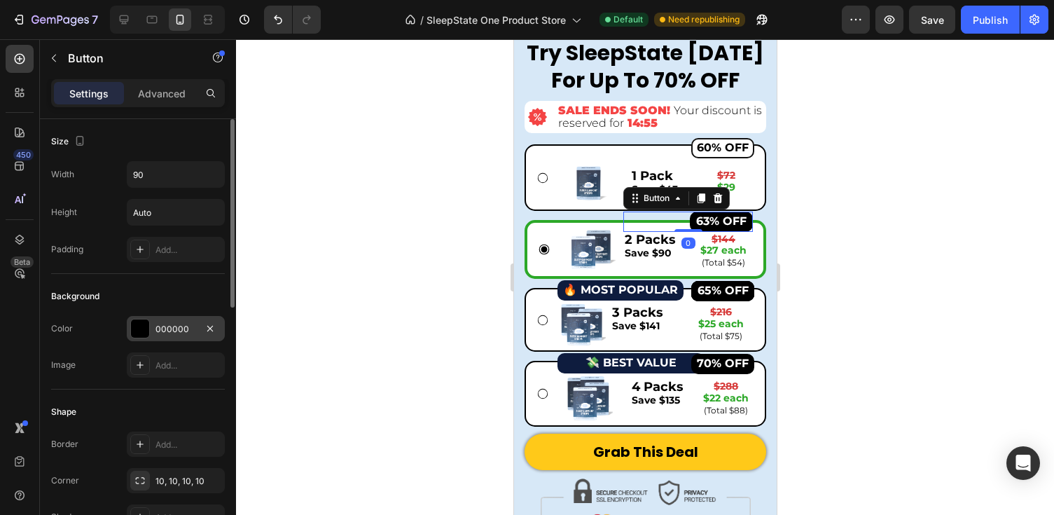
click at [173, 327] on div "000000" at bounding box center [175, 329] width 41 height 13
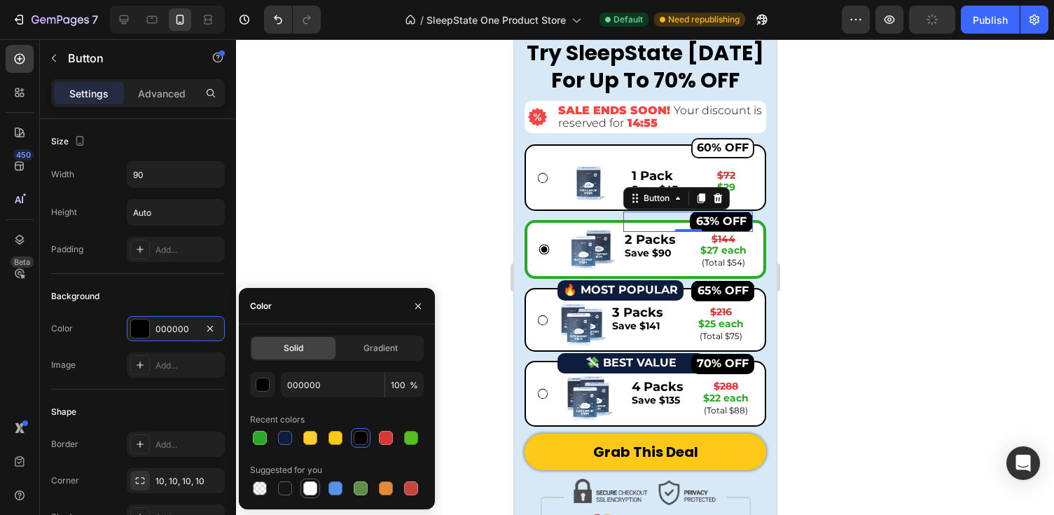
click at [316, 488] on div at bounding box center [310, 488] width 14 height 14
type input "FFFFFF"
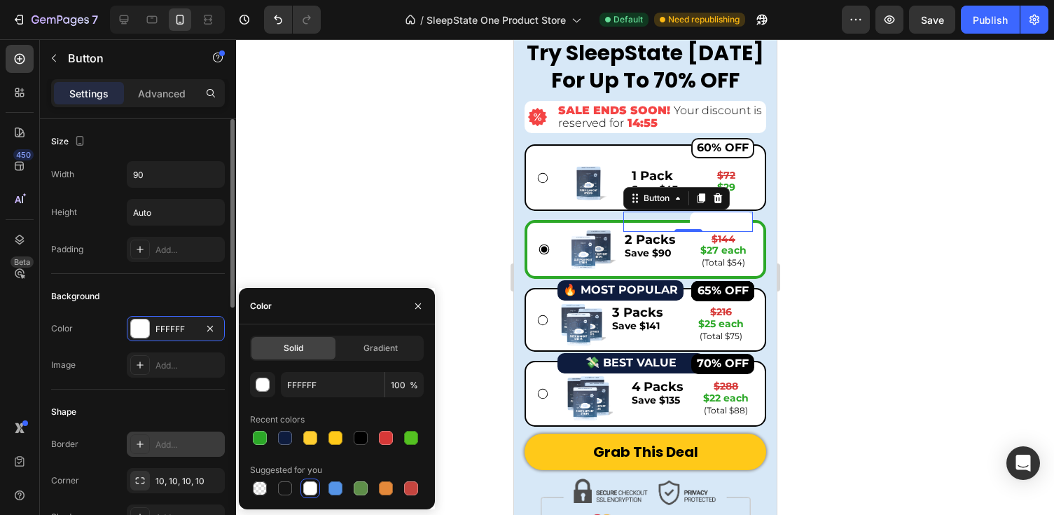
click at [139, 440] on icon at bounding box center [139, 443] width 11 height 11
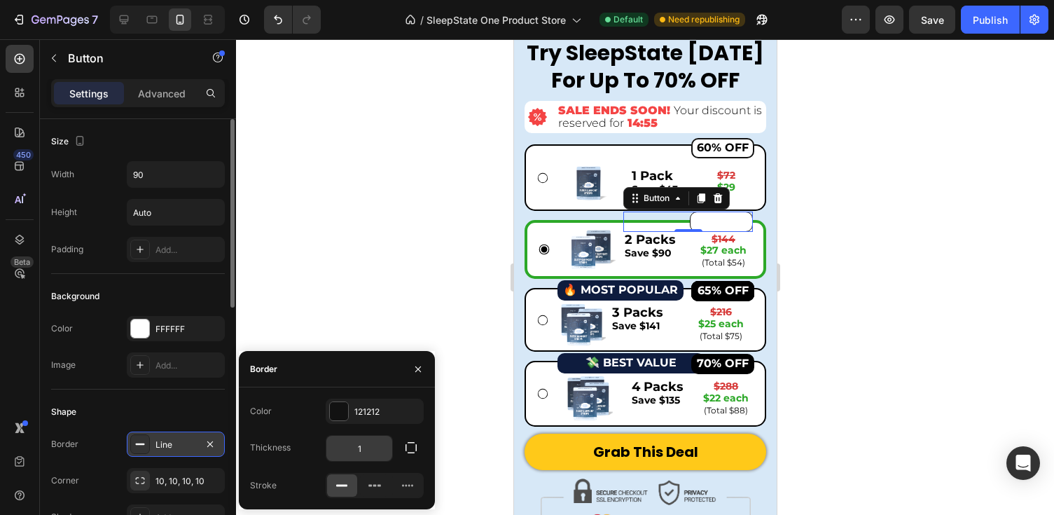
click at [363, 443] on input "1" at bounding box center [359, 448] width 66 height 25
type input "2"
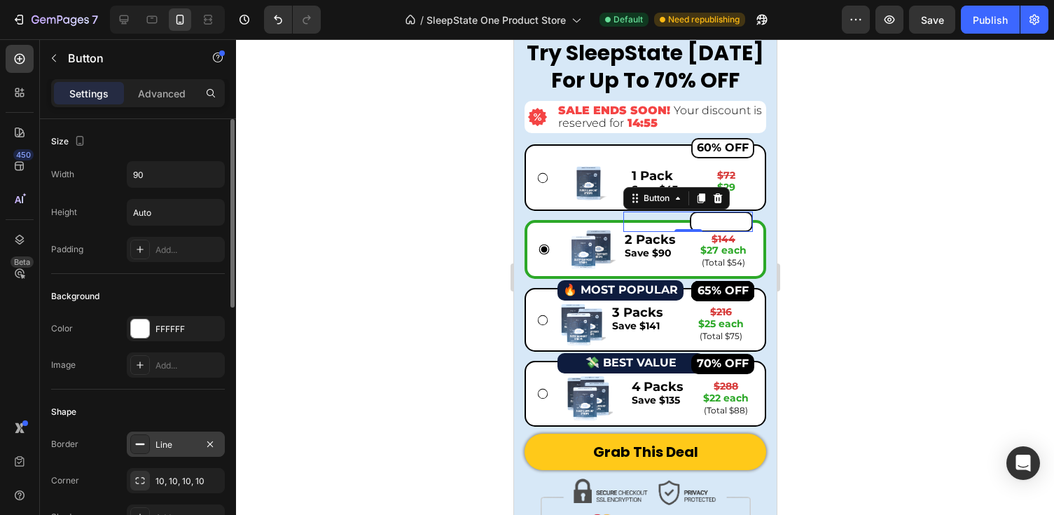
click at [835, 215] on div at bounding box center [645, 277] width 818 height 476
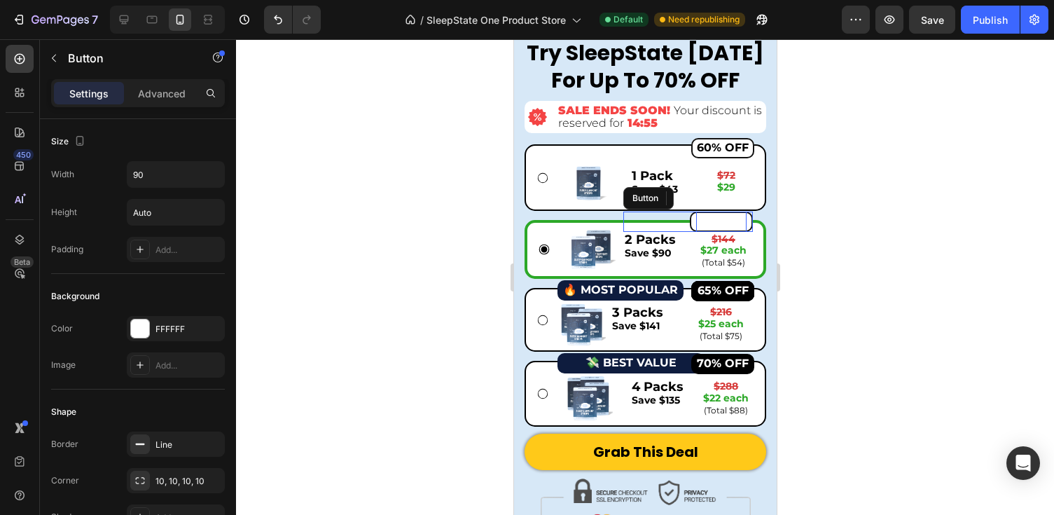
click at [735, 221] on strong "63% OFF" at bounding box center [720, 220] width 50 height 13
click at [740, 221] on strong "63% OFF" at bounding box center [720, 220] width 50 height 13
click at [701, 222] on strong "63% OFF" at bounding box center [720, 220] width 50 height 13
drag, startPoint x: 701, startPoint y: 222, endPoint x: 770, endPoint y: 222, distance: 69.3
click at [770, 222] on div "Limited Time Offer: Try SleepState Today For Up To 70% OFF Heading Image SALE E…" at bounding box center [644, 274] width 263 height 556
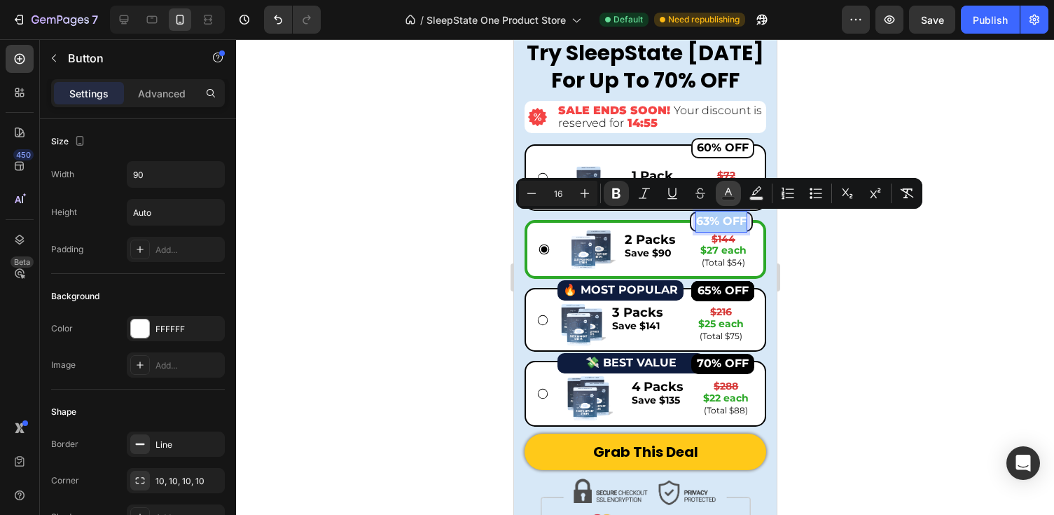
click at [724, 195] on icon "Editor contextual toolbar" at bounding box center [728, 193] width 14 height 14
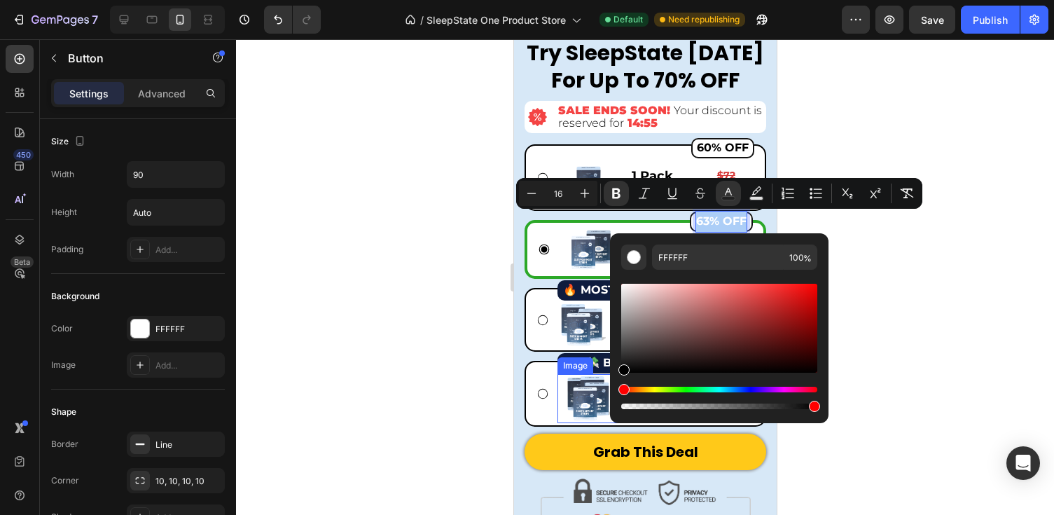
drag, startPoint x: 1159, startPoint y: 379, endPoint x: 595, endPoint y: 411, distance: 564.7
type input "000000"
click at [898, 287] on div at bounding box center [645, 277] width 818 height 476
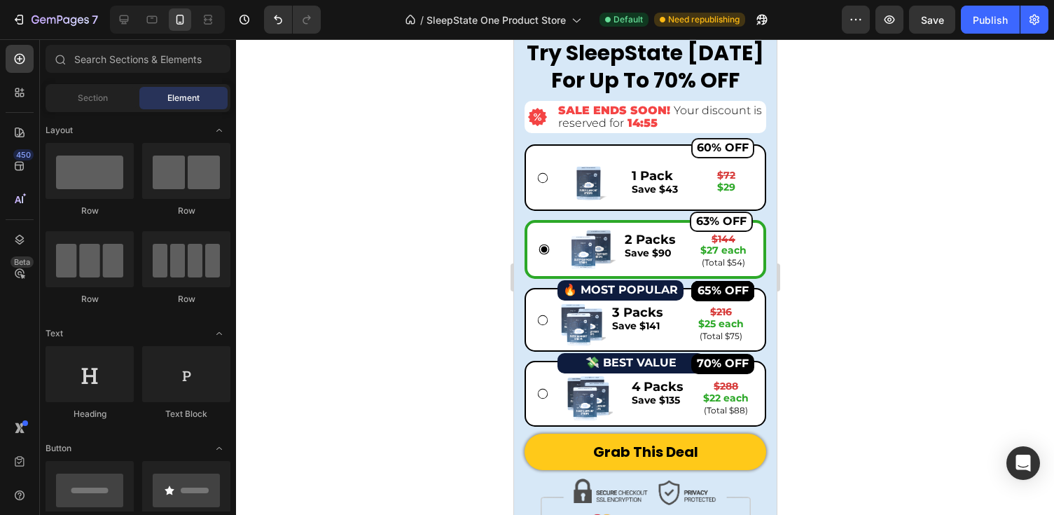
click at [898, 287] on div at bounding box center [645, 277] width 818 height 476
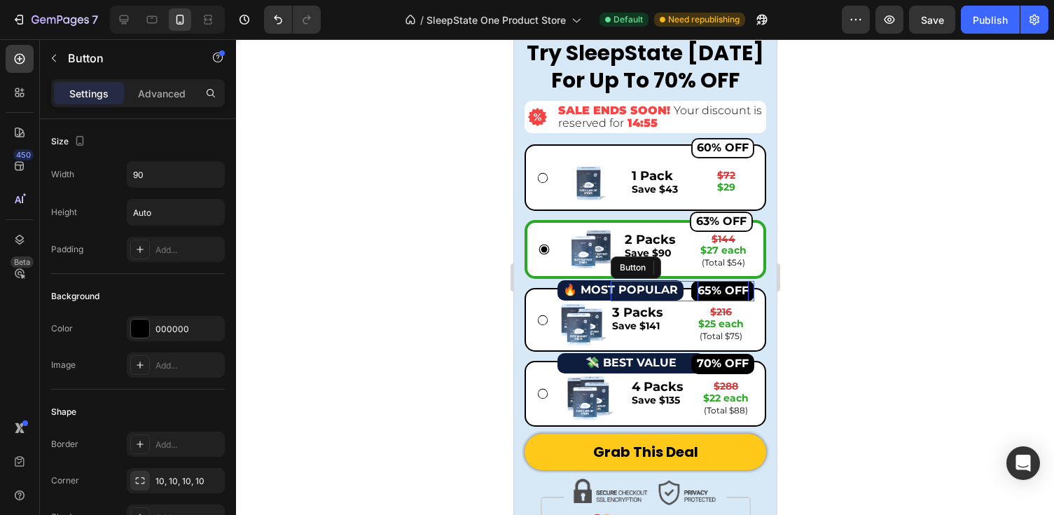
click at [714, 289] on strong "65% OFF" at bounding box center [722, 290] width 51 height 13
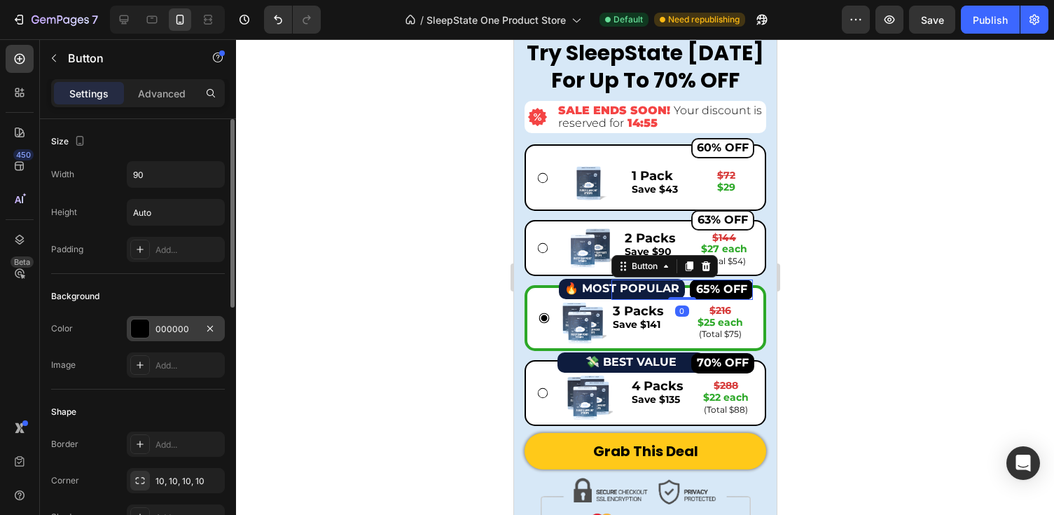
click at [168, 331] on div "000000" at bounding box center [175, 329] width 41 height 13
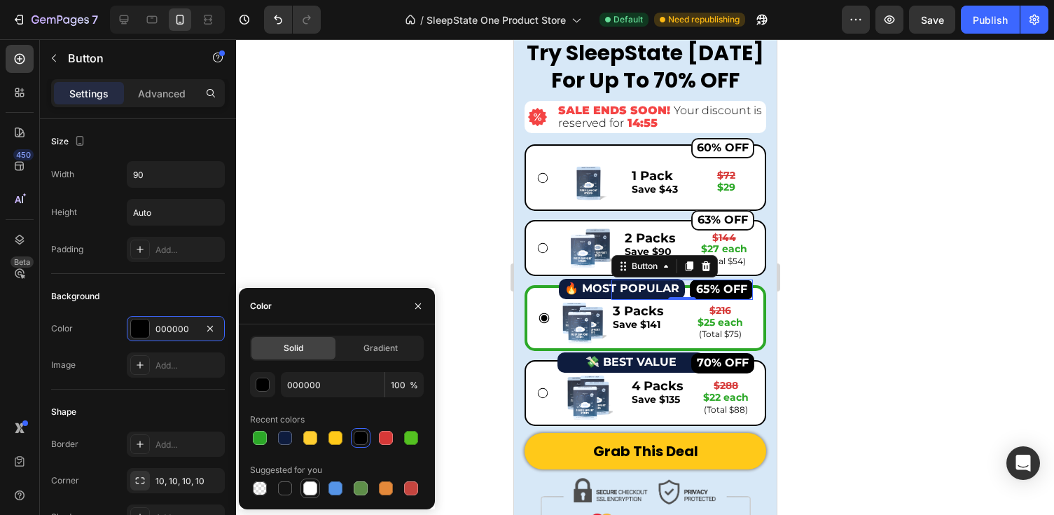
click at [315, 489] on div at bounding box center [310, 488] width 14 height 14
type input "FFFFFF"
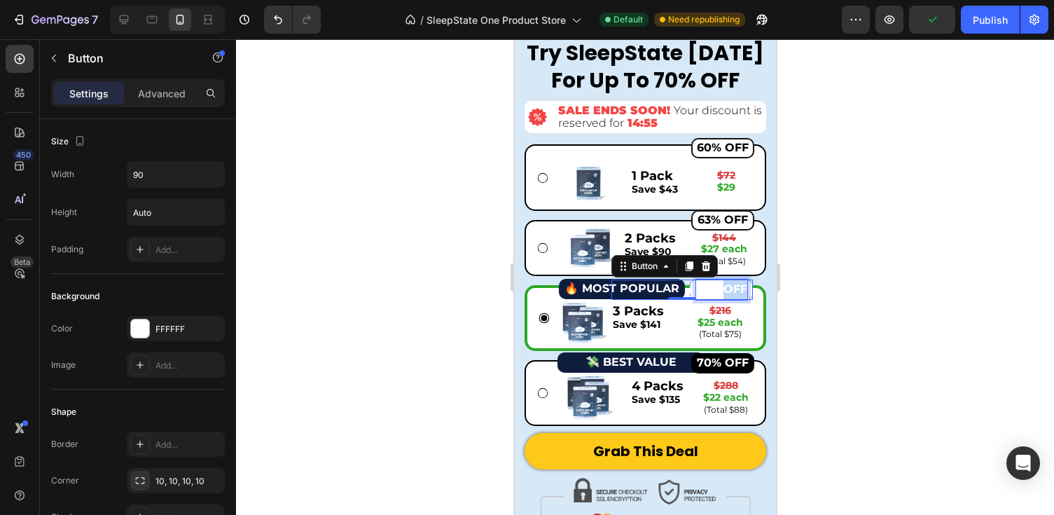
click at [735, 293] on strong "65% OFF" at bounding box center [720, 288] width 51 height 13
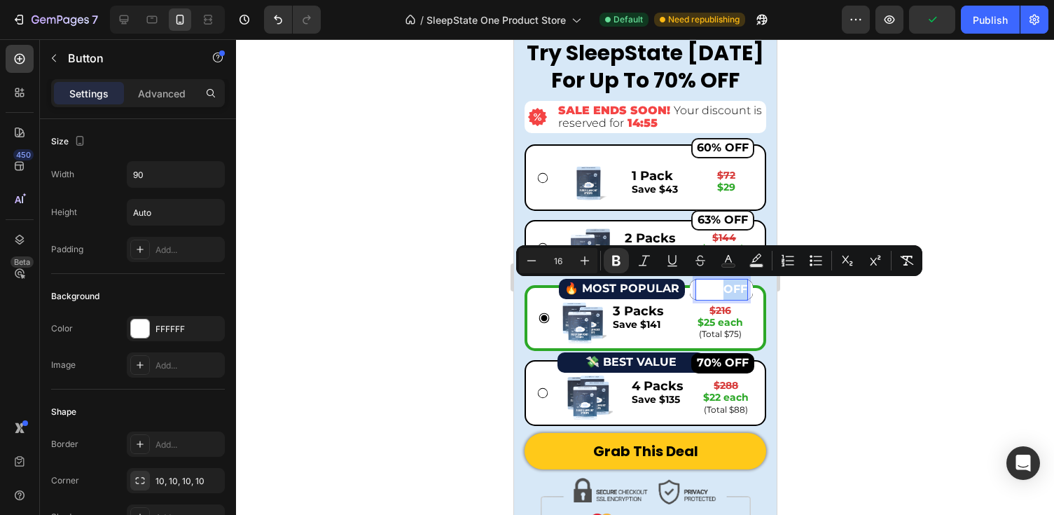
click at [737, 291] on strong "65% OFF" at bounding box center [720, 288] width 51 height 13
drag, startPoint x: 743, startPoint y: 291, endPoint x: 662, endPoint y: 289, distance: 80.6
click at [662, 289] on div "65% OFF Button 0" at bounding box center [682, 289] width 142 height 20
click at [728, 260] on icon "Editor contextual toolbar" at bounding box center [728, 261] width 14 height 14
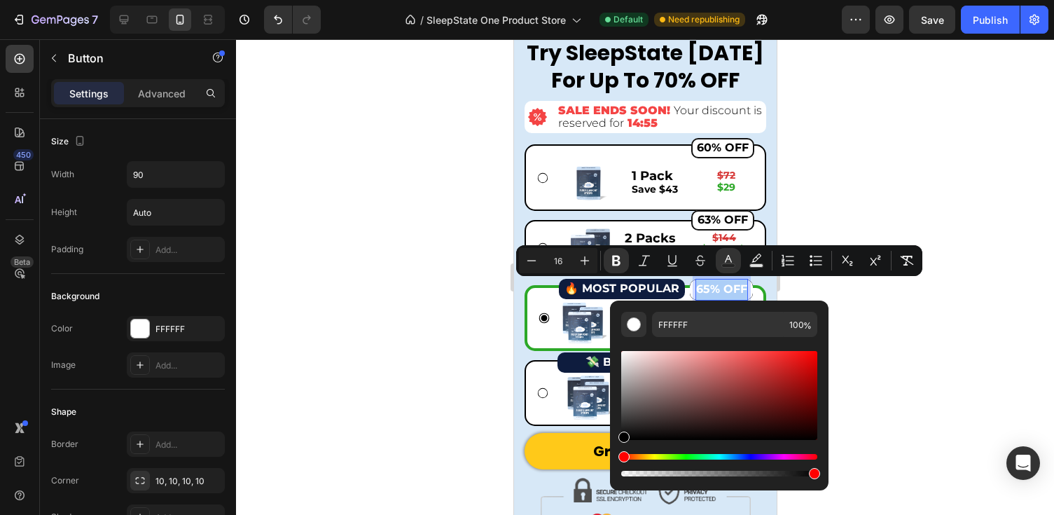
drag, startPoint x: 683, startPoint y: 380, endPoint x: 88, endPoint y: 475, distance: 602.7
click at [587, 0] on html "7 Version history / SleepState One Product Store Default Need republishing Prev…" at bounding box center [527, 0] width 1054 height 0
type input "000000"
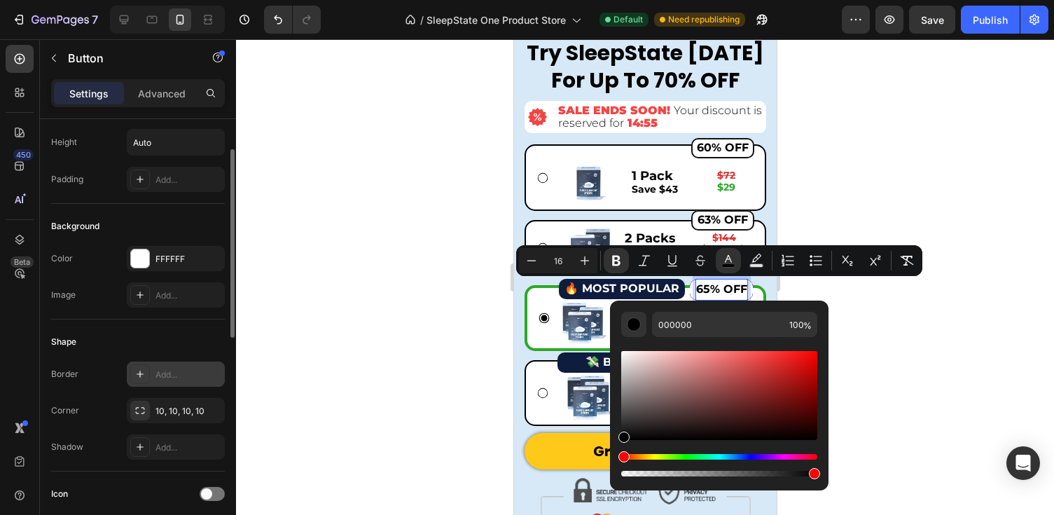
click at [172, 373] on div "Add..." at bounding box center [188, 374] width 66 height 13
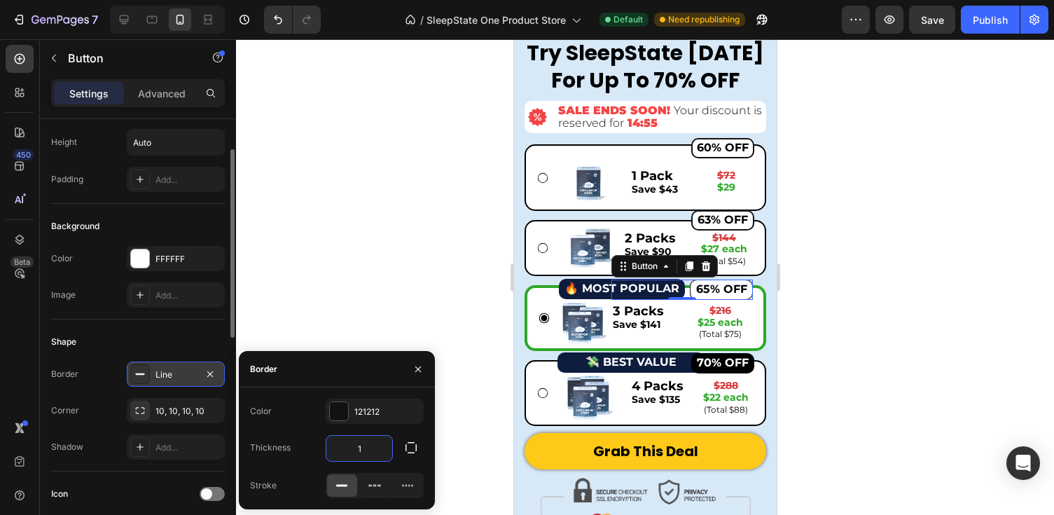
click at [374, 437] on input "1" at bounding box center [359, 448] width 66 height 25
type input "2"
click at [854, 363] on div at bounding box center [645, 277] width 818 height 476
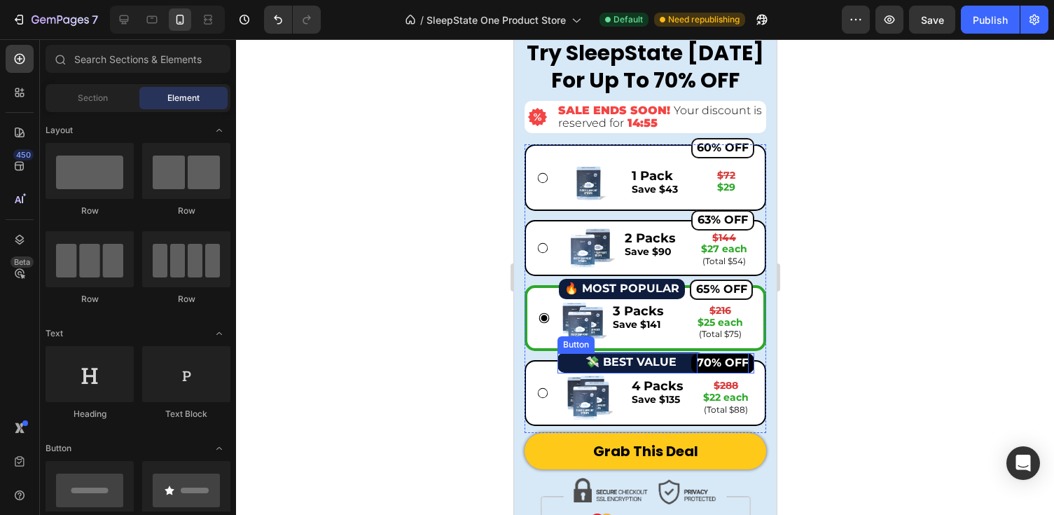
click at [733, 357] on strong "70% OFF" at bounding box center [722, 362] width 52 height 13
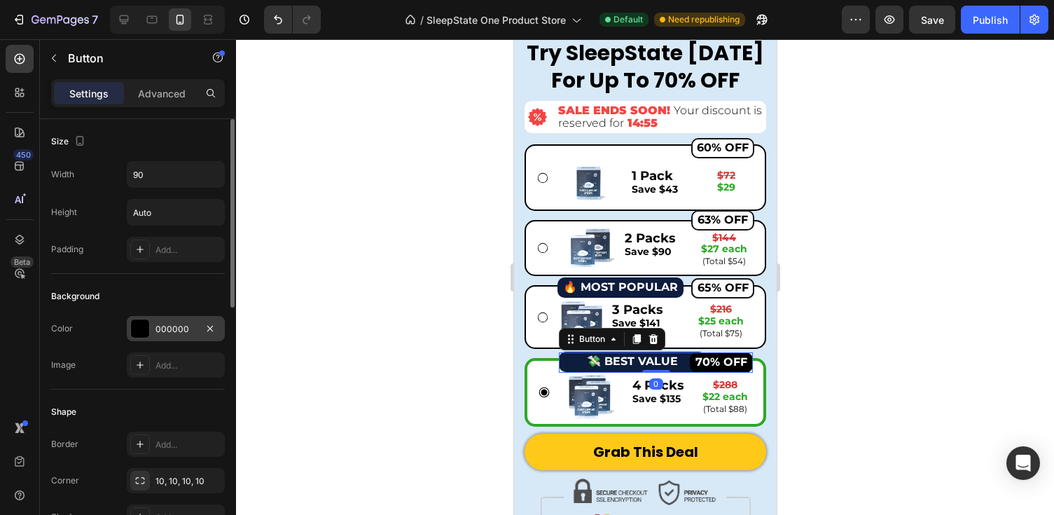
click at [191, 328] on div "000000" at bounding box center [175, 329] width 41 height 13
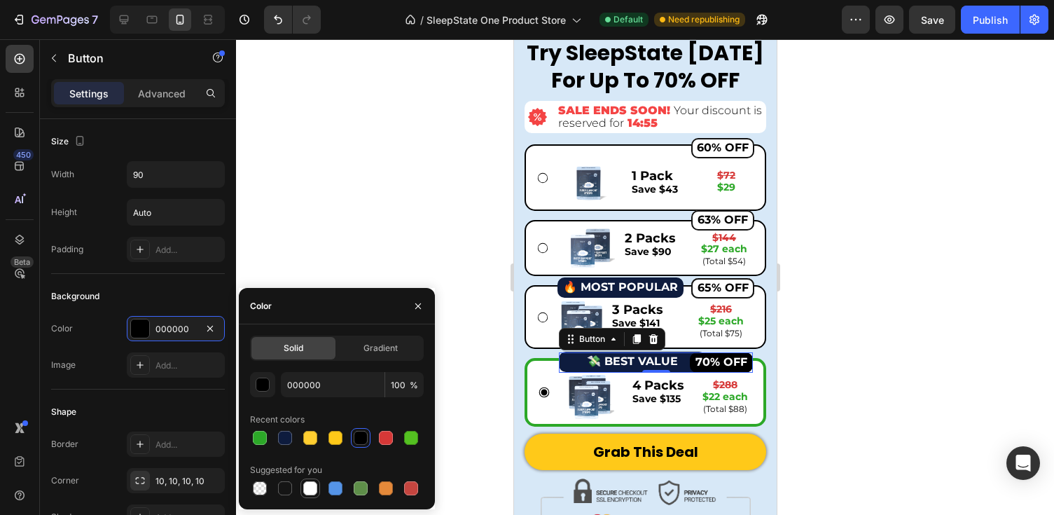
click at [310, 488] on div at bounding box center [310, 488] width 14 height 14
type input "FFFFFF"
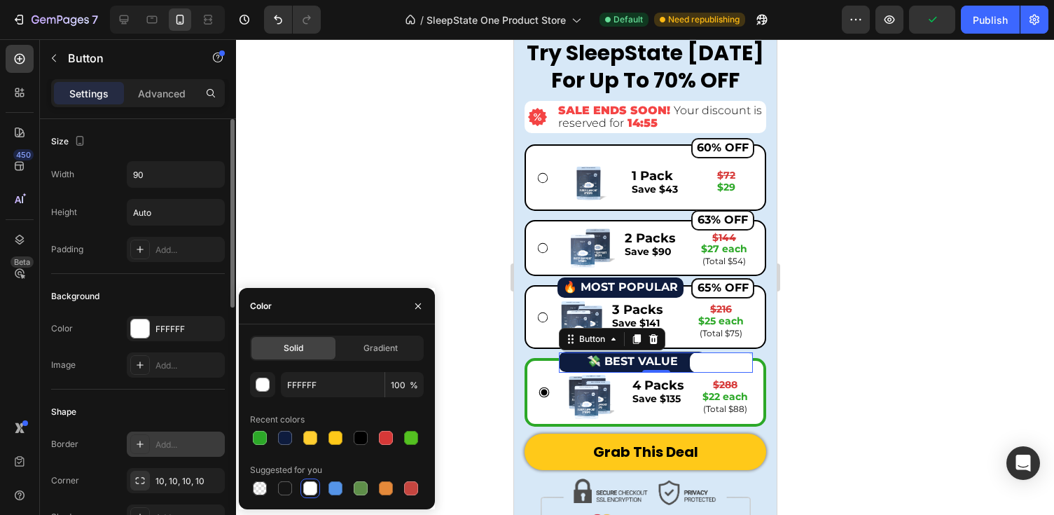
click at [169, 436] on div "Add..." at bounding box center [176, 443] width 98 height 25
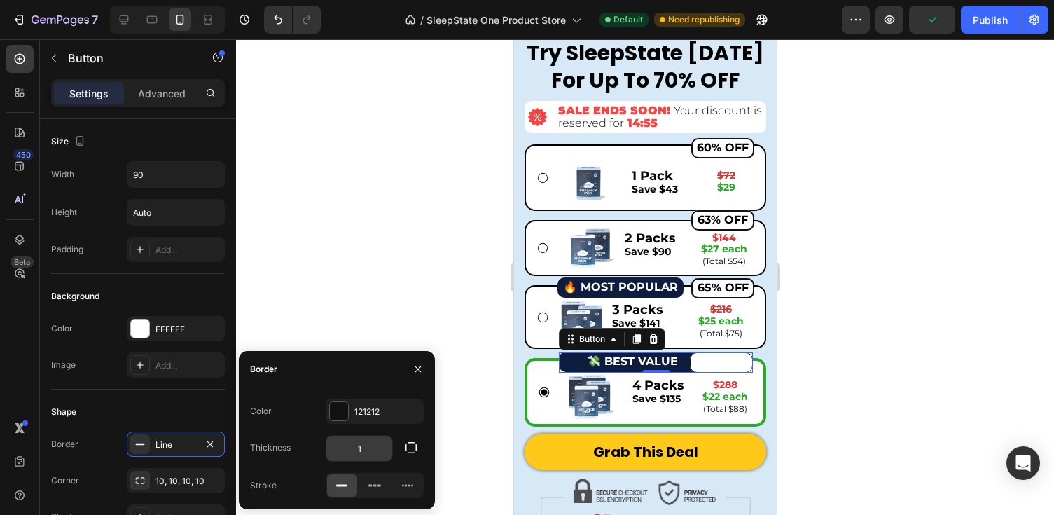
click at [373, 451] on input "1" at bounding box center [359, 448] width 66 height 25
type input "2"
drag, startPoint x: 832, startPoint y: 361, endPoint x: 808, endPoint y: 361, distance: 23.8
click at [832, 361] on div at bounding box center [645, 277] width 818 height 476
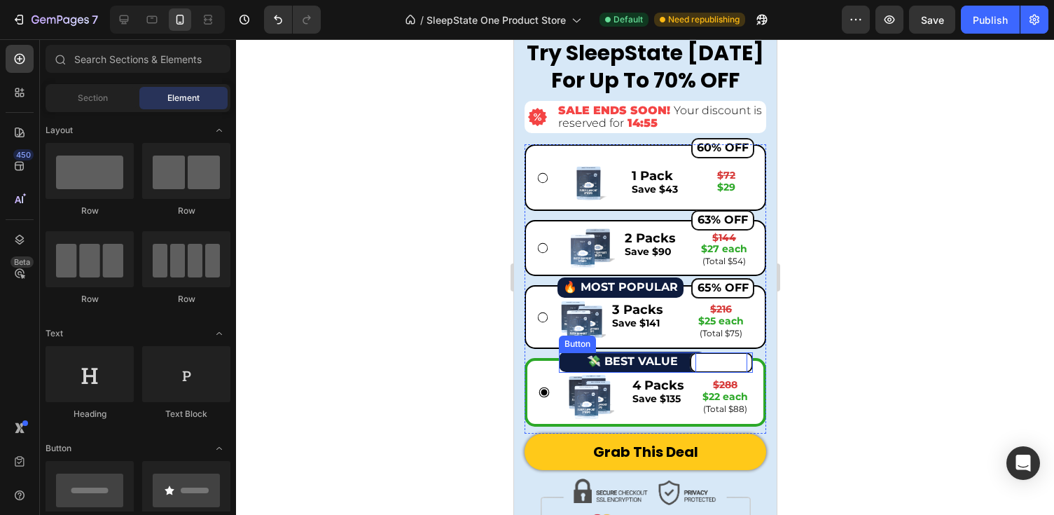
click at [738, 361] on strong "70% OFF" at bounding box center [721, 361] width 52 height 13
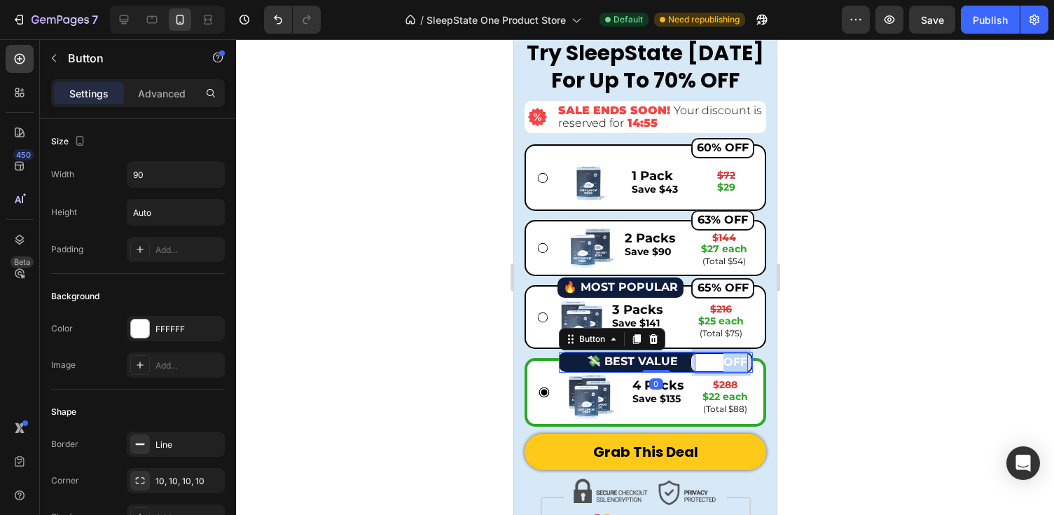
click at [732, 363] on strong "70% OFF" at bounding box center [721, 361] width 52 height 13
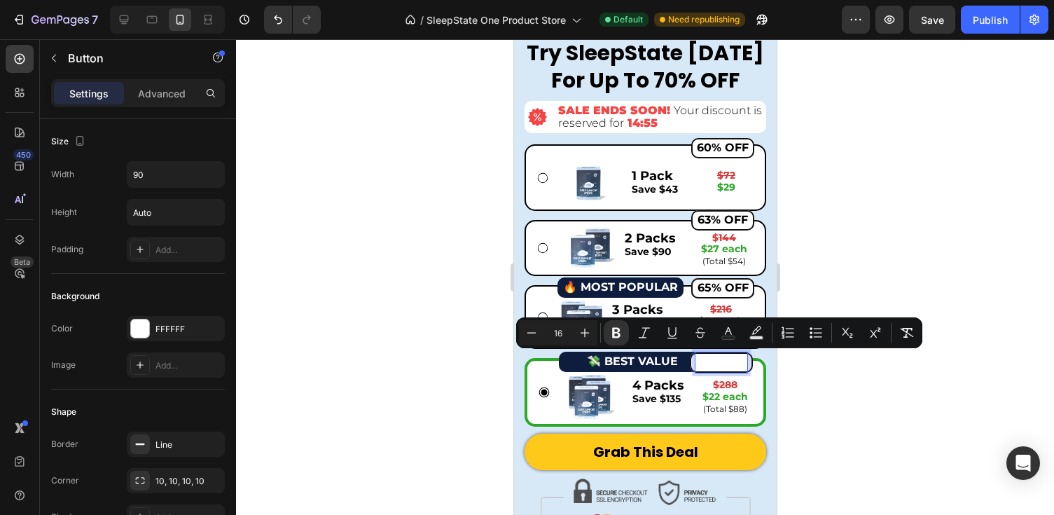
click at [744, 365] on strong "70% OFF" at bounding box center [721, 361] width 52 height 13
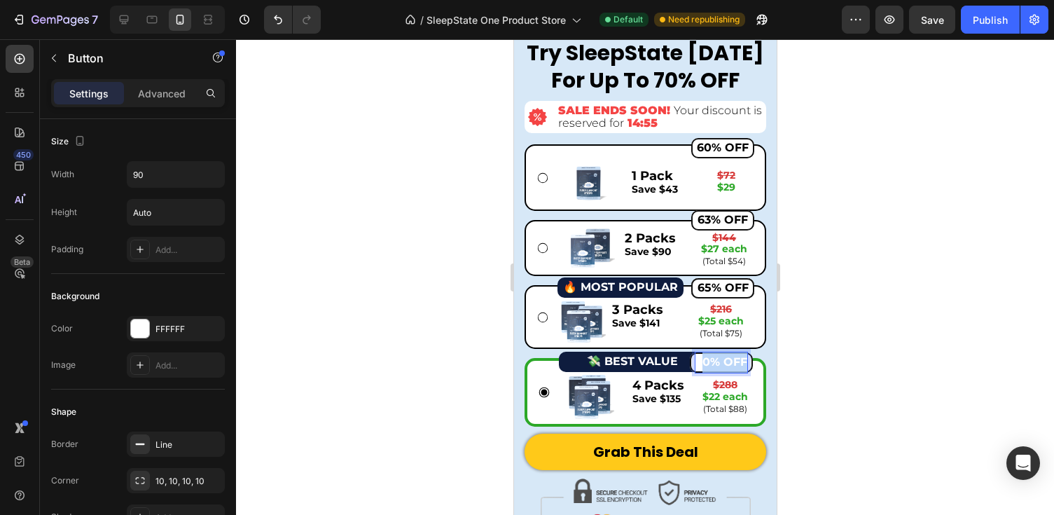
drag, startPoint x: 744, startPoint y: 362, endPoint x: 688, endPoint y: 360, distance: 56.8
click at [687, 360] on div "70% OFF Button 0" at bounding box center [655, 362] width 194 height 20
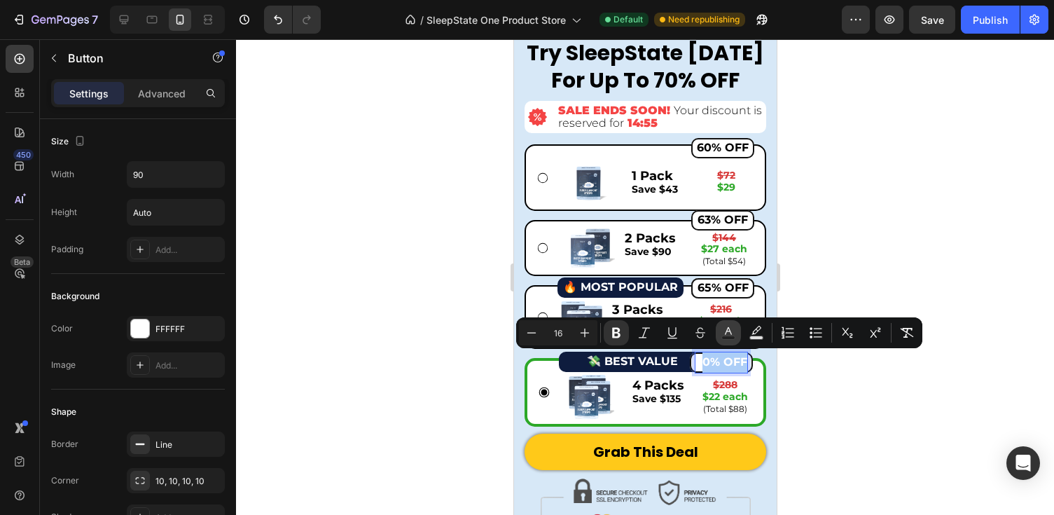
click at [735, 340] on button "Text Color" at bounding box center [728, 332] width 25 height 25
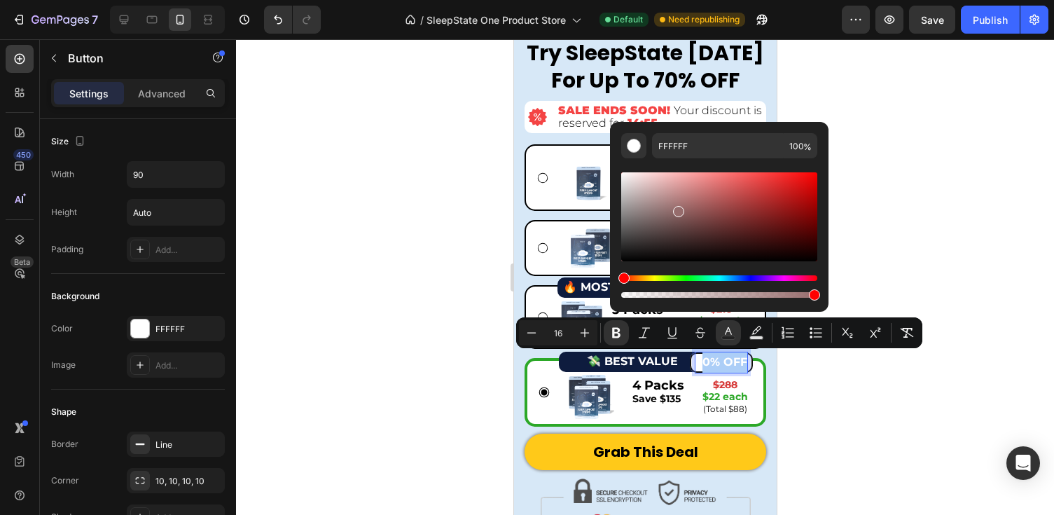
drag, startPoint x: 1190, startPoint y: 248, endPoint x: 588, endPoint y: 316, distance: 605.4
type input "000000"
click at [707, 359] on strong "0% OFF" at bounding box center [724, 361] width 45 height 13
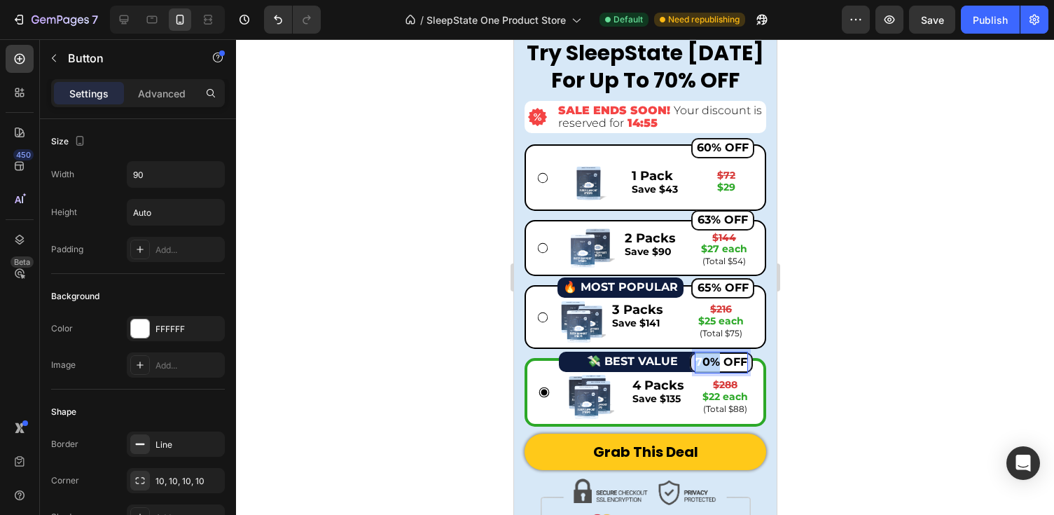
drag, startPoint x: 707, startPoint y: 359, endPoint x: 686, endPoint y: 359, distance: 21.7
click at [686, 359] on div "7 0% OFF Button 0" at bounding box center [655, 362] width 194 height 20
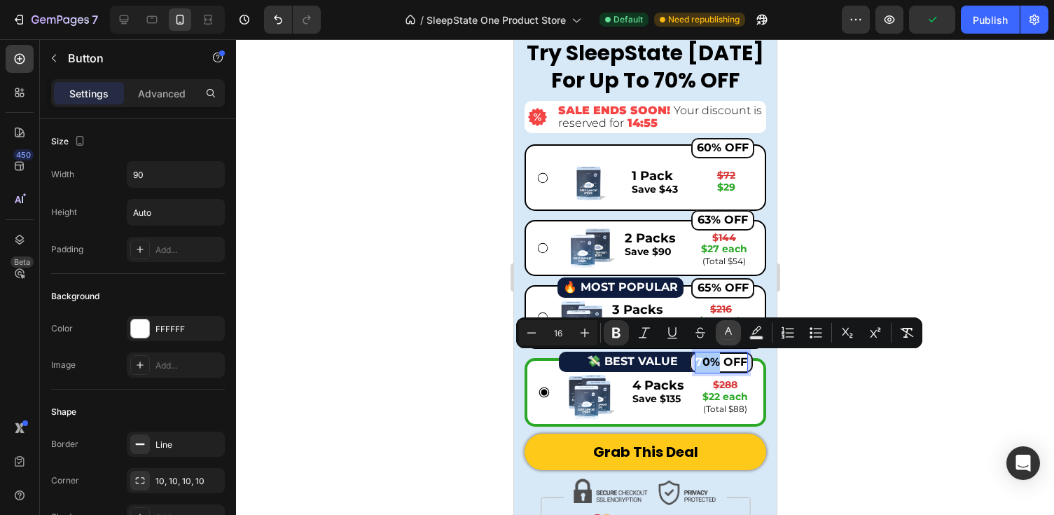
click at [733, 334] on icon "Editor contextual toolbar" at bounding box center [728, 333] width 14 height 14
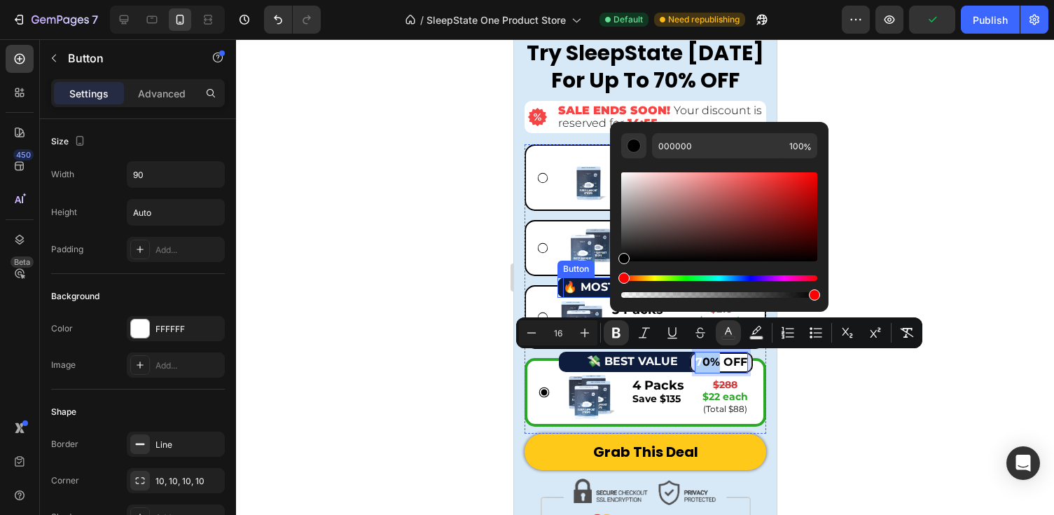
drag, startPoint x: 1153, startPoint y: 271, endPoint x: 1129, endPoint y: 323, distance: 57.0
click at [904, 231] on div at bounding box center [645, 277] width 818 height 476
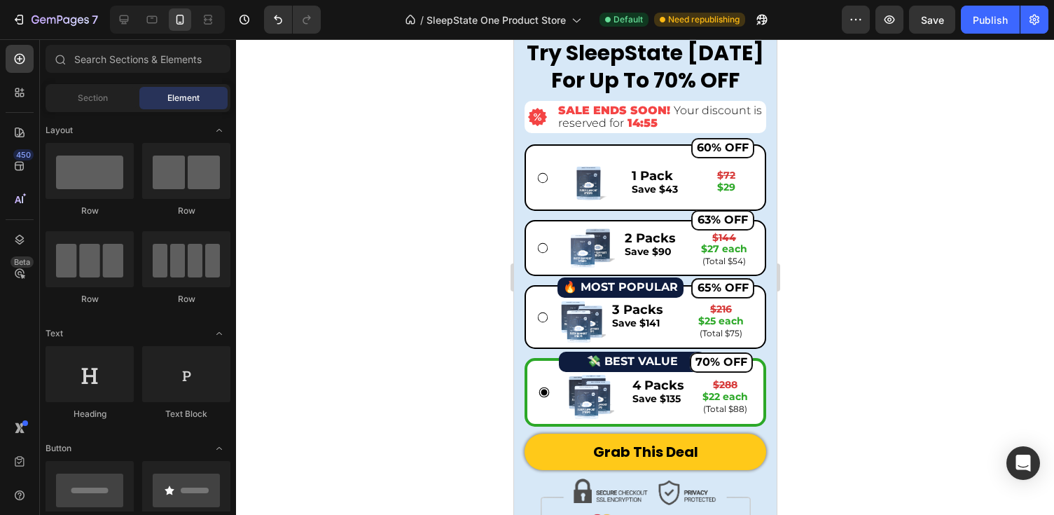
click at [904, 231] on div at bounding box center [645, 277] width 818 height 476
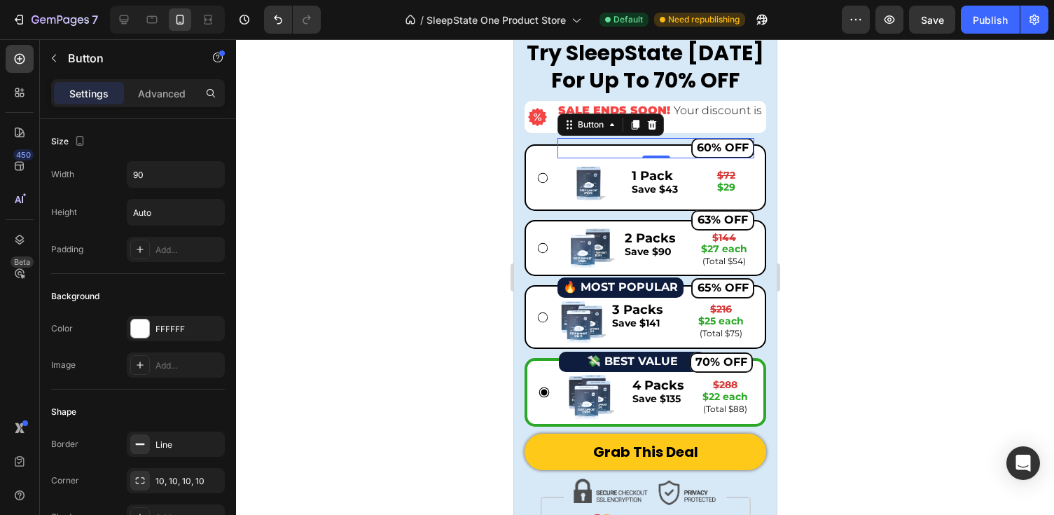
click at [614, 151] on div "60% OFF Button 0" at bounding box center [655, 148] width 197 height 20
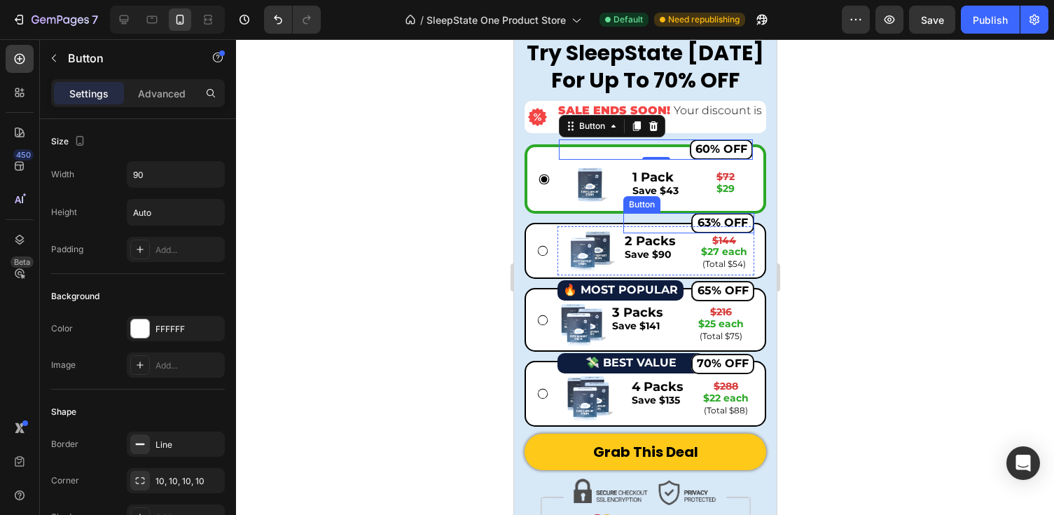
click at [623, 220] on div "63% OFF Button" at bounding box center [688, 223] width 131 height 20
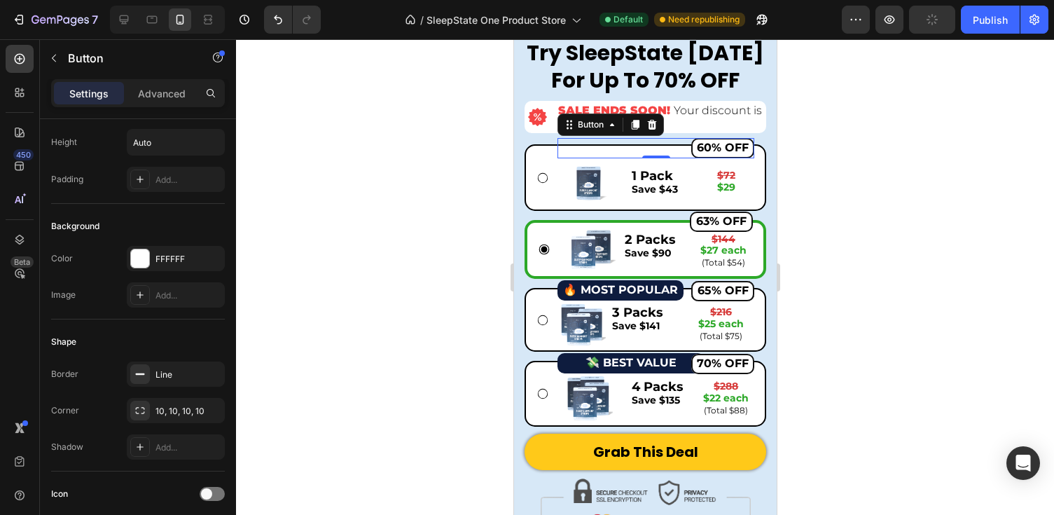
click at [639, 142] on div "60% OFF Button 0" at bounding box center [655, 148] width 197 height 20
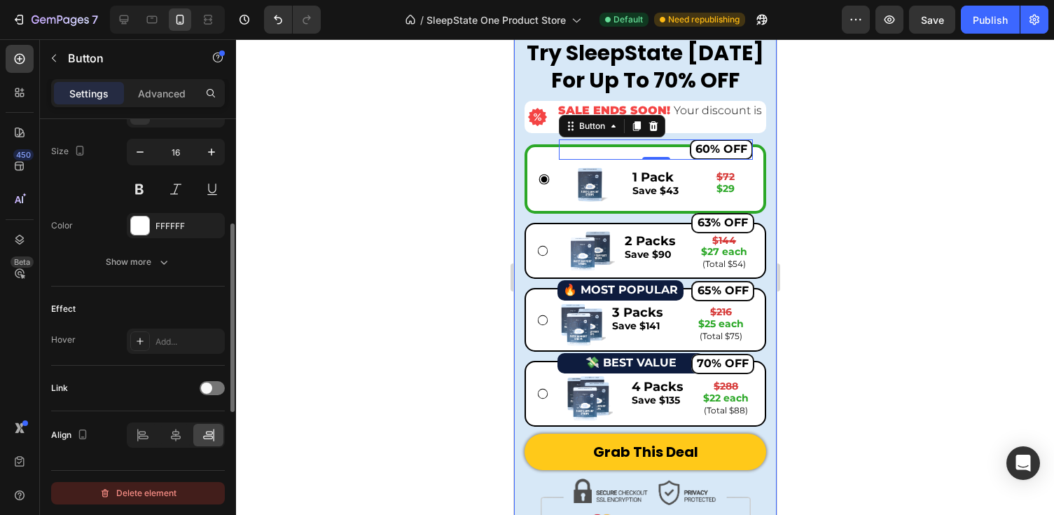
scroll to position [569, 0]
click at [148, 490] on div "Delete element" at bounding box center [137, 493] width 77 height 17
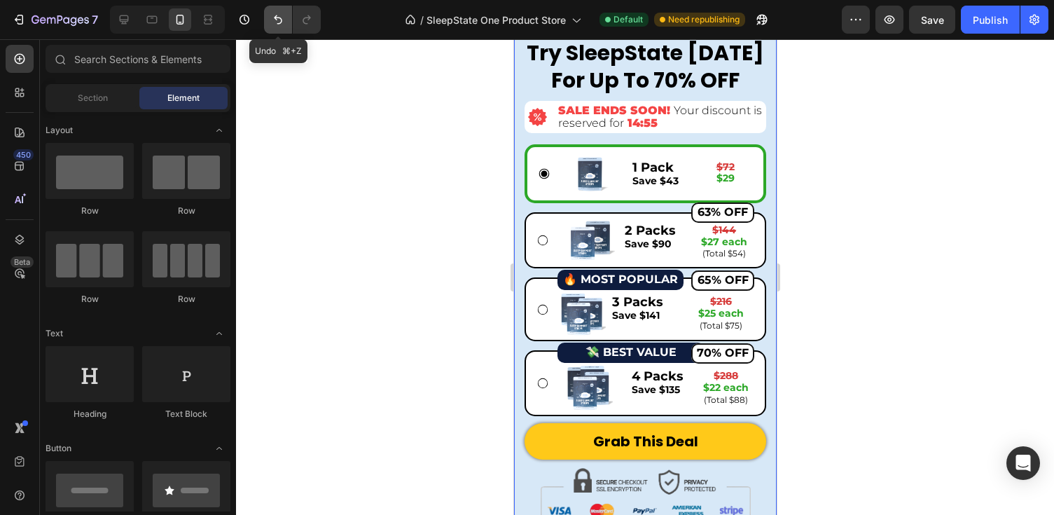
click at [274, 19] on icon "Undo/Redo" at bounding box center [278, 20] width 14 height 14
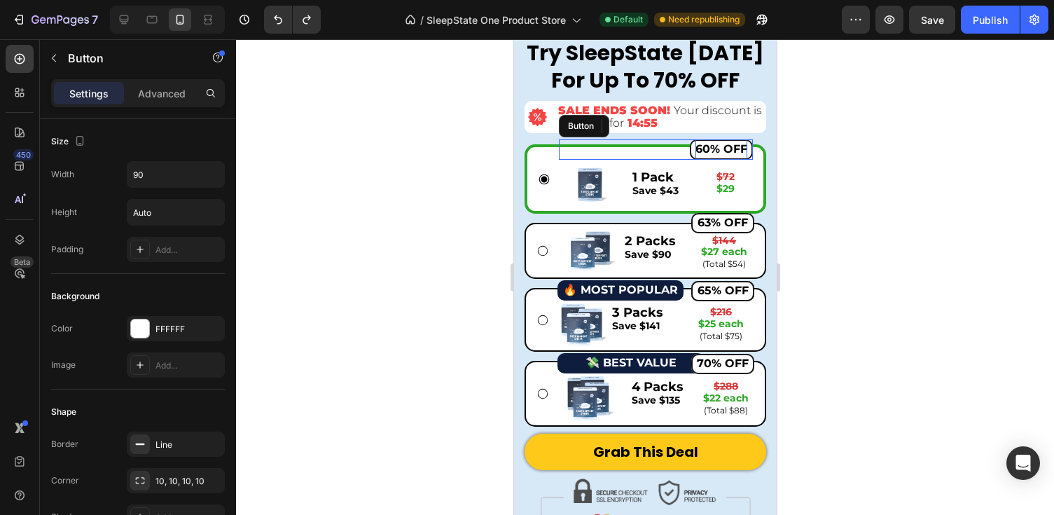
click at [725, 150] on strong "60% OFF" at bounding box center [721, 148] width 52 height 13
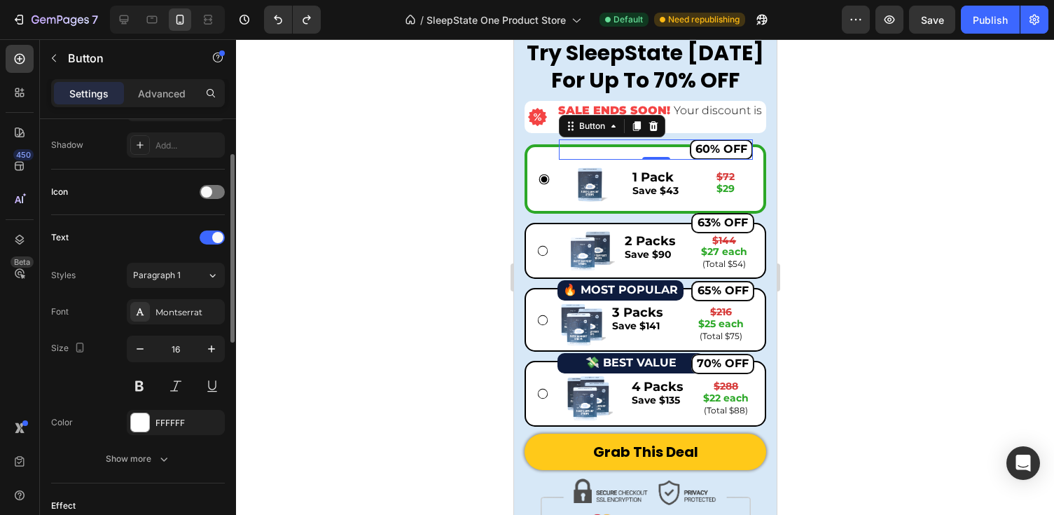
scroll to position [433, 0]
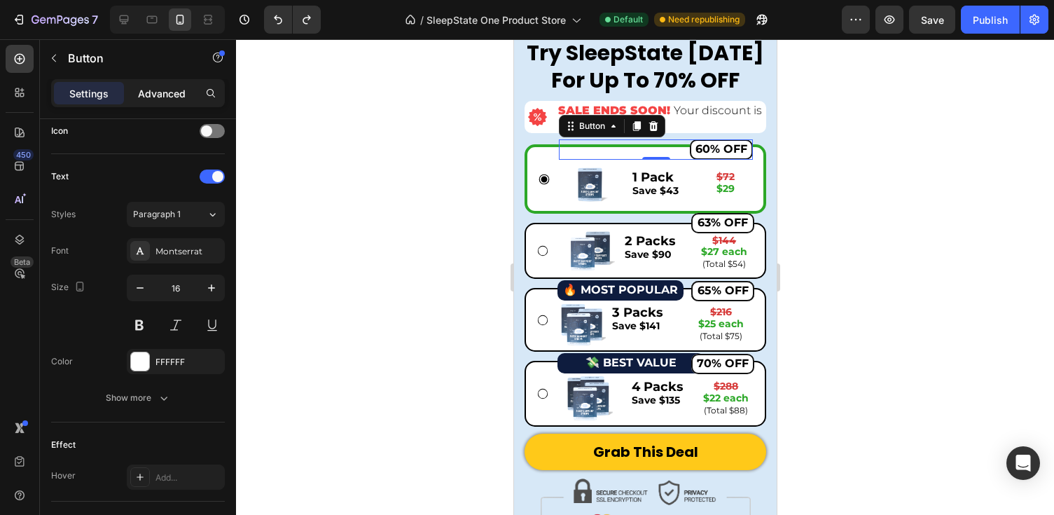
click at [179, 98] on p "Advanced" at bounding box center [162, 93] width 48 height 15
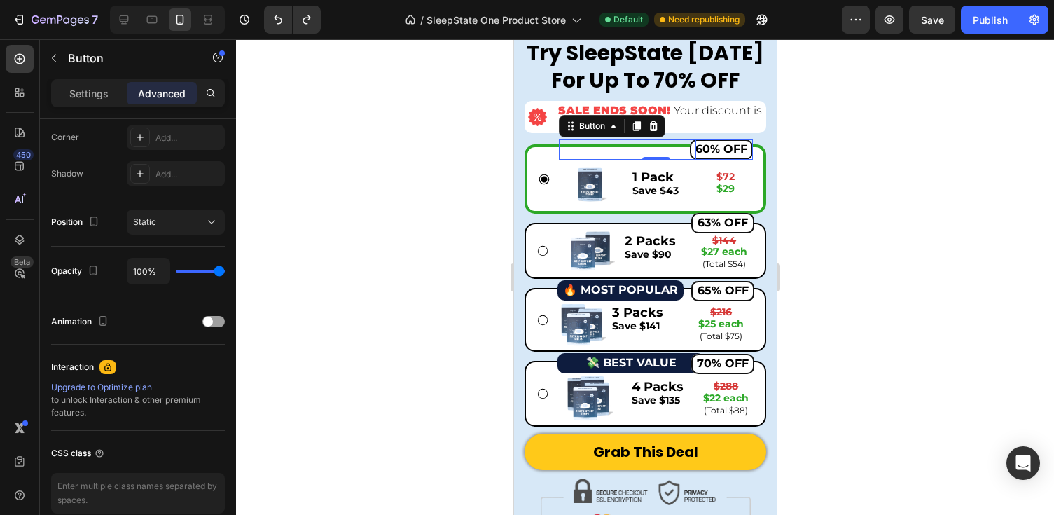
click at [733, 142] on strong "60% OFF" at bounding box center [721, 148] width 52 height 13
click at [966, 221] on div at bounding box center [645, 277] width 818 height 476
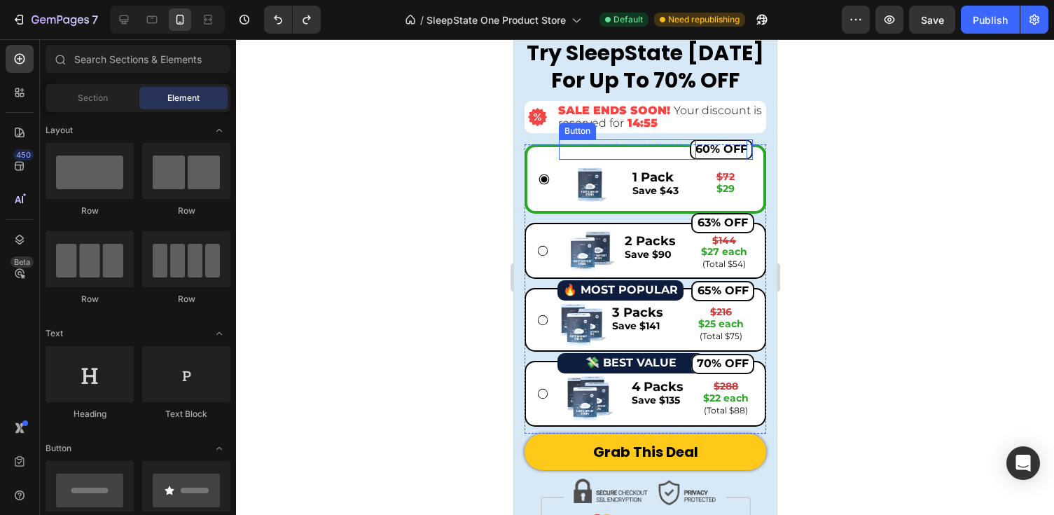
click at [717, 146] on strong "60% OFF" at bounding box center [721, 148] width 52 height 13
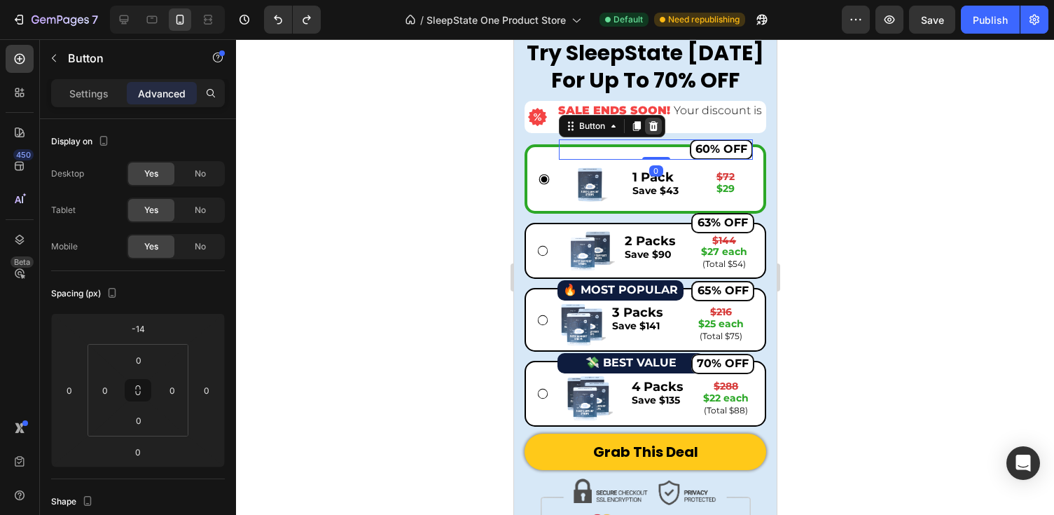
click at [652, 128] on icon at bounding box center [652, 125] width 11 height 11
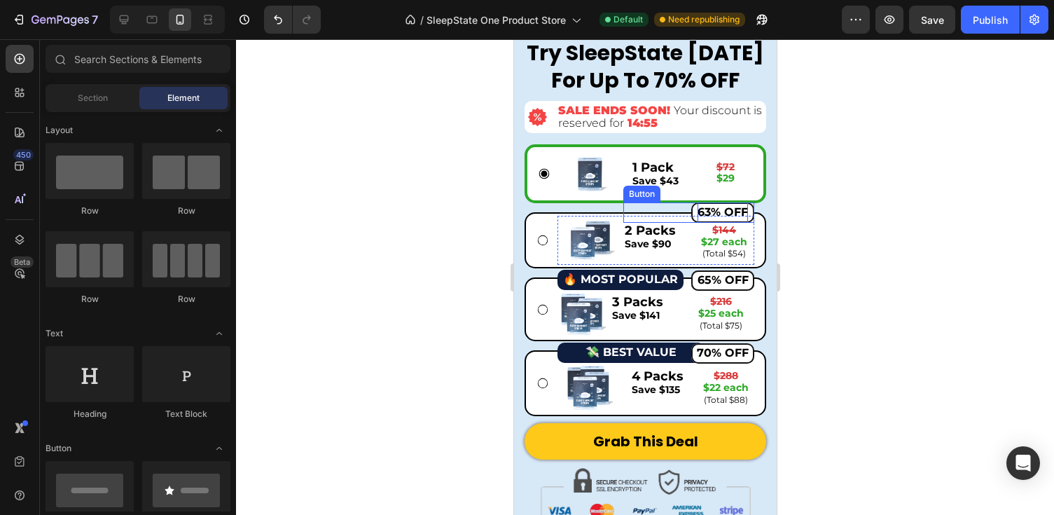
click at [723, 214] on strong "63% OFF" at bounding box center [722, 211] width 50 height 13
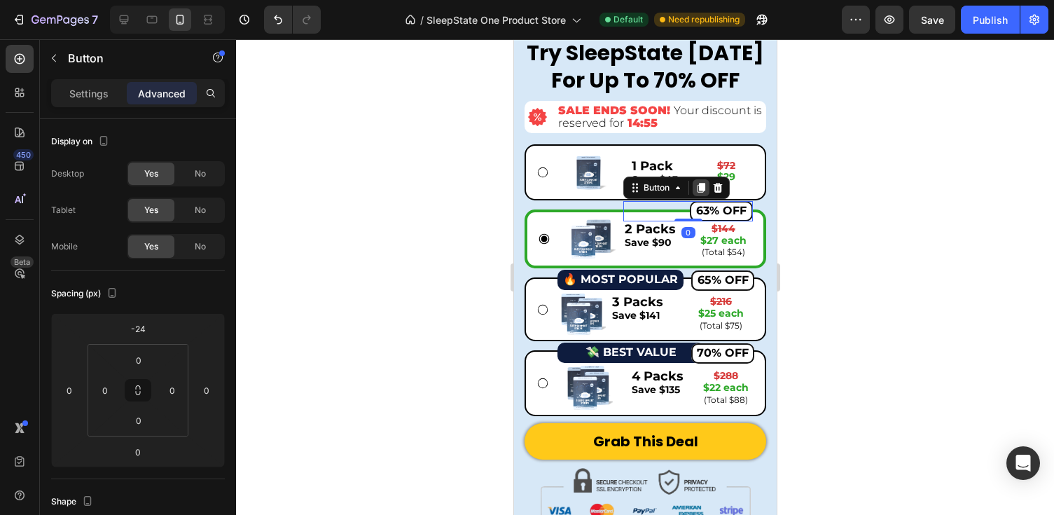
click at [703, 190] on icon at bounding box center [701, 188] width 8 height 10
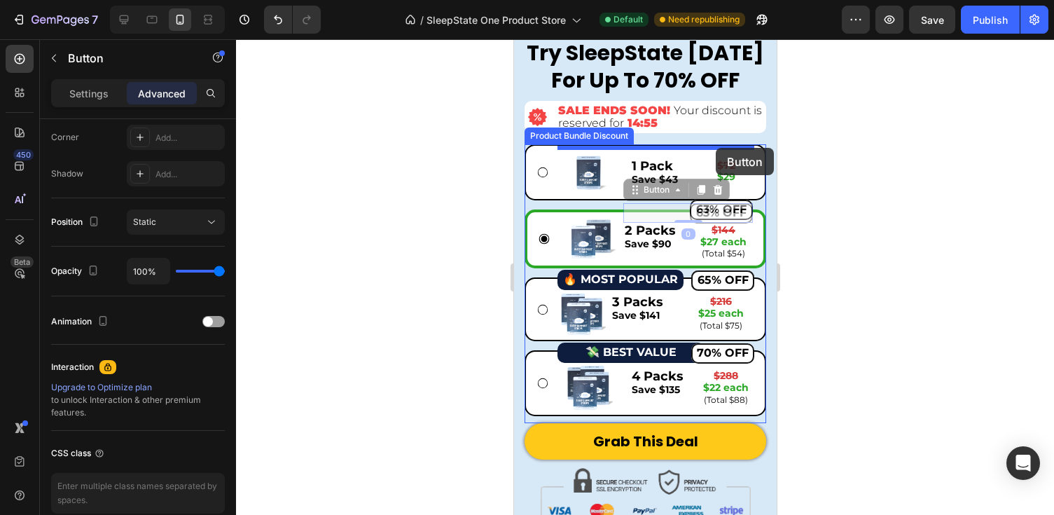
drag, startPoint x: 639, startPoint y: 193, endPoint x: 715, endPoint y: 148, distance: 87.9
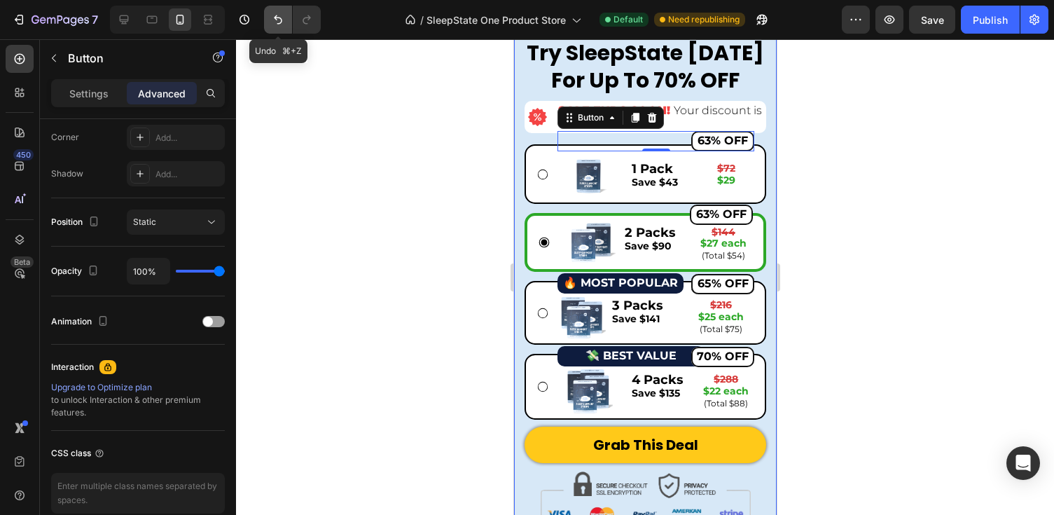
click at [278, 22] on icon "Undo/Redo" at bounding box center [278, 20] width 14 height 14
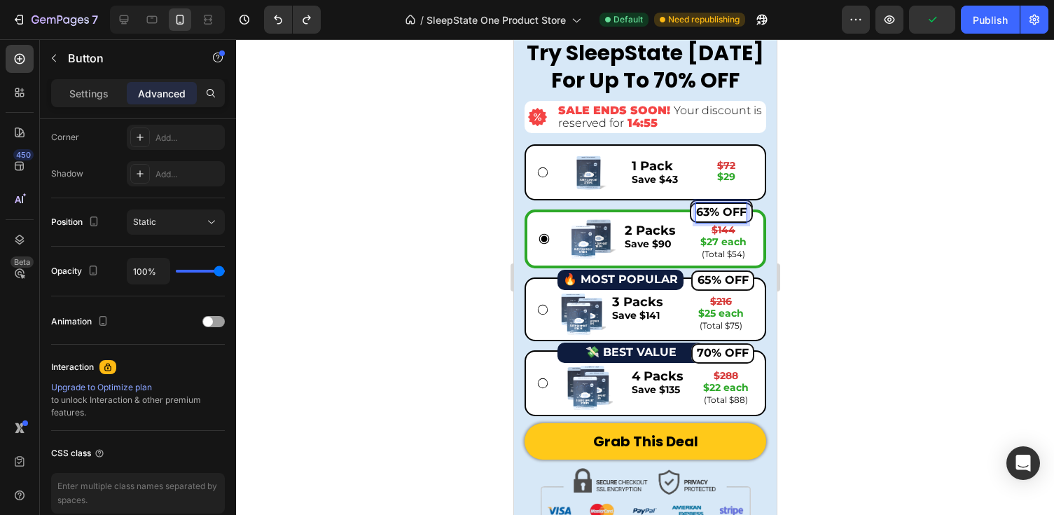
click at [734, 214] on strong "63% OFF" at bounding box center [720, 211] width 50 height 13
click at [849, 226] on div at bounding box center [645, 277] width 818 height 476
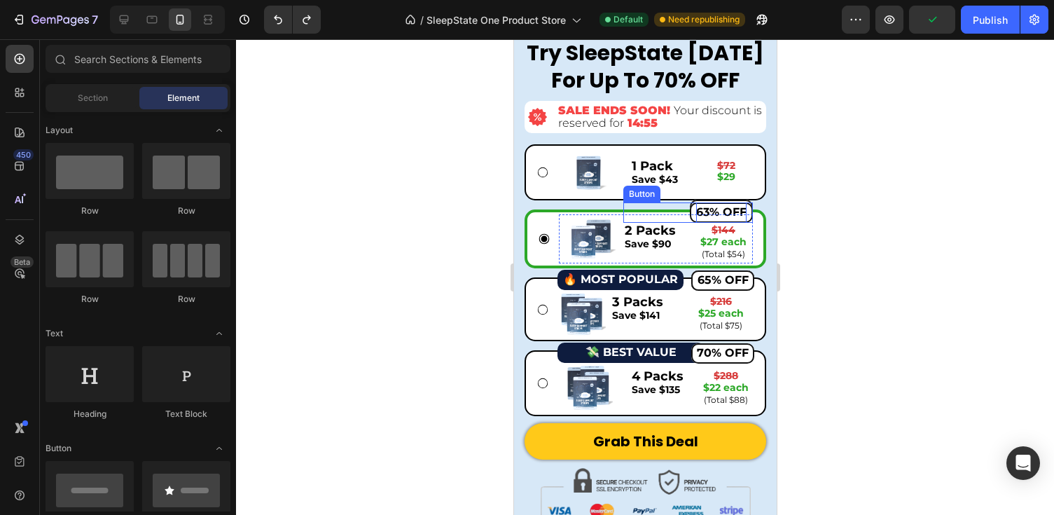
click at [696, 209] on strong "63% OFF" at bounding box center [720, 211] width 50 height 13
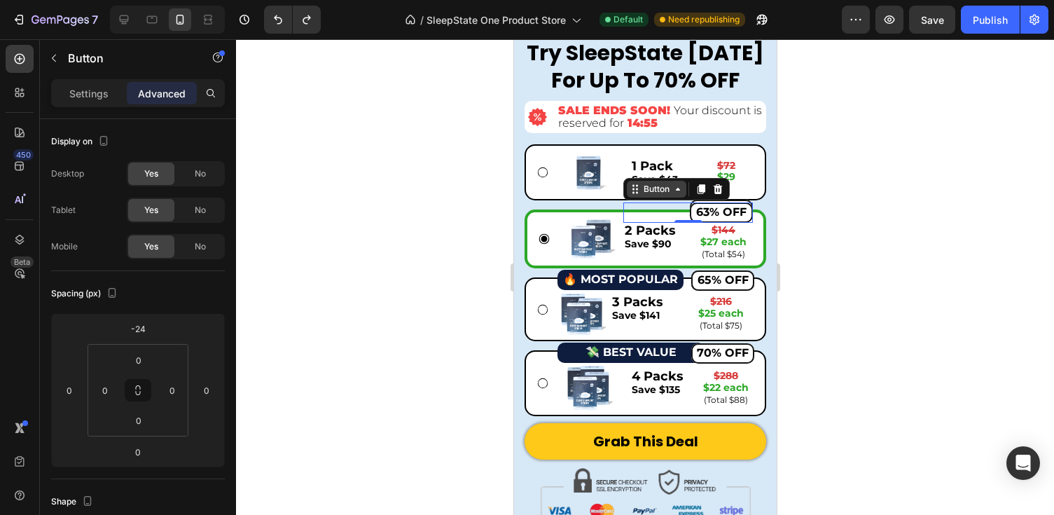
drag, startPoint x: 702, startPoint y: 193, endPoint x: 639, endPoint y: 195, distance: 63.1
click at [639, 195] on div "Button" at bounding box center [676, 189] width 106 height 22
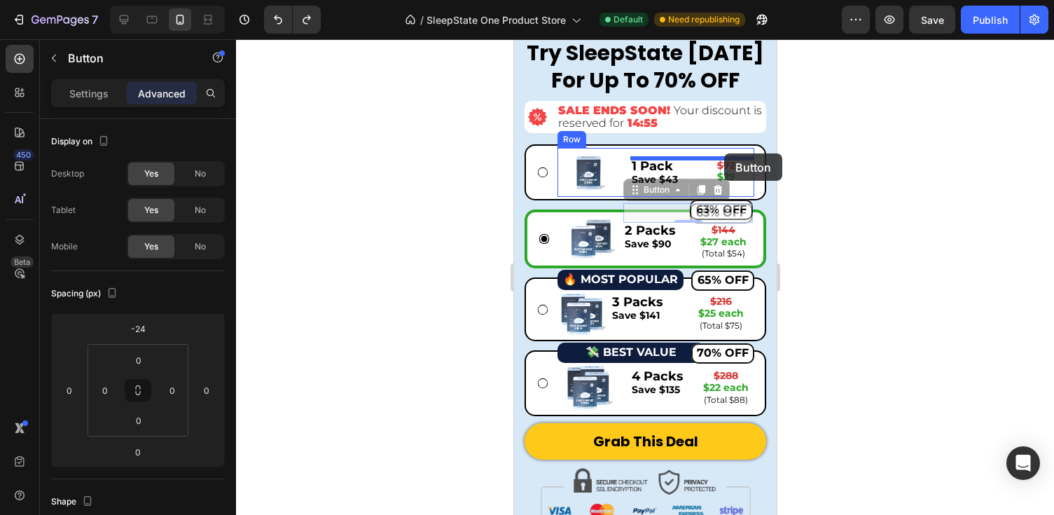
drag, startPoint x: 635, startPoint y: 194, endPoint x: 723, endPoint y: 153, distance: 97.4
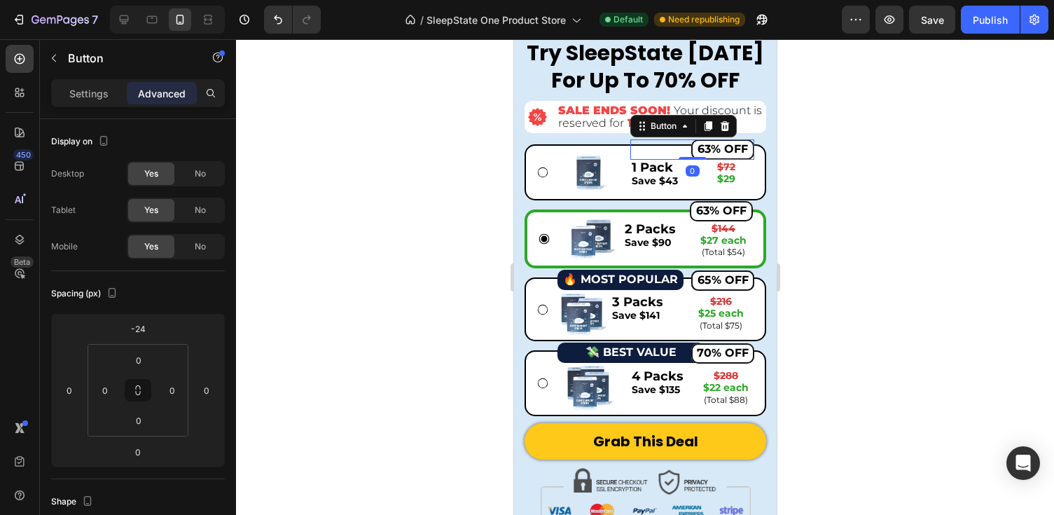
click at [825, 198] on div at bounding box center [645, 277] width 818 height 476
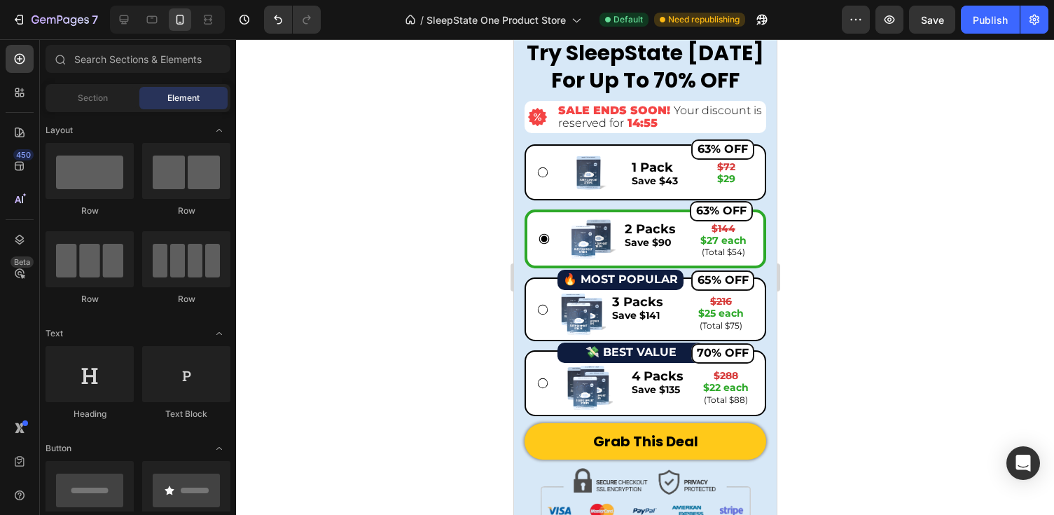
click at [869, 223] on div at bounding box center [645, 277] width 818 height 476
click at [711, 150] on div "Text Block" at bounding box center [724, 151] width 48 height 13
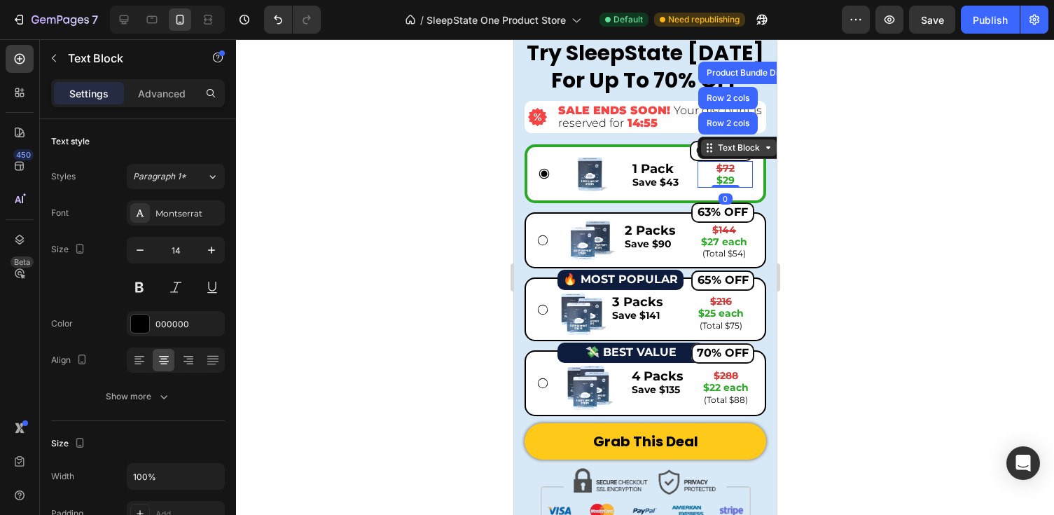
click at [711, 150] on icon at bounding box center [708, 147] width 11 height 11
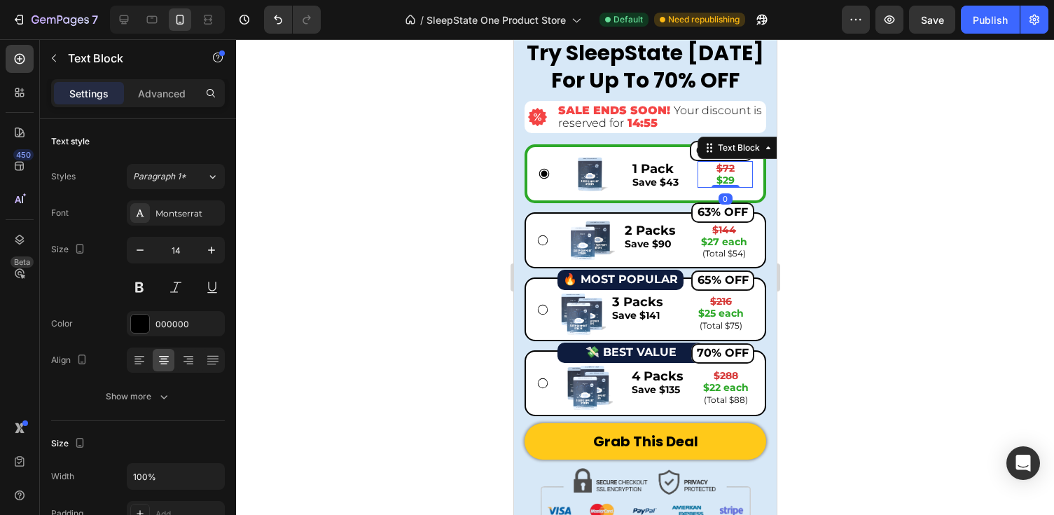
click at [852, 189] on div at bounding box center [645, 277] width 818 height 476
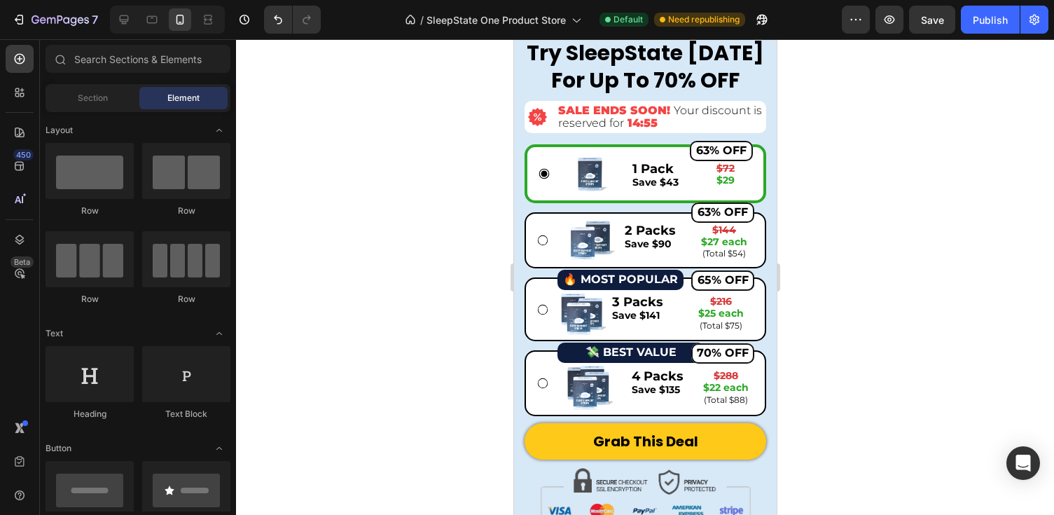
click at [870, 181] on div at bounding box center [645, 277] width 818 height 476
click at [277, 18] on icon "Undo/Redo" at bounding box center [278, 19] width 8 height 9
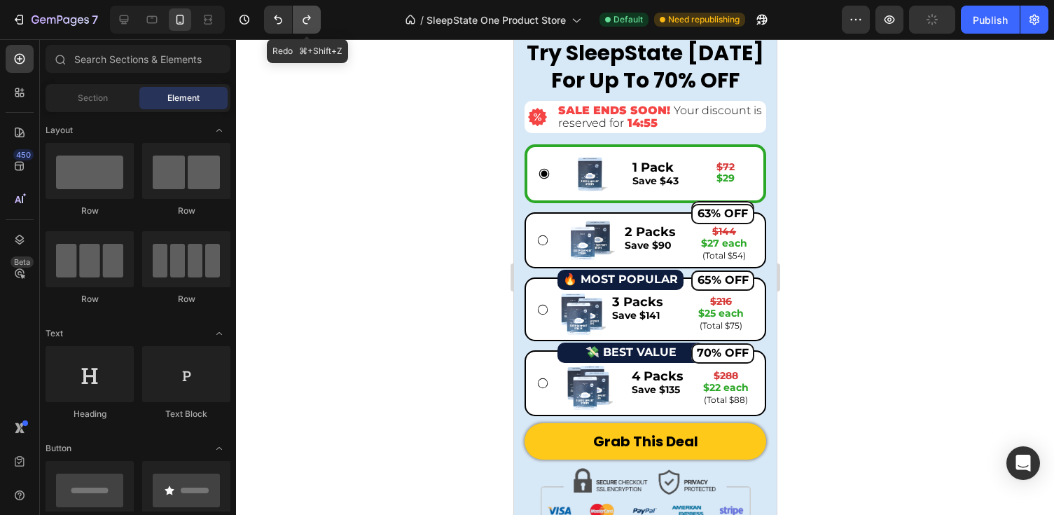
click at [305, 22] on icon "Undo/Redo" at bounding box center [307, 20] width 14 height 14
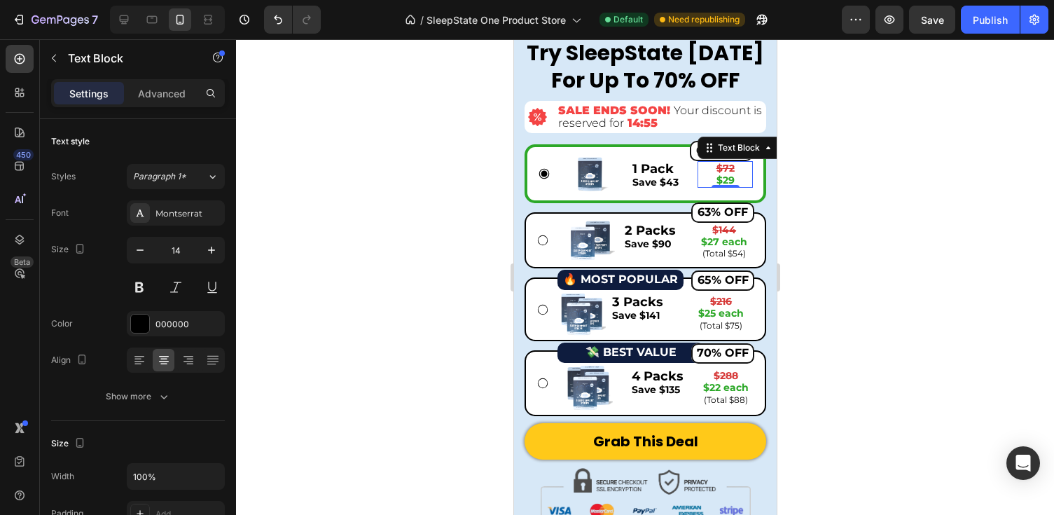
click at [737, 157] on div "Text Block" at bounding box center [758, 148] width 123 height 22
click at [826, 193] on div at bounding box center [645, 277] width 818 height 476
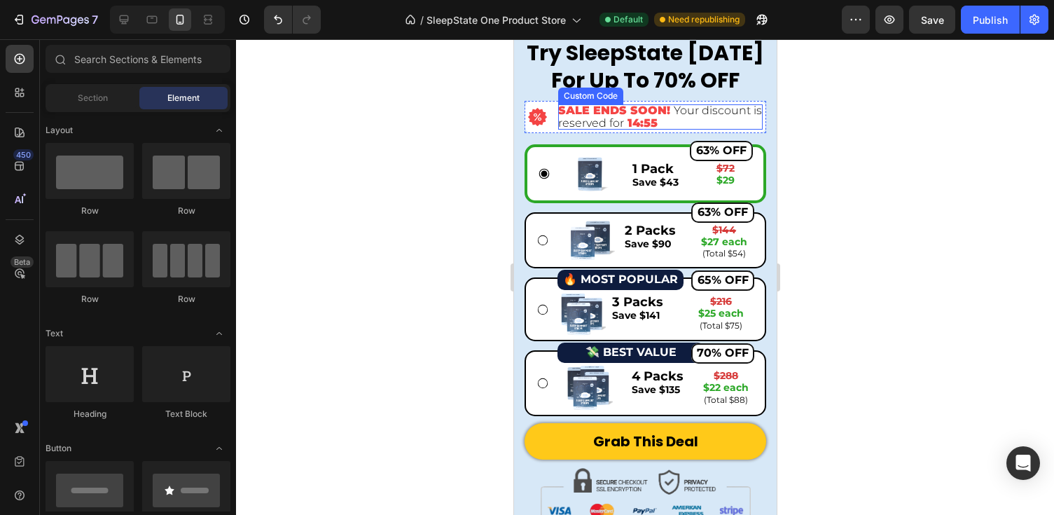
click at [787, 127] on div at bounding box center [645, 277] width 818 height 476
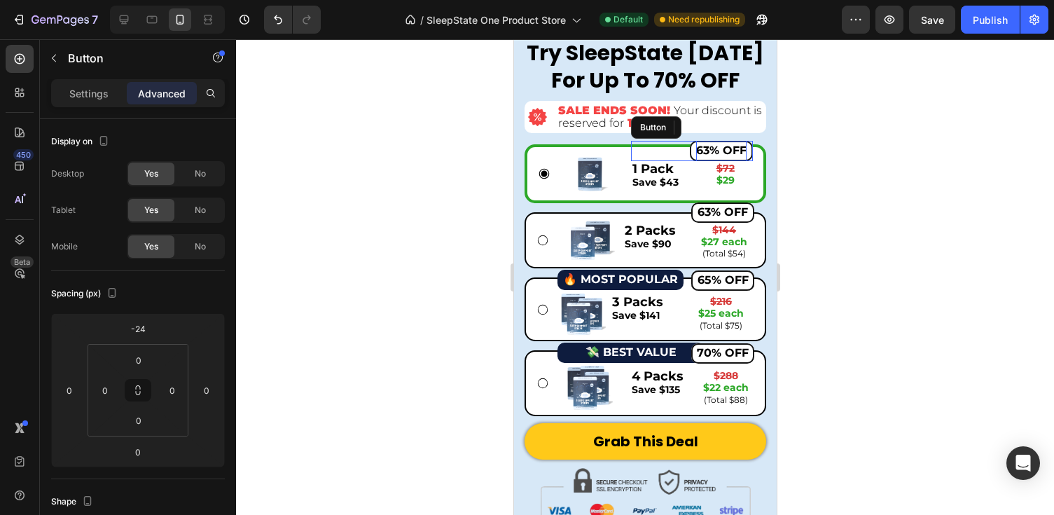
click at [707, 148] on strong "63% OFF" at bounding box center [720, 150] width 50 height 13
click at [703, 148] on strong "63% OFF" at bounding box center [720, 150] width 50 height 13
click at [705, 148] on strong "63% OFF" at bounding box center [720, 150] width 50 height 13
click at [924, 171] on div at bounding box center [645, 277] width 818 height 476
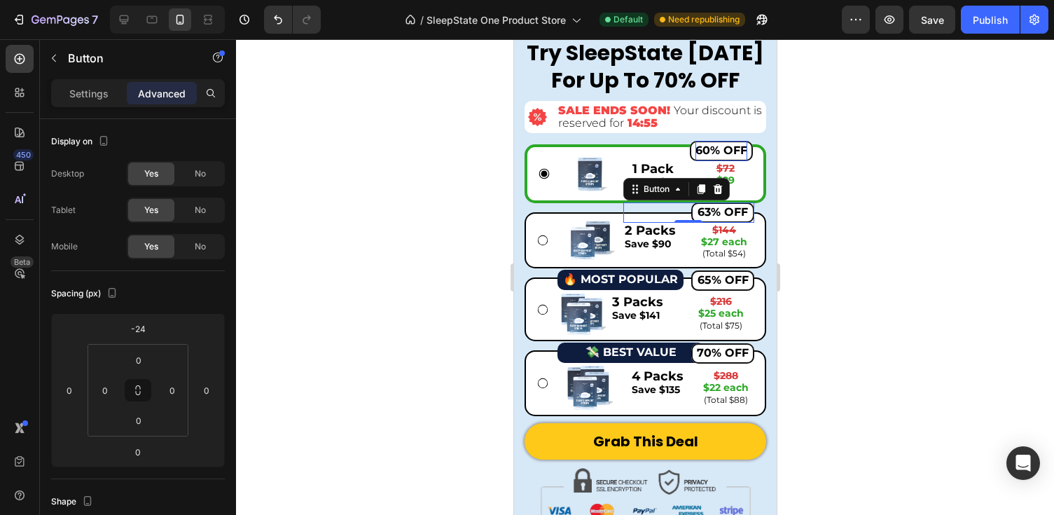
click at [749, 211] on button "63% OFF" at bounding box center [722, 212] width 63 height 20
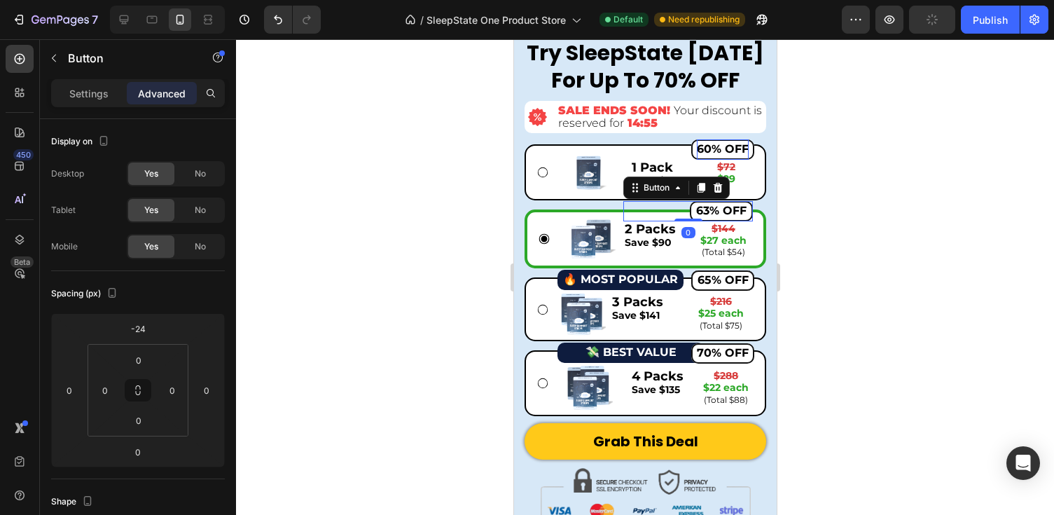
click at [806, 213] on div at bounding box center [645, 277] width 818 height 476
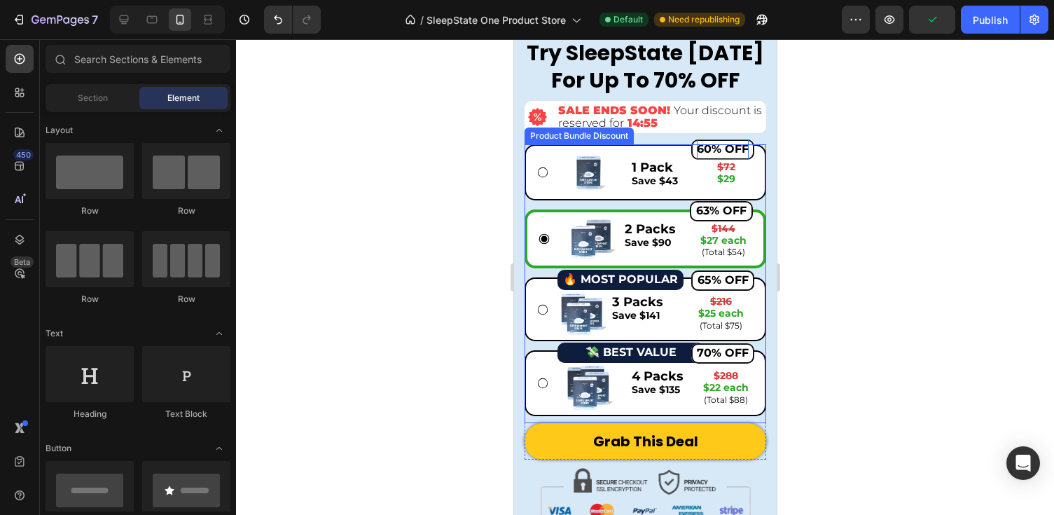
click at [848, 200] on div at bounding box center [645, 277] width 818 height 476
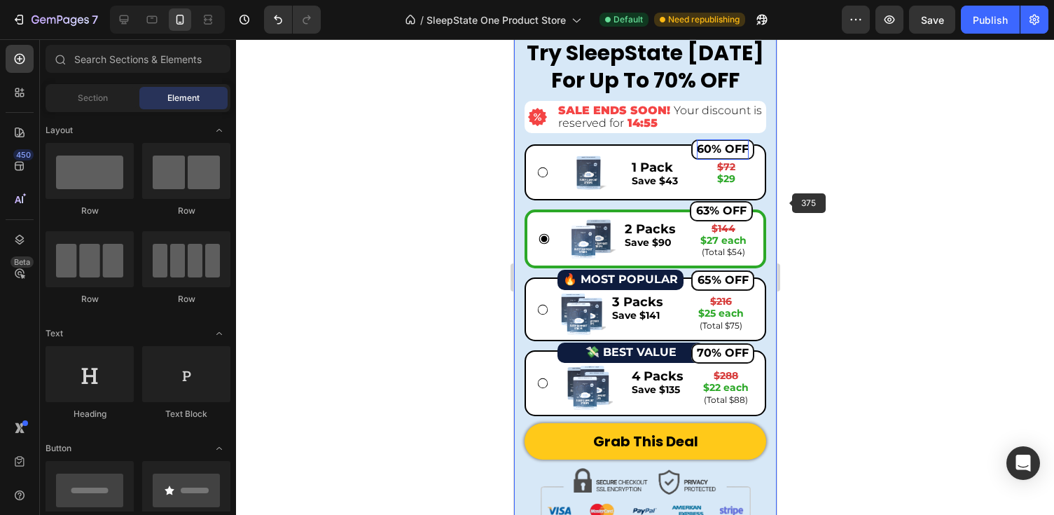
click at [787, 203] on div at bounding box center [645, 277] width 818 height 476
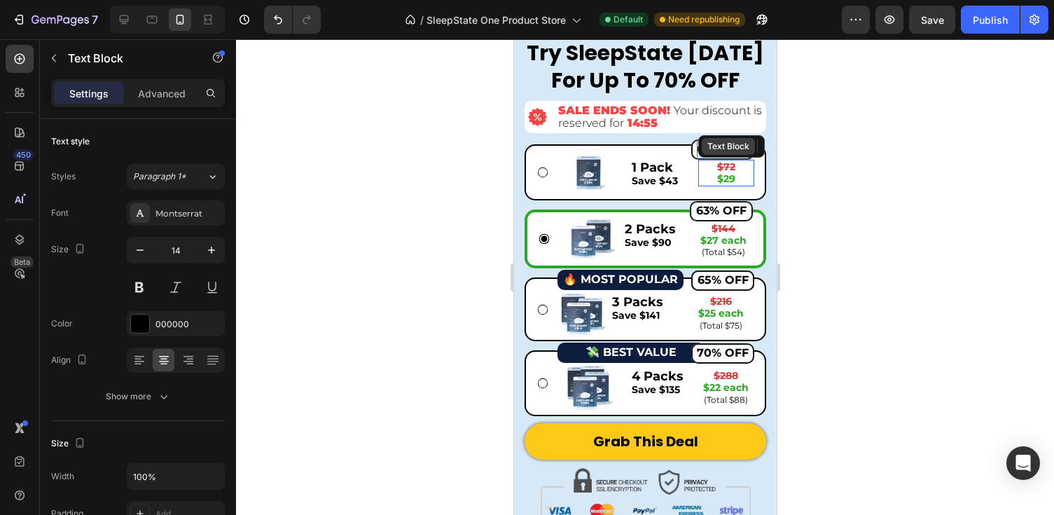
click at [729, 147] on div "Text Block" at bounding box center [728, 146] width 48 height 13
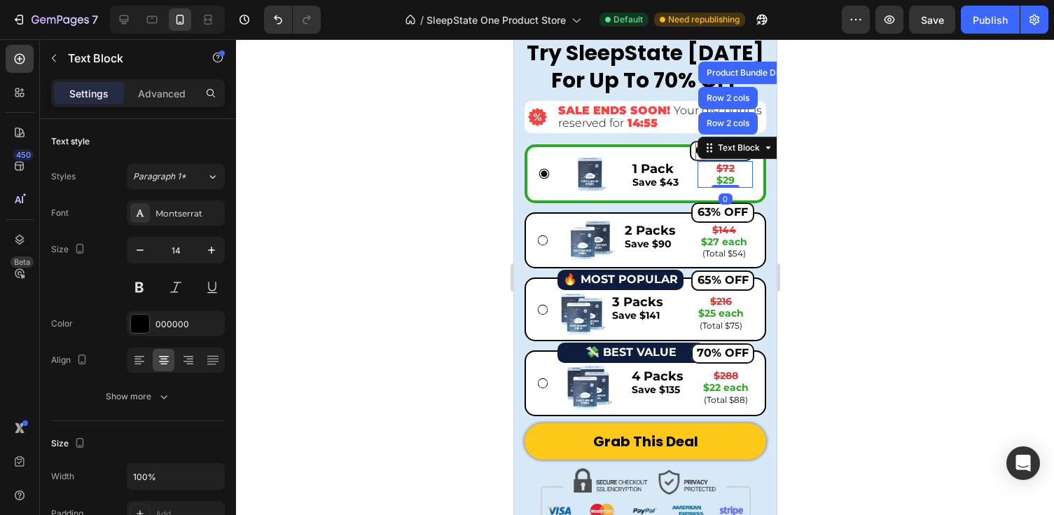
click at [859, 160] on div at bounding box center [645, 277] width 818 height 476
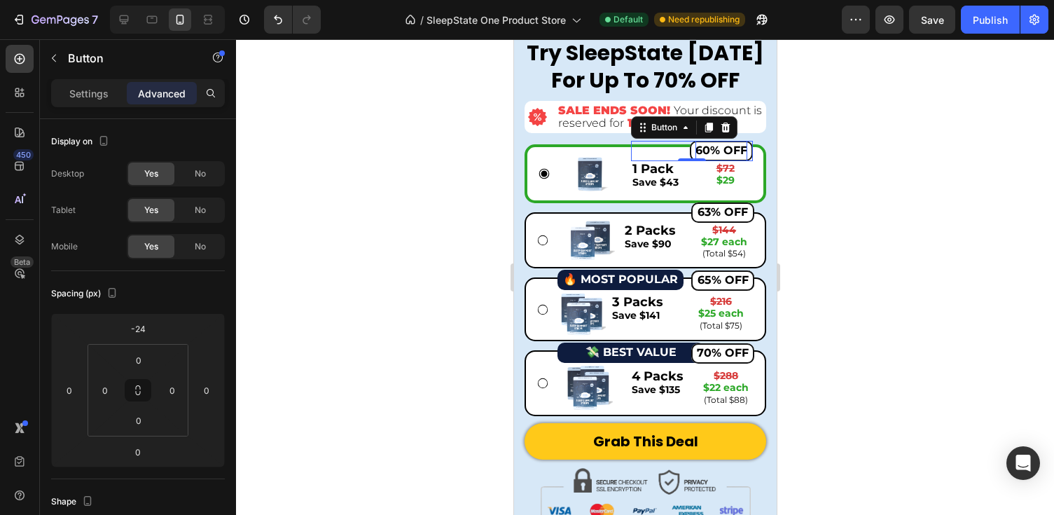
click at [705, 146] on strong "60% OFF" at bounding box center [721, 150] width 52 height 13
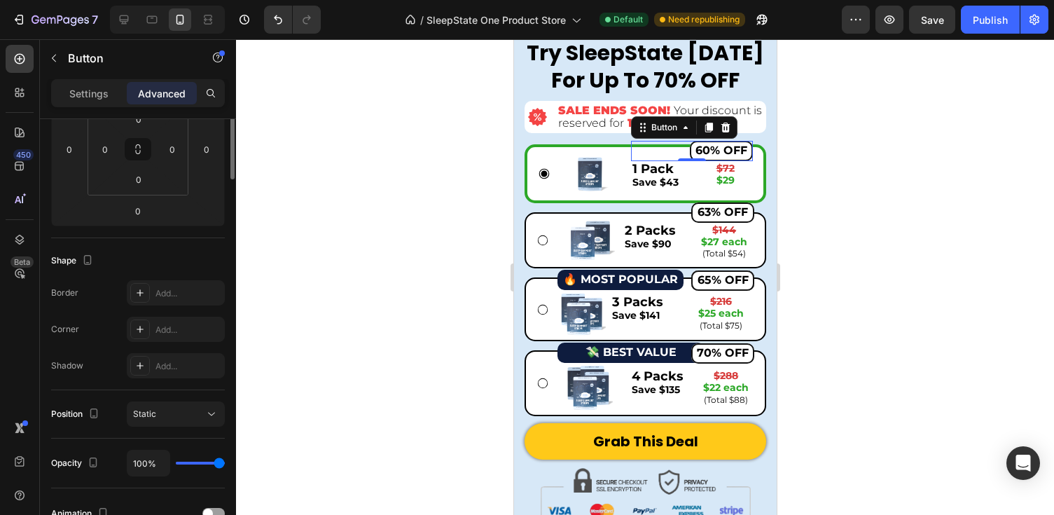
scroll to position [0, 0]
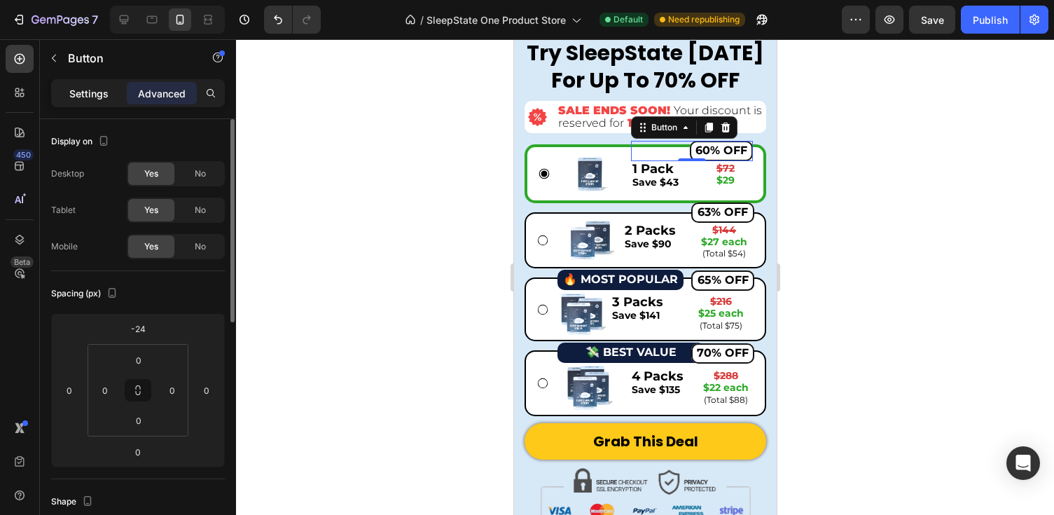
click at [109, 90] on div "Settings" at bounding box center [89, 93] width 70 height 22
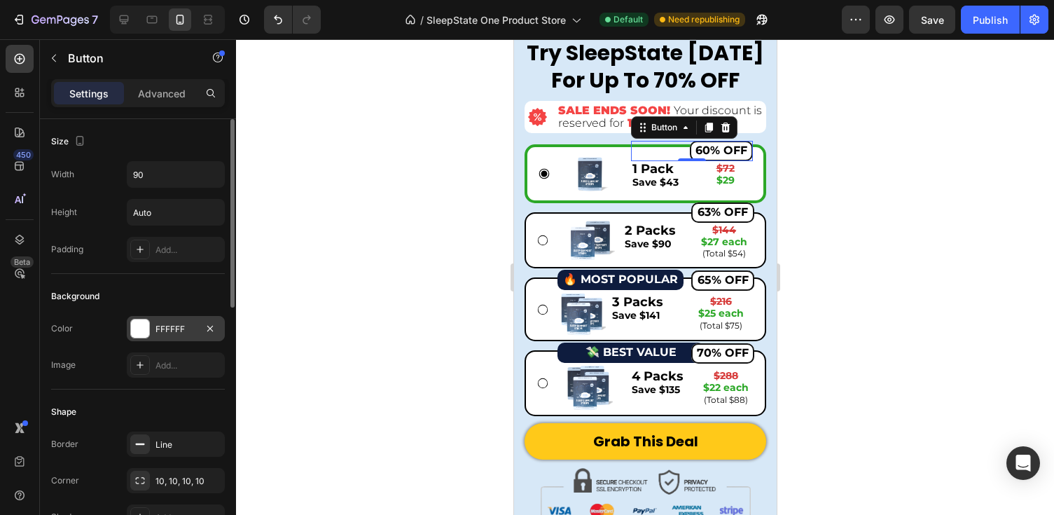
click at [171, 330] on div "FFFFFF" at bounding box center [175, 329] width 41 height 13
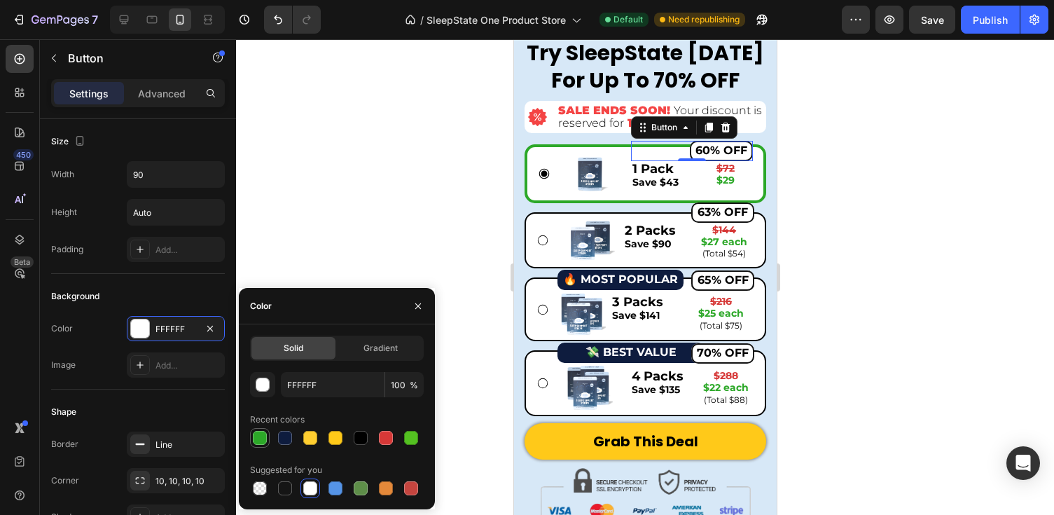
click at [260, 440] on div at bounding box center [260, 438] width 14 height 14
click at [391, 439] on div at bounding box center [386, 438] width 14 height 14
click at [259, 490] on div at bounding box center [260, 488] width 14 height 14
type input "000000"
type input "0"
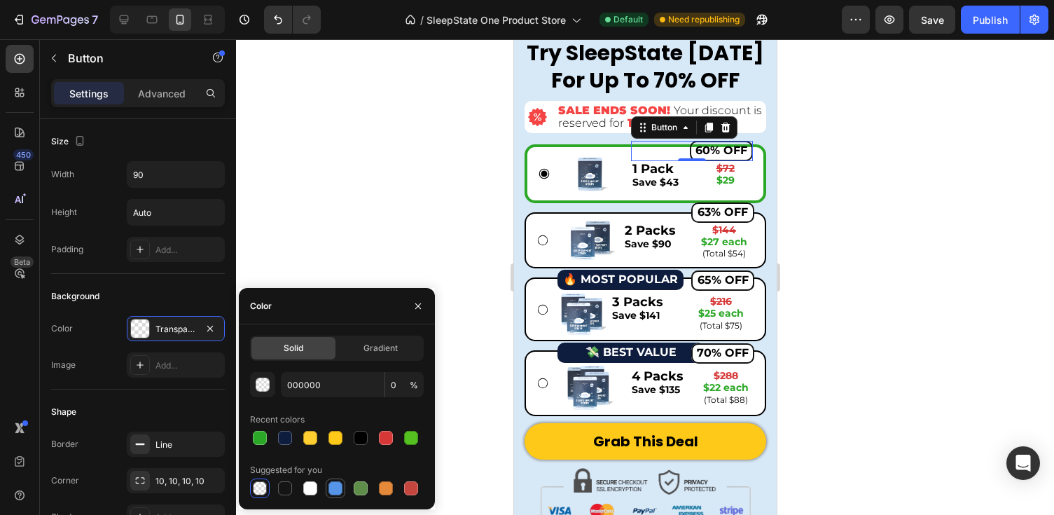
click at [340, 485] on div at bounding box center [335, 488] width 14 height 14
type input "5594E7"
type input "100"
click at [317, 487] on div at bounding box center [310, 488] width 14 height 14
type input "FFFFFF"
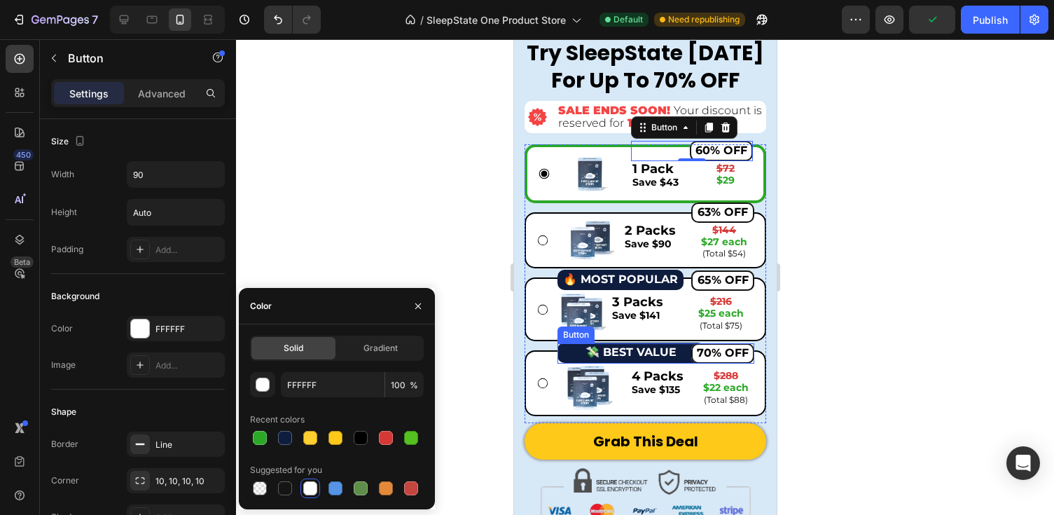
click at [852, 322] on div at bounding box center [645, 277] width 818 height 476
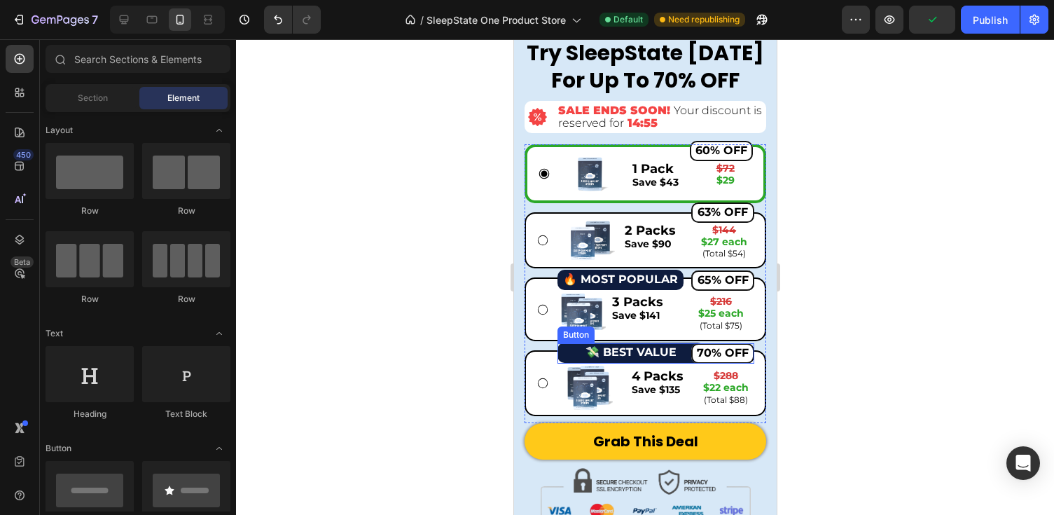
click at [852, 322] on div at bounding box center [645, 277] width 818 height 476
click at [801, 277] on div at bounding box center [645, 277] width 818 height 476
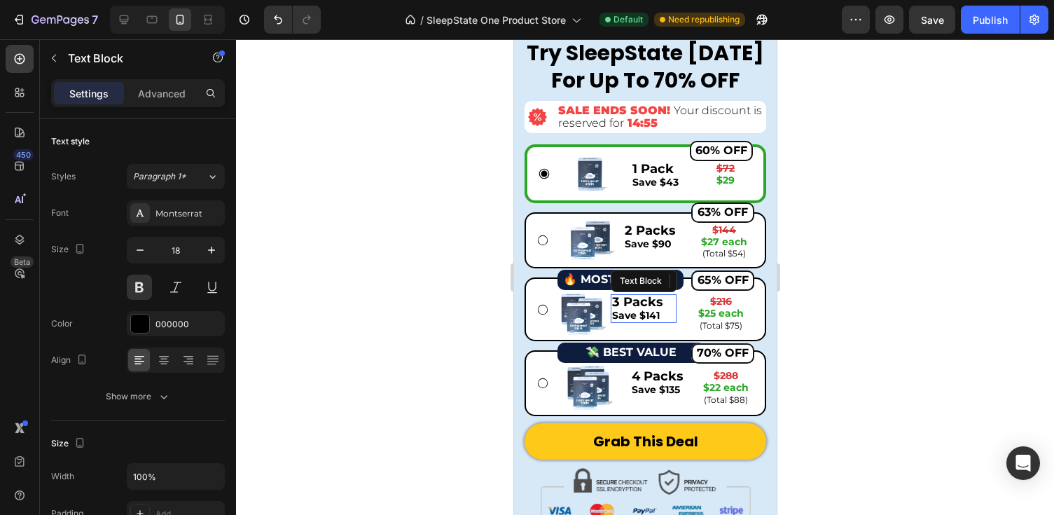
click at [648, 307] on p "3 Packs" at bounding box center [643, 302] width 64 height 13
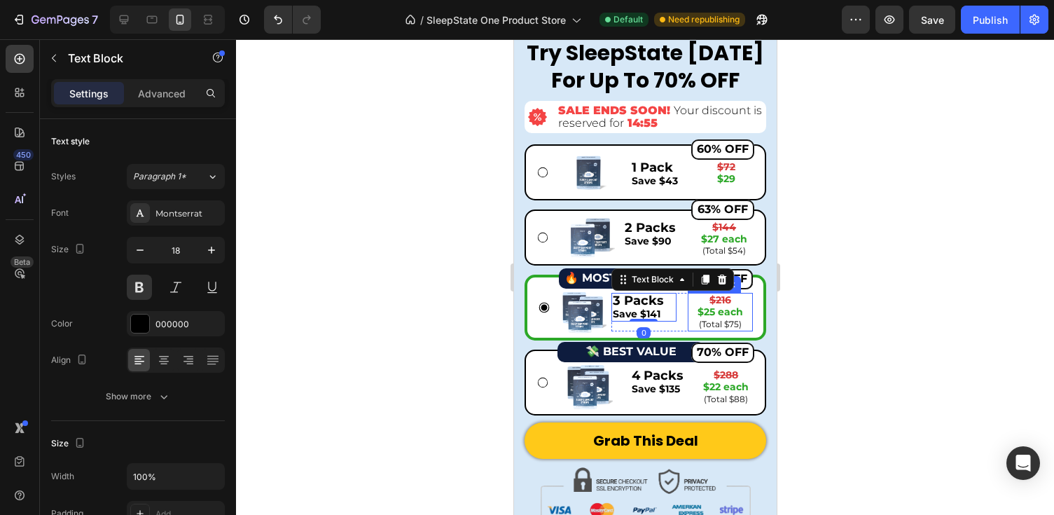
click at [730, 324] on span "(Total $75)" at bounding box center [719, 324] width 43 height 11
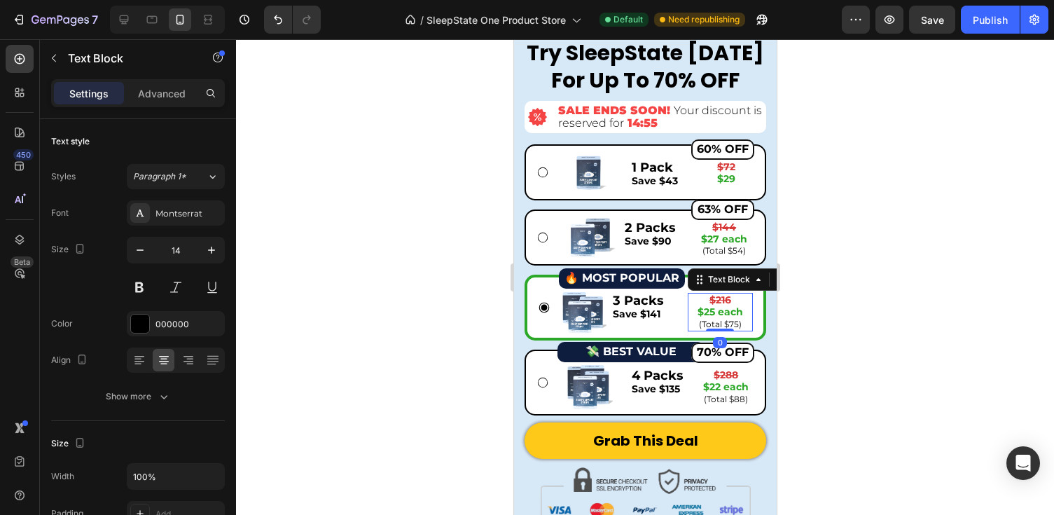
click at [860, 283] on div at bounding box center [645, 277] width 818 height 476
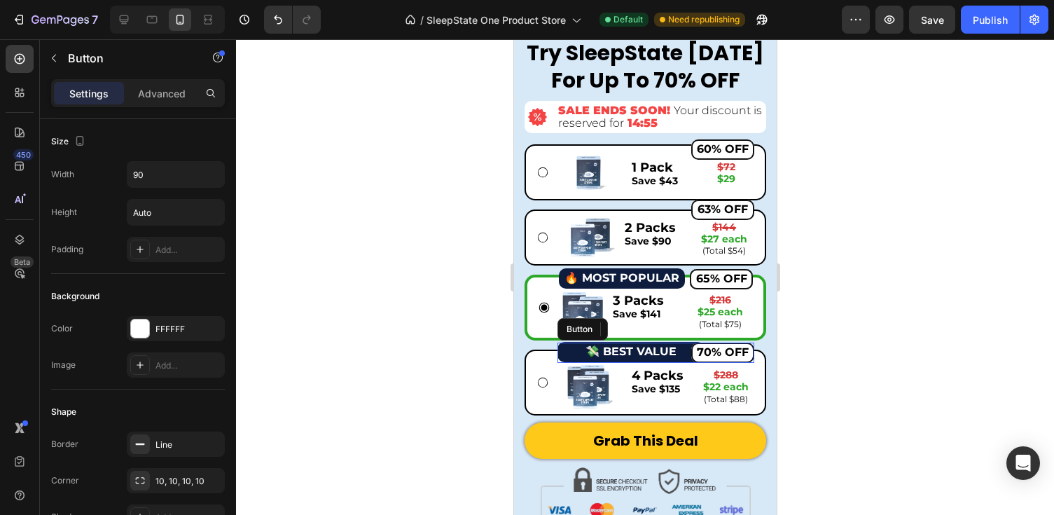
click at [611, 350] on div "70% OFF Button" at bounding box center [655, 352] width 197 height 20
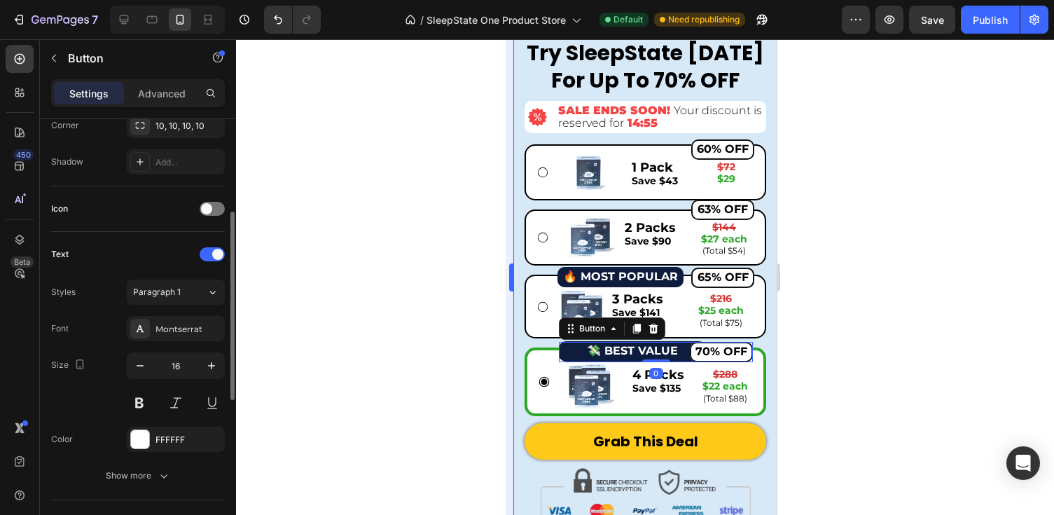
scroll to position [394, 0]
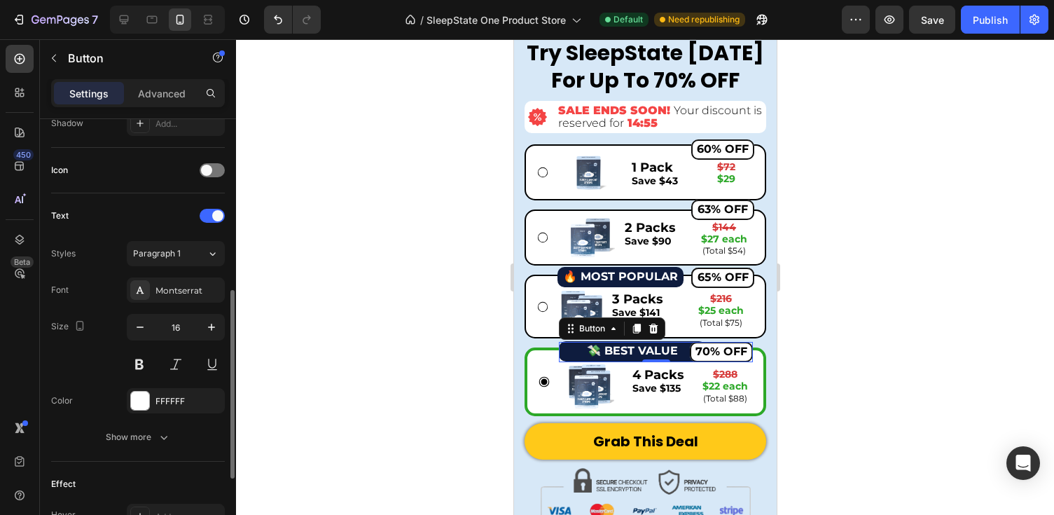
click at [620, 352] on div "70% OFF Button 0" at bounding box center [655, 352] width 194 height 20
click at [608, 344] on div "70% OFF Button 0" at bounding box center [655, 352] width 194 height 20
click at [617, 328] on icon at bounding box center [612, 328] width 11 height 11
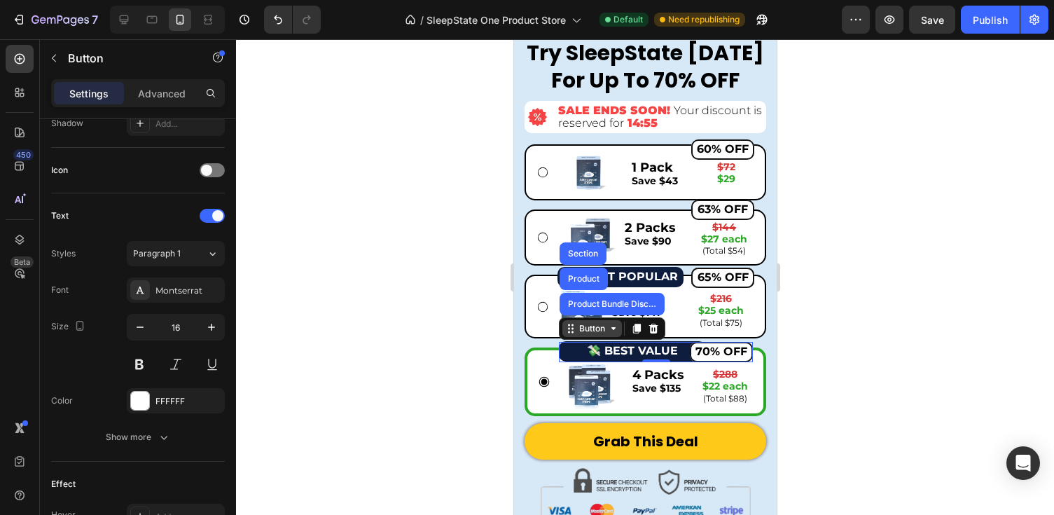
click at [617, 328] on icon at bounding box center [612, 328] width 11 height 11
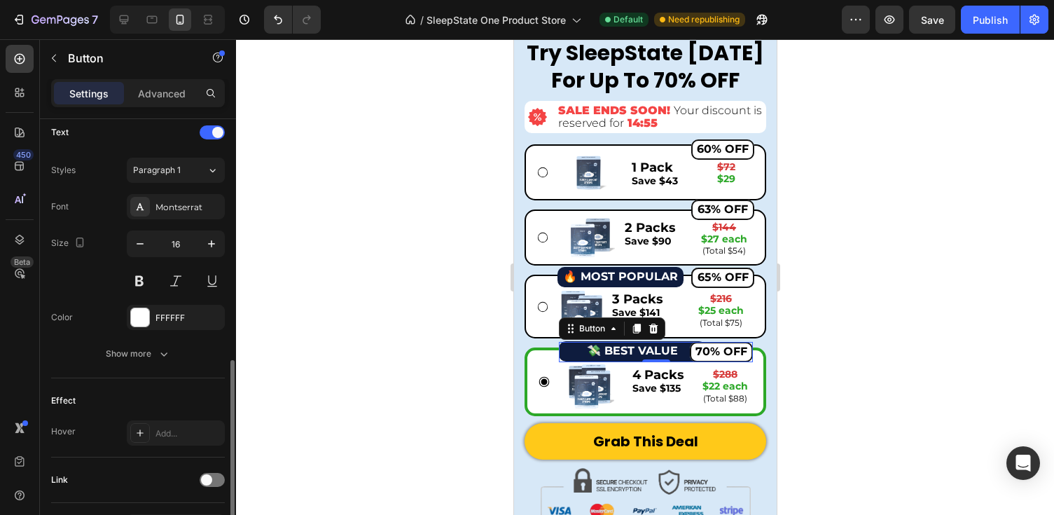
scroll to position [501, 0]
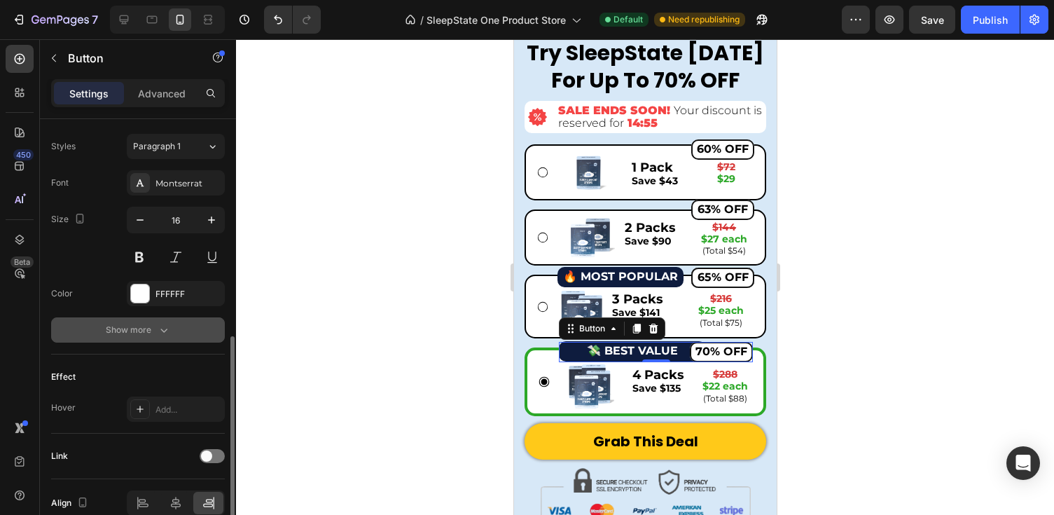
click at [106, 335] on div "Show more" at bounding box center [138, 330] width 65 height 14
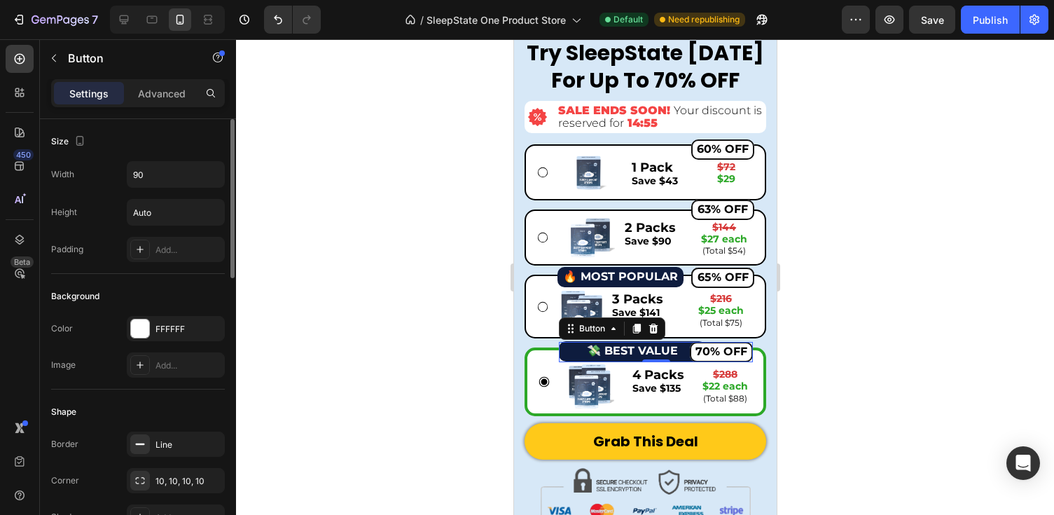
scroll to position [0, 0]
click at [619, 353] on div "70% OFF Button 0" at bounding box center [655, 352] width 194 height 20
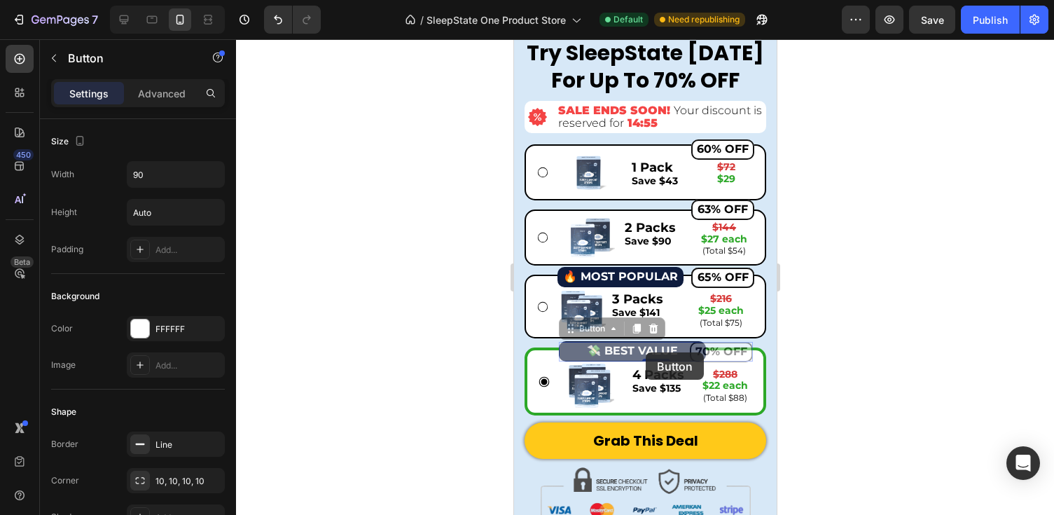
drag, startPoint x: 645, startPoint y: 352, endPoint x: 594, endPoint y: 352, distance: 51.1
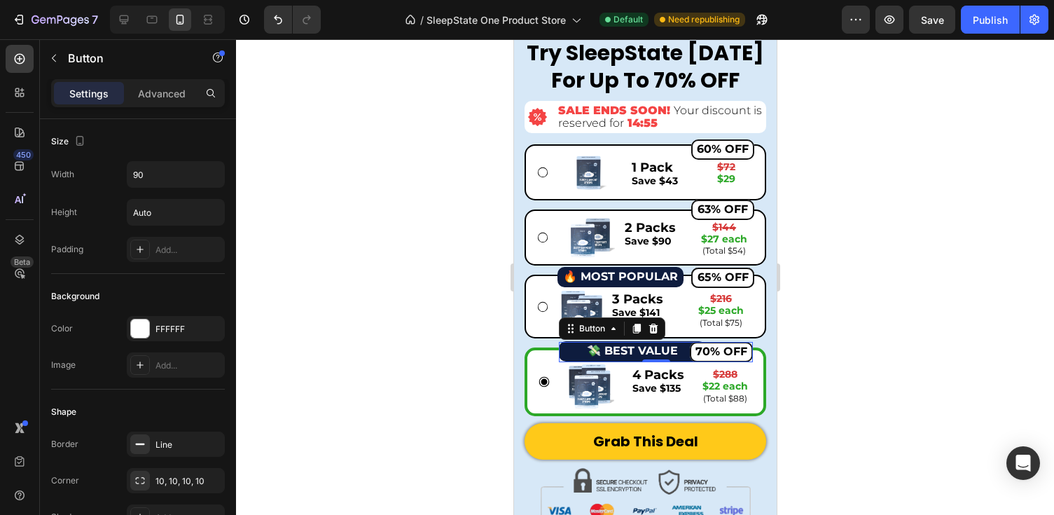
click at [594, 352] on div "70% OFF Button 0" at bounding box center [655, 352] width 194 height 20
click at [578, 352] on div "70% OFF Button 0" at bounding box center [655, 352] width 194 height 20
click at [472, 352] on div at bounding box center [645, 277] width 818 height 476
click at [646, 349] on div "70% OFF Button" at bounding box center [655, 352] width 194 height 20
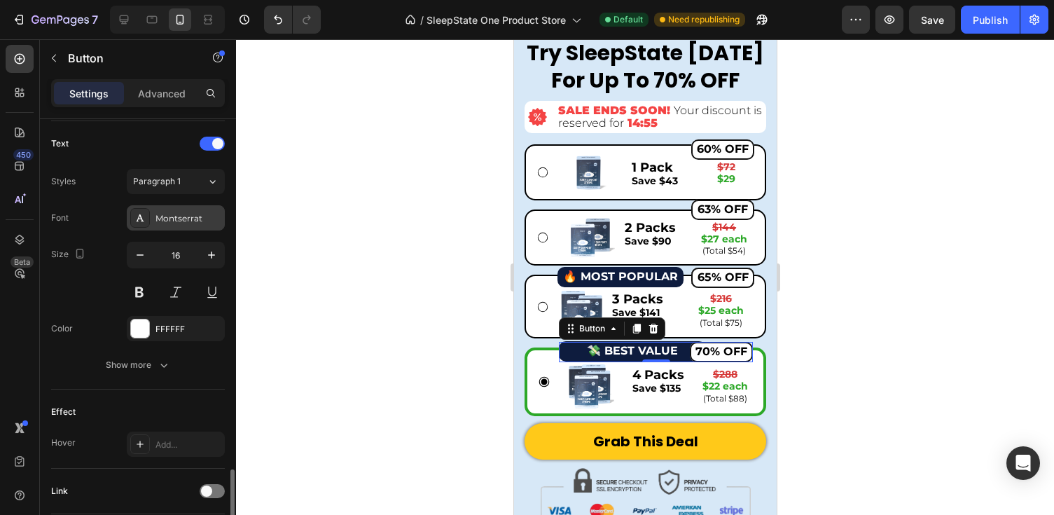
scroll to position [569, 0]
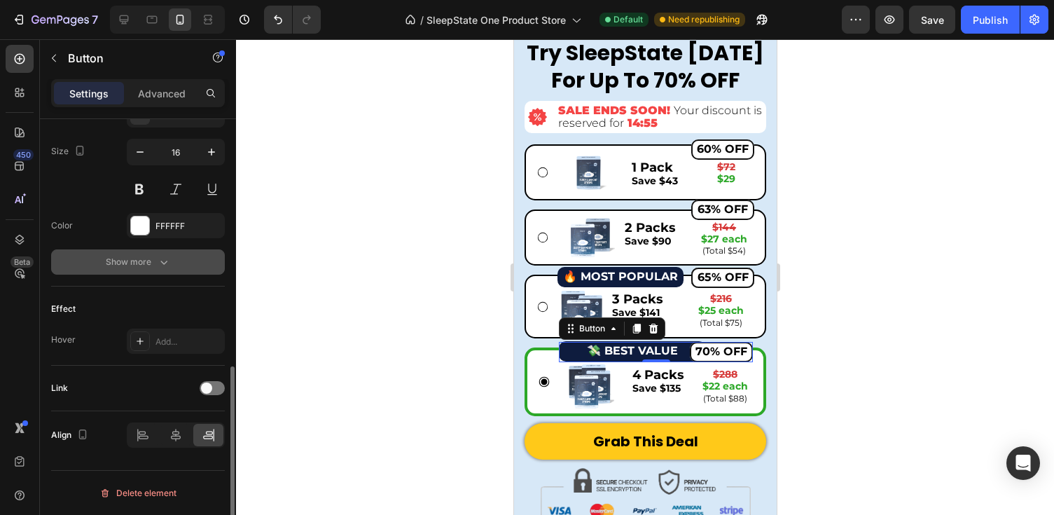
click at [150, 270] on button "Show more" at bounding box center [138, 261] width 174 height 25
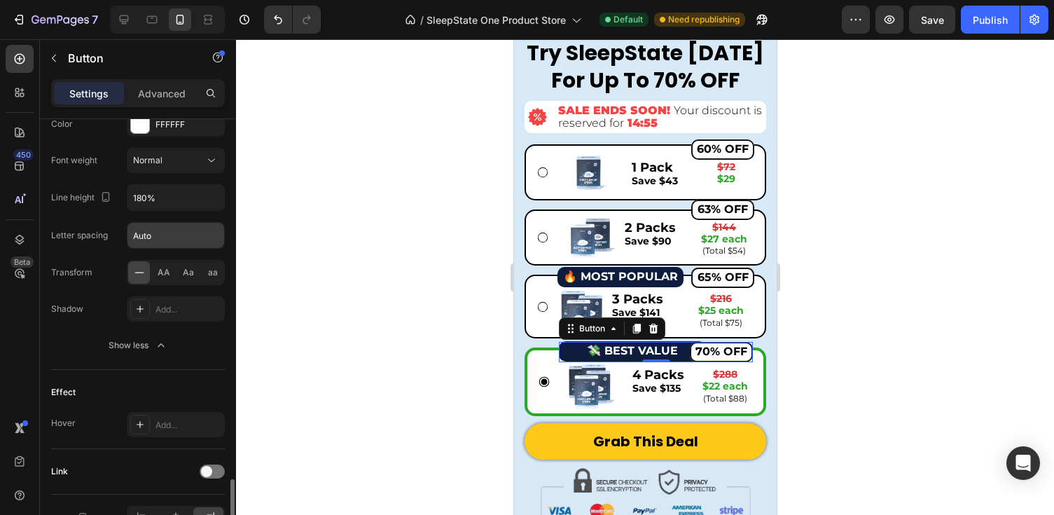
scroll to position [754, 0]
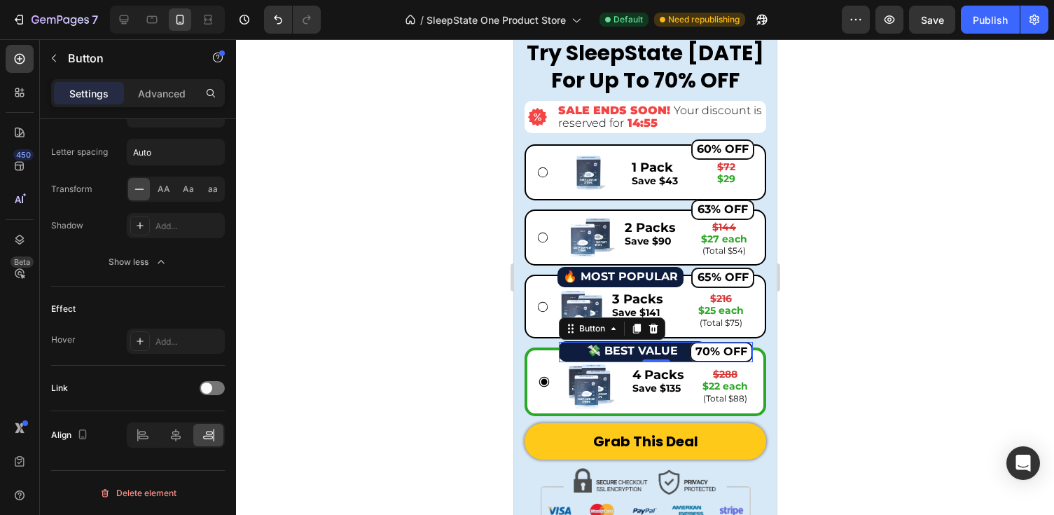
click at [625, 347] on div "70% OFF Button 0" at bounding box center [655, 352] width 194 height 20
click at [615, 327] on icon at bounding box center [612, 328] width 11 height 11
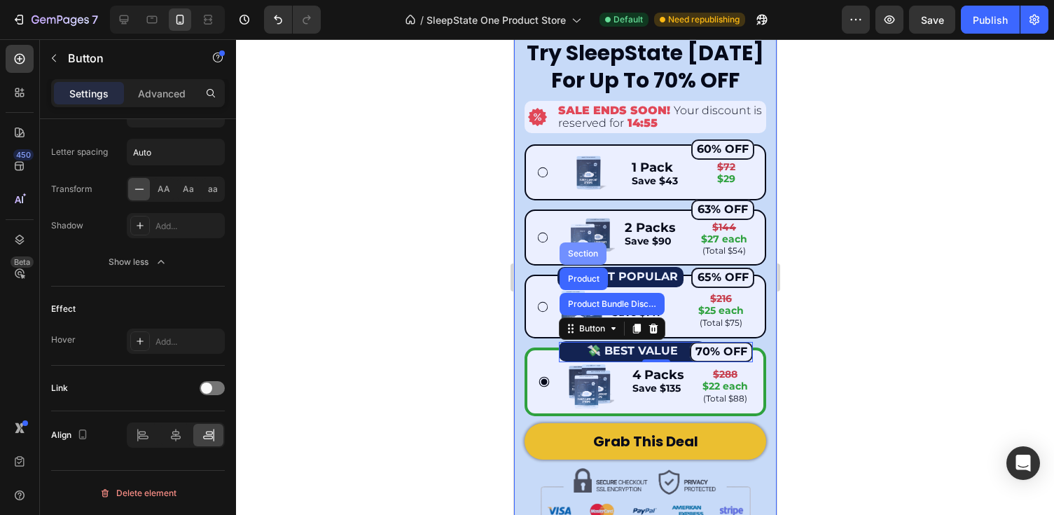
click at [588, 255] on div "Section" at bounding box center [582, 253] width 36 height 8
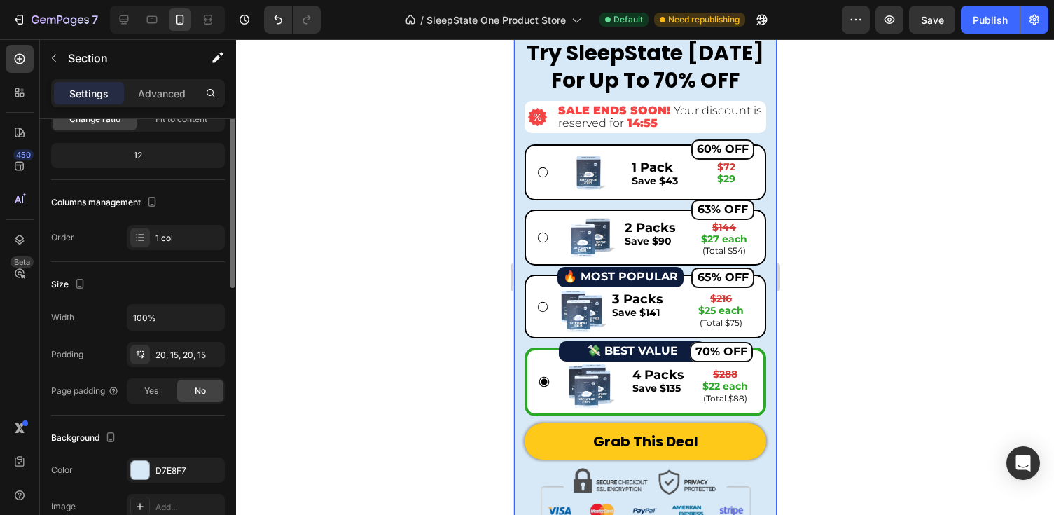
scroll to position [179, 0]
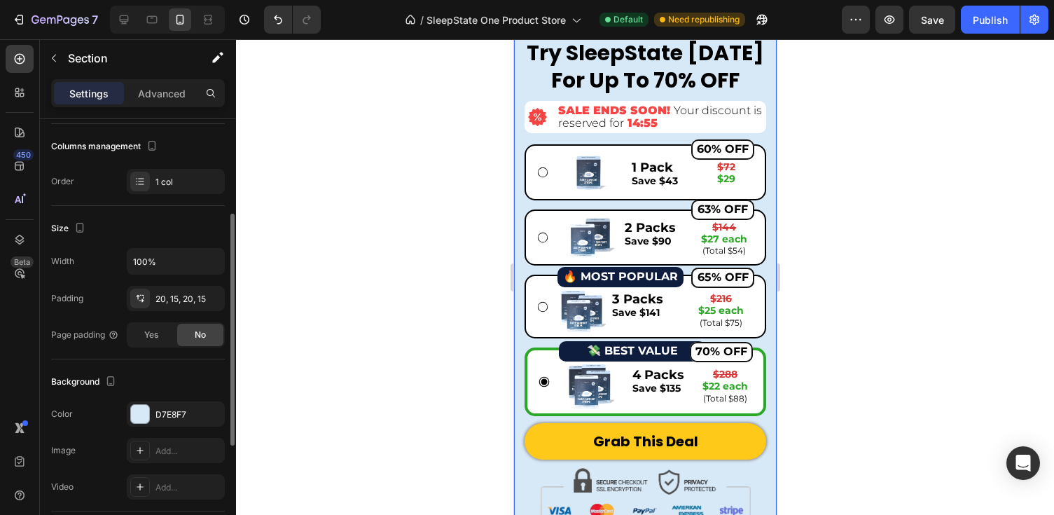
click at [471, 350] on div at bounding box center [645, 277] width 818 height 476
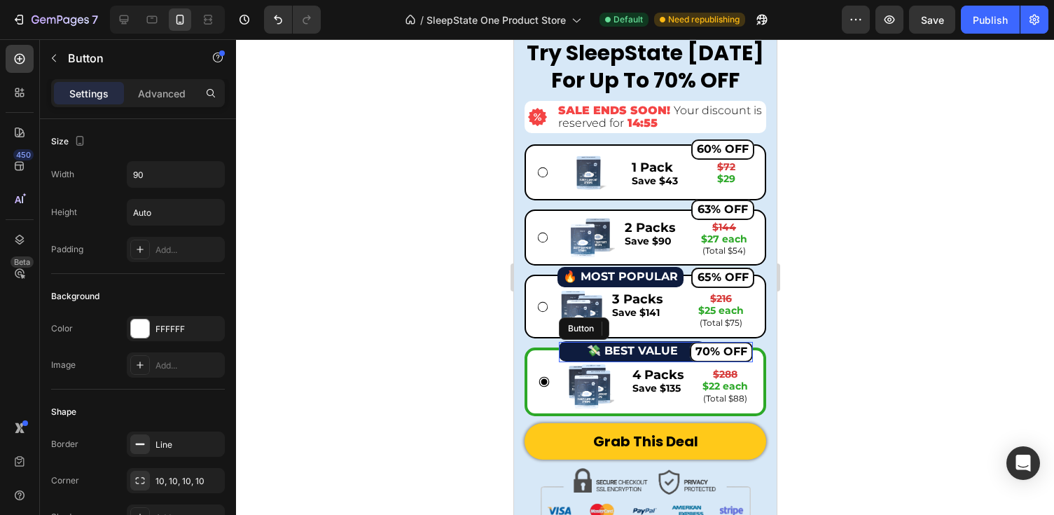
click at [622, 349] on div "70% OFF Button" at bounding box center [655, 352] width 194 height 20
click at [616, 271] on div "65% OFF Button" at bounding box center [682, 278] width 144 height 20
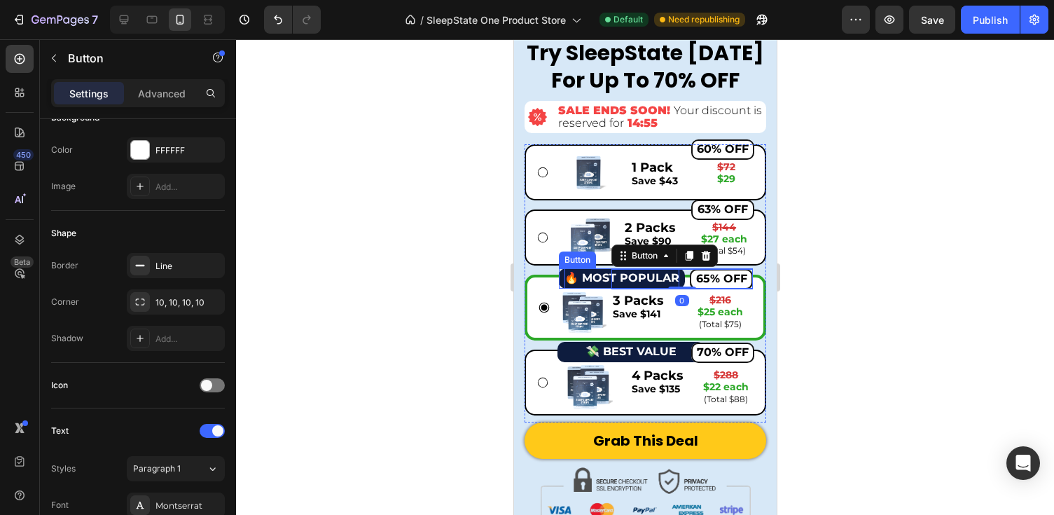
click at [592, 279] on strong "🔥 MOST POPULAR" at bounding box center [621, 277] width 115 height 13
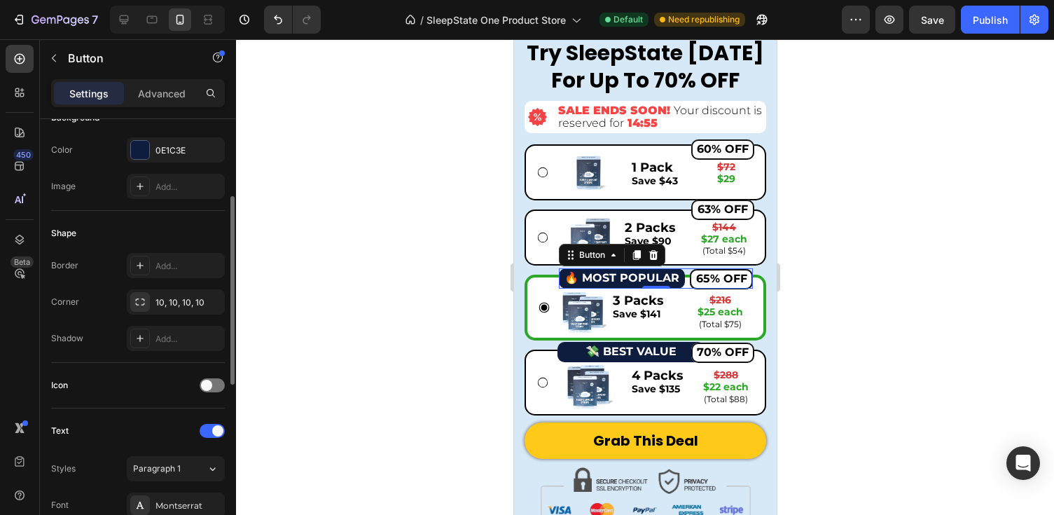
scroll to position [0, 0]
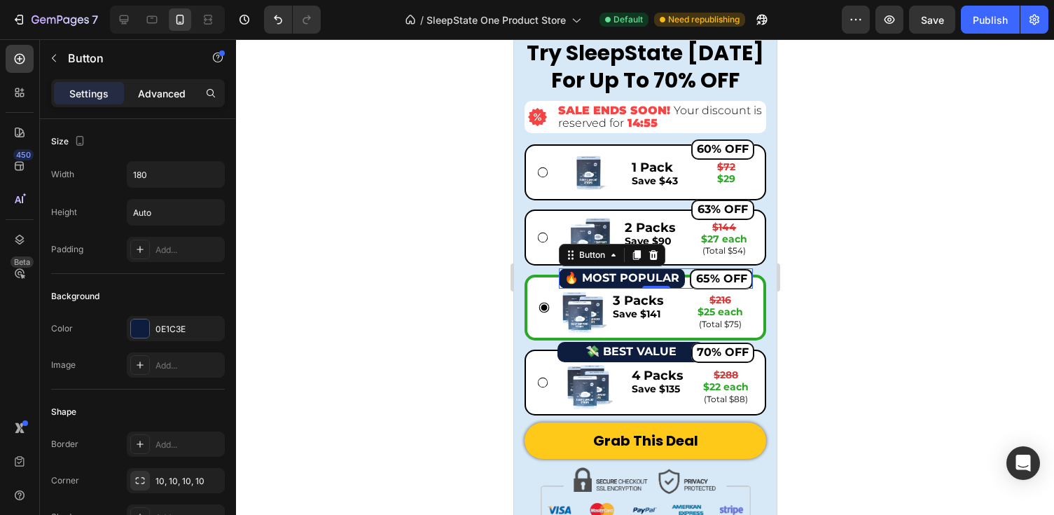
click at [165, 99] on p "Advanced" at bounding box center [162, 93] width 48 height 15
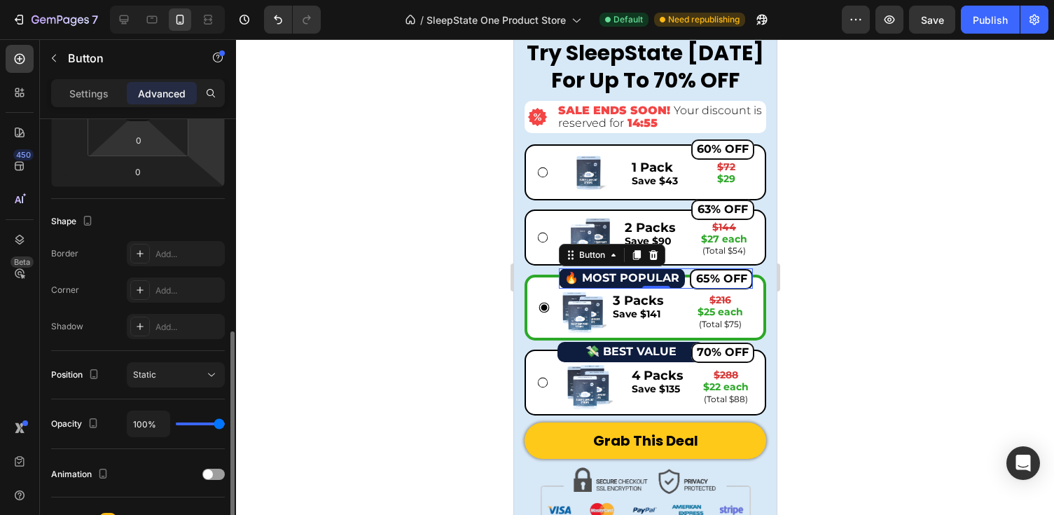
scroll to position [235, 0]
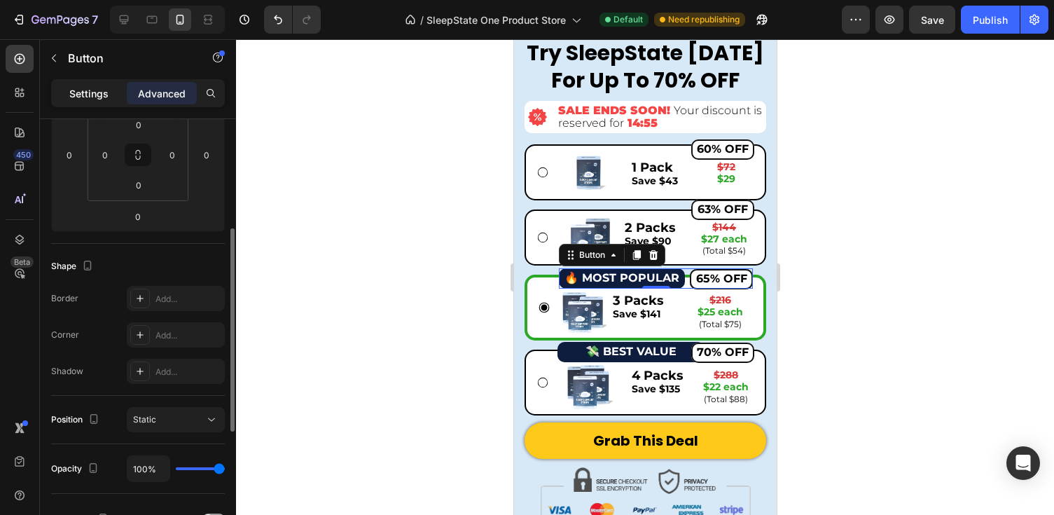
click at [109, 92] on div "Settings" at bounding box center [89, 93] width 70 height 22
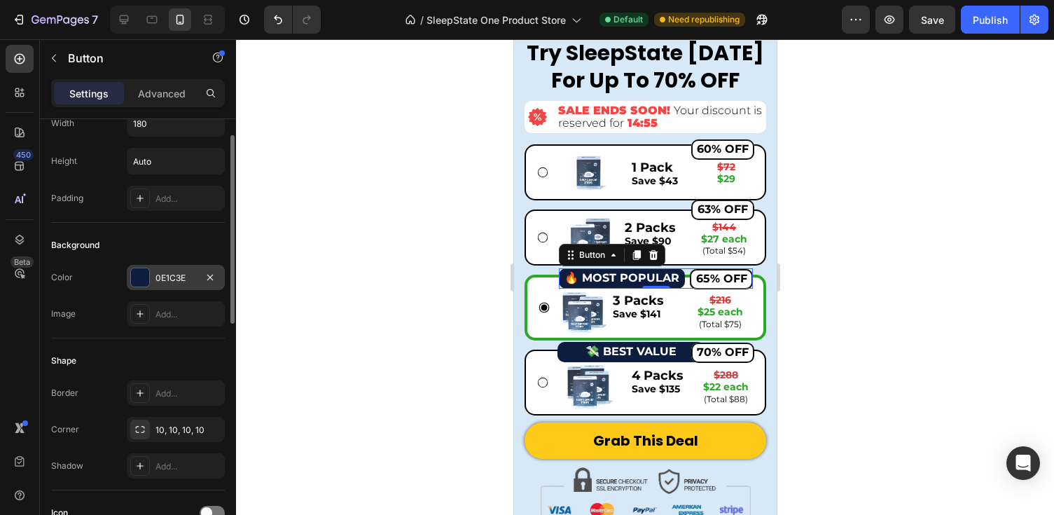
scroll to position [0, 0]
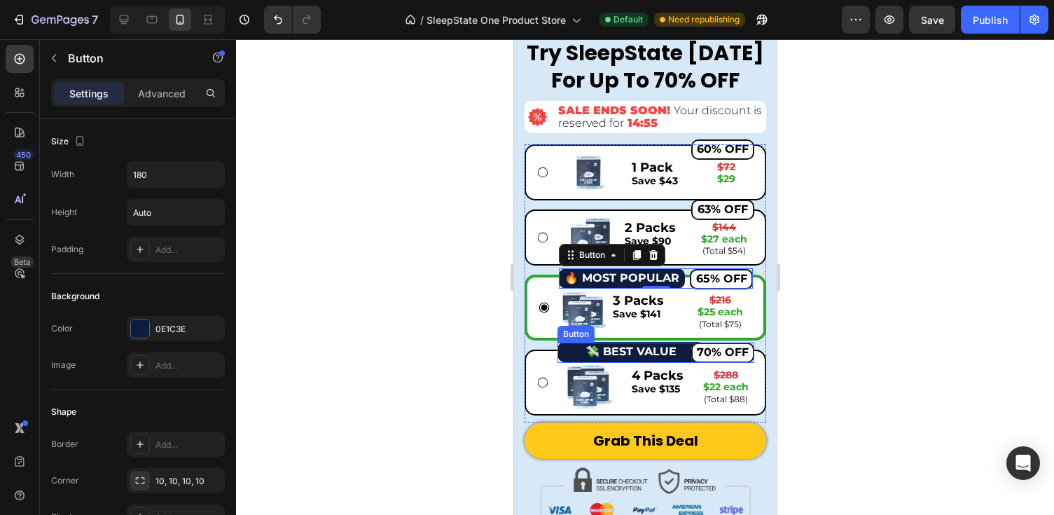
click at [568, 351] on div "70% OFF Button" at bounding box center [655, 352] width 197 height 20
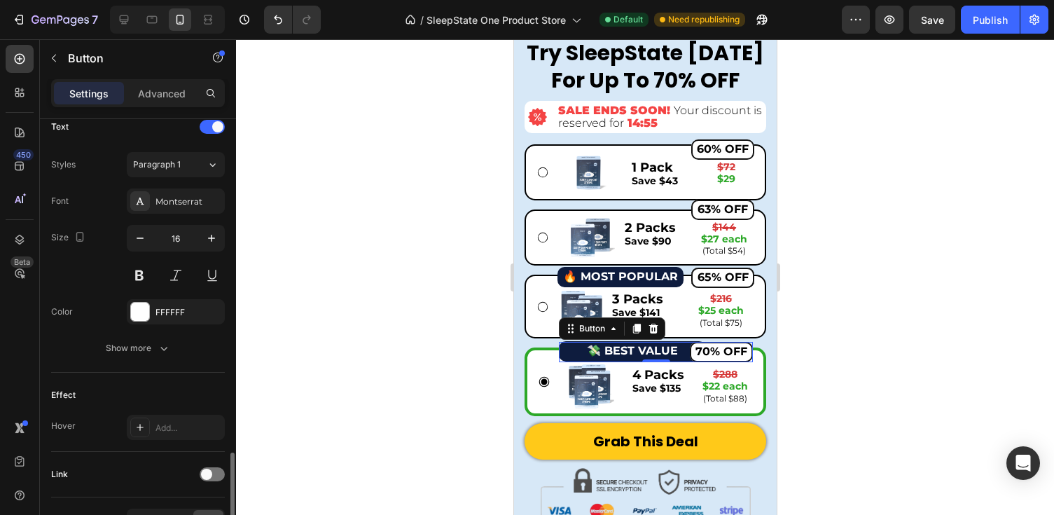
scroll to position [569, 0]
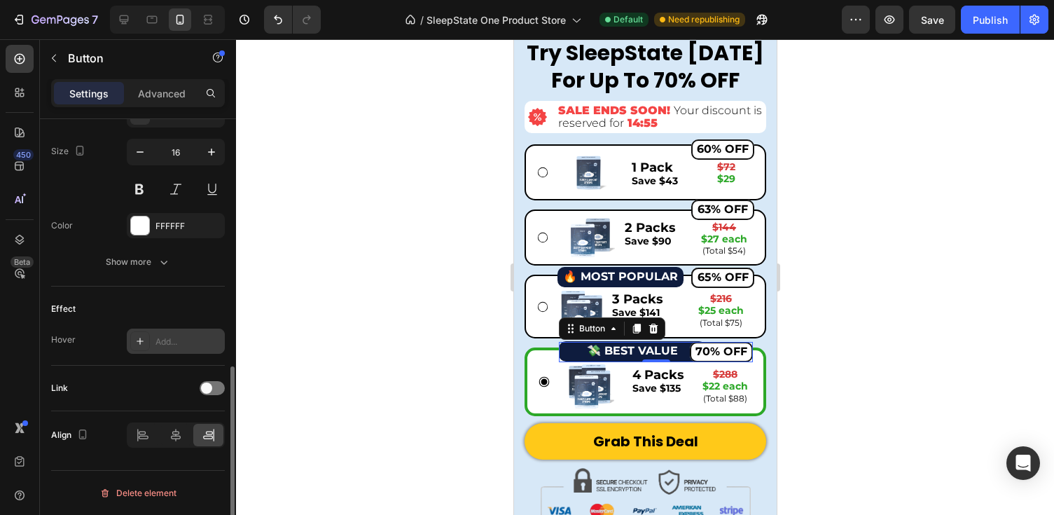
click at [169, 338] on div "Add..." at bounding box center [188, 341] width 66 height 13
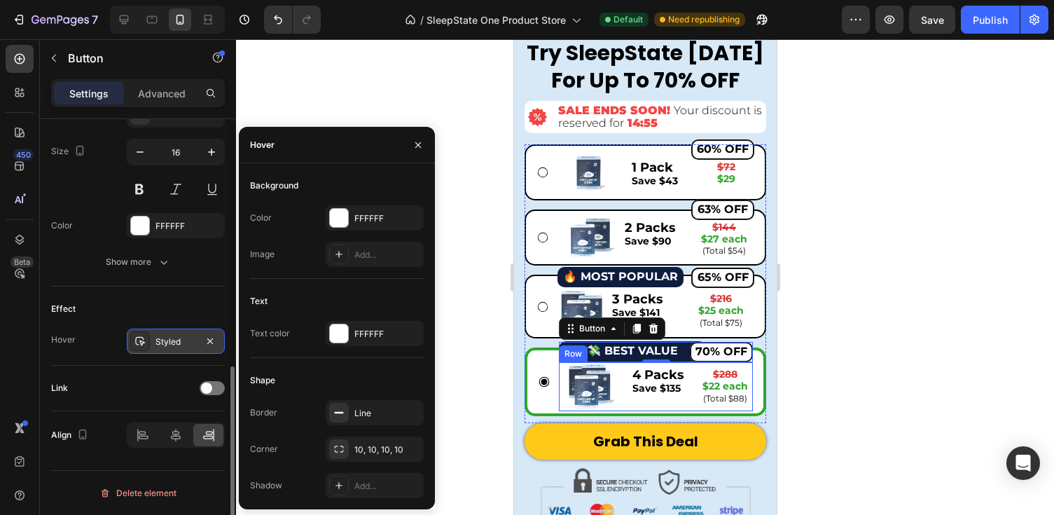
click at [936, 331] on div at bounding box center [645, 277] width 818 height 476
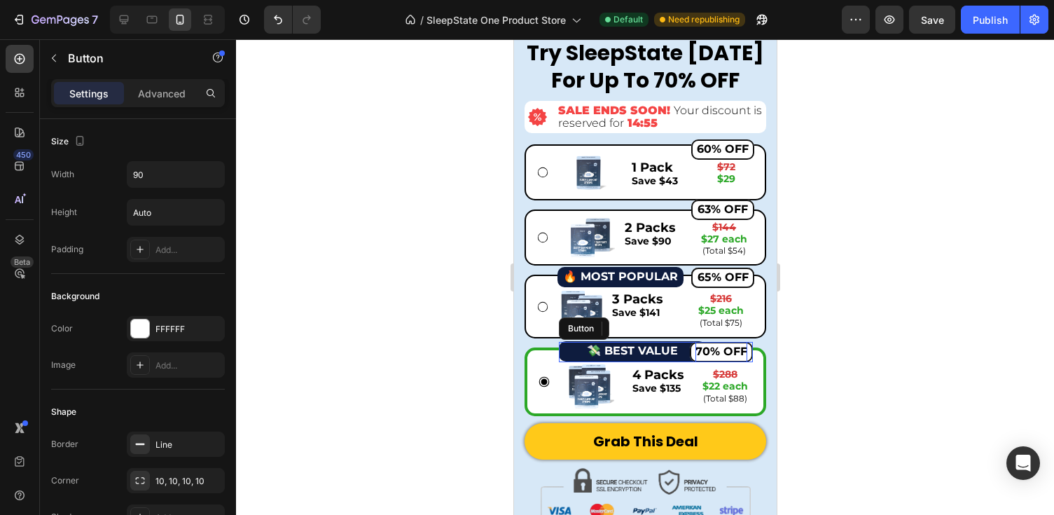
click at [739, 349] on strong "70% OFF" at bounding box center [721, 351] width 52 height 13
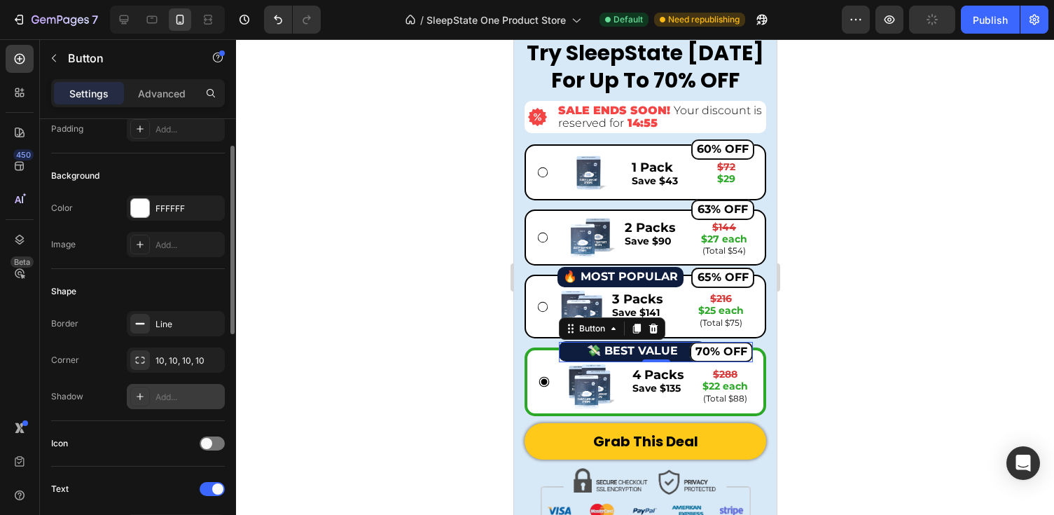
scroll to position [103, 0]
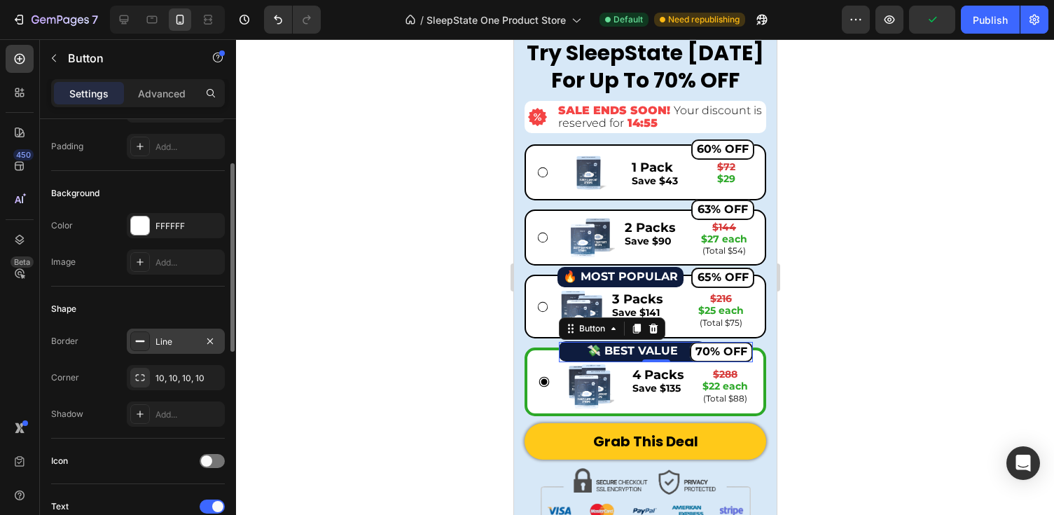
click at [170, 335] on div "Line" at bounding box center [175, 341] width 41 height 13
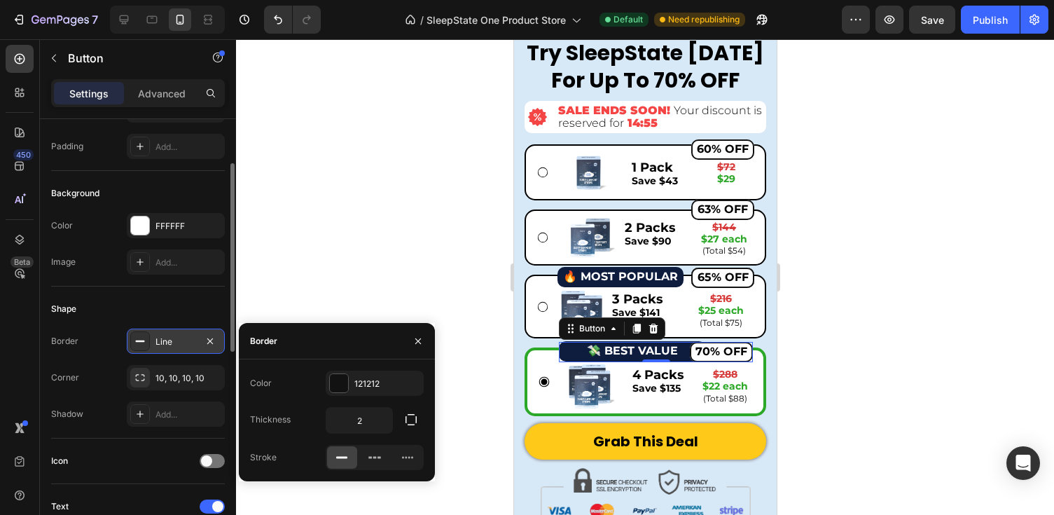
click at [169, 335] on div "Line" at bounding box center [175, 341] width 41 height 13
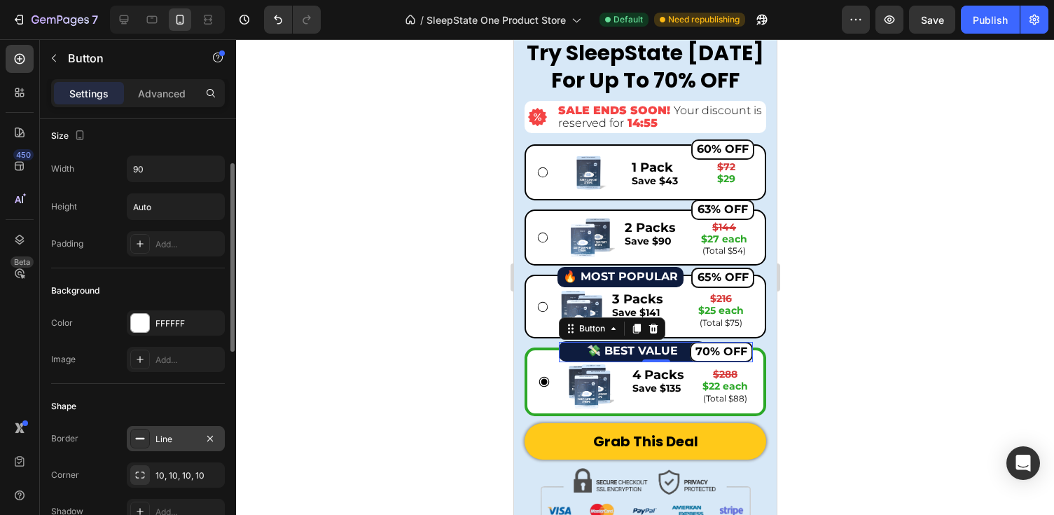
scroll to position [0, 0]
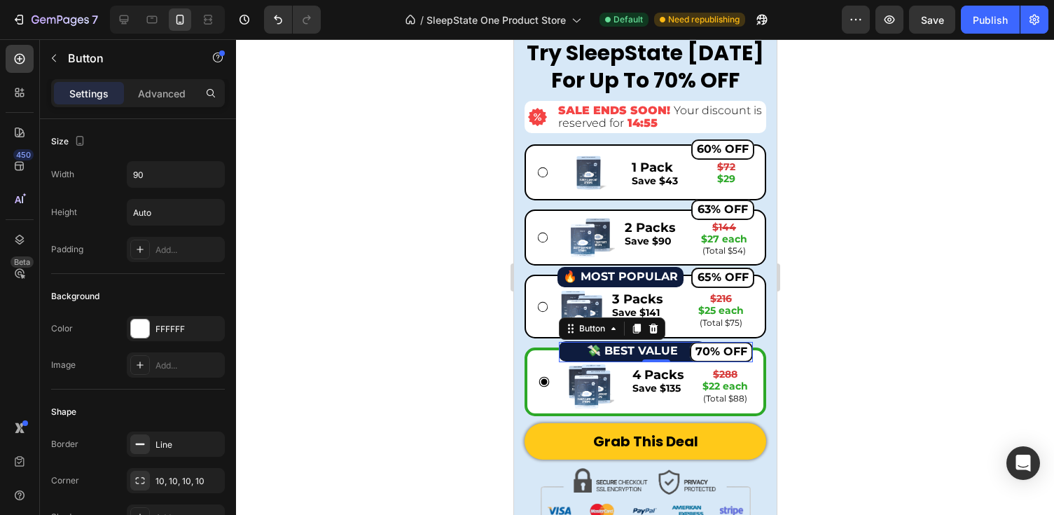
click at [903, 303] on div at bounding box center [645, 277] width 818 height 476
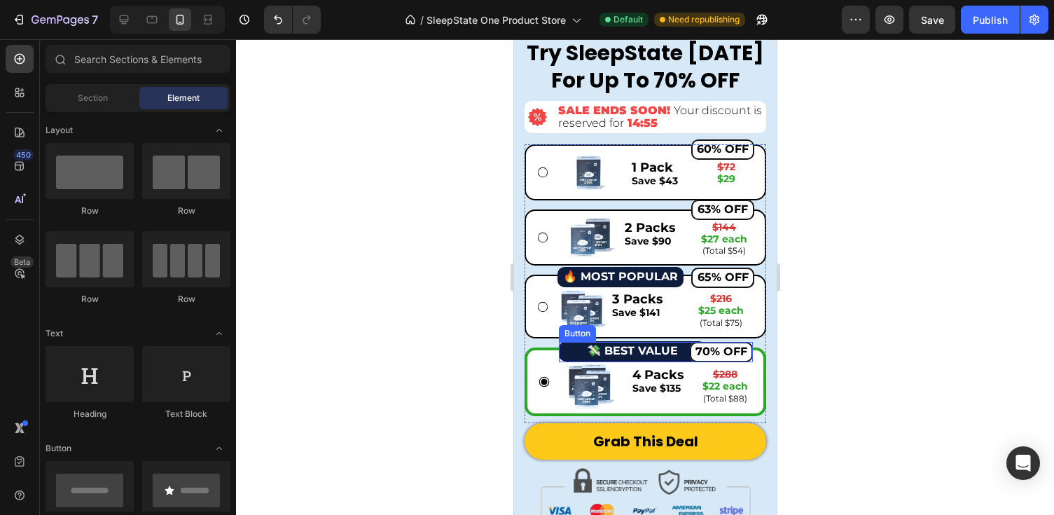
click at [653, 353] on div "70% OFF Button" at bounding box center [655, 352] width 194 height 20
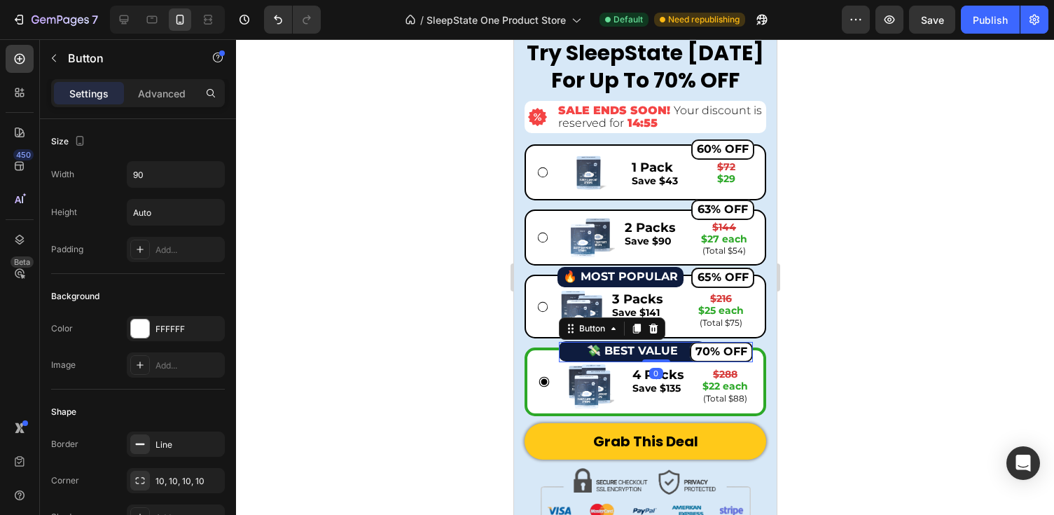
click at [646, 356] on div "70% OFF Button 0" at bounding box center [655, 352] width 194 height 20
click at [925, 276] on div at bounding box center [645, 277] width 818 height 476
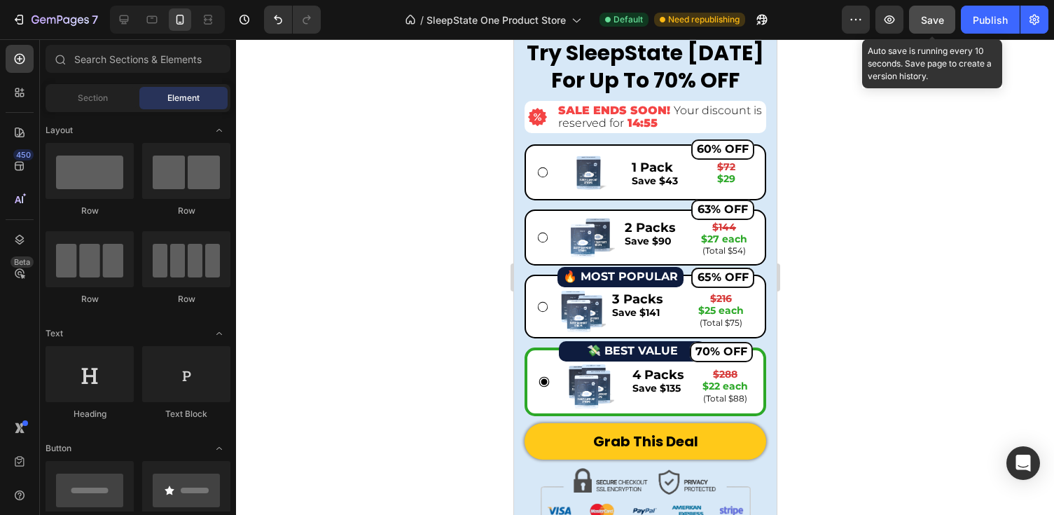
click at [935, 25] on span "Save" at bounding box center [932, 20] width 23 height 12
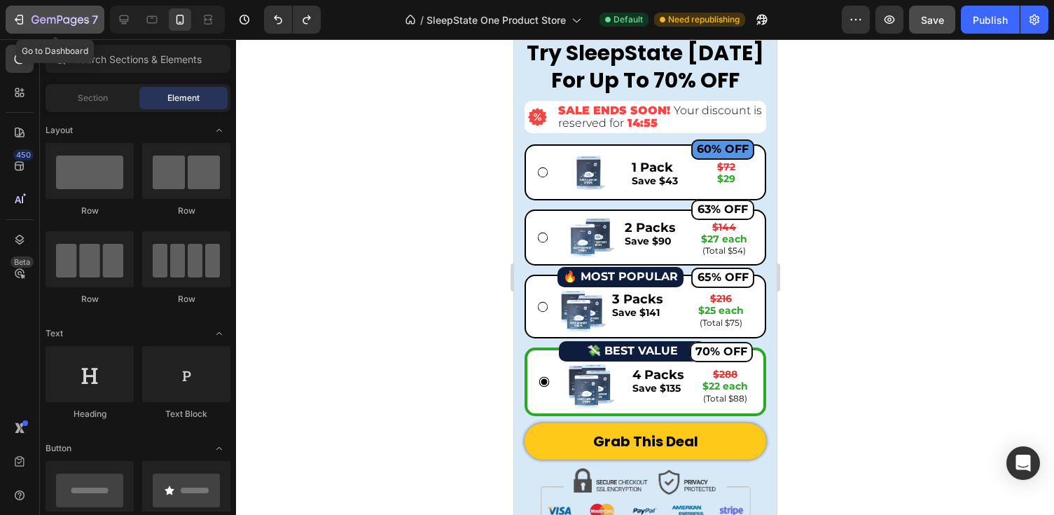
click at [11, 27] on button "7" at bounding box center [55, 20] width 99 height 28
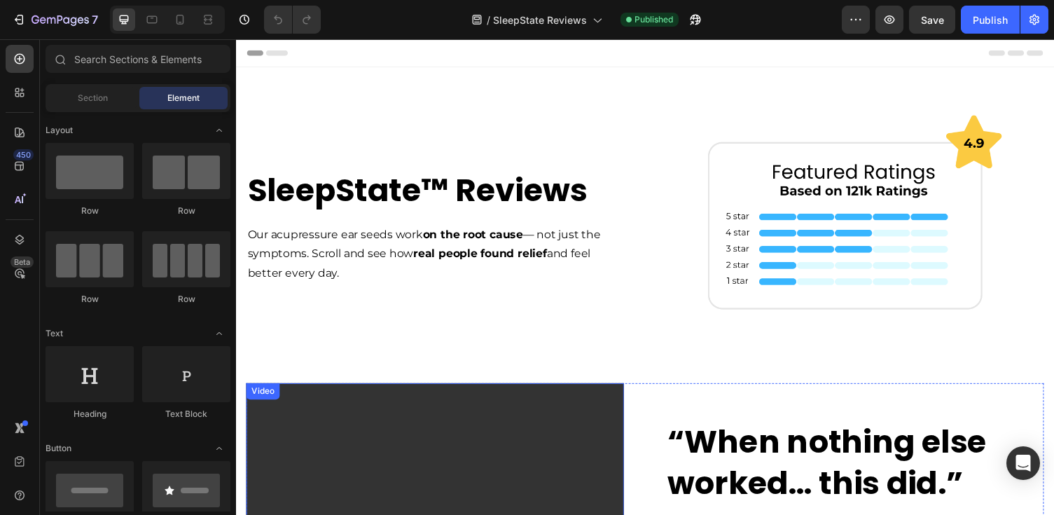
click at [386, 392] on video at bounding box center [441, 501] width 388 height 218
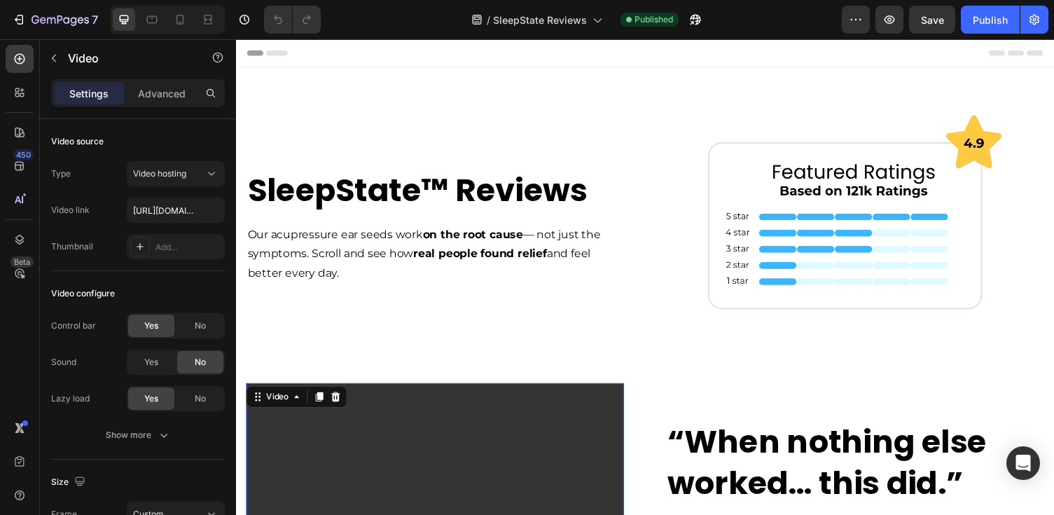
click at [426, 438] on video at bounding box center [441, 501] width 388 height 218
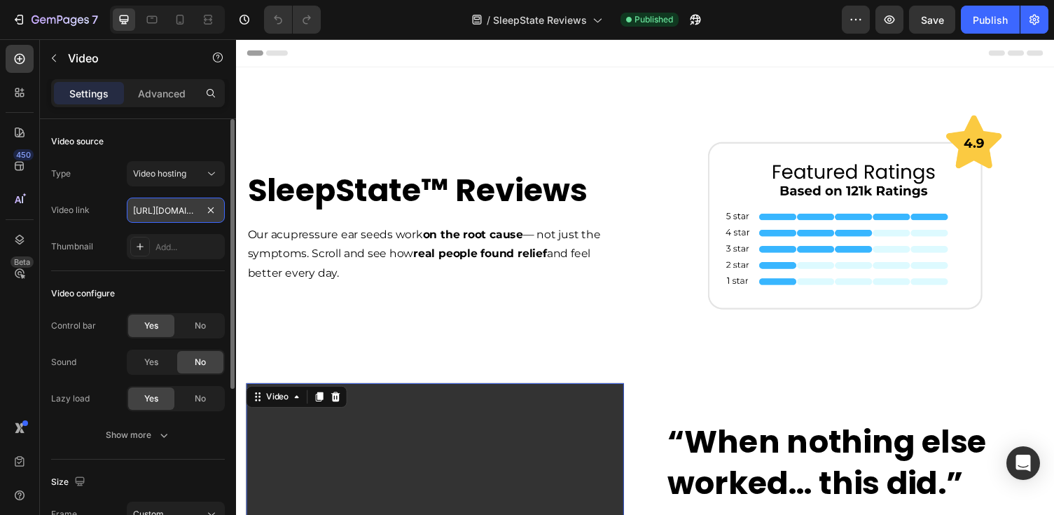
click at [183, 216] on input "https://cdn.shopify.com/videos/c/o/v/e1783cbcbe2c4b54a24ea0f078ae21ca.mp4" at bounding box center [176, 209] width 98 height 25
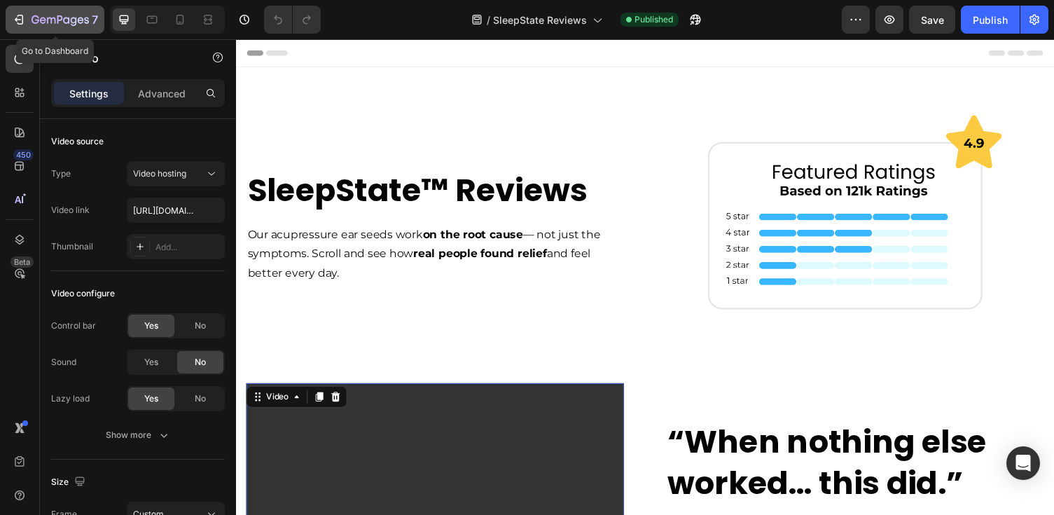
click at [19, 23] on icon "button" at bounding box center [19, 20] width 14 height 14
click at [499, 432] on video at bounding box center [441, 501] width 388 height 218
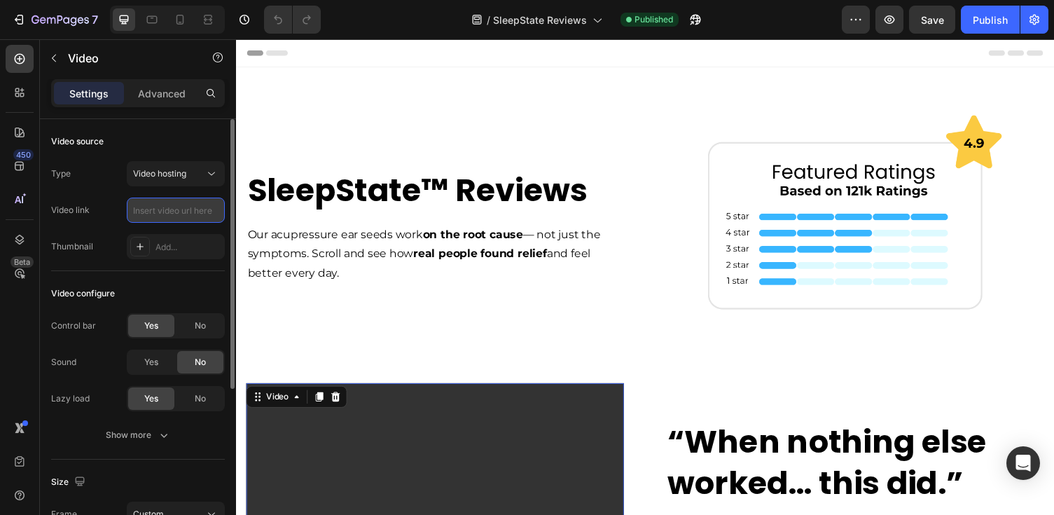
click at [176, 209] on input "text" at bounding box center [176, 209] width 98 height 25
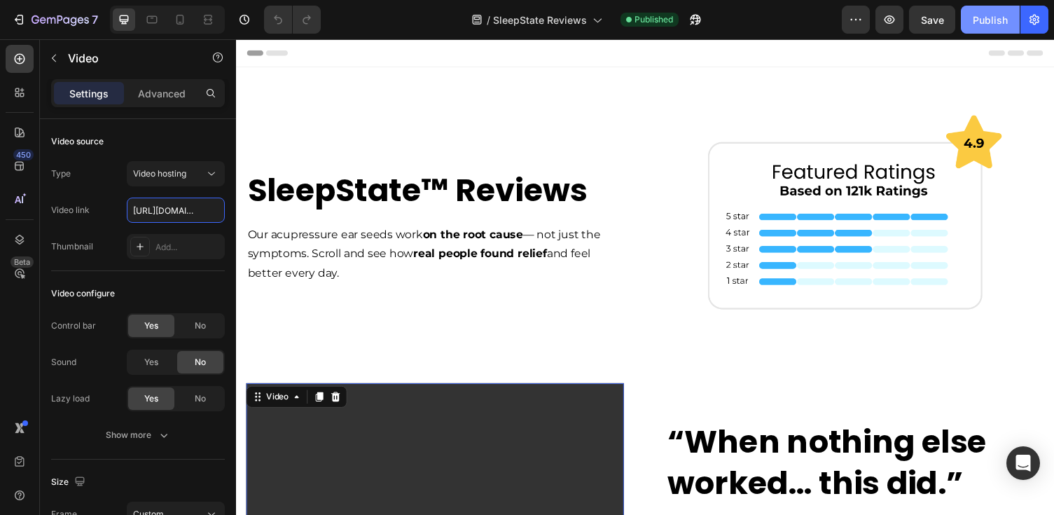
type input "https://cdn.shopify.com/videos/c/o/v/c4d7a1a61aaf414fbba6cc278f62aab0.mp4"
click at [990, 17] on div "Publish" at bounding box center [990, 20] width 35 height 15
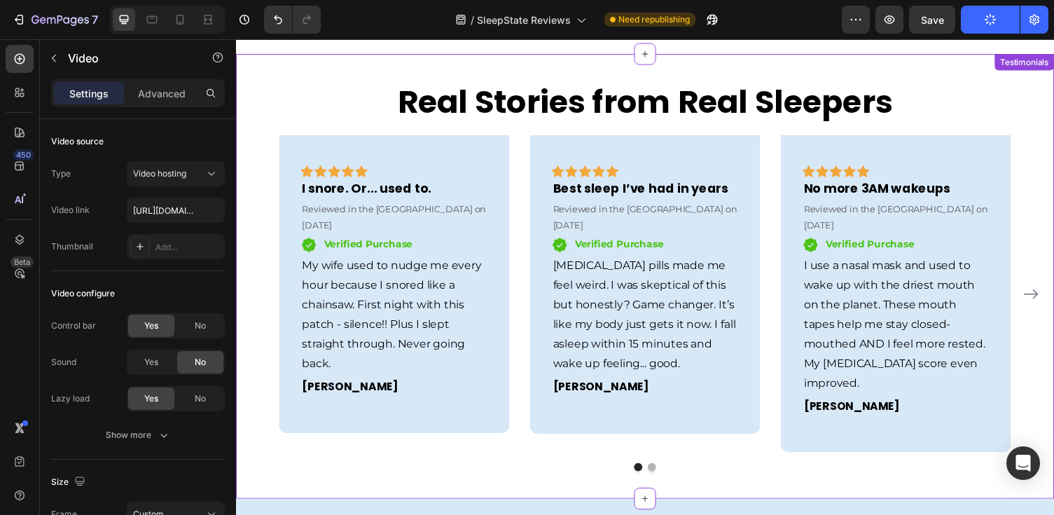
scroll to position [198, 0]
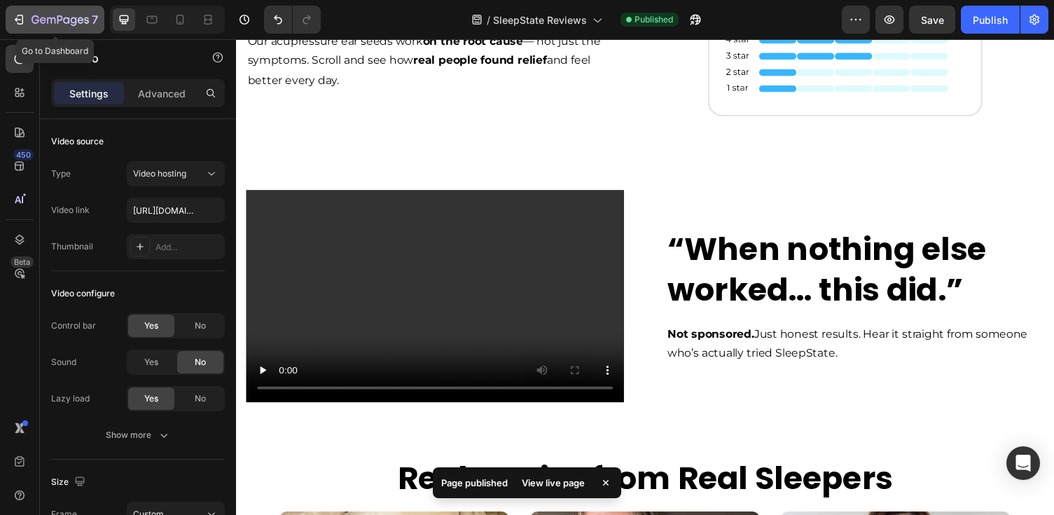
click at [15, 26] on icon "button" at bounding box center [19, 20] width 14 height 14
